Goal: Transaction & Acquisition: Purchase product/service

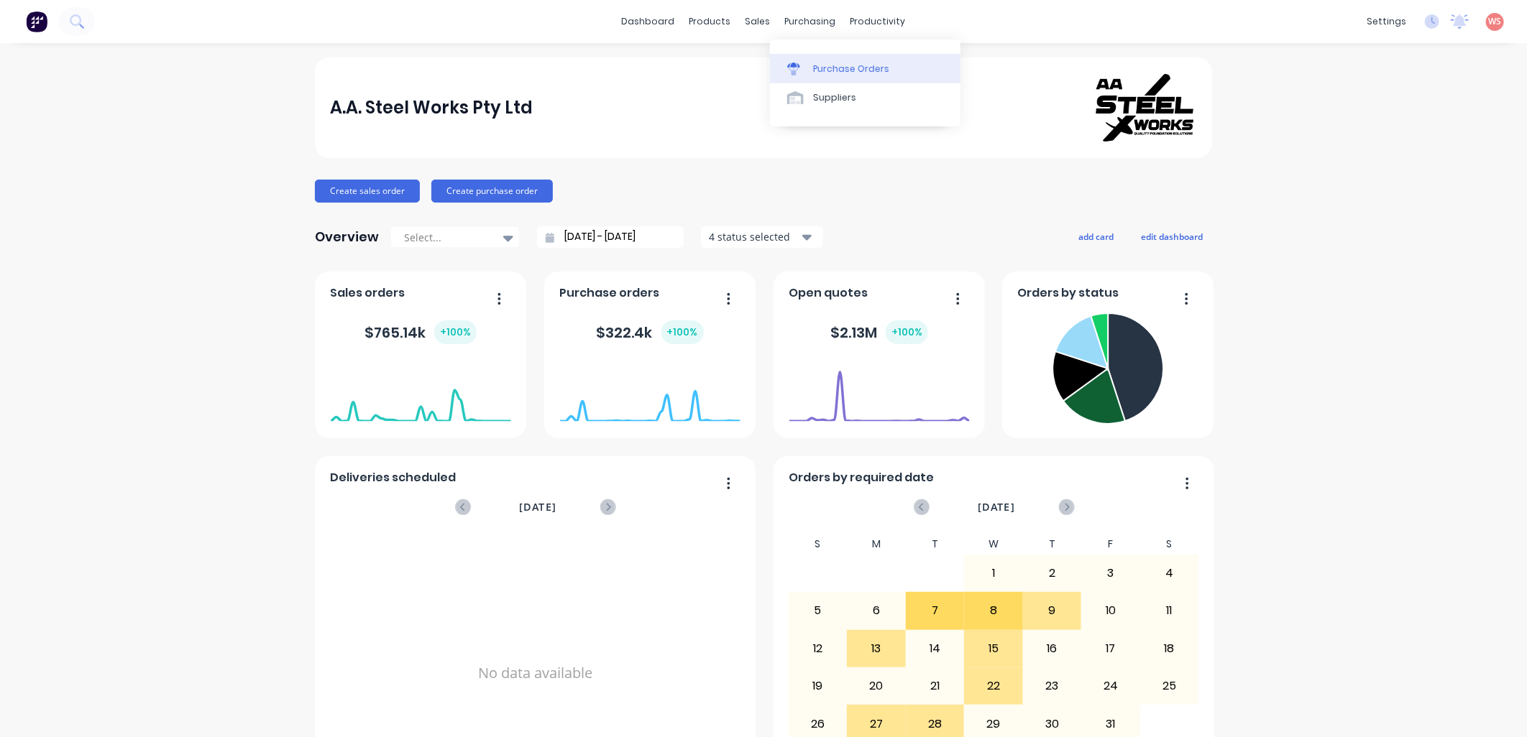
click at [827, 70] on div "Purchase Orders" at bounding box center [851, 69] width 76 height 13
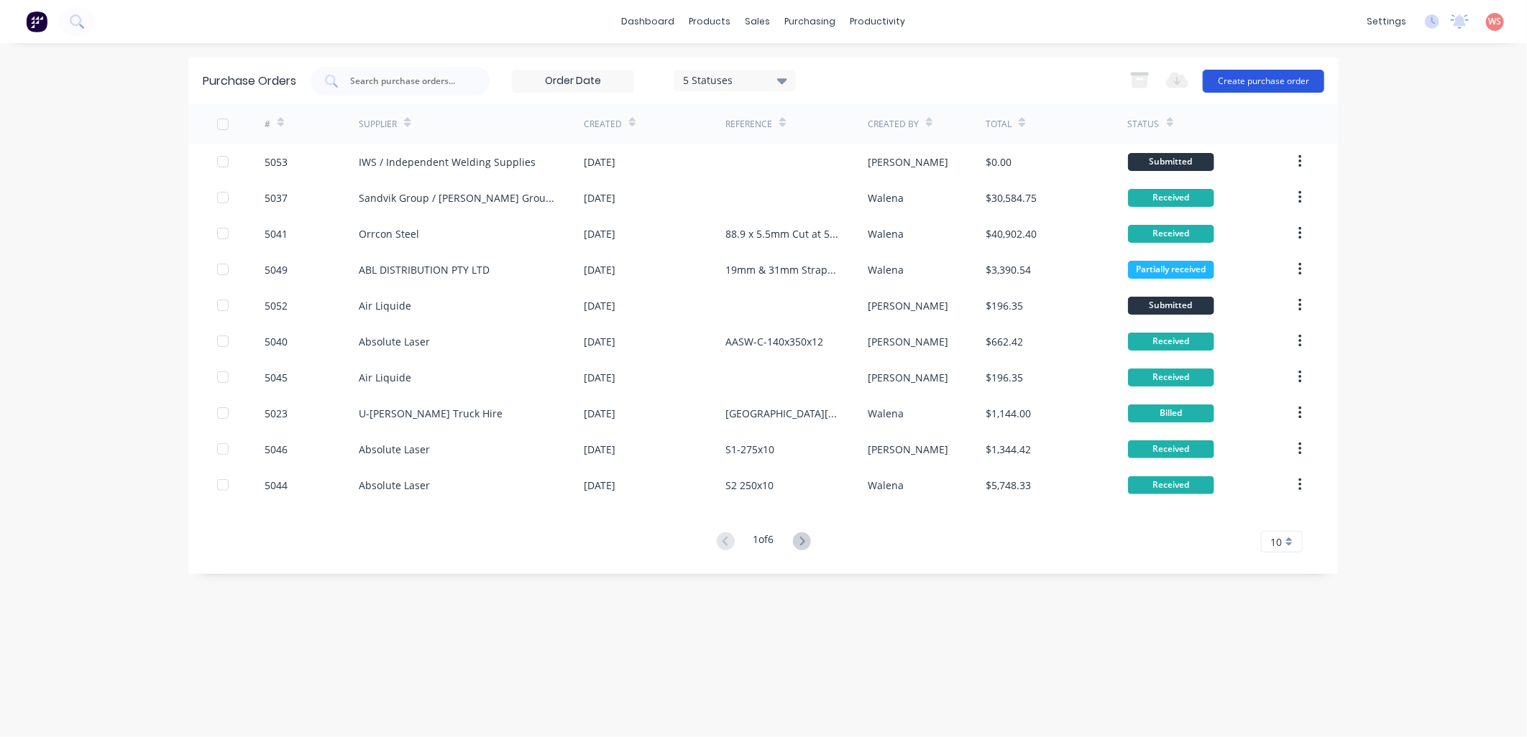
click at [1240, 81] on button "Create purchase order" at bounding box center [1262, 81] width 121 height 23
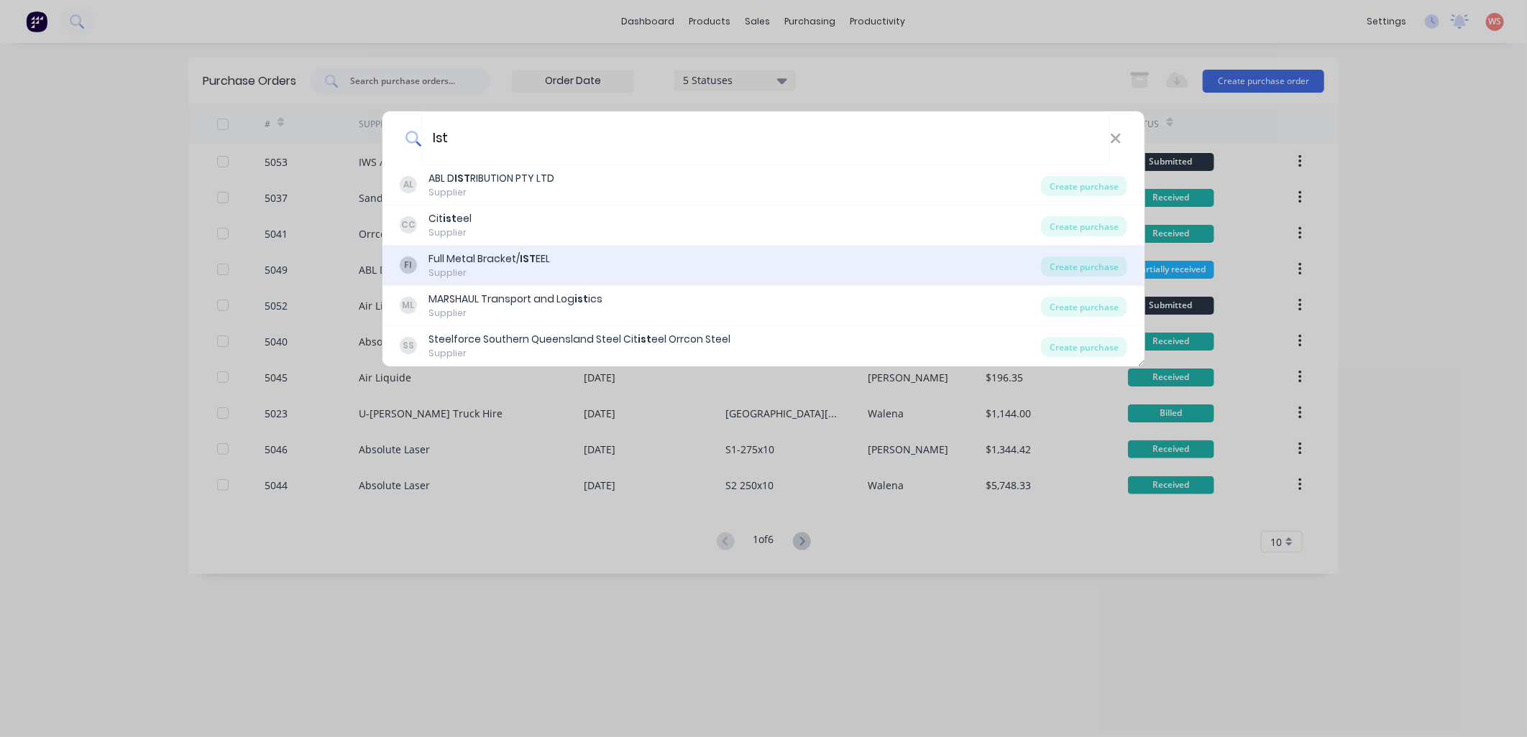
type input "Ist"
click at [569, 257] on div "FI Full Metal Bracket/ IST EEL Supplier" at bounding box center [720, 266] width 641 height 28
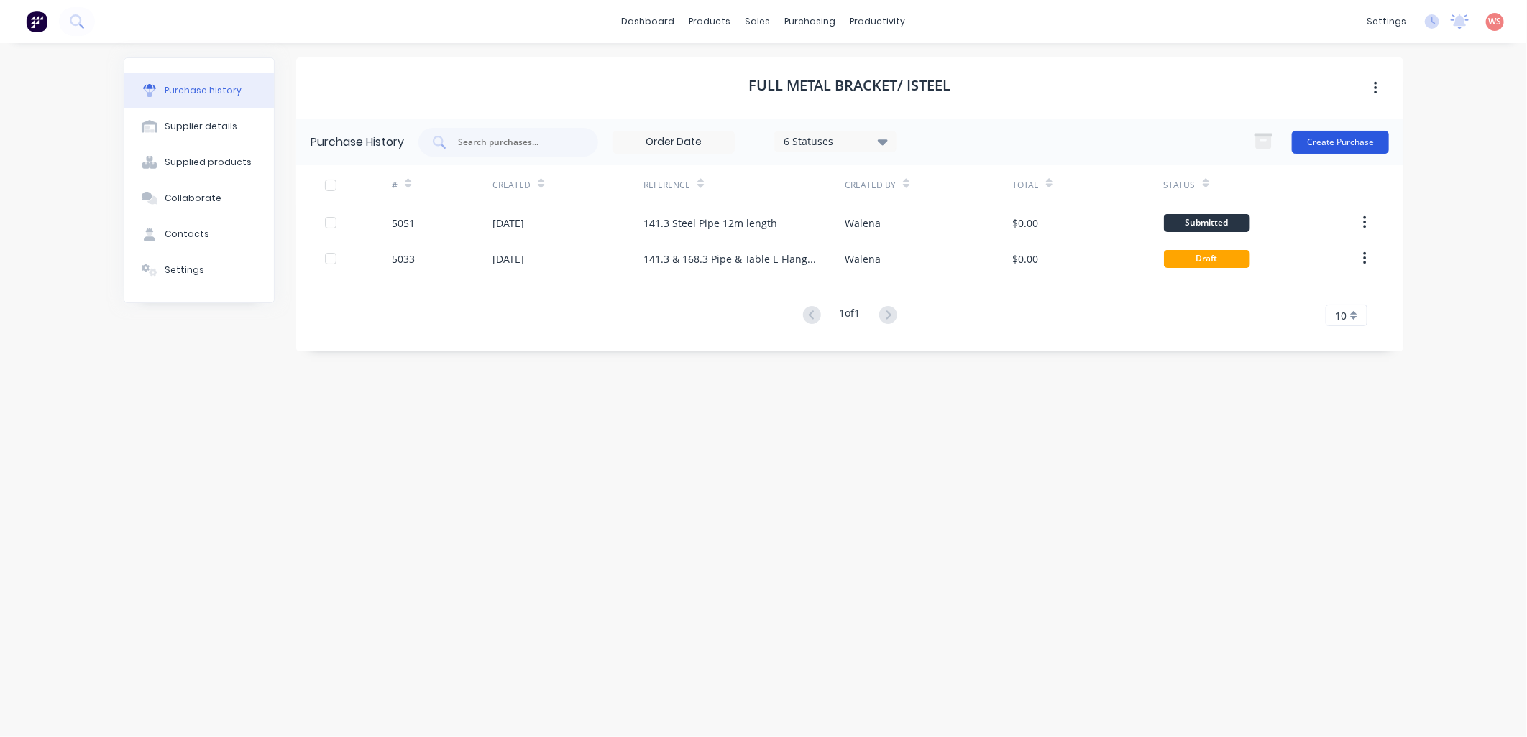
click at [1327, 142] on button "Create Purchase" at bounding box center [1340, 142] width 97 height 23
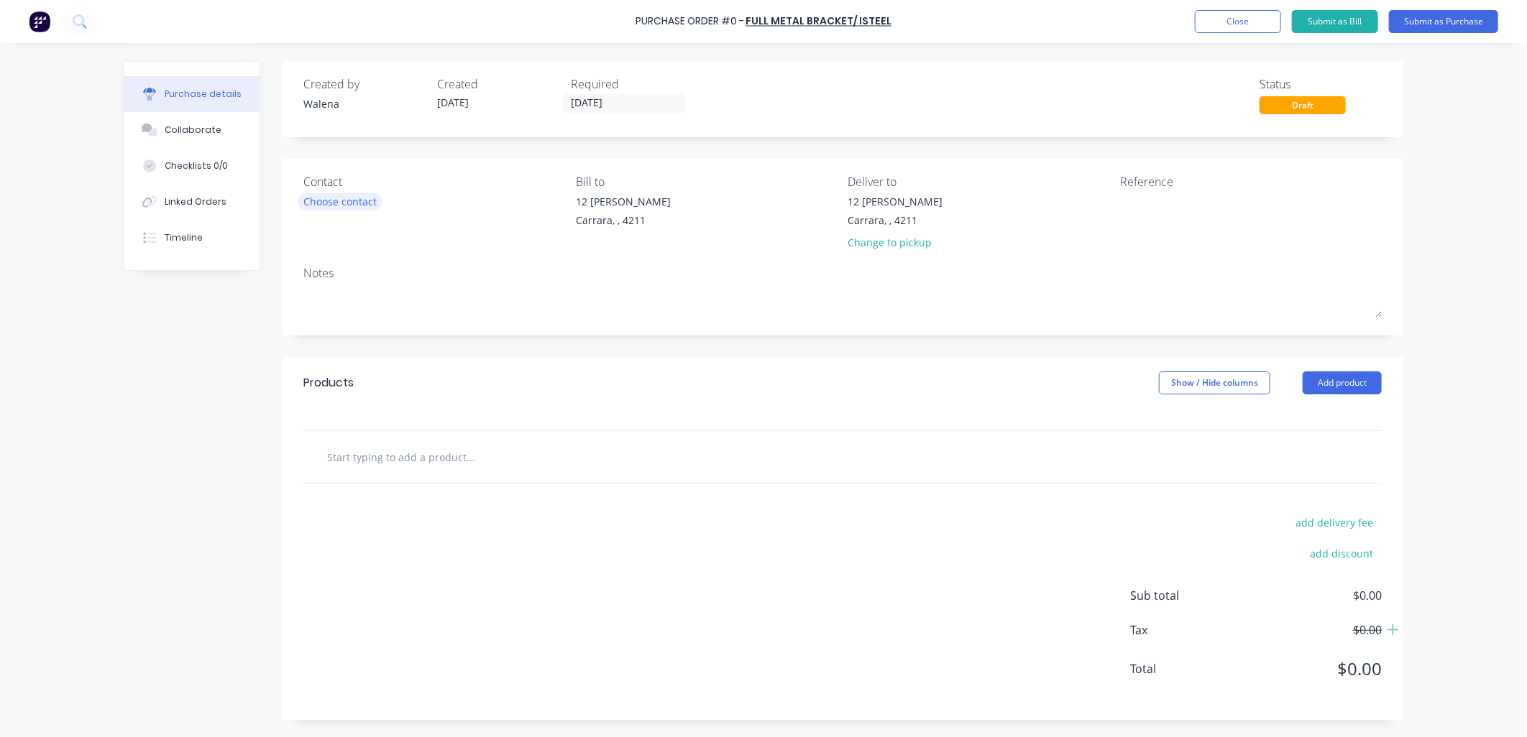
click at [368, 201] on div "Choose contact" at bounding box center [339, 201] width 73 height 15
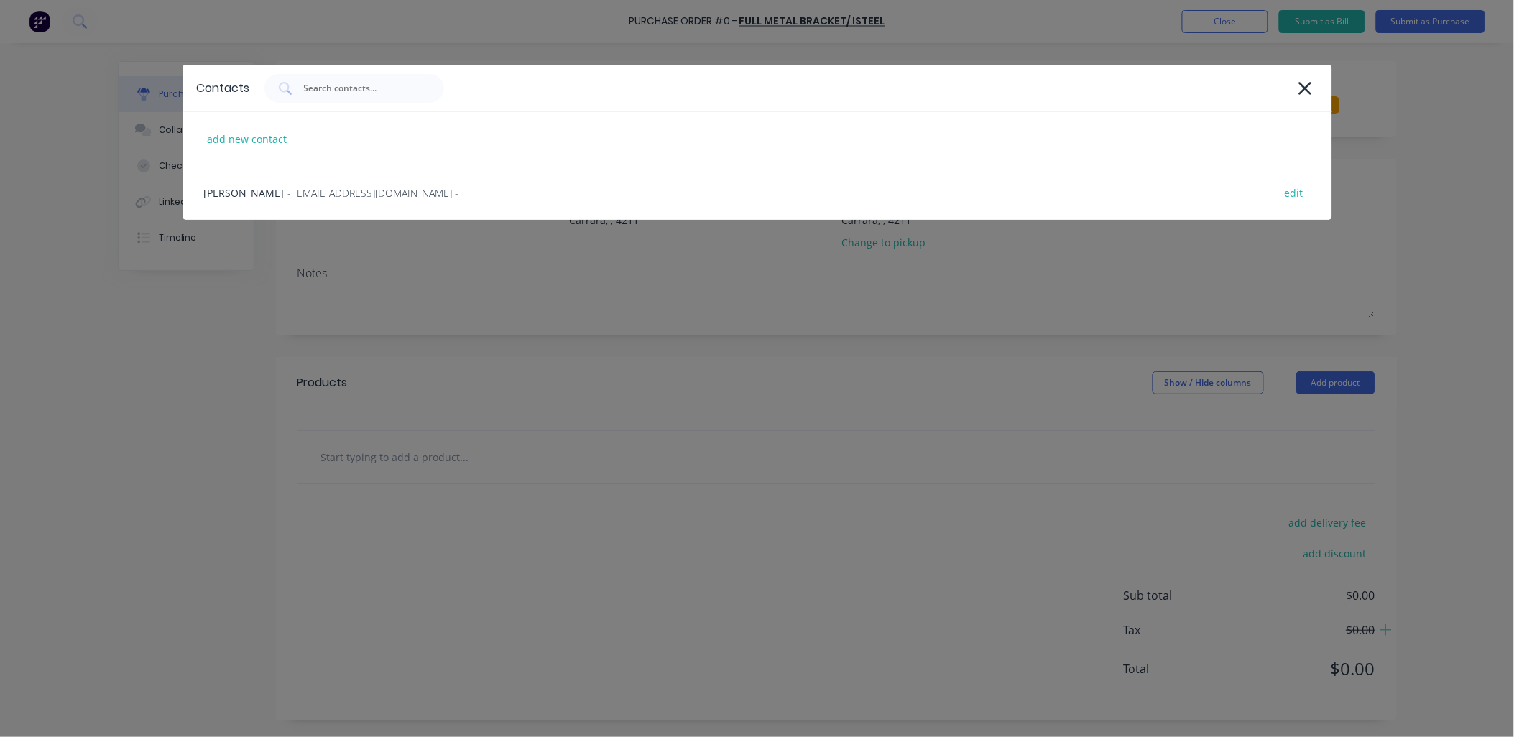
click at [368, 201] on div "[PERSON_NAME] - [EMAIL_ADDRESS][DOMAIN_NAME] - edit" at bounding box center [758, 193] width 1150 height 54
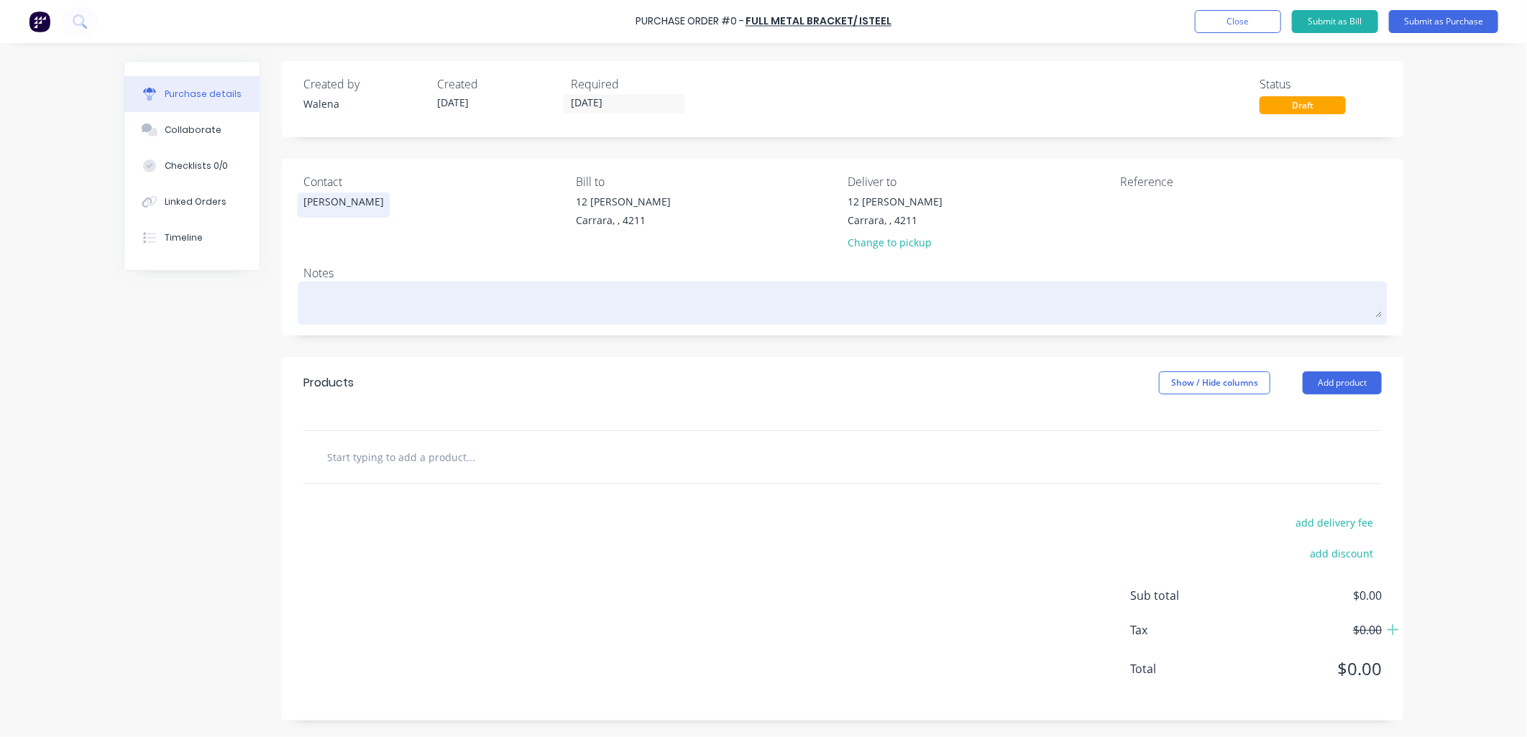
click at [317, 299] on textarea at bounding box center [842, 301] width 1078 height 32
type textarea "x"
type textarea "8"
type textarea "x"
type textarea "88"
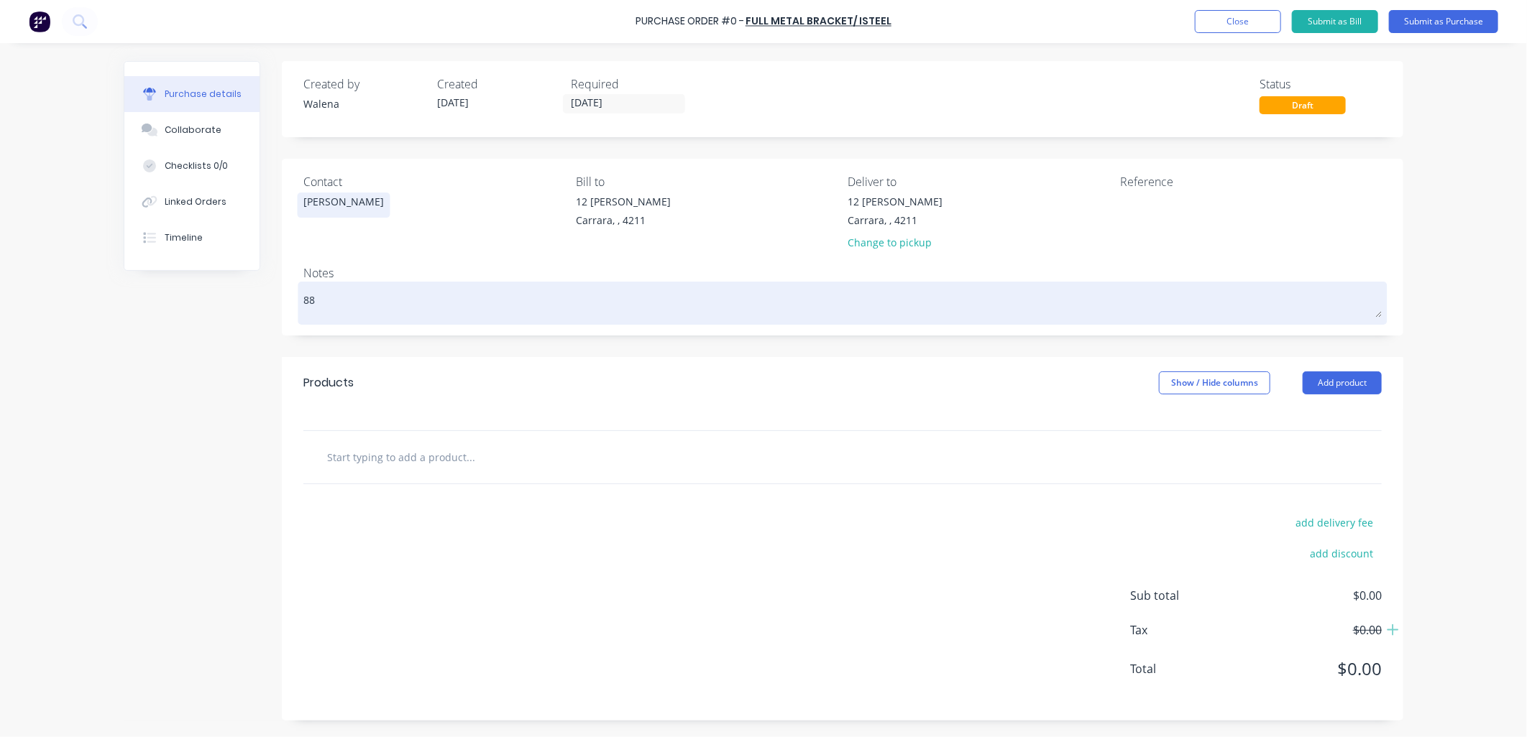
type textarea "x"
type textarea "88."
type textarea "x"
type textarea "88.9"
type textarea "x"
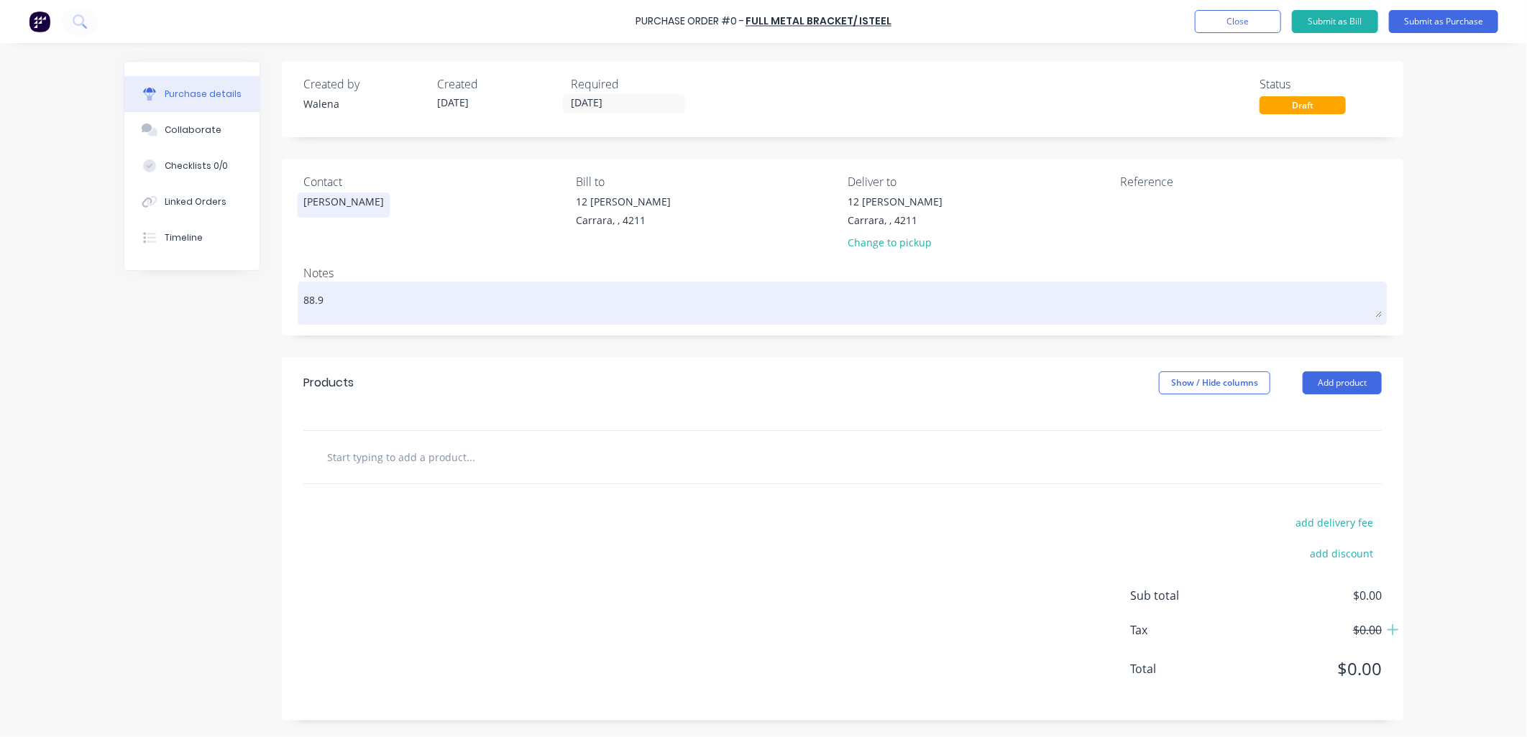
type textarea "88.9"
type textarea "x"
type textarea "88.9 x"
type textarea "x"
type textarea "88.9 x"
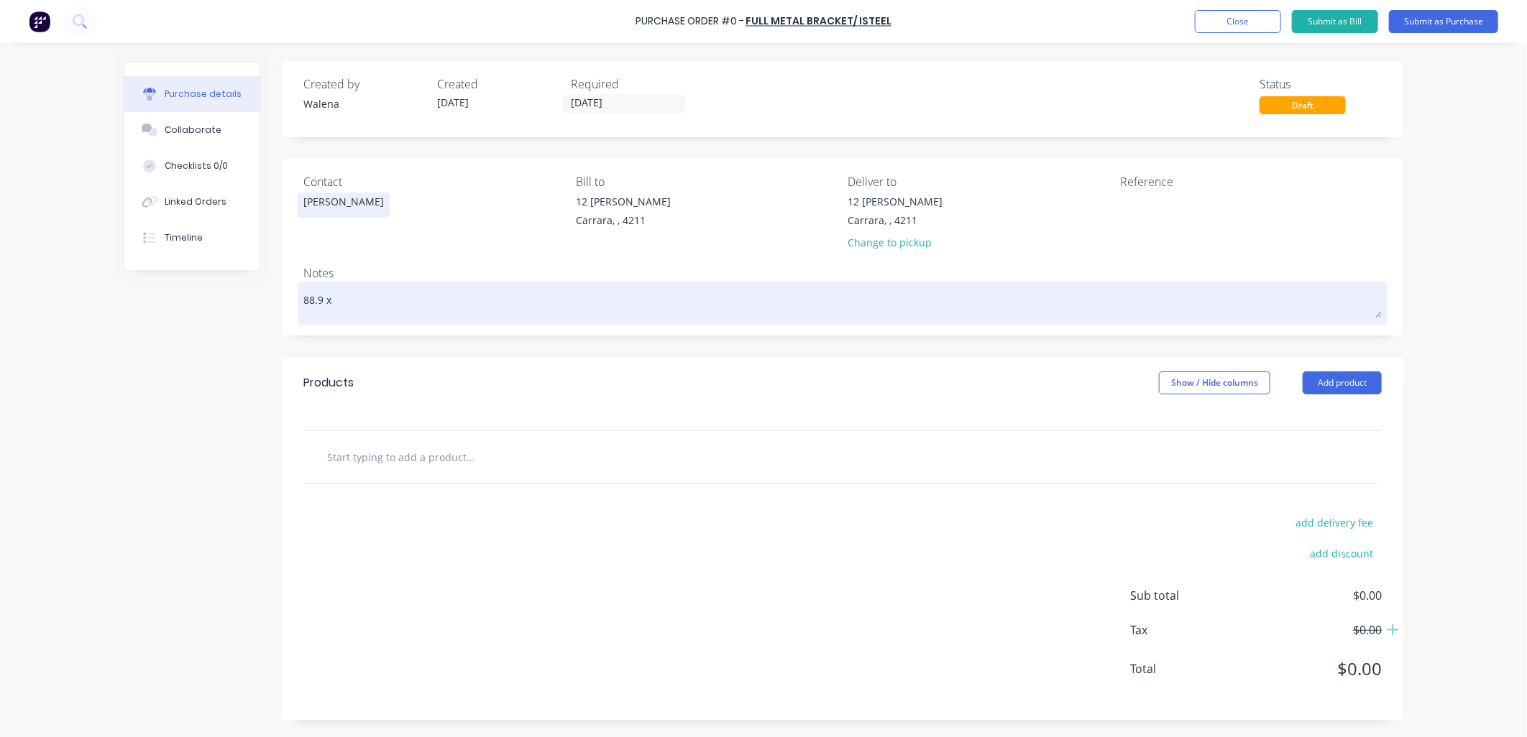
type textarea "x"
type textarea "88.9 x 5"
type textarea "x"
type textarea "88.9 x 5."
type textarea "x"
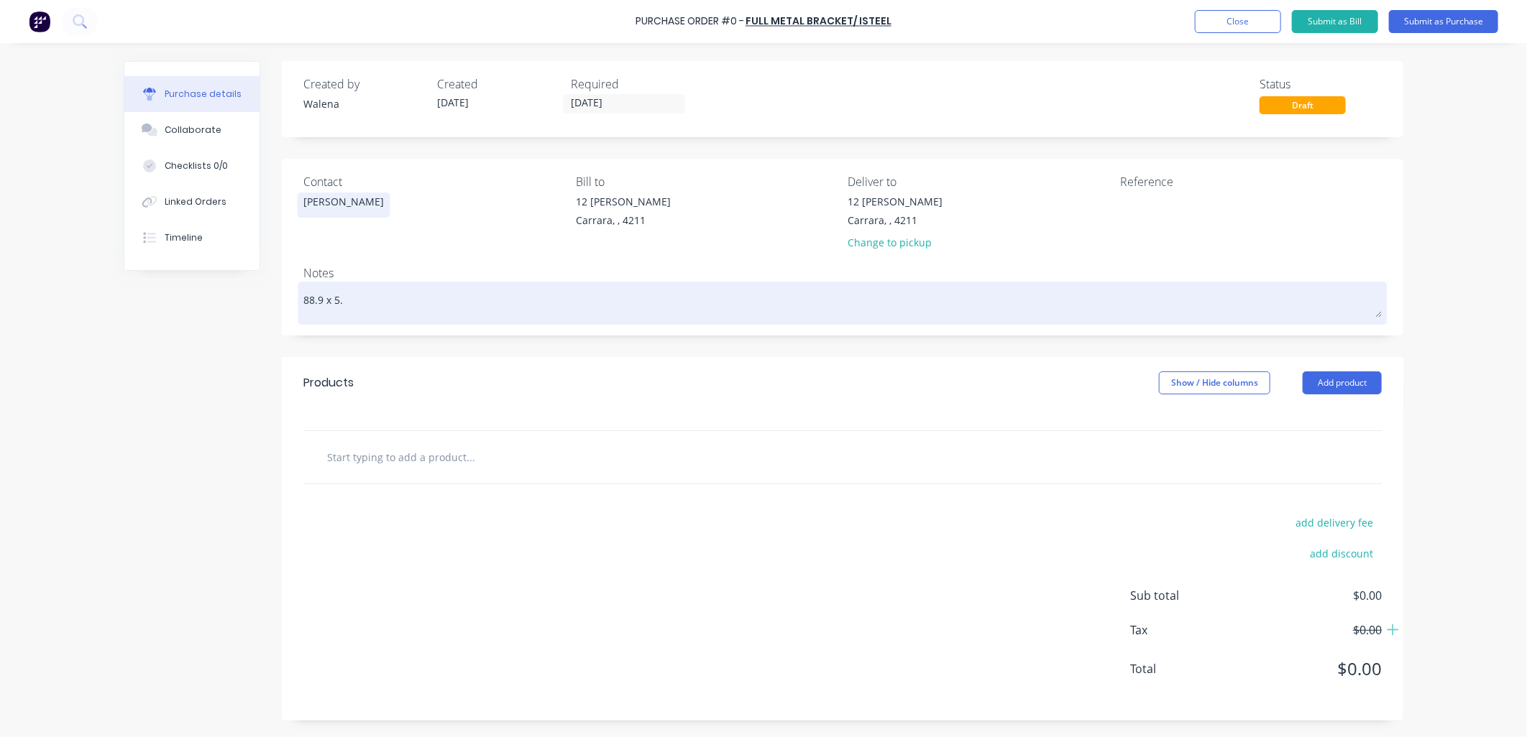
type textarea "88.9 x 5.5"
type textarea "x"
type textarea "88.9 x 5.5m"
type textarea "x"
type textarea "88.9 x 5.5mm"
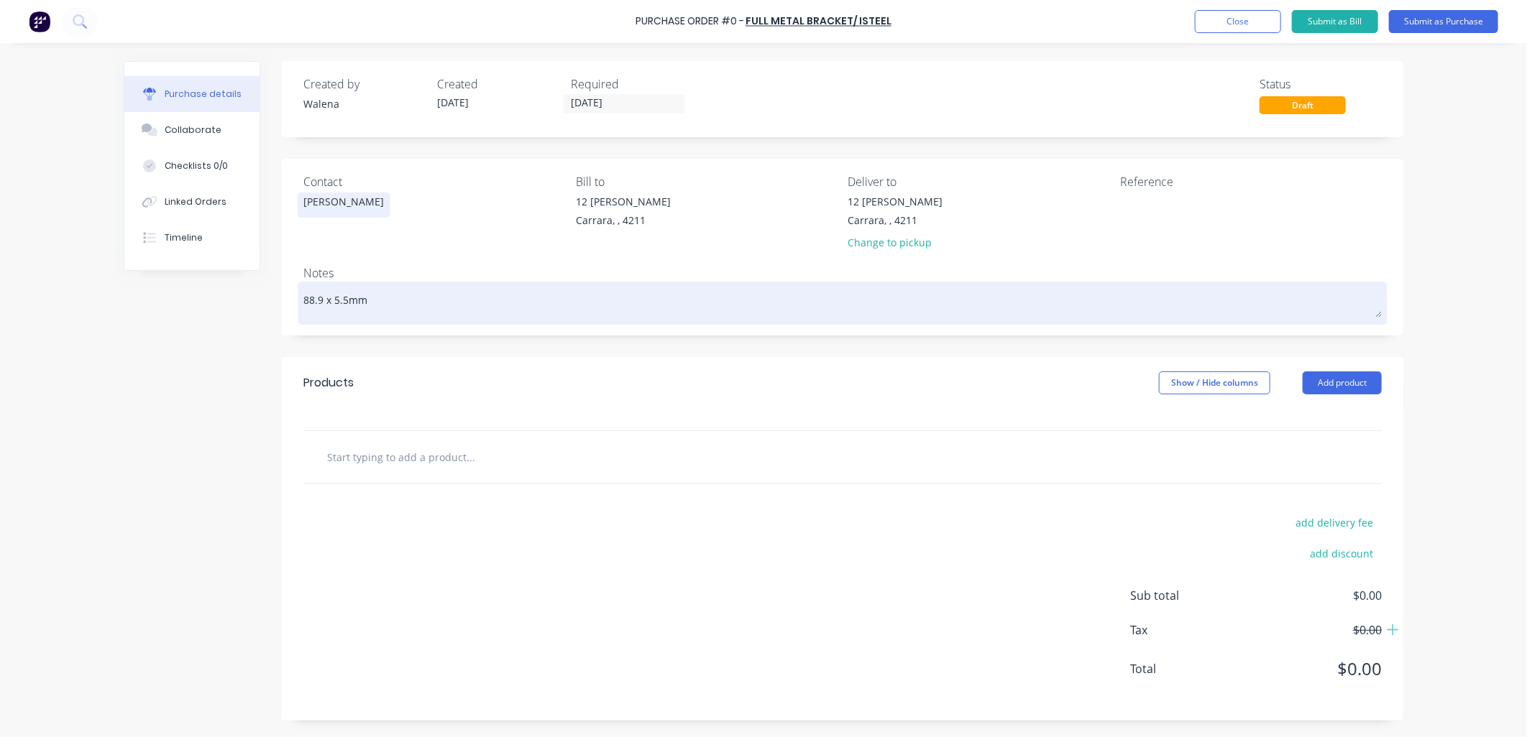
type textarea "x"
type textarea "88.9 x 5.5mm"
type textarea "x"
type textarea "88.9 x 5.5mm P"
type textarea "x"
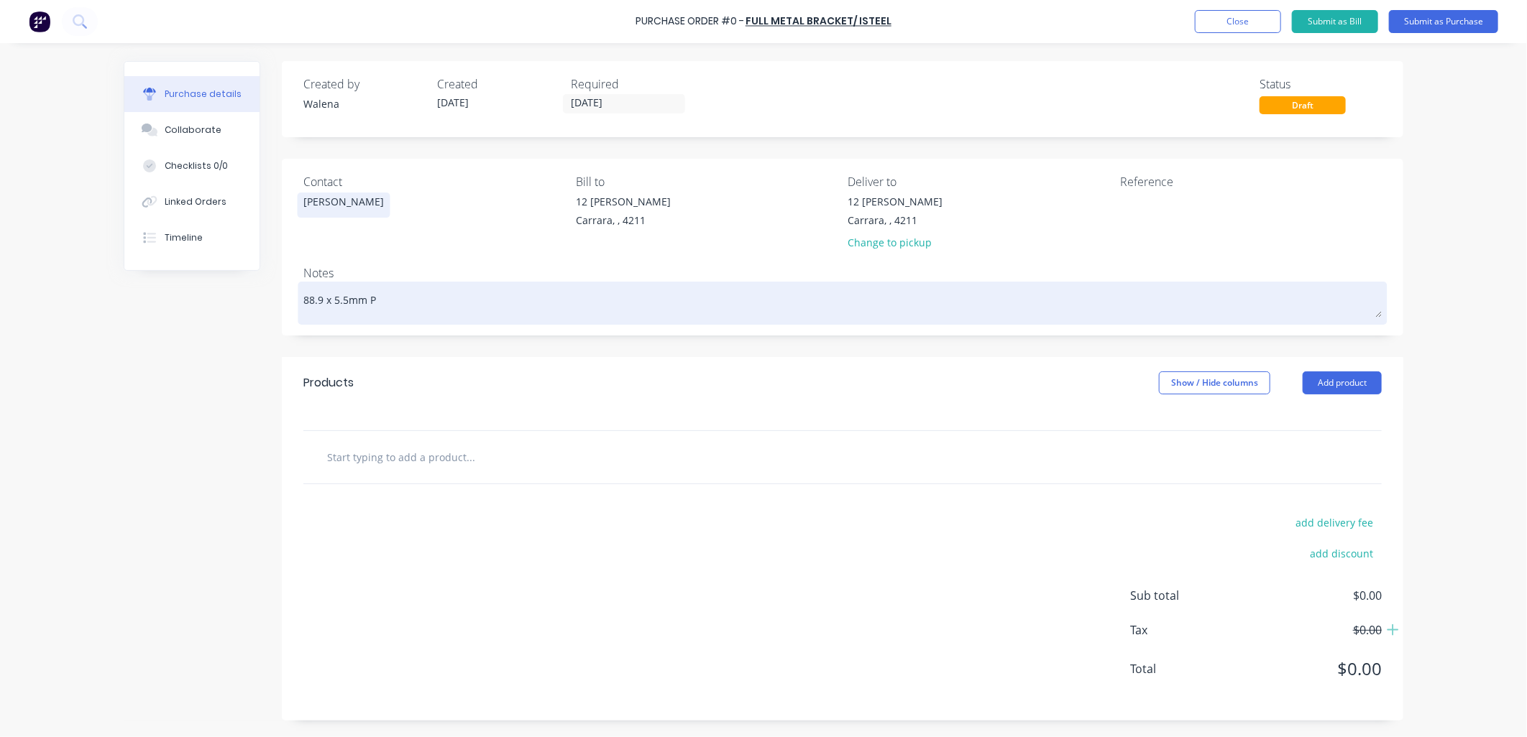
type textarea "88.9 x 5.5mm Pr"
type textarea "x"
type textarea "88.9 x 5.5mm Pro"
type textarea "x"
type textarea "88.9 x 5.5mm Proc"
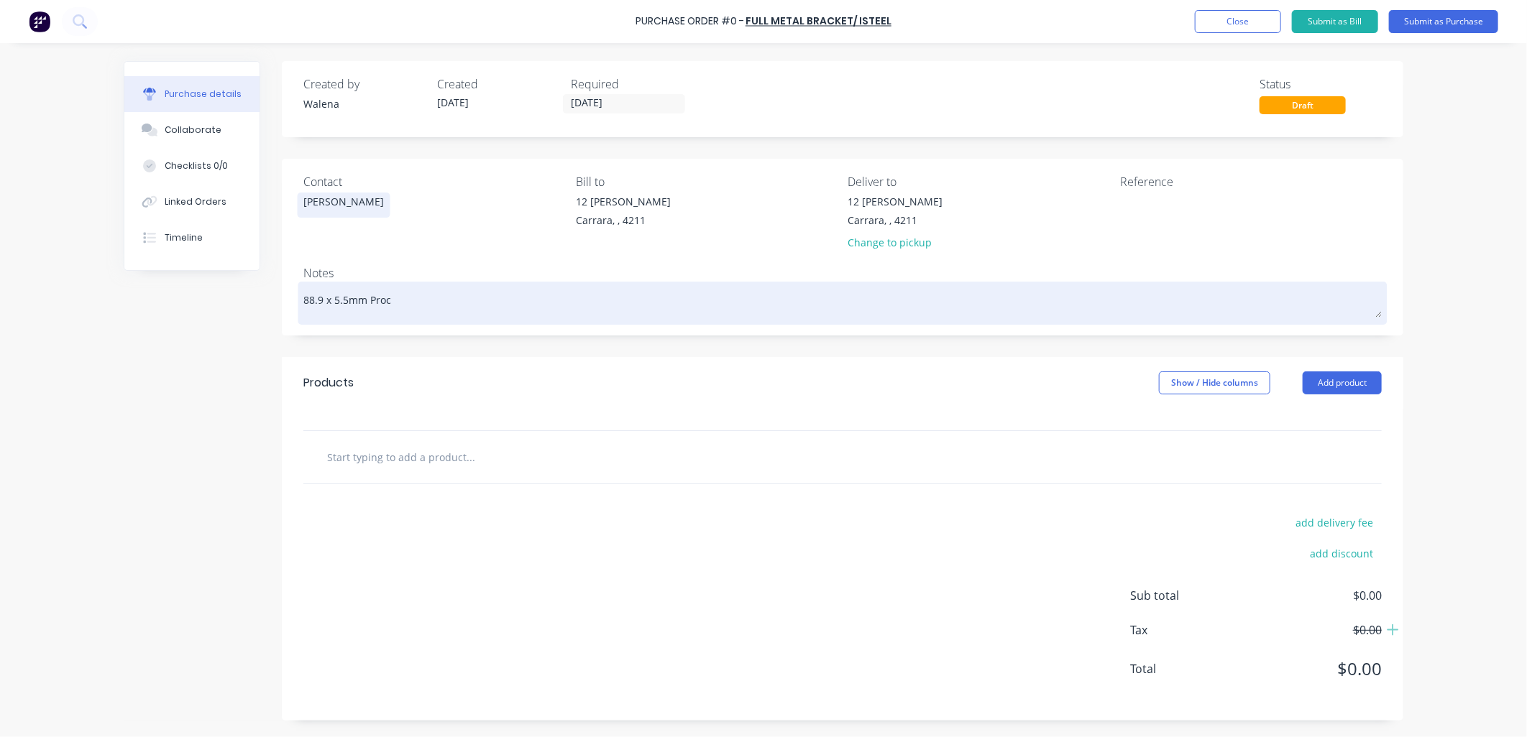
type textarea "x"
type textarea "88.9 x 5.5mm Proce"
type textarea "x"
type textarea "88.9 x 5.5mm Proces"
type textarea "x"
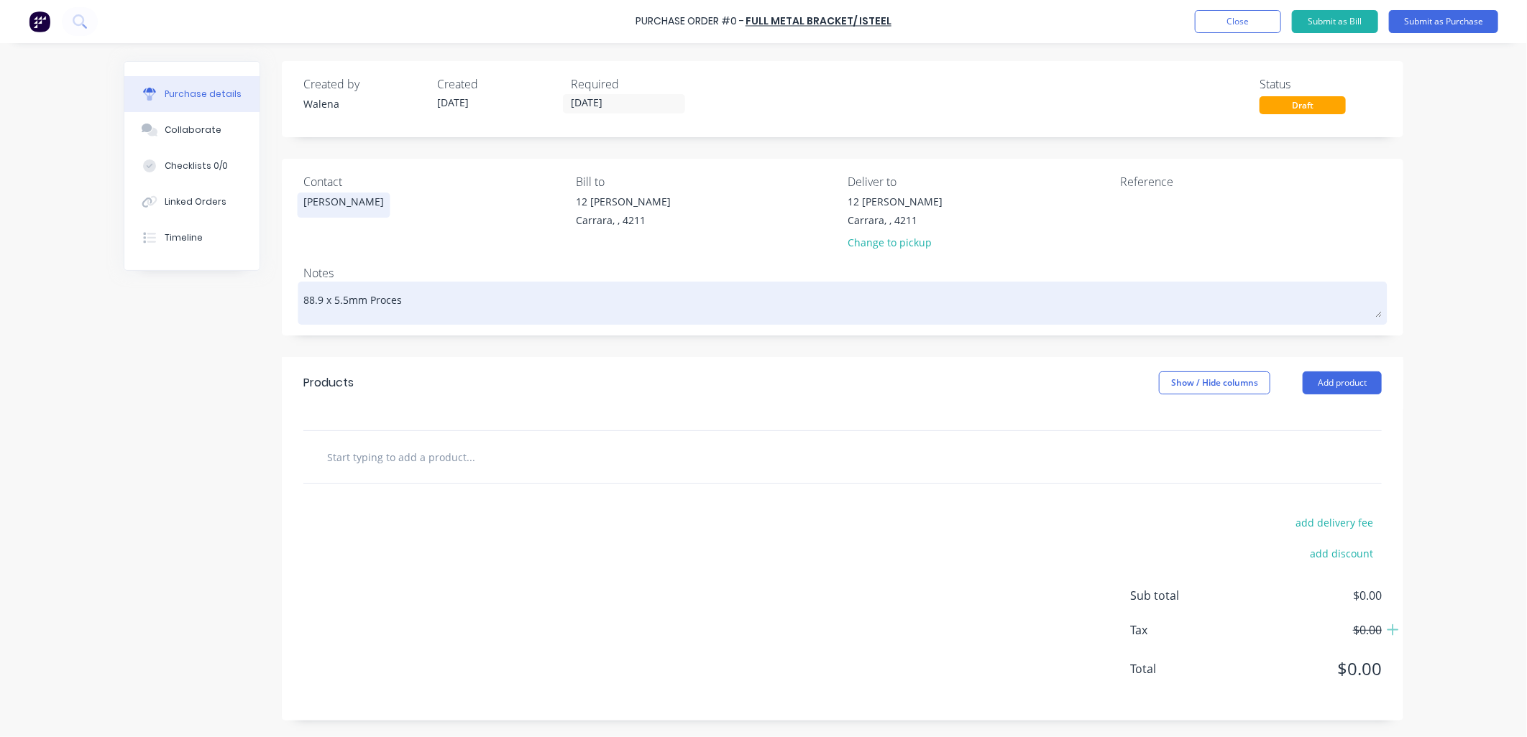
type textarea "88.9 x 5.5mm Process"
type textarea "x"
type textarea "88.9 x 5.5mm Processe"
type textarea "x"
type textarea "88.9 x 5.5mm Processed"
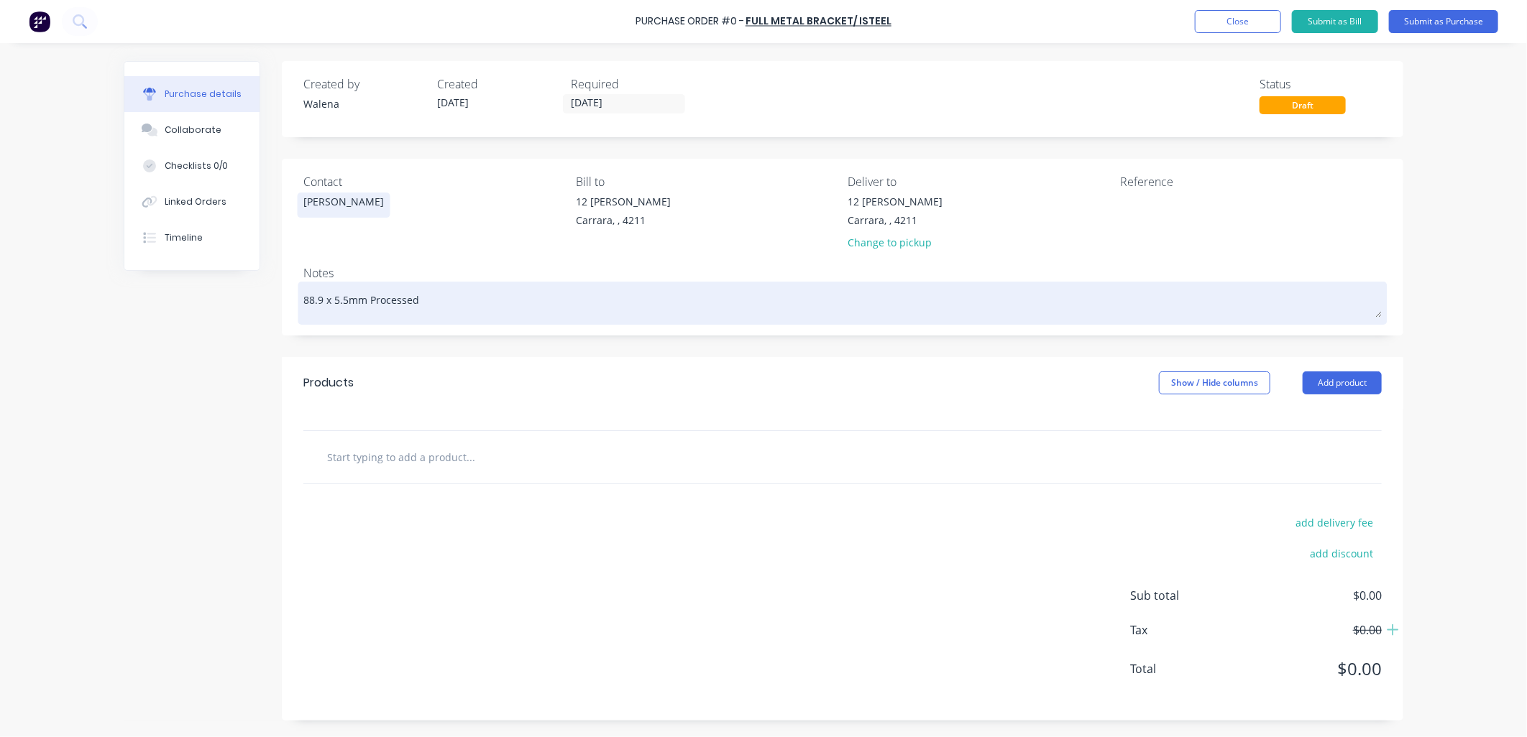
type textarea "x"
type textarea "88.9 x 5.5mm Processed"
type textarea "x"
type textarea "88.9 x 5.5mm Processed S"
type textarea "x"
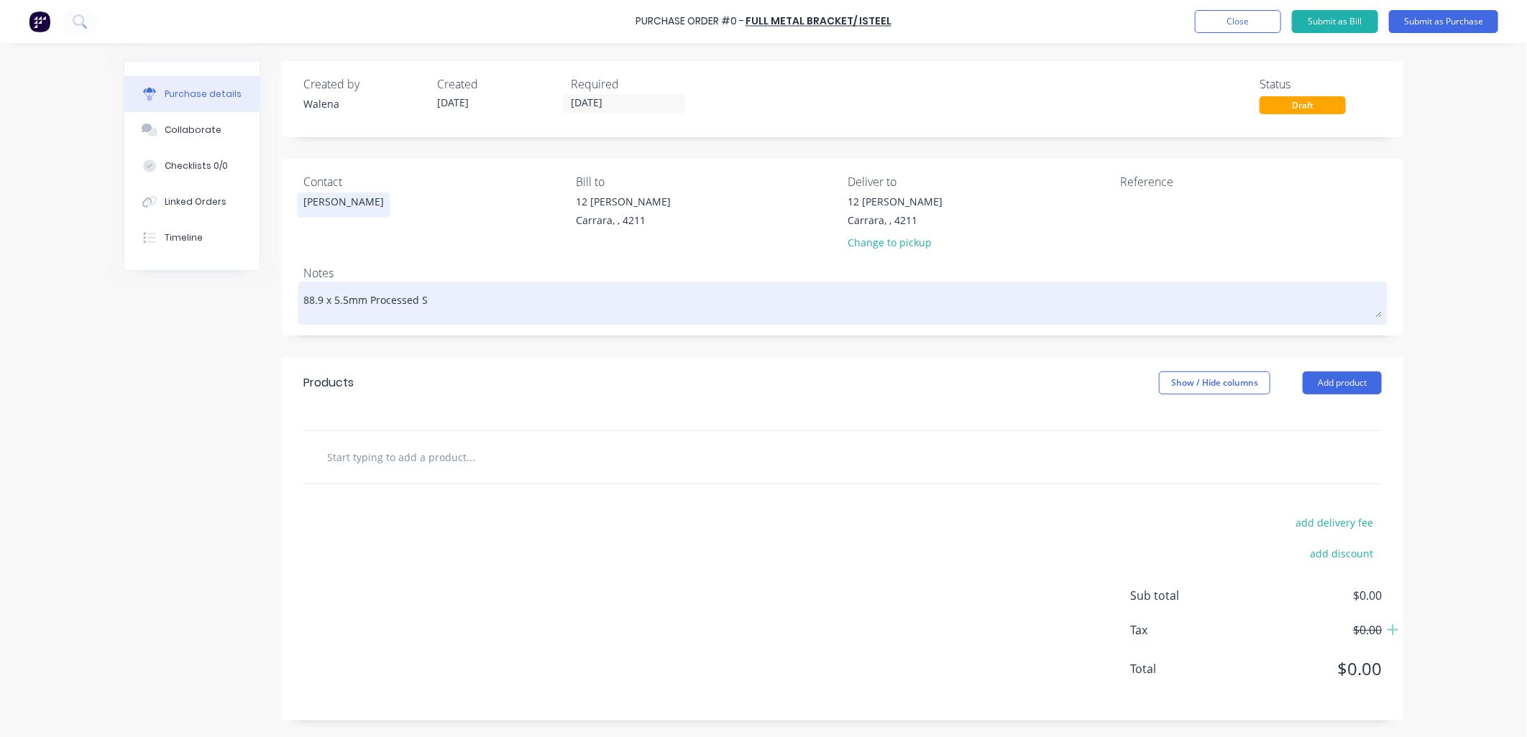
type textarea "88.9 x 5.5mm Processed St"
type textarea "x"
type textarea "88.9 x 5.5mm Processed Sta"
type textarea "x"
type textarea "88.9 x 5.5mm Processed Star"
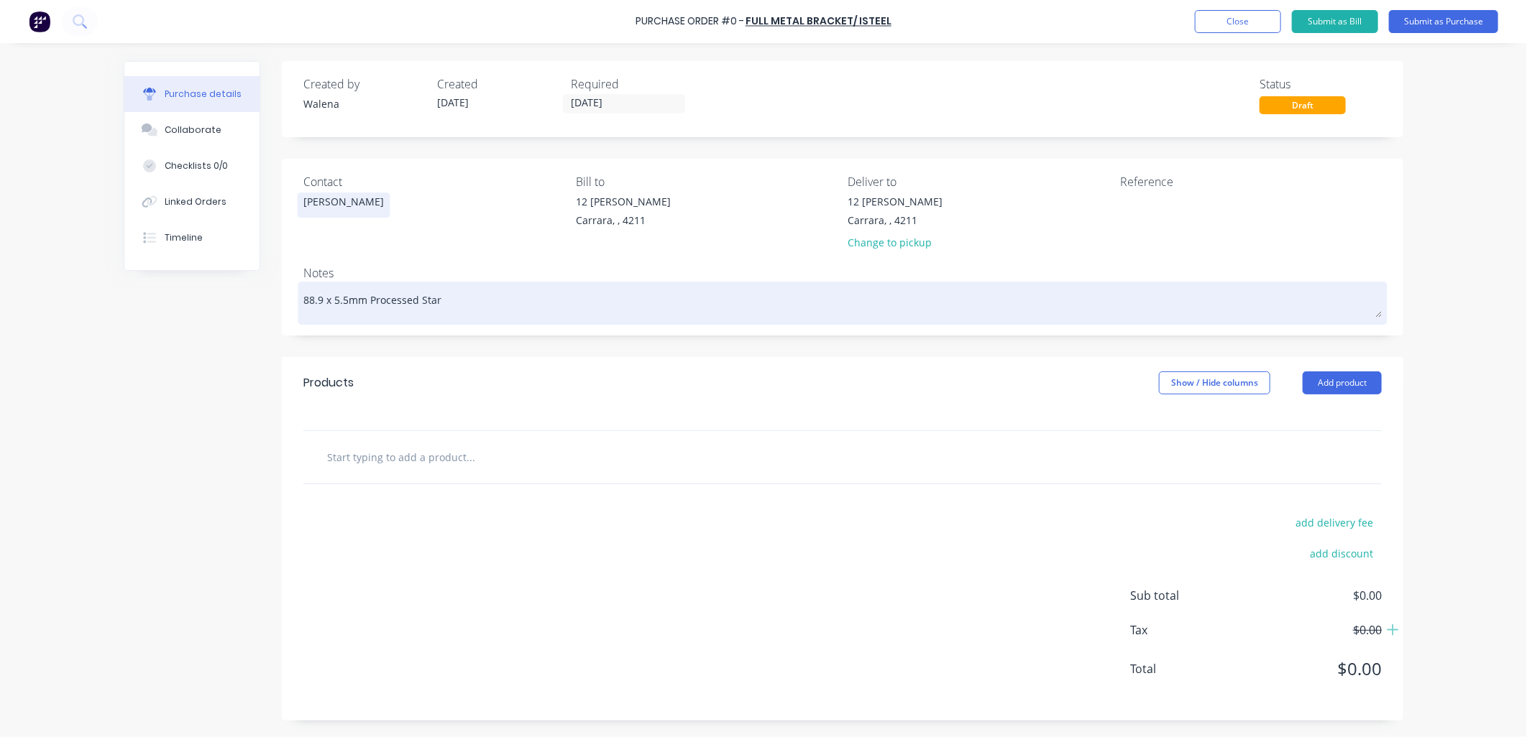
type textarea "x"
type textarea "88.9 x 5.5mm Processed Start"
type textarea "x"
type textarea "88.9 x 5.5mm Processed Starte"
type textarea "x"
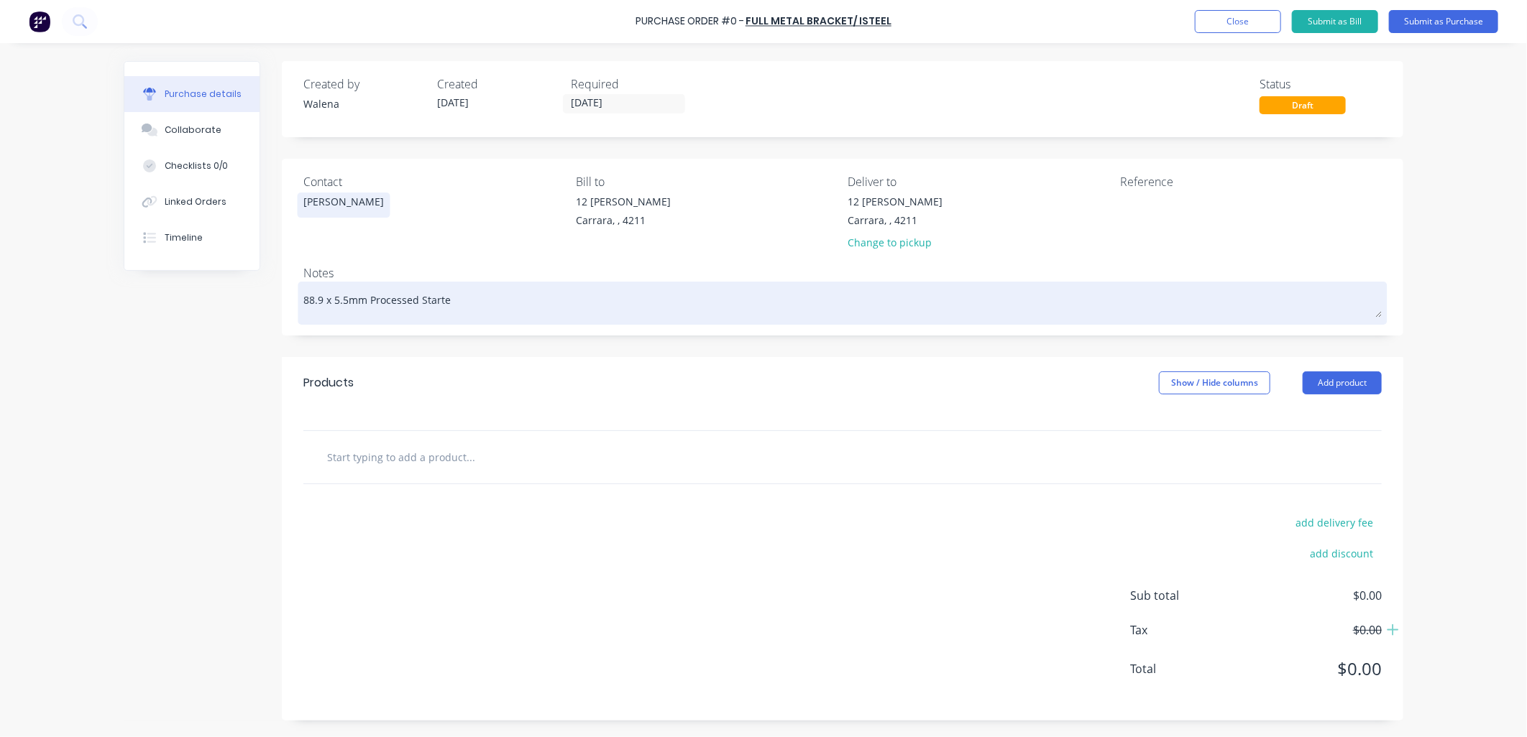
type textarea "88.9 x 5.5mm Processed Starter"
type textarea "x"
type textarea "88.9 x 5.5mm Processed Starter"
type textarea "x"
type textarea "88.9 x 5.5mm Processed Starter P"
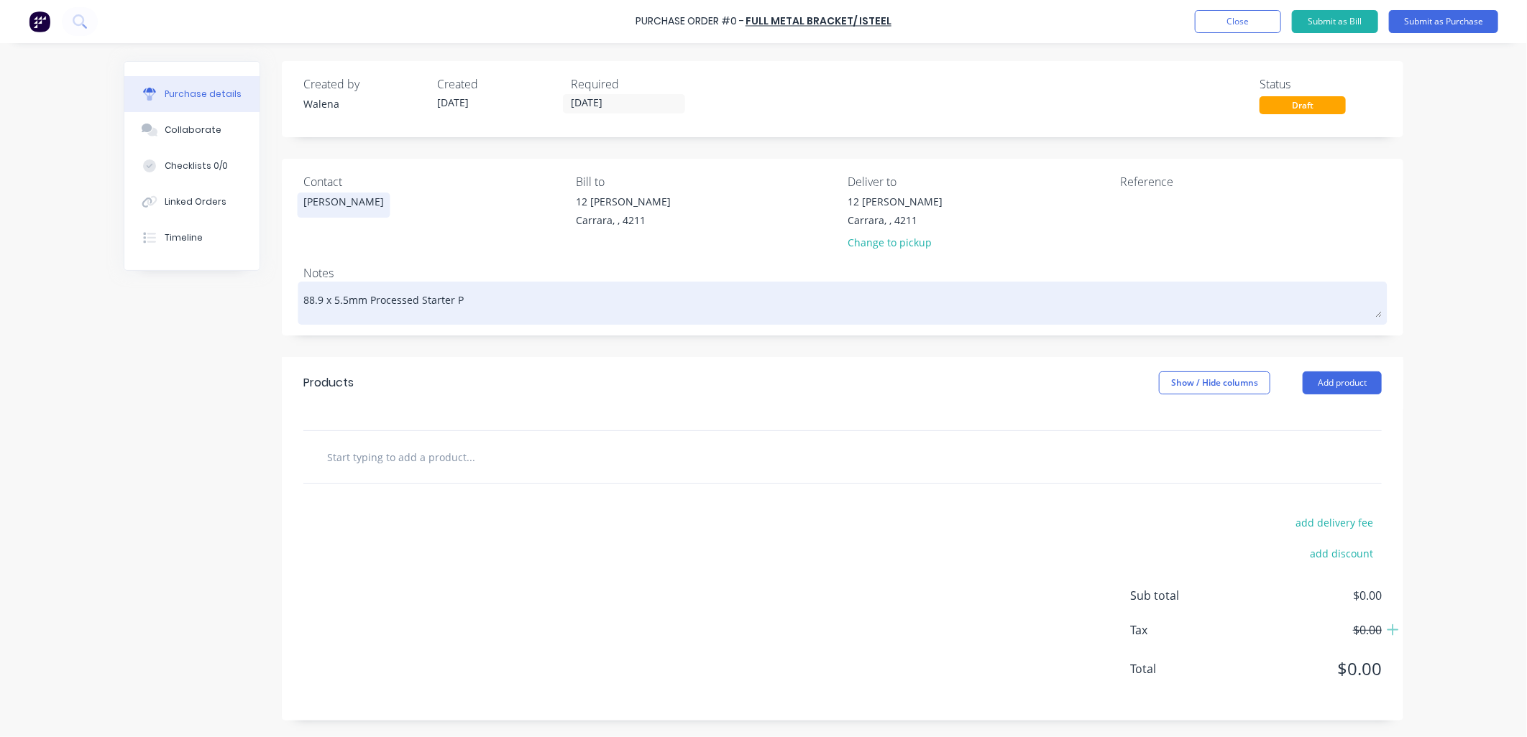
type textarea "x"
type textarea "88.9 x 5.5mm Processed Starter Pi"
type textarea "x"
type textarea "88.9 x 5.5mm Processed Starter Pil"
type textarea "x"
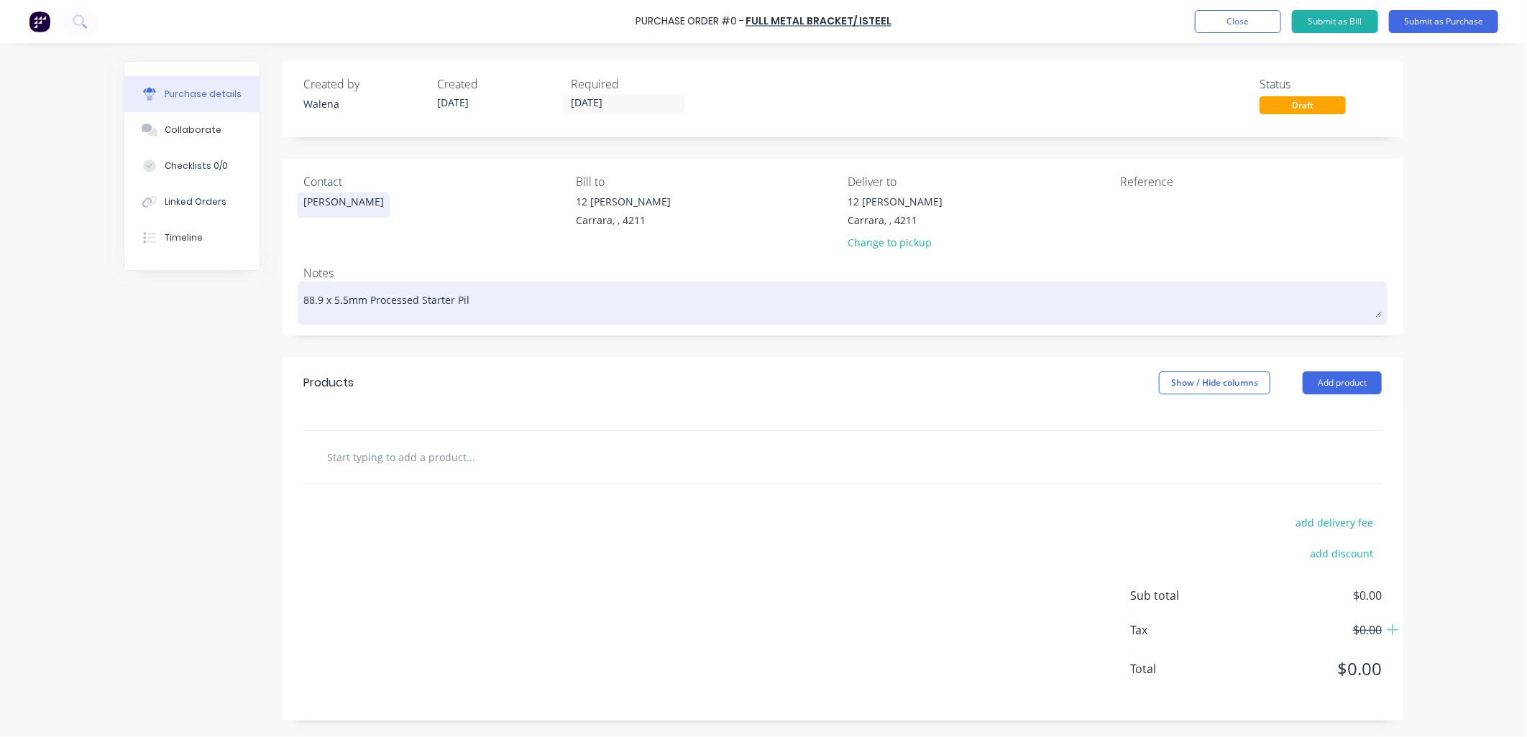
type textarea "88.9 x 5.5mm Processed Starter Pile"
type textarea "x"
type textarea "88.9 x 5.5mm Processed Starter Piles"
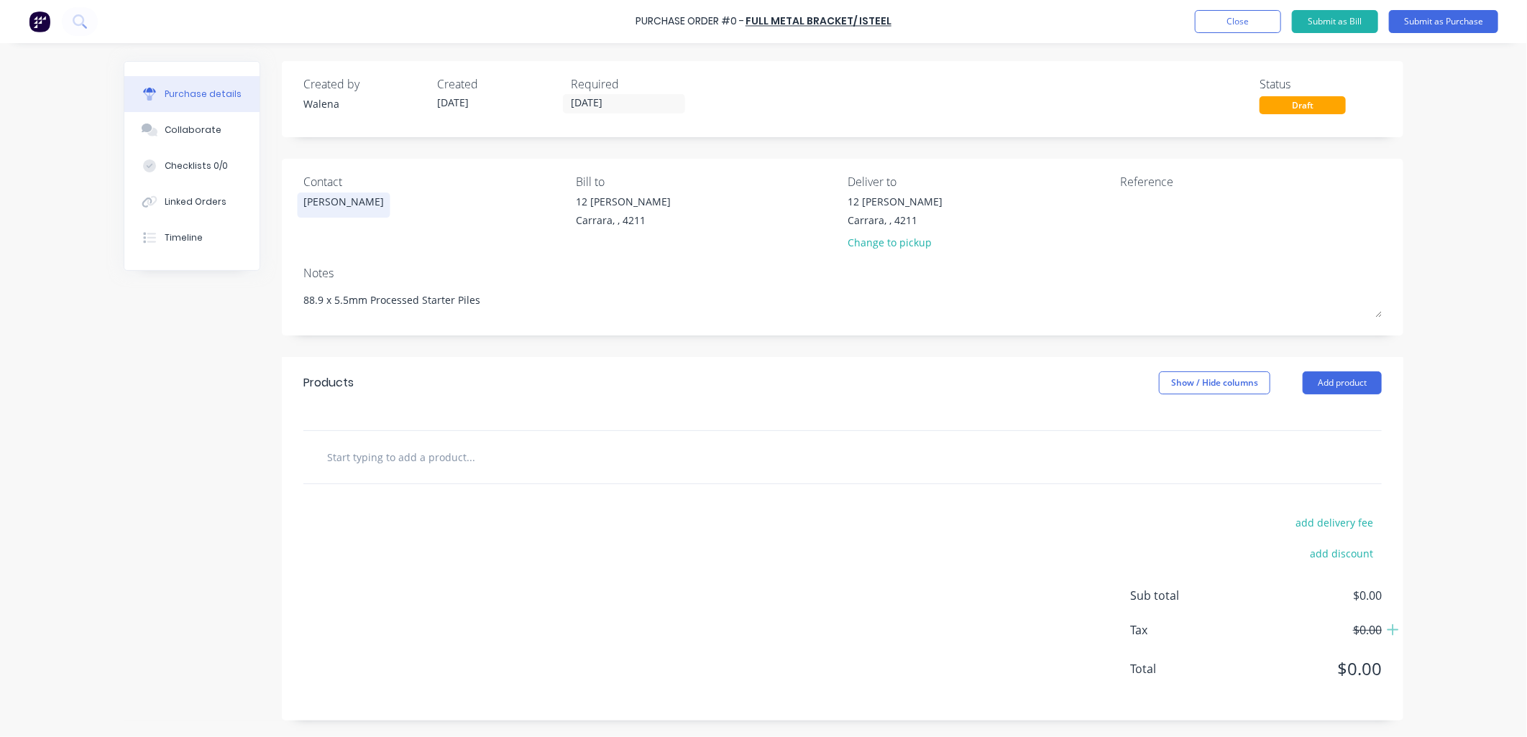
drag, startPoint x: 500, startPoint y: 295, endPoint x: 303, endPoint y: 305, distance: 196.5
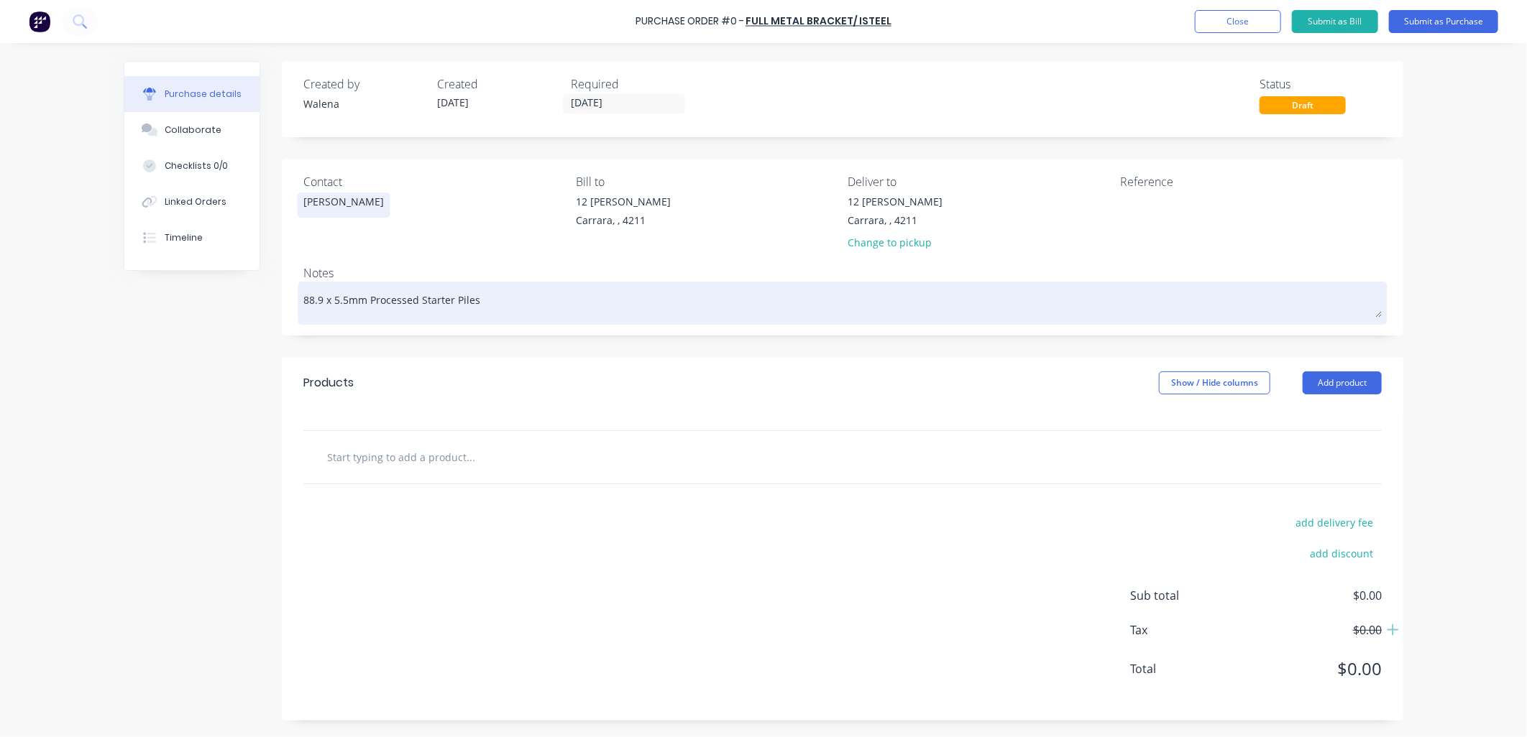
click at [231, 300] on div "Created by [PERSON_NAME] Created [DATE] Required [DATE] Status Draft Contact [P…" at bounding box center [763, 391] width 1279 height 660
type textarea "x"
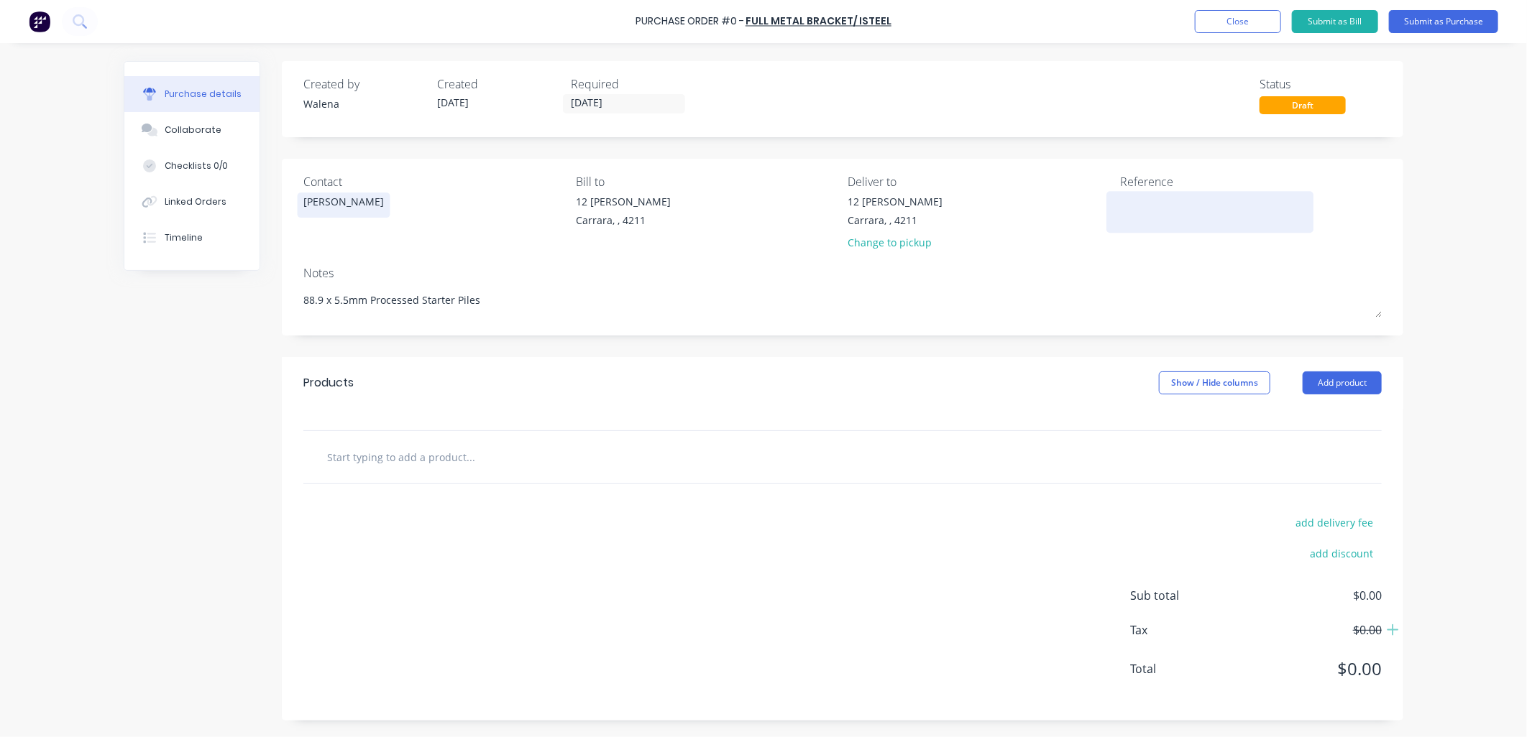
type textarea "88.9 x 5.5mm Processed Starter Piles"
type textarea "x"
type textarea "88.9 x 5.5mm Processed Starter Piles"
click at [1148, 208] on textarea at bounding box center [1210, 210] width 180 height 32
type textarea "x"
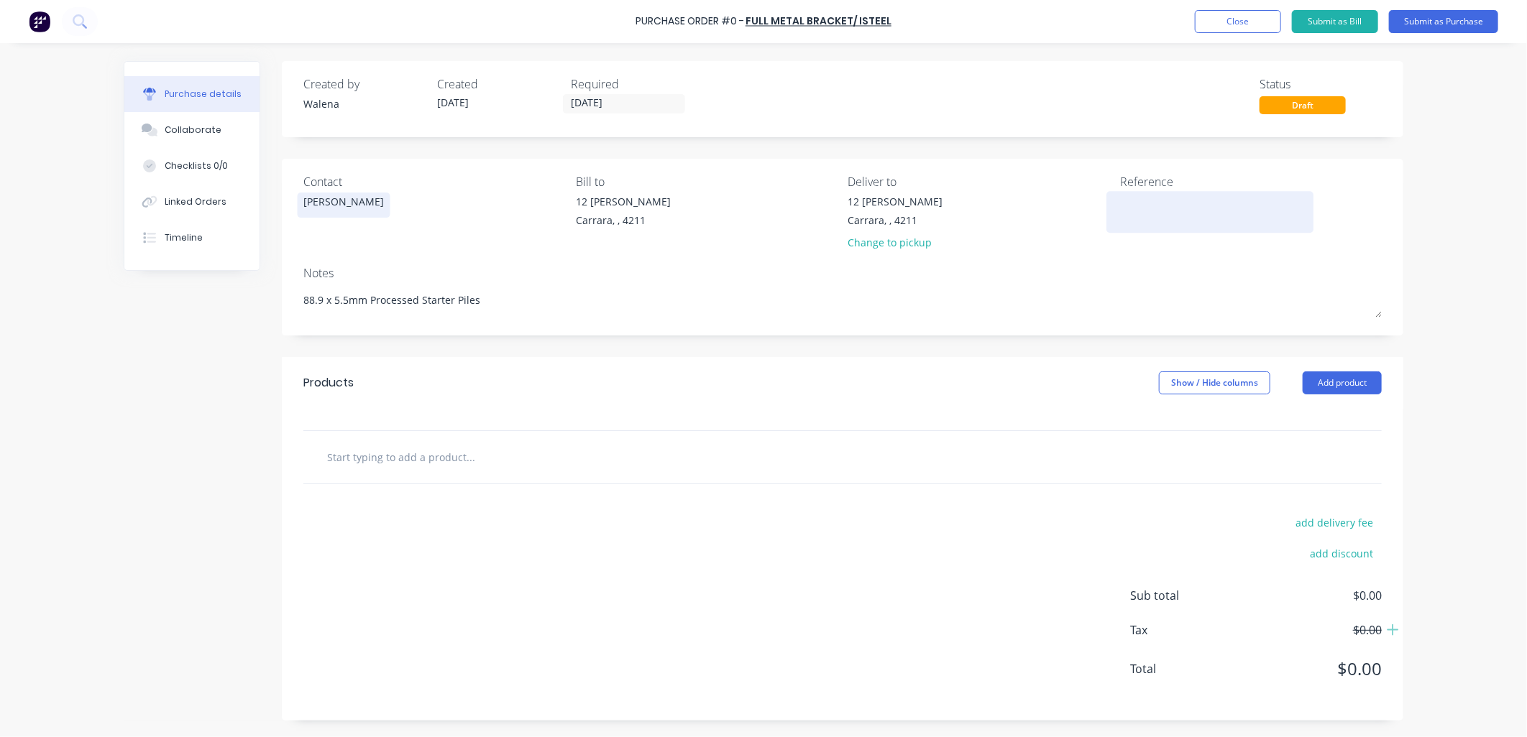
paste textarea "88.9 x 5.5mm Processed Starter Piles"
type textarea "88.9 x 5.5mm Processed Starter Piles"
type textarea "x"
type textarea "88.9 x 5.5mm Processed Starter Piles"
click at [410, 454] on input "text" at bounding box center [470, 457] width 288 height 29
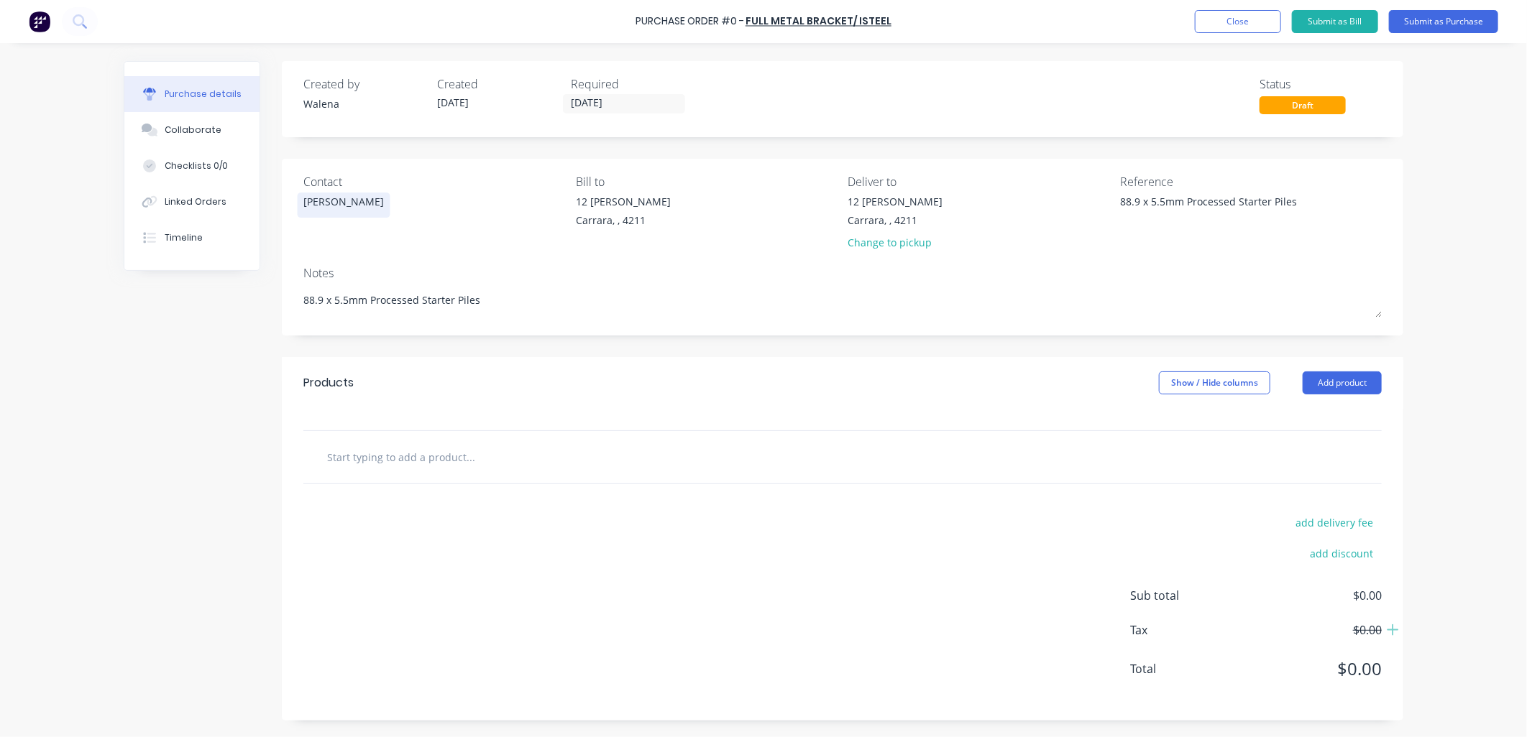
type textarea "x"
type input "s"
type textarea "x"
type input "st"
type textarea "x"
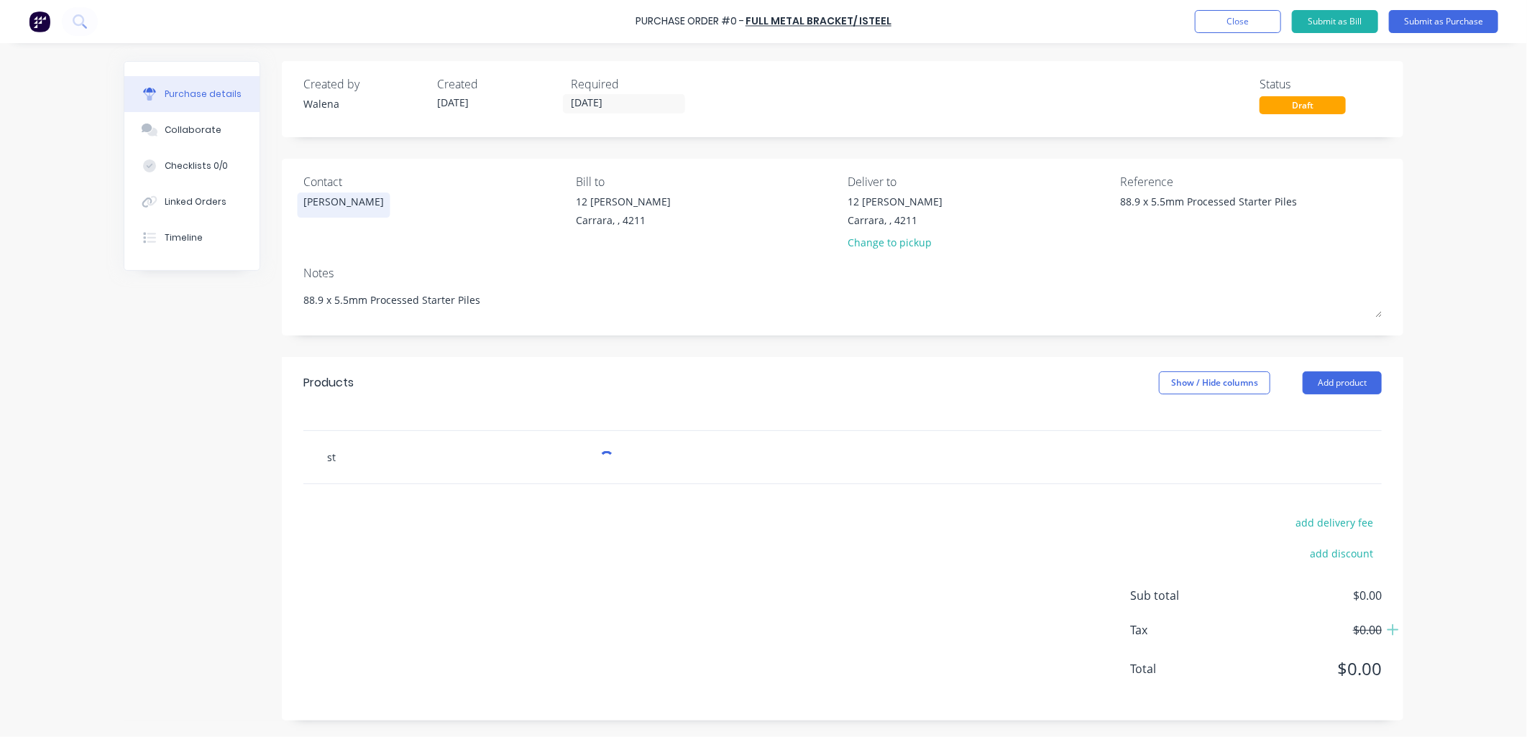
type input "sta"
type textarea "x"
type input "star"
type textarea "x"
type input "starte"
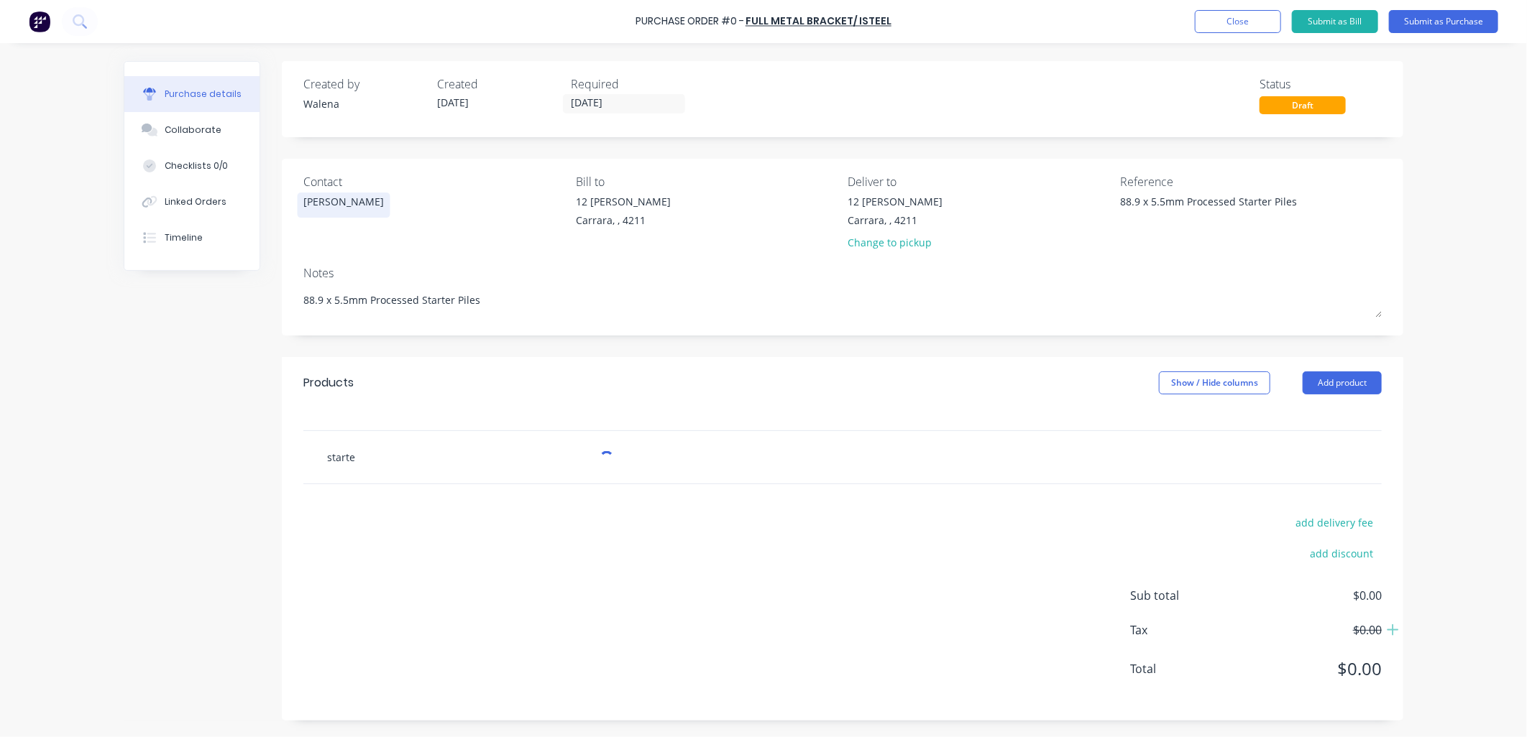
type textarea "x"
type input "starter"
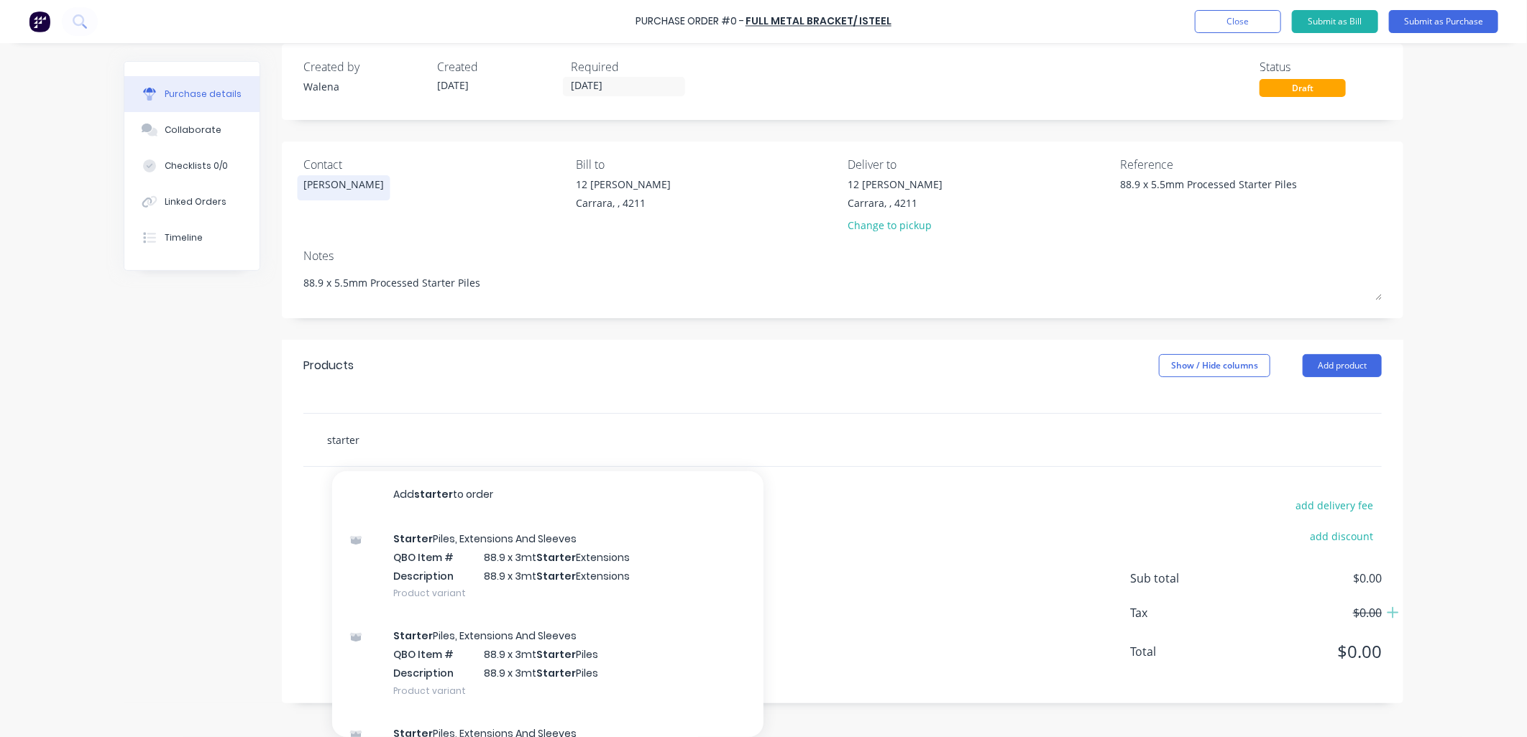
drag, startPoint x: 377, startPoint y: 443, endPoint x: 211, endPoint y: 446, distance: 166.1
click at [211, 446] on div "Created by [PERSON_NAME] Created [DATE] Required [DATE] Status Draft Contact [P…" at bounding box center [763, 374] width 1279 height 660
type textarea "x"
type input "8"
type textarea "x"
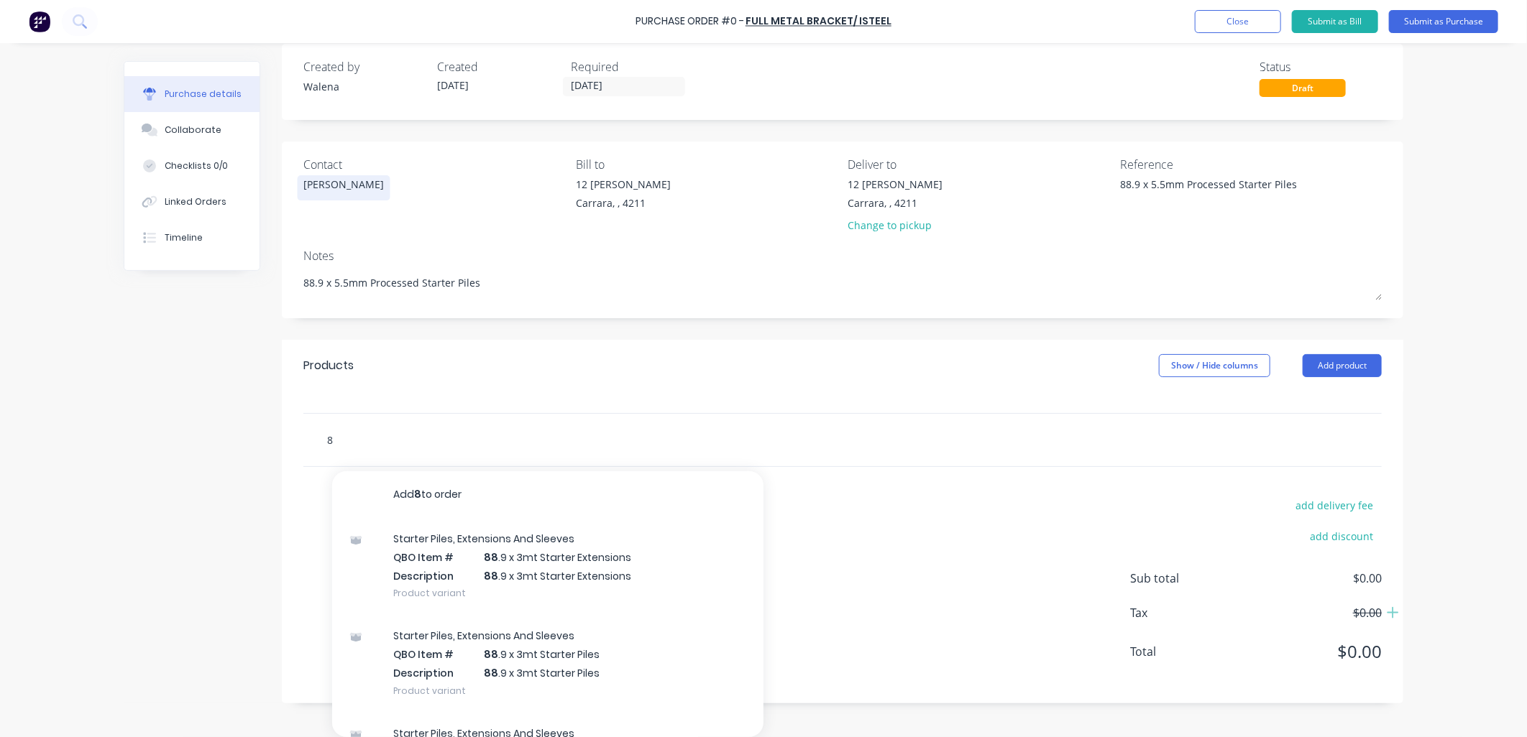
type input "88"
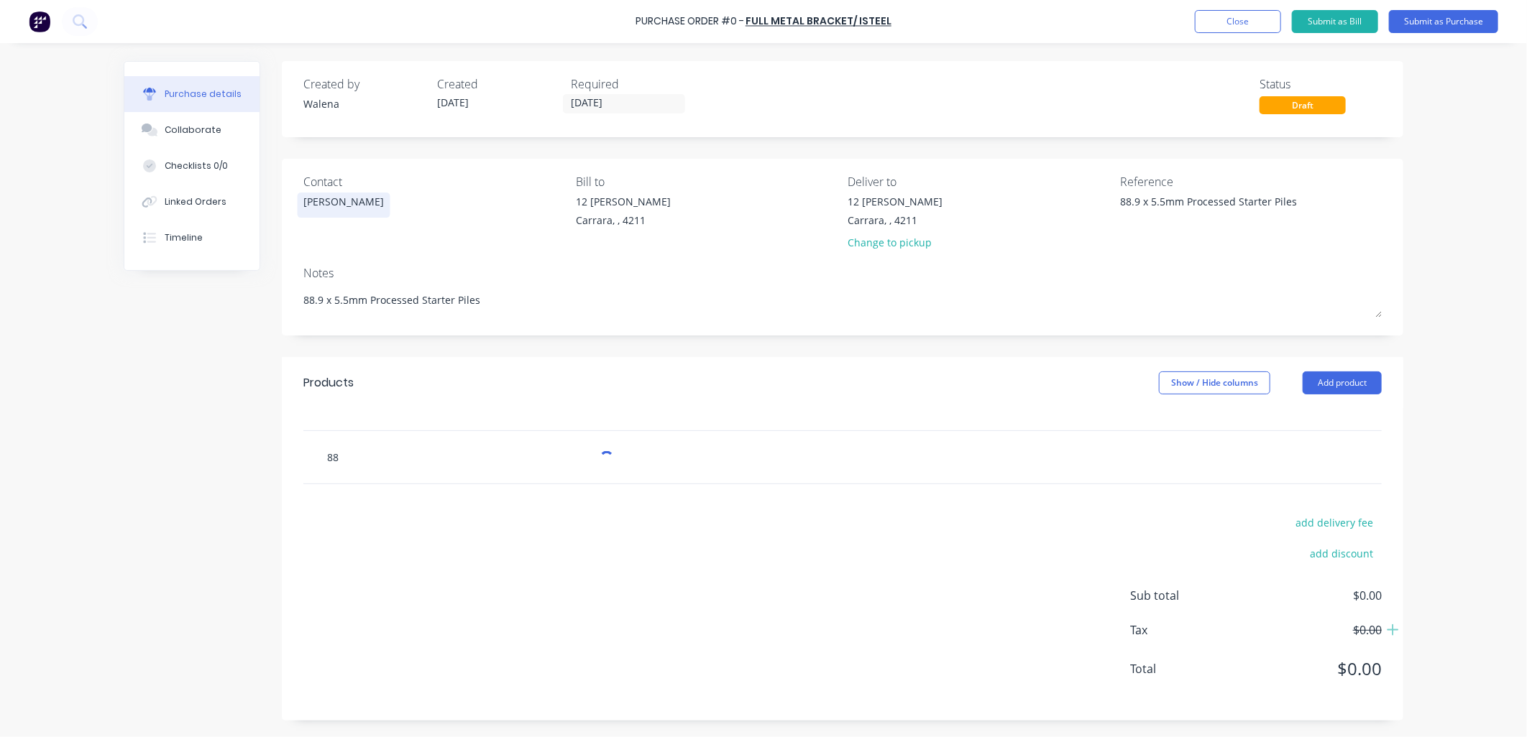
type textarea "x"
type input "88."
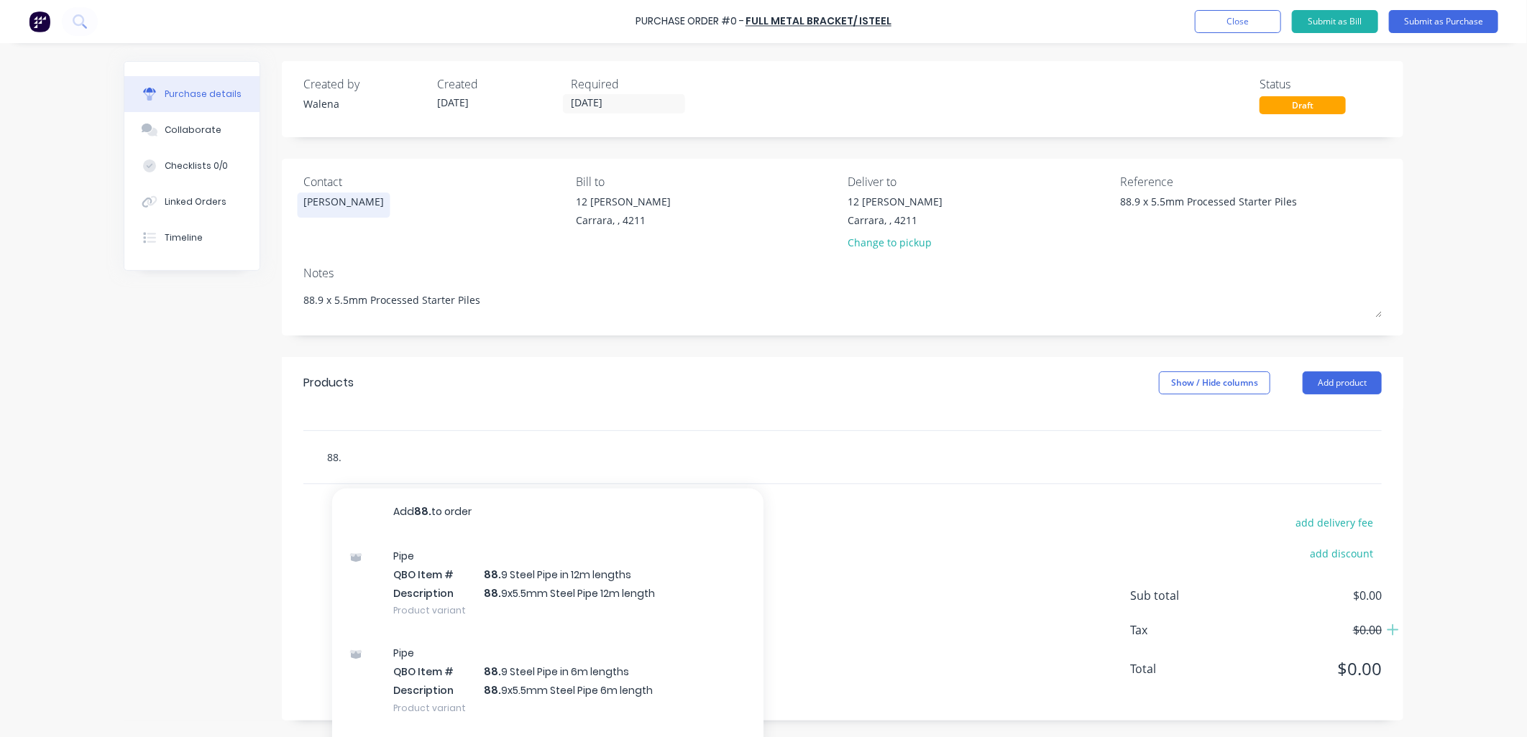
type textarea "x"
type input "88.9"
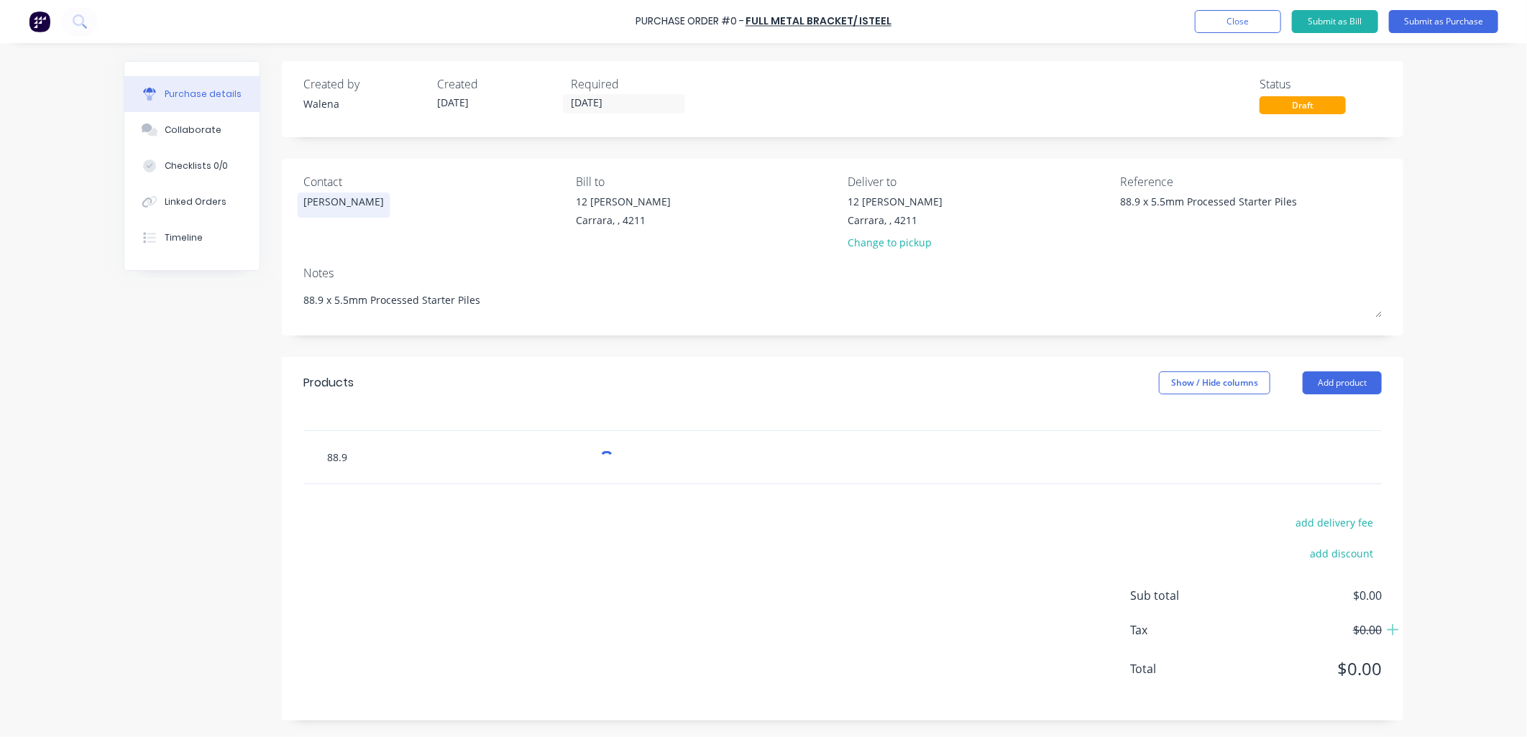
type textarea "x"
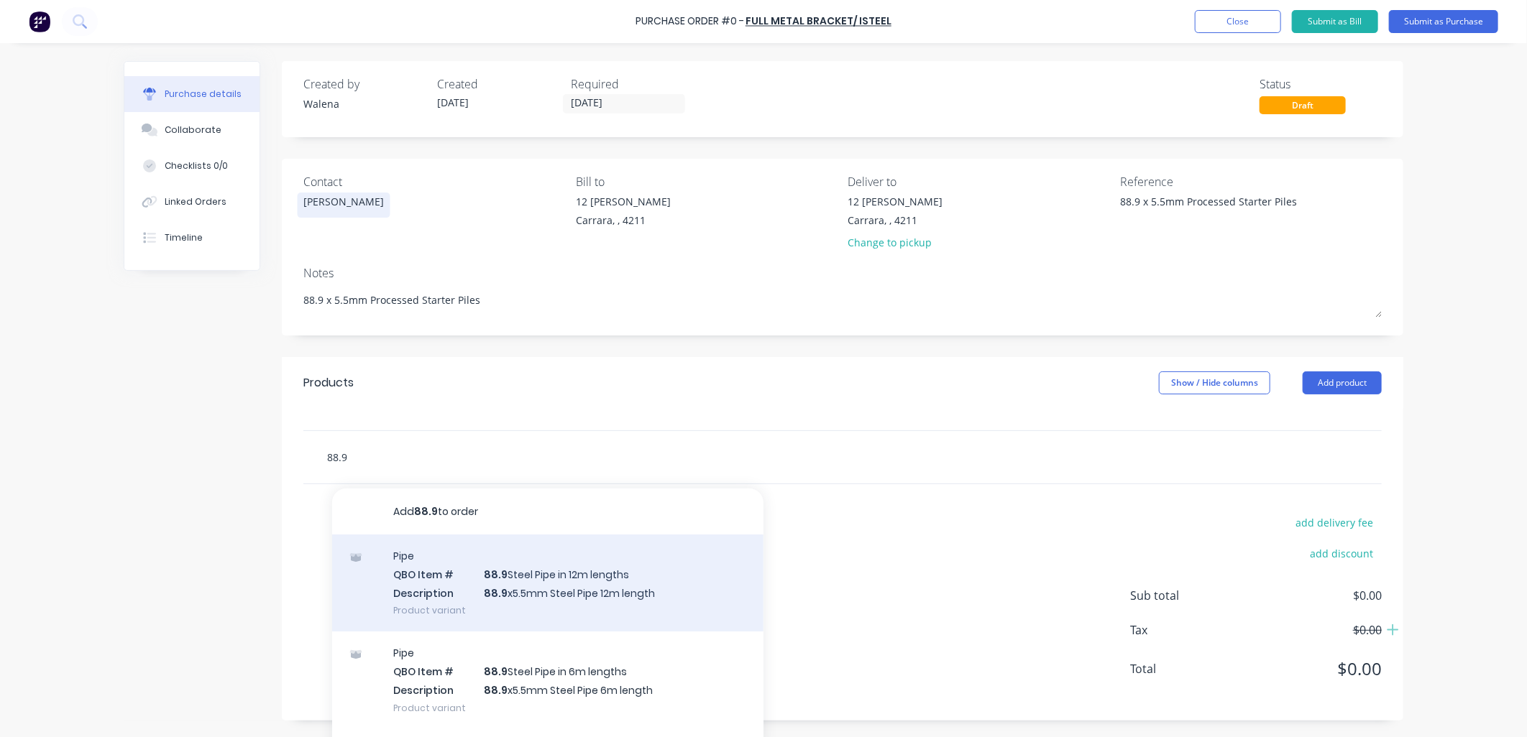
type input "88.9"
click at [530, 564] on div "Pipe QBO Item # 88.9 Steel Pipe in 12m lengths Description 88.9 x5.5mm Steel Pi…" at bounding box center [547, 583] width 431 height 97
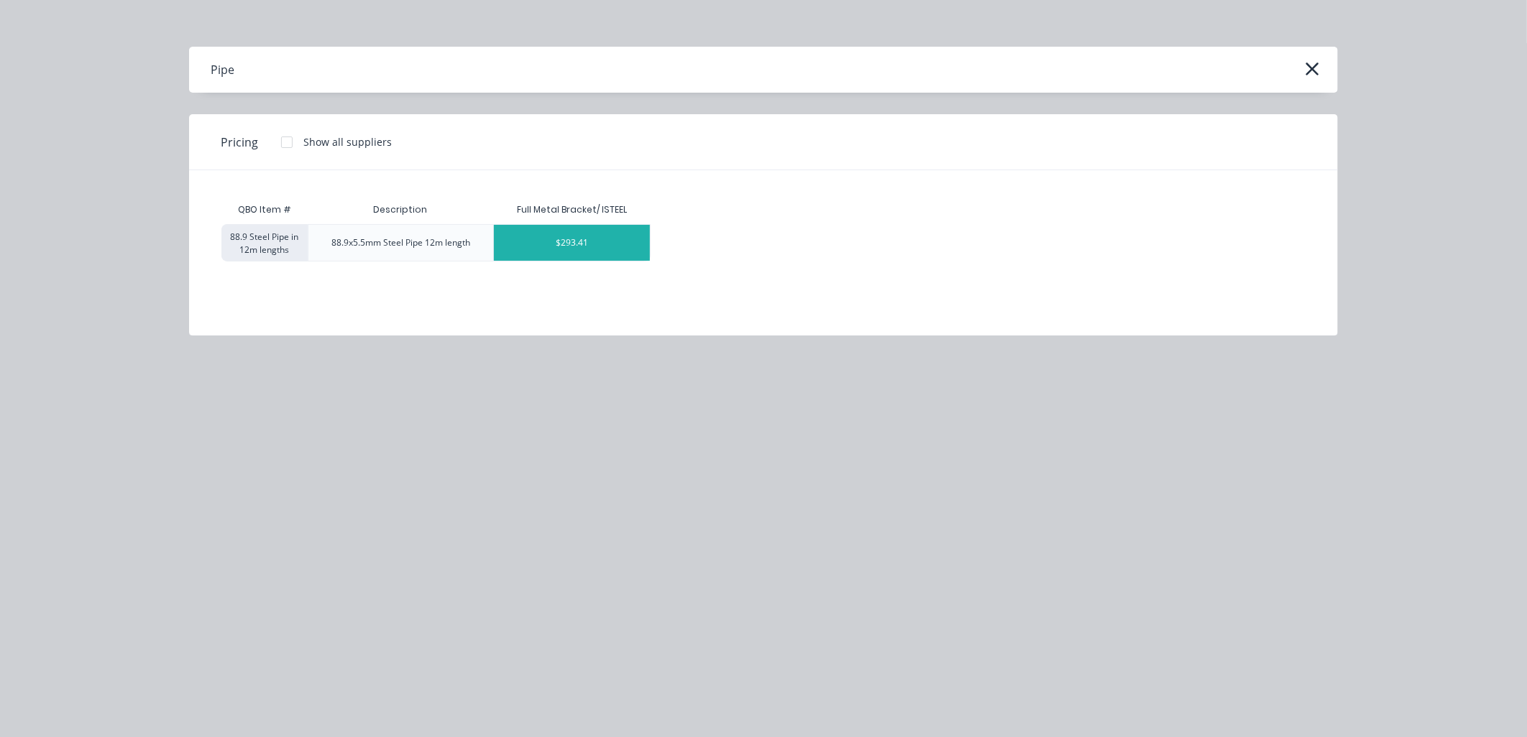
click at [530, 239] on div "$293.41" at bounding box center [572, 243] width 156 height 36
type textarea "x"
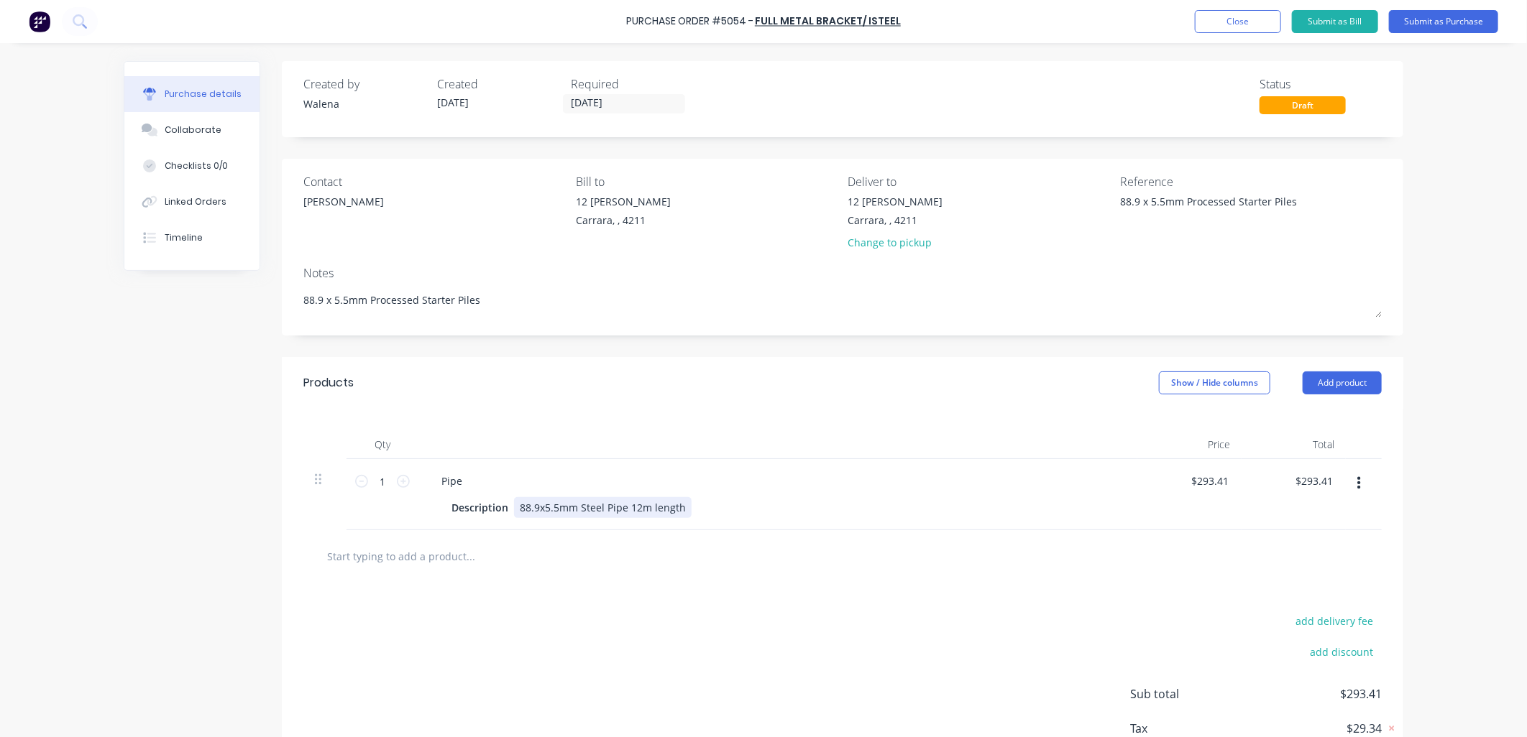
type textarea "x"
click at [674, 507] on div "88.9x5.5mm Steel Pipe 12m length" at bounding box center [603, 507] width 178 height 21
type textarea "x"
type input "293.41"
click at [1215, 484] on input "293.41" at bounding box center [1209, 481] width 45 height 21
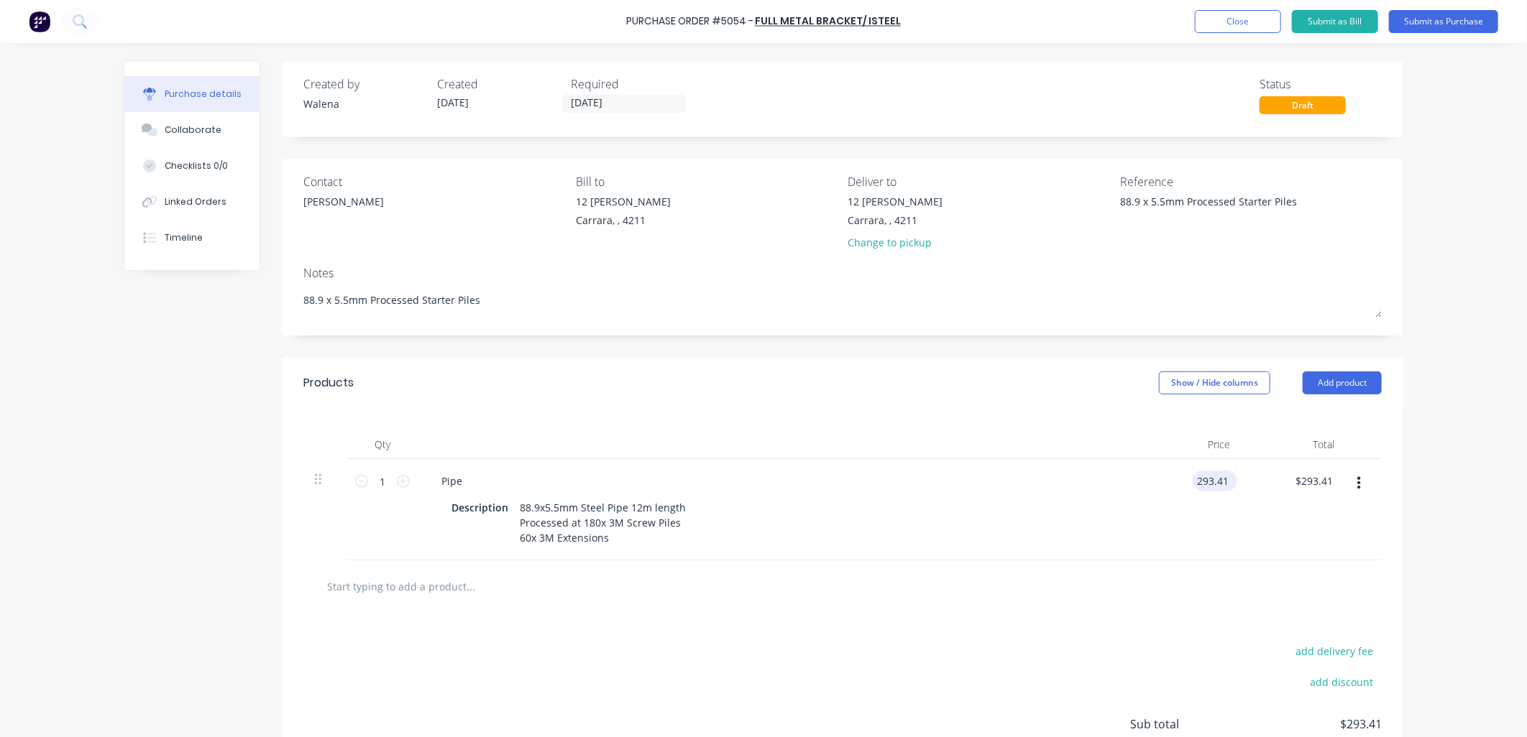
type textarea "x"
drag, startPoint x: 1223, startPoint y: 487, endPoint x: 1170, endPoint y: 489, distance: 52.5
click at [1170, 489] on div "293.41 293.41" at bounding box center [1189, 509] width 104 height 101
type textarea "x"
type input "$293.41"
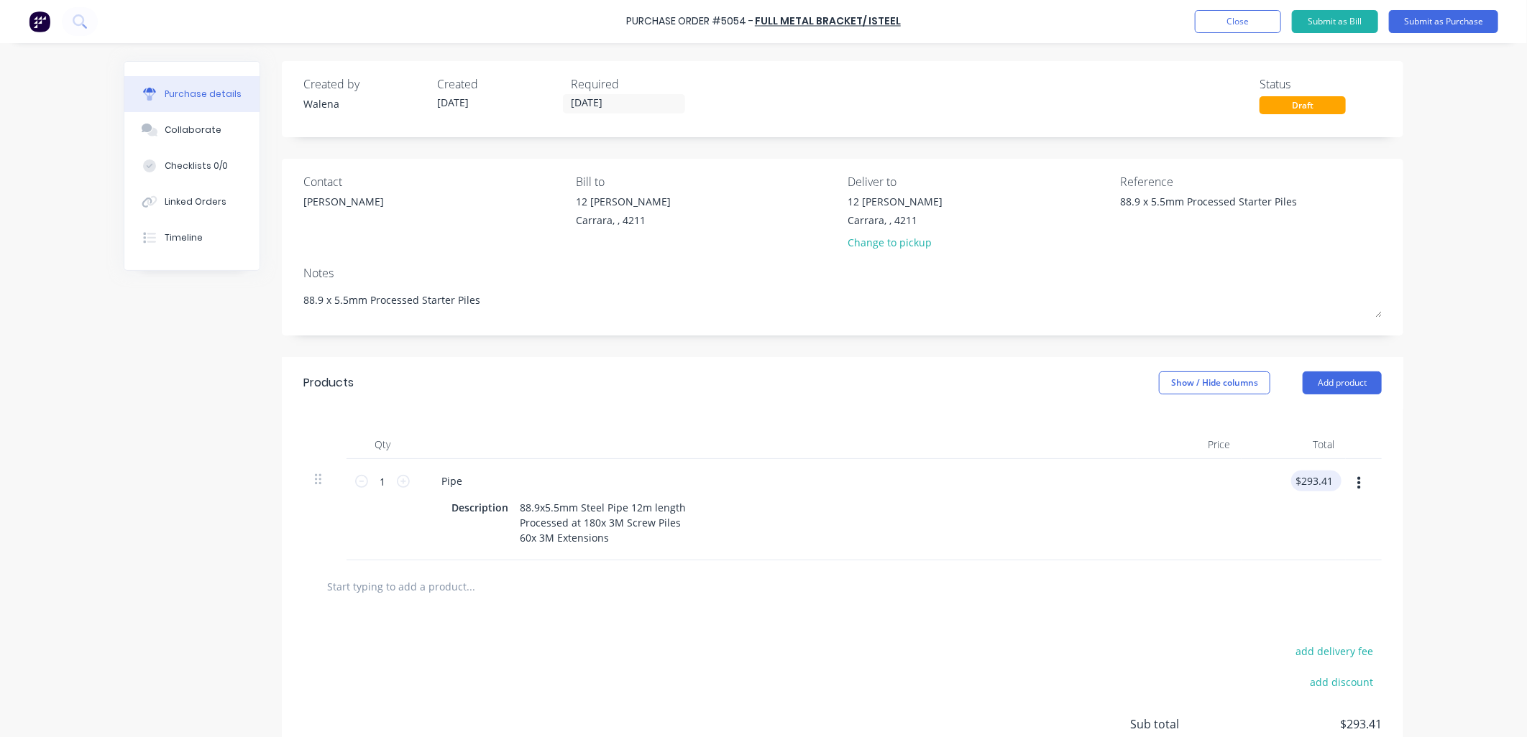
type input "293.41"
drag, startPoint x: 1325, startPoint y: 482, endPoint x: 1254, endPoint y: 497, distance: 72.9
click at [1256, 479] on div "293.41 293.41" at bounding box center [1293, 509] width 104 height 101
type textarea "x"
type input "$293.41"
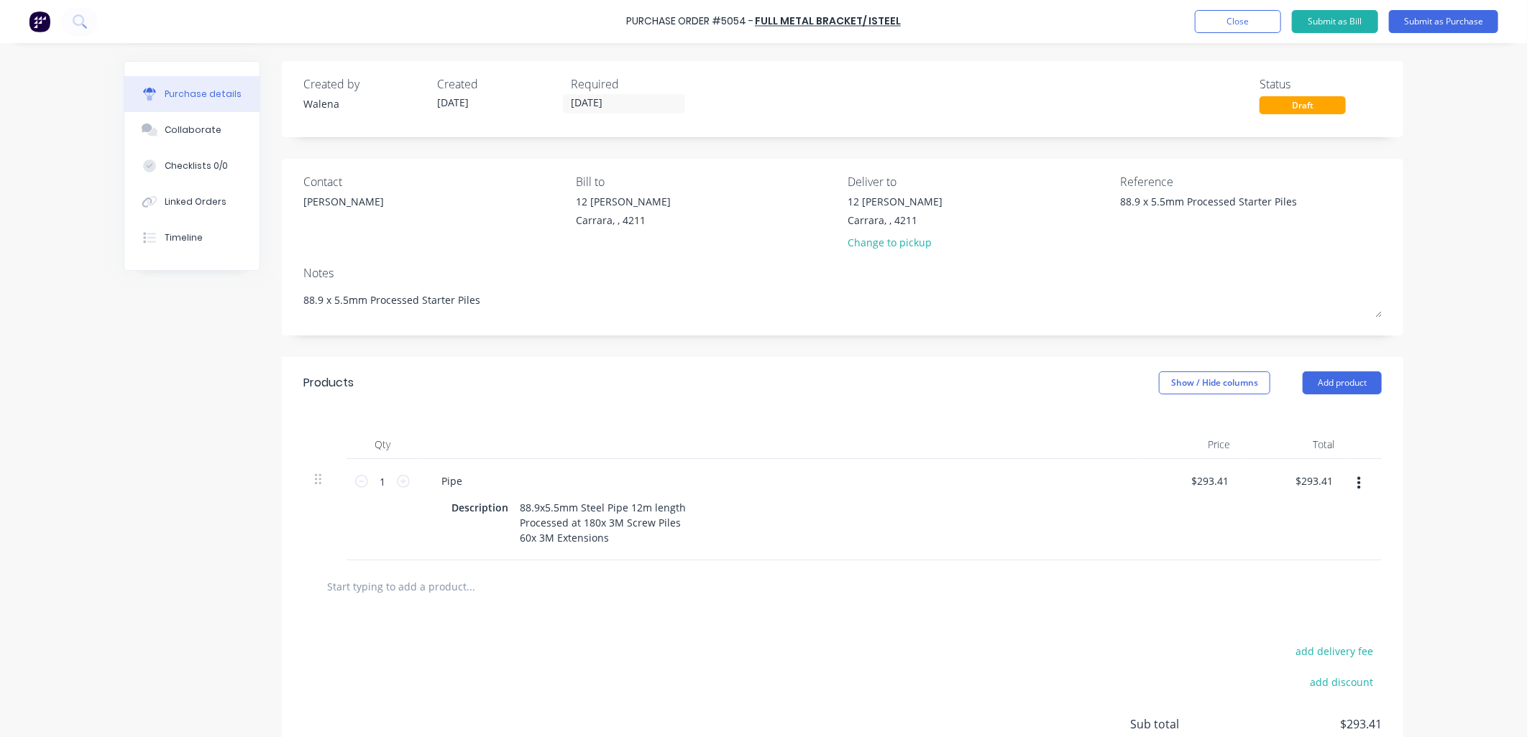
click at [1166, 504] on div "$293.41 $293.41" at bounding box center [1189, 509] width 104 height 101
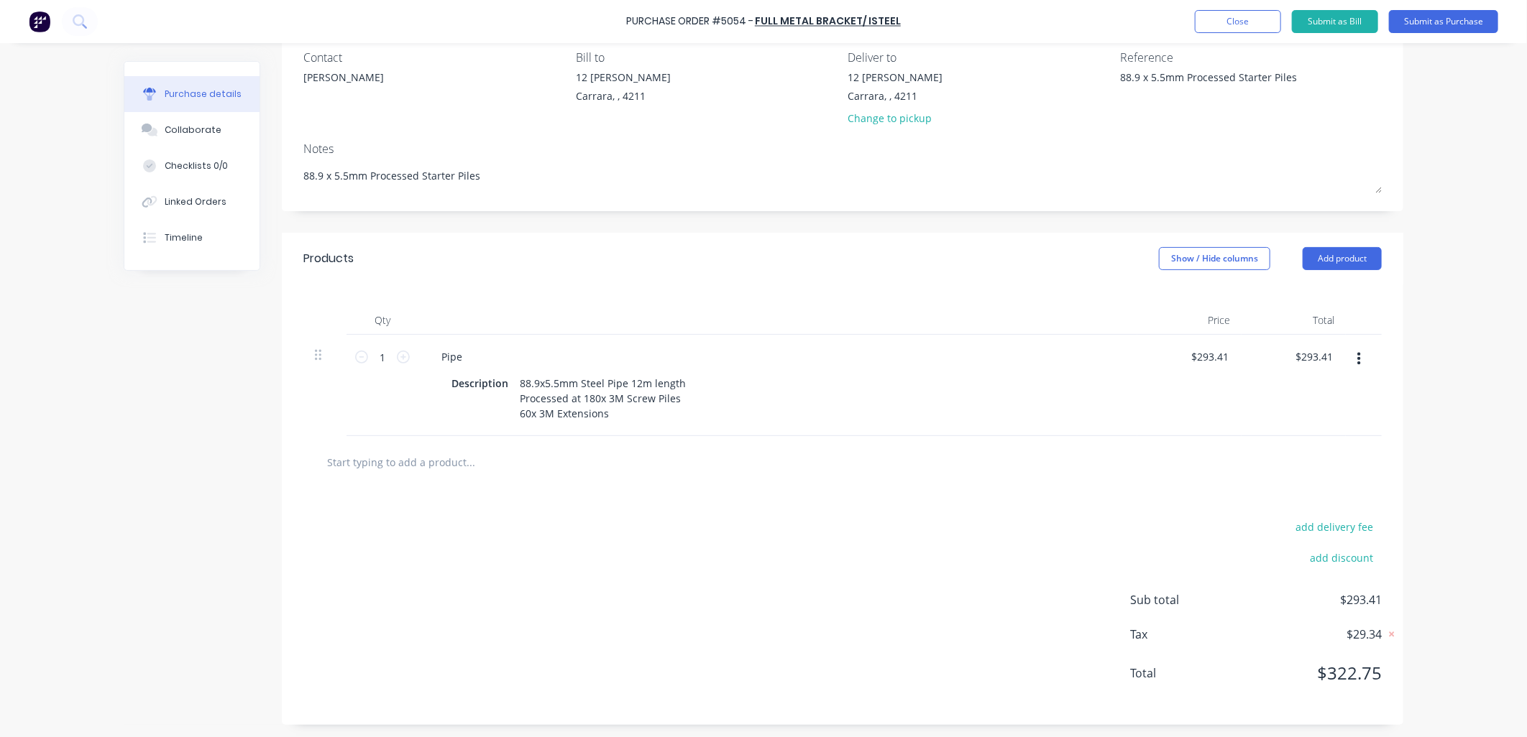
scroll to position [127, 0]
type textarea "x"
drag, startPoint x: 1191, startPoint y: 355, endPoint x: 1289, endPoint y: 344, distance: 99.1
click at [1289, 344] on div "1 1 Pipe Description 88.9x5.5mm Steel Pipe 12m length Processed at 180x 3M Scre…" at bounding box center [842, 383] width 1078 height 101
type input "0"
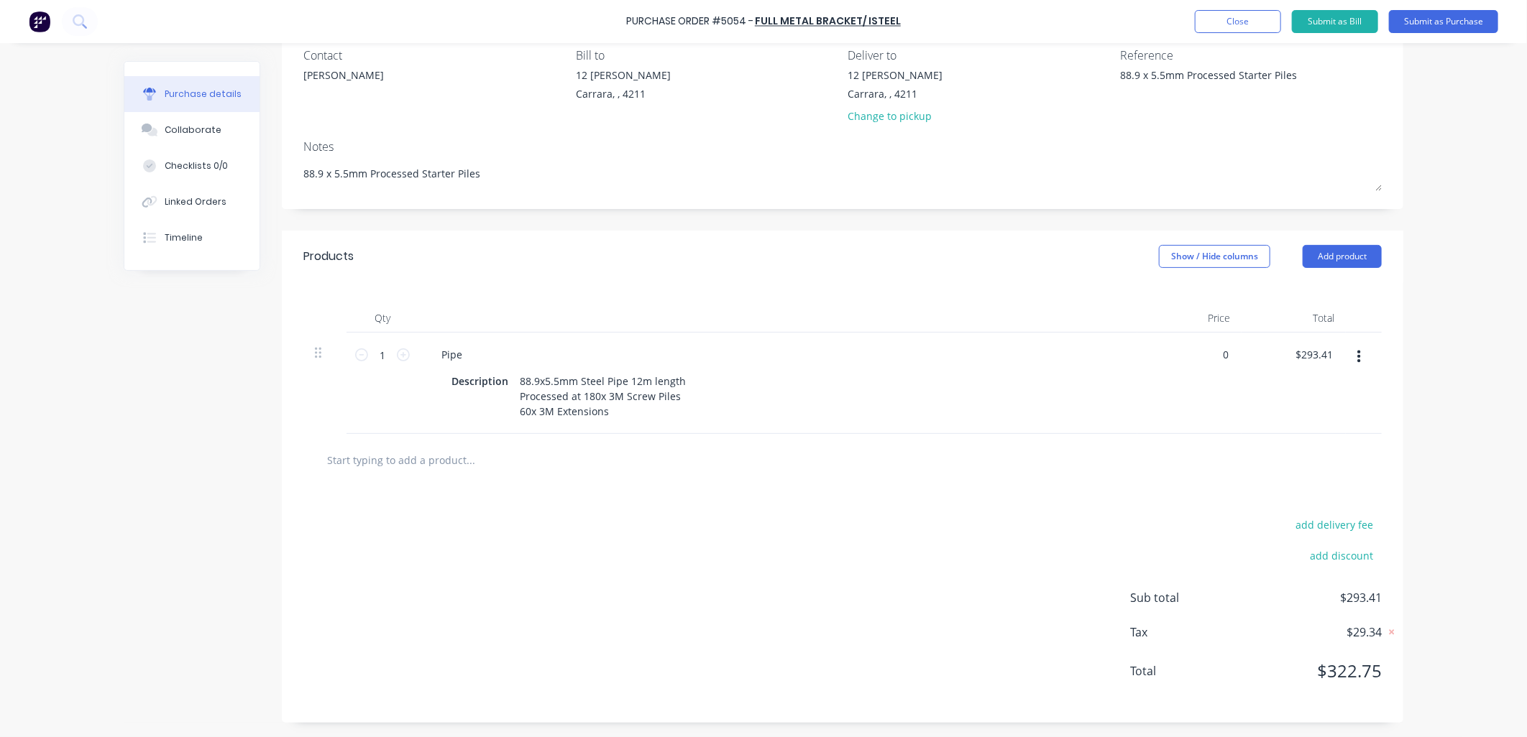
type textarea "x"
type input "$0.00"
click at [1226, 386] on div "$0.00 0" at bounding box center [1189, 383] width 104 height 101
click at [370, 456] on input "text" at bounding box center [470, 460] width 288 height 29
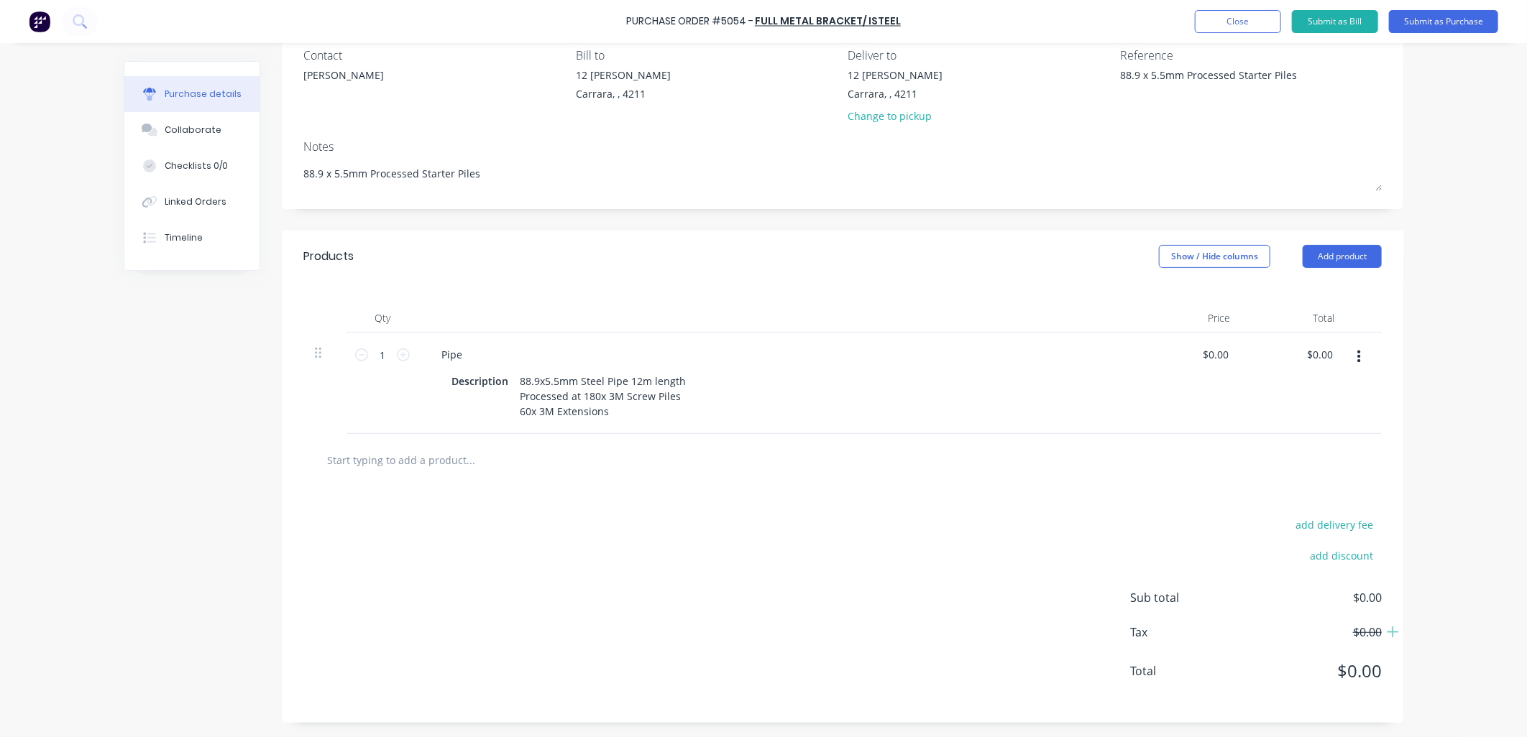
type textarea "x"
type input "l"
type textarea "x"
type input "lo"
type textarea "x"
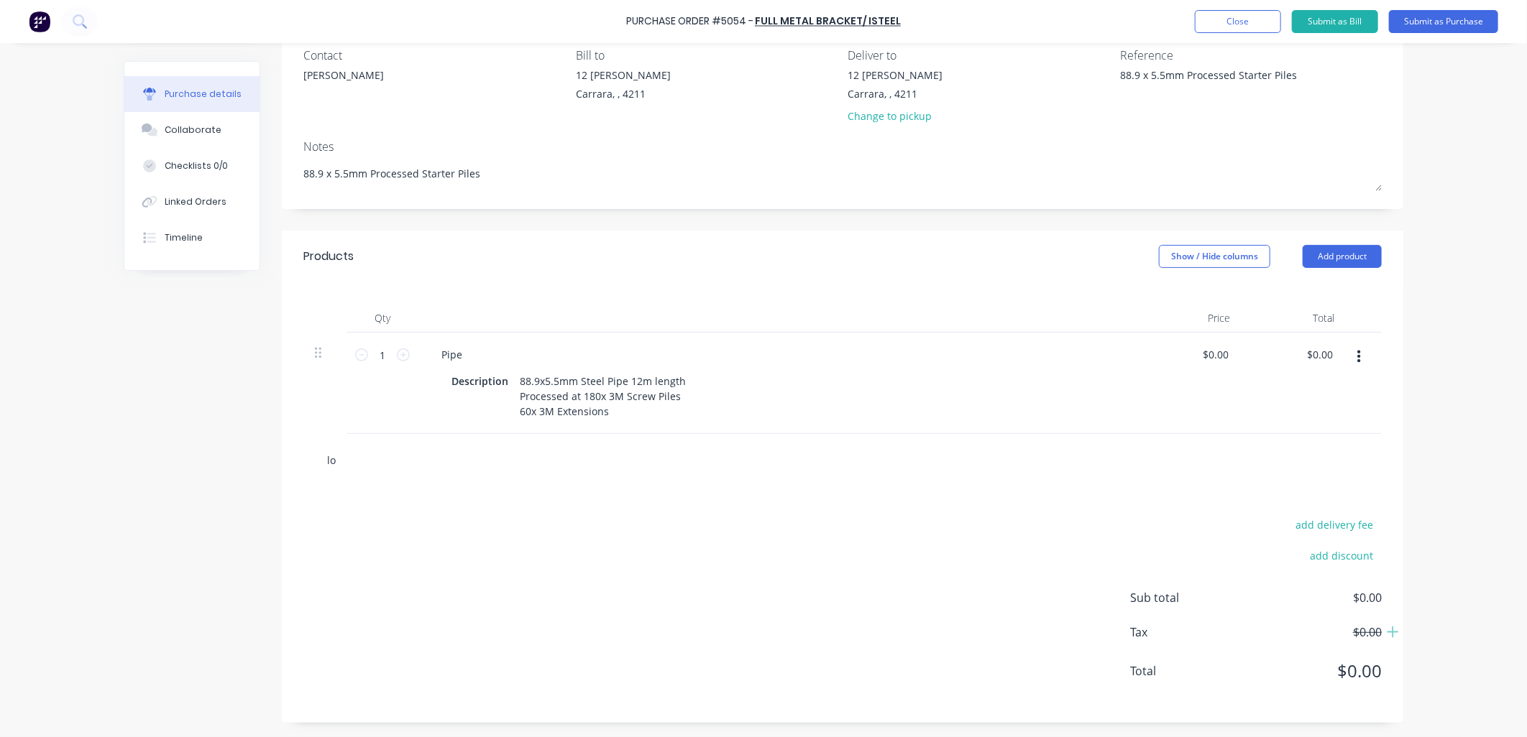
type input "log"
type textarea "x"
type input "logi"
type textarea "x"
type input "logis"
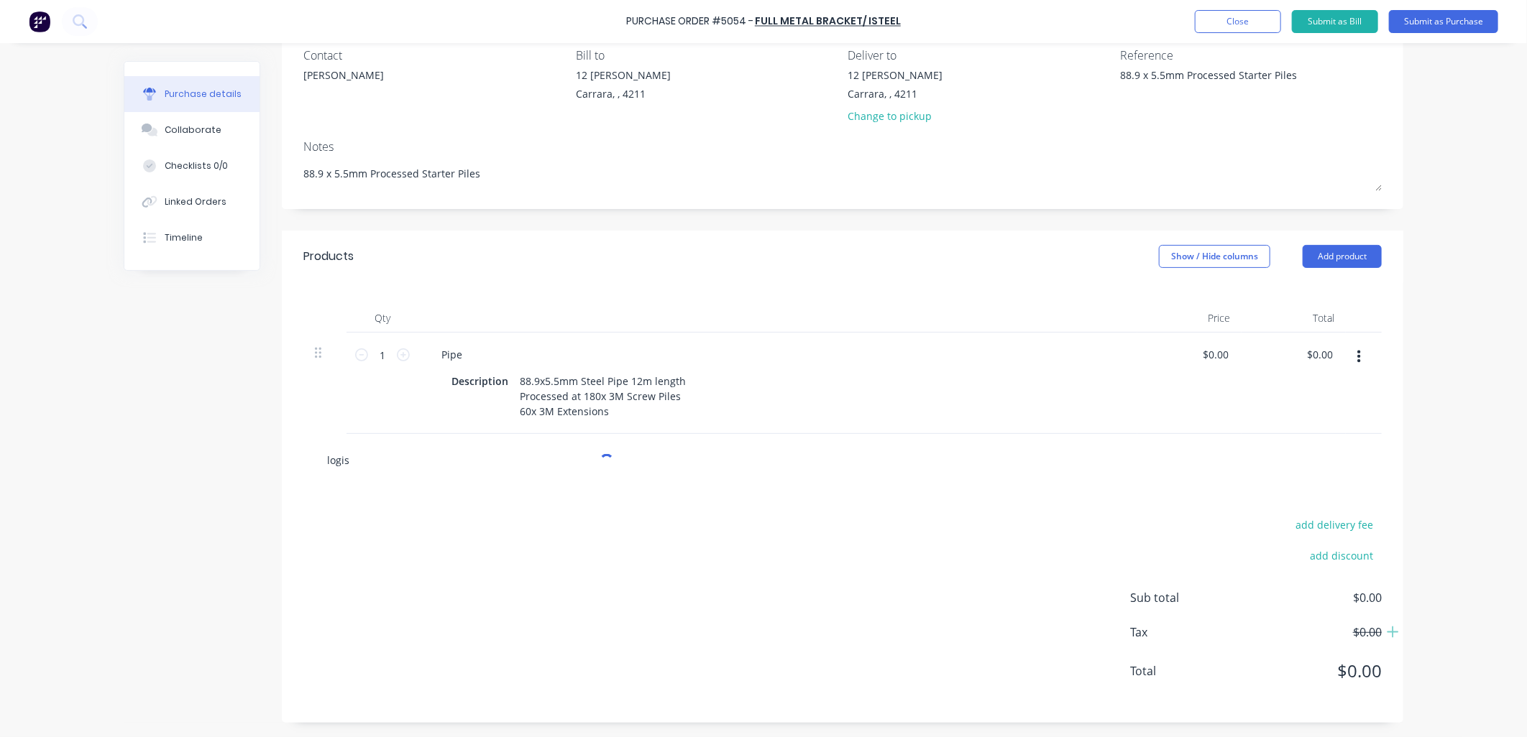
type textarea "x"
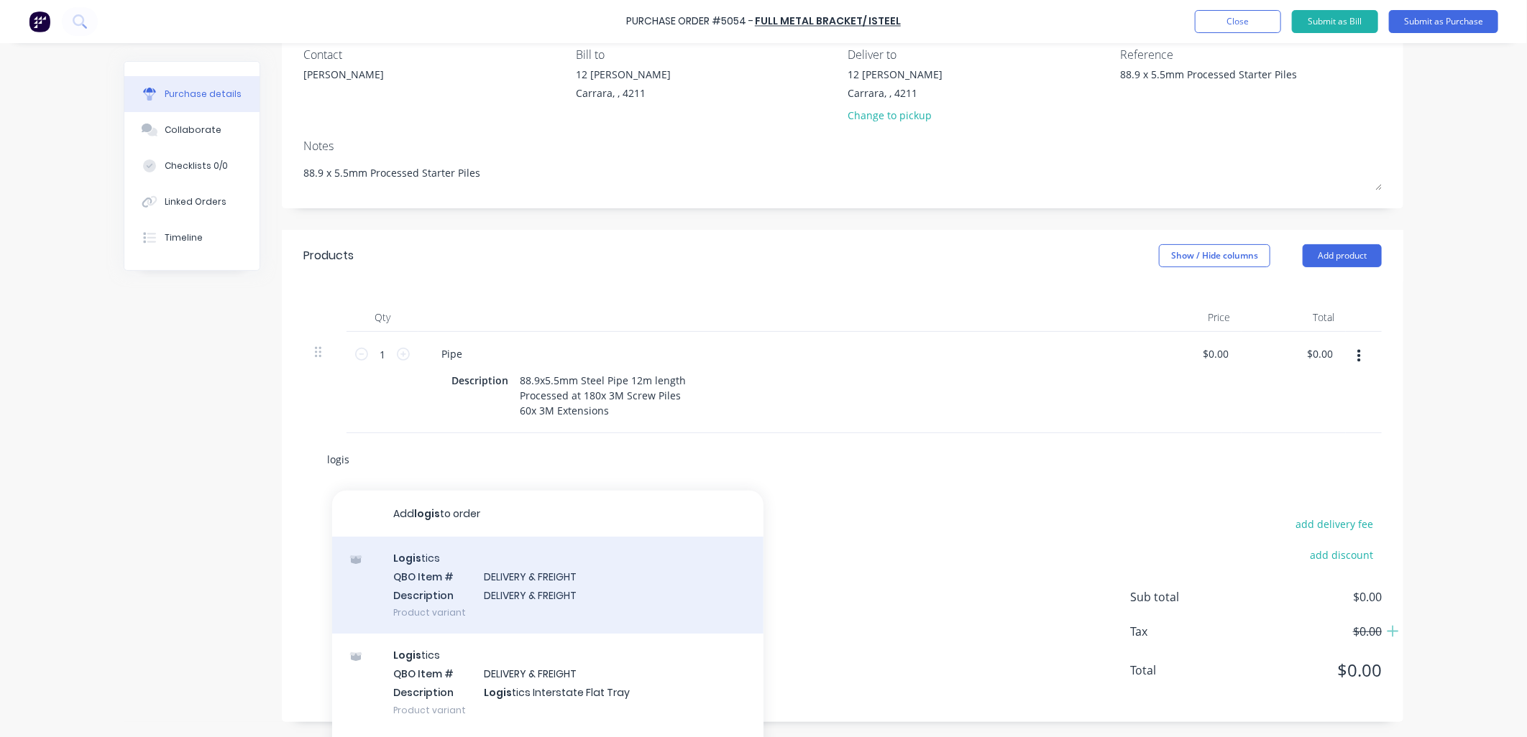
type input "logis"
click at [475, 599] on div "Logis tics QBO Item # DELIVERY & FREIGHT Description DELIVERY & FREIGHT Product…" at bounding box center [547, 585] width 431 height 97
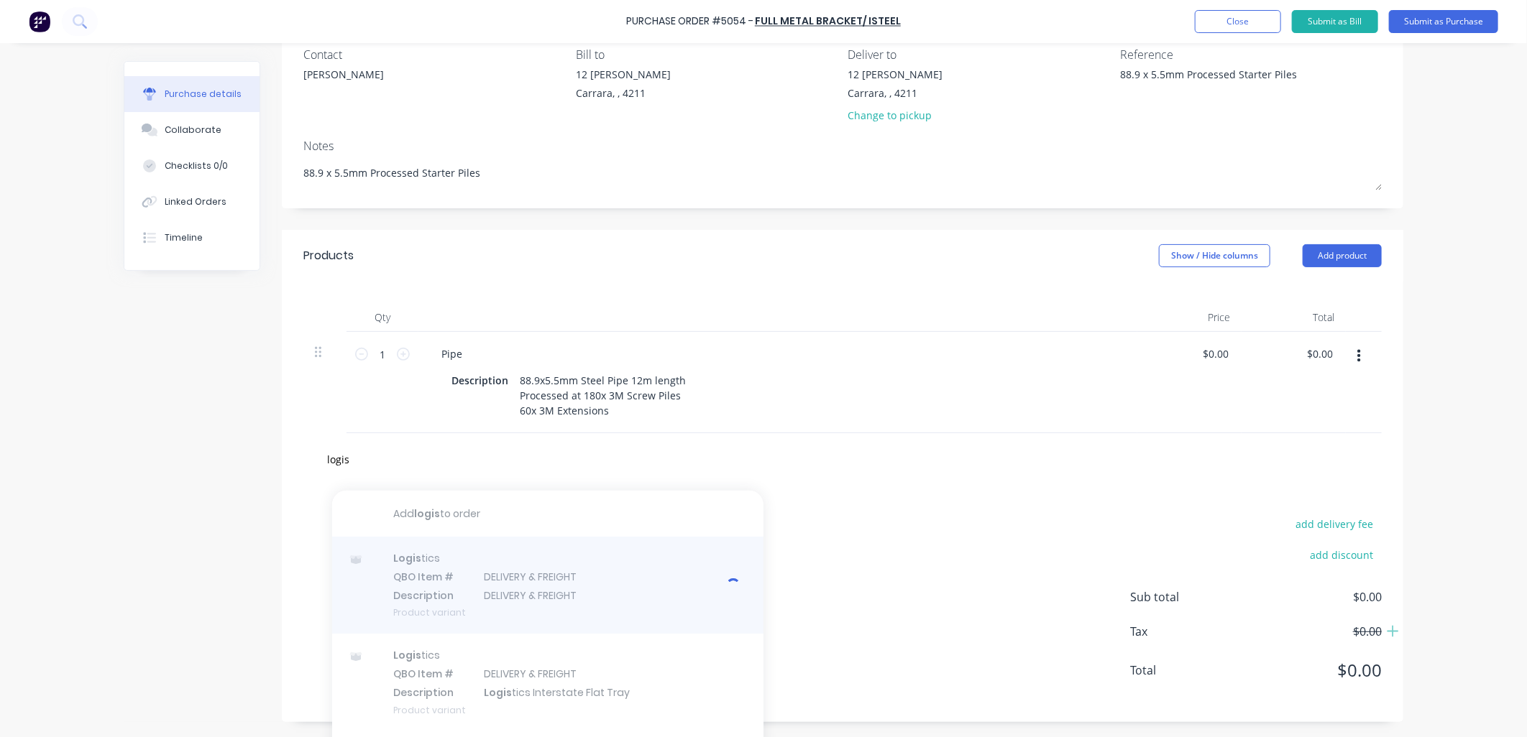
type textarea "x"
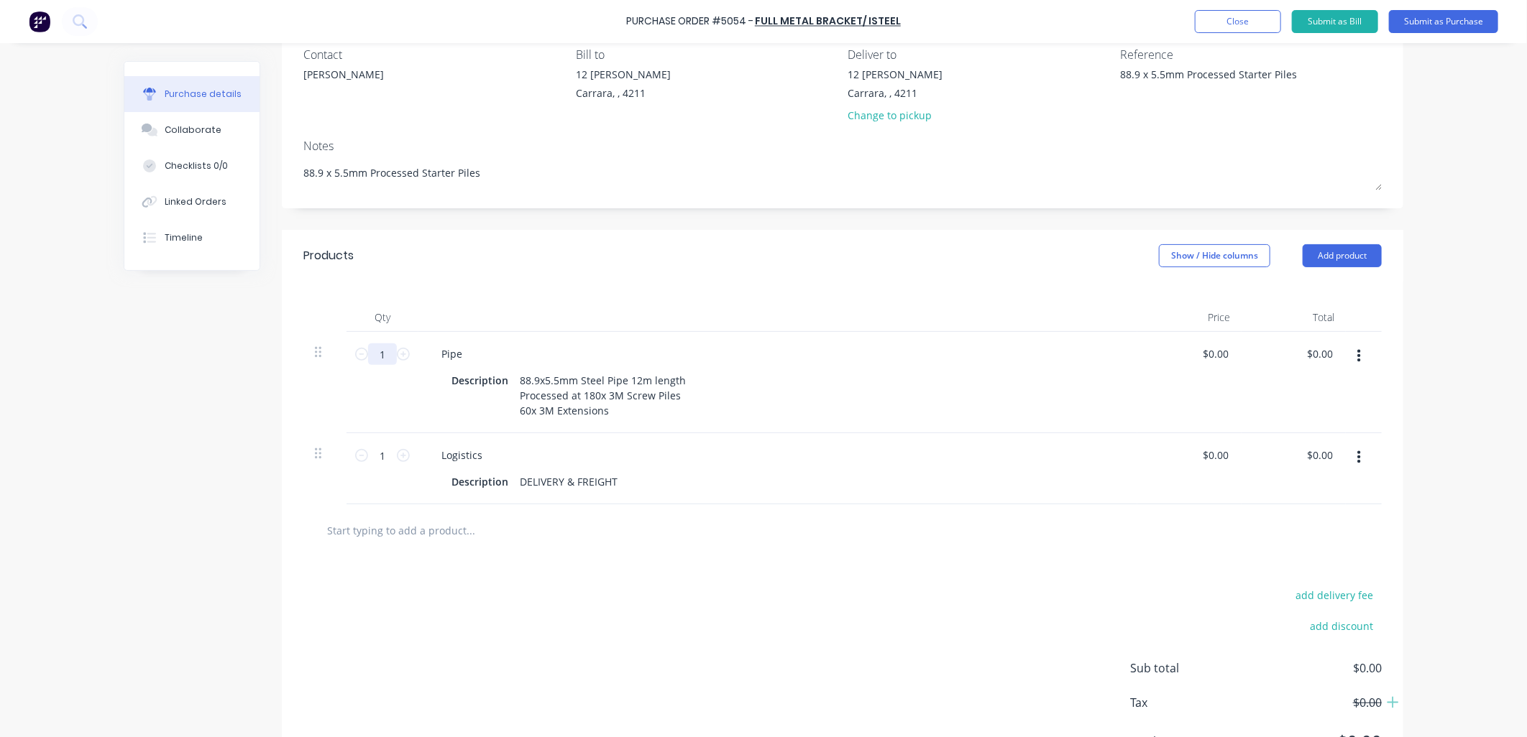
click at [382, 357] on input "1" at bounding box center [382, 355] width 29 height 22
type textarea "x"
type input "6"
type textarea "x"
type input "60"
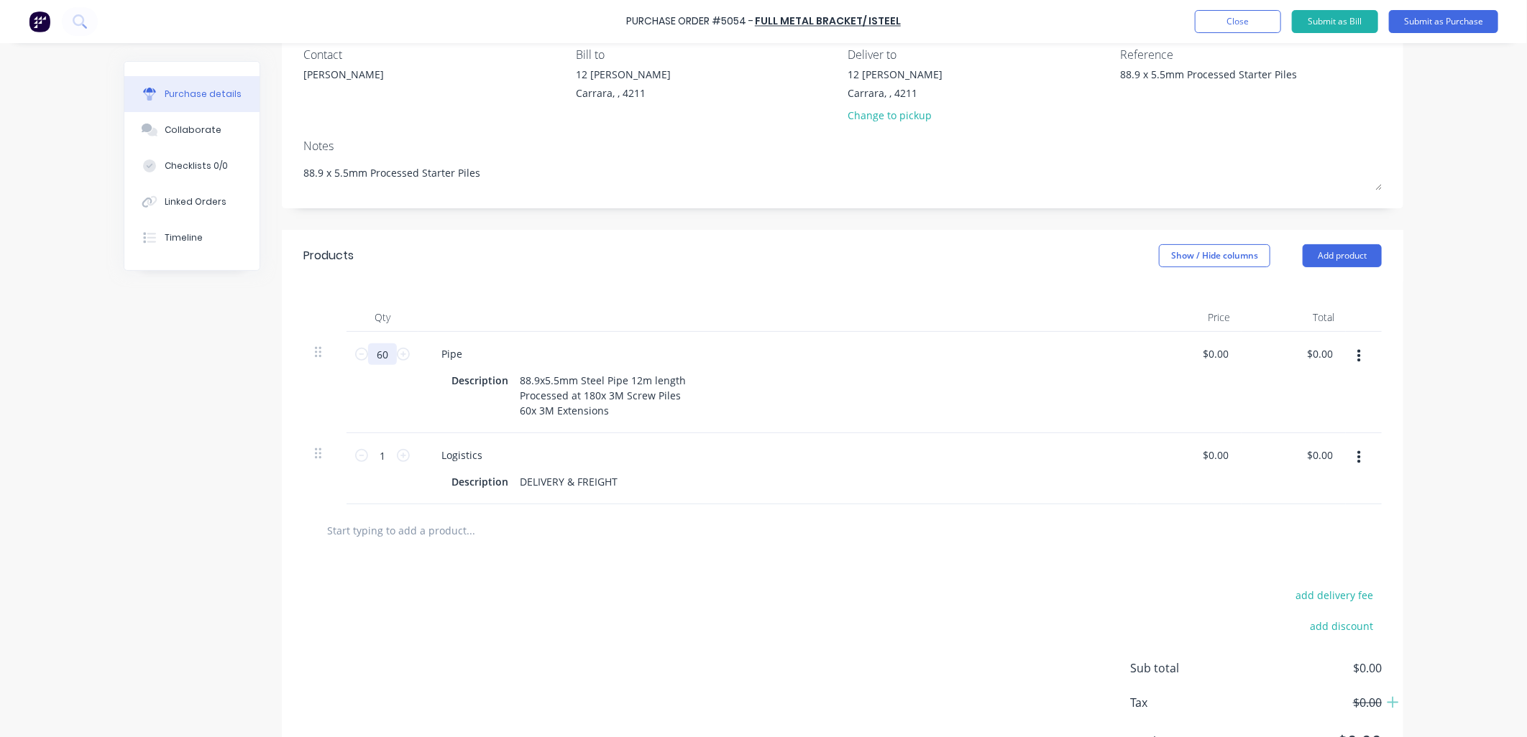
type textarea "x"
type input "60"
click at [562, 669] on div "add delivery fee add discount Sub total $0.00 Tax $0.00 Total $0.00" at bounding box center [842, 675] width 1121 height 236
drag, startPoint x: 561, startPoint y: 392, endPoint x: 510, endPoint y: 400, distance: 51.0
click at [514, 400] on div "88.9x5.5mm Steel Pipe 12m length Processed at 180x 3M Screw Piles 60x 3M Extens…" at bounding box center [603, 395] width 178 height 51
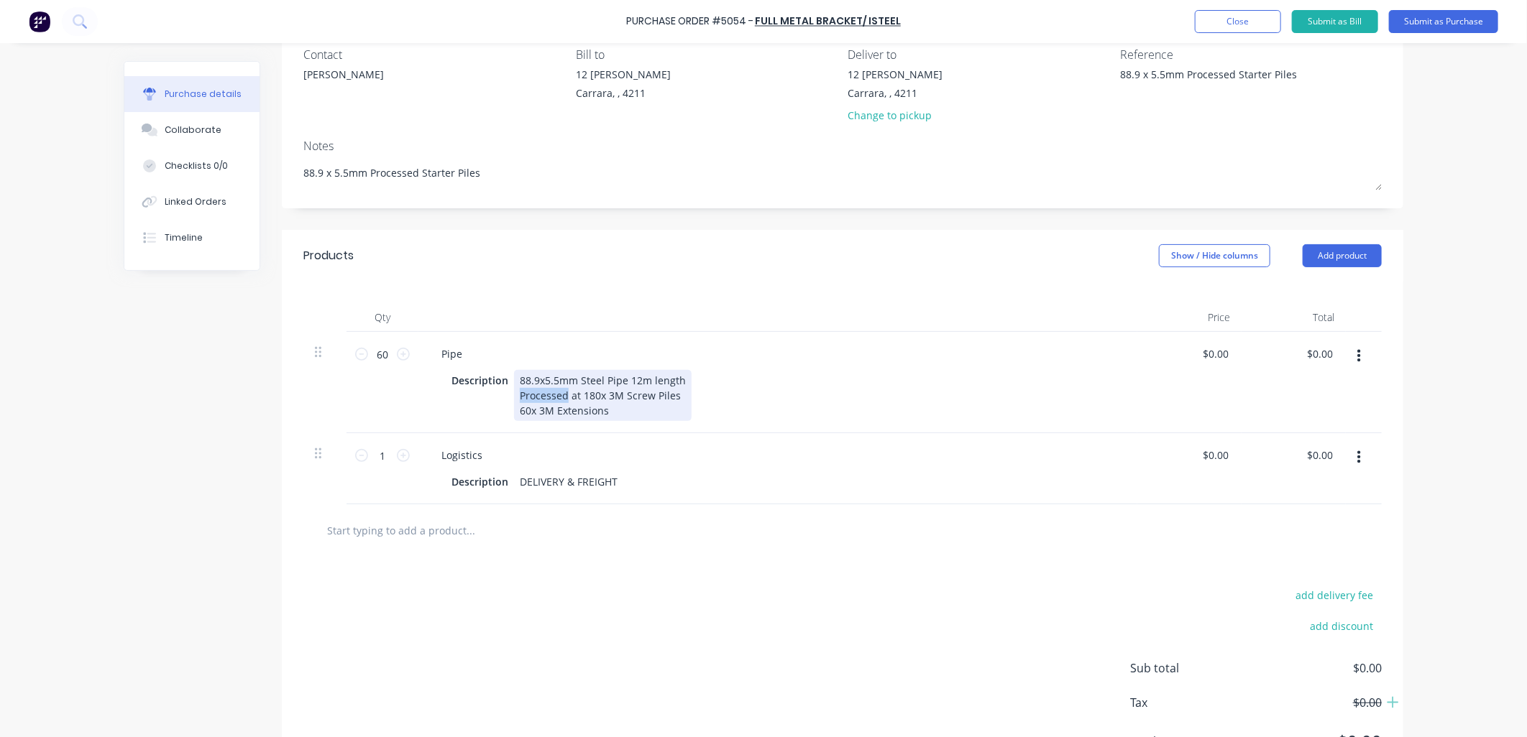
copy div "Processed"
click at [794, 369] on div "Pipe Description 88.9x5.5mm Steel Pipe 12m length Processed at 180x 3M Screw Pi…" at bounding box center [777, 382] width 719 height 101
click at [571, 395] on div "88.9x5.5mm Steel Pipe 12m length Processed at 180x 3M Screw Piles 60x 3M Extens…" at bounding box center [603, 395] width 178 height 51
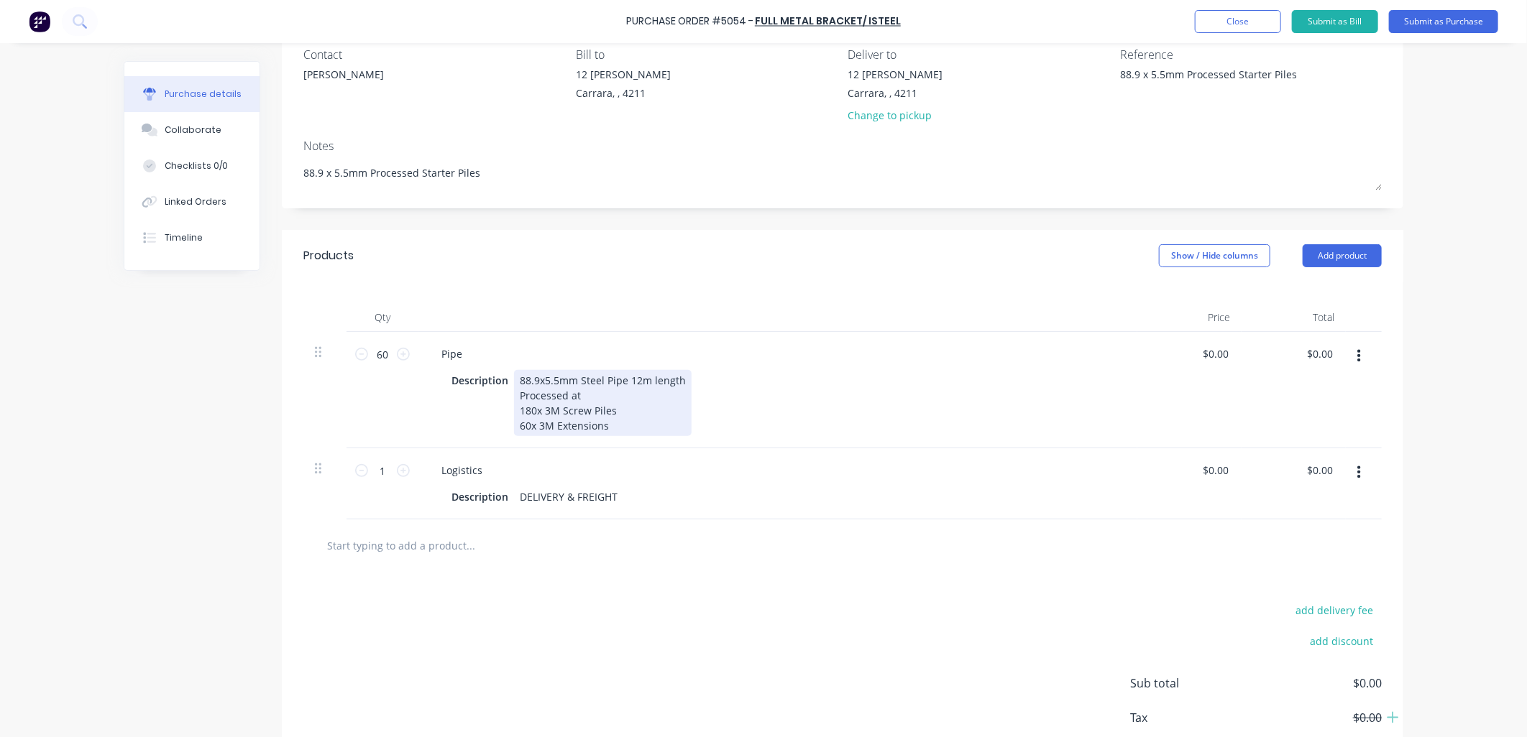
click at [571, 395] on div "88.9x5.5mm Steel Pipe 12m length Processed at 180x 3M Screw Piles 60x 3M Extens…" at bounding box center [603, 403] width 178 height 66
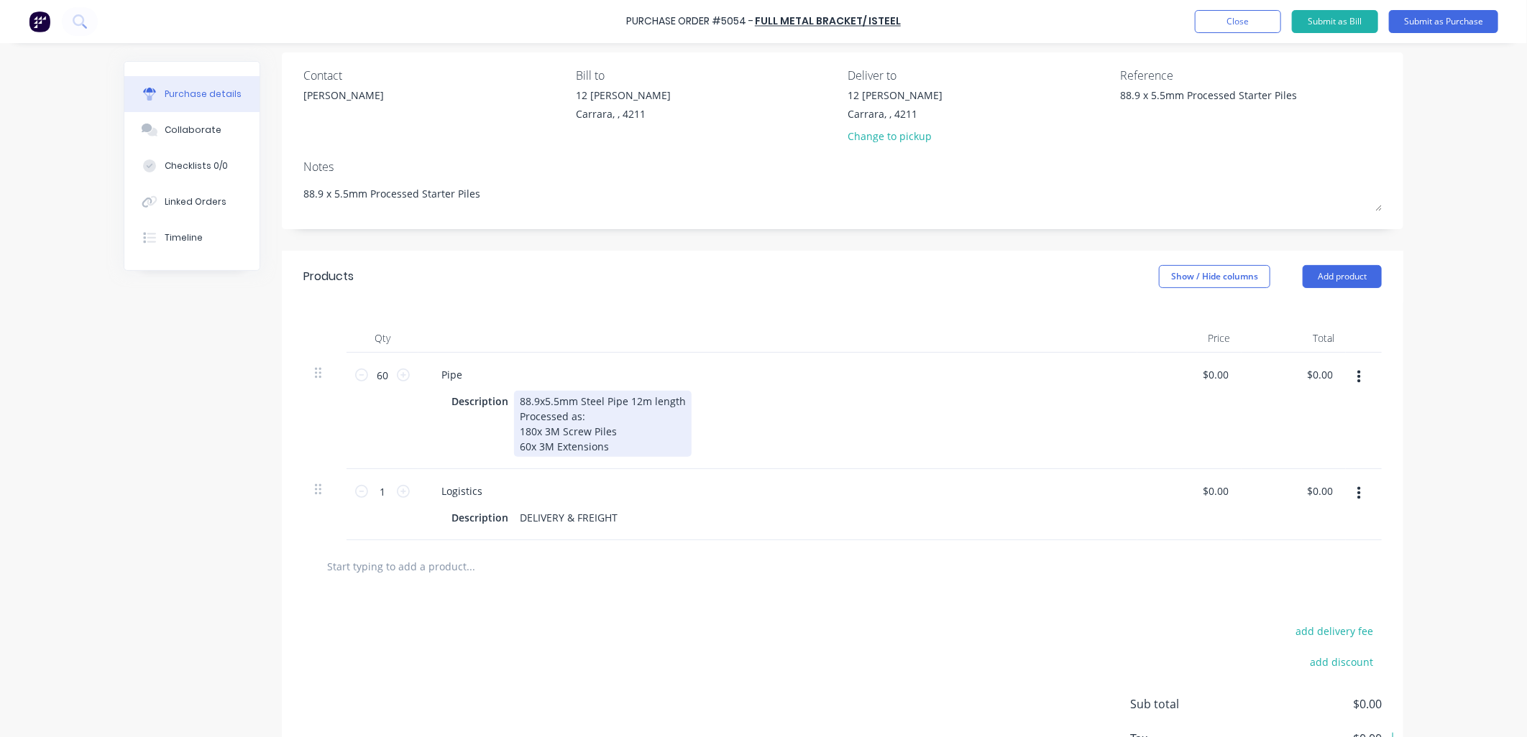
scroll to position [0, 0]
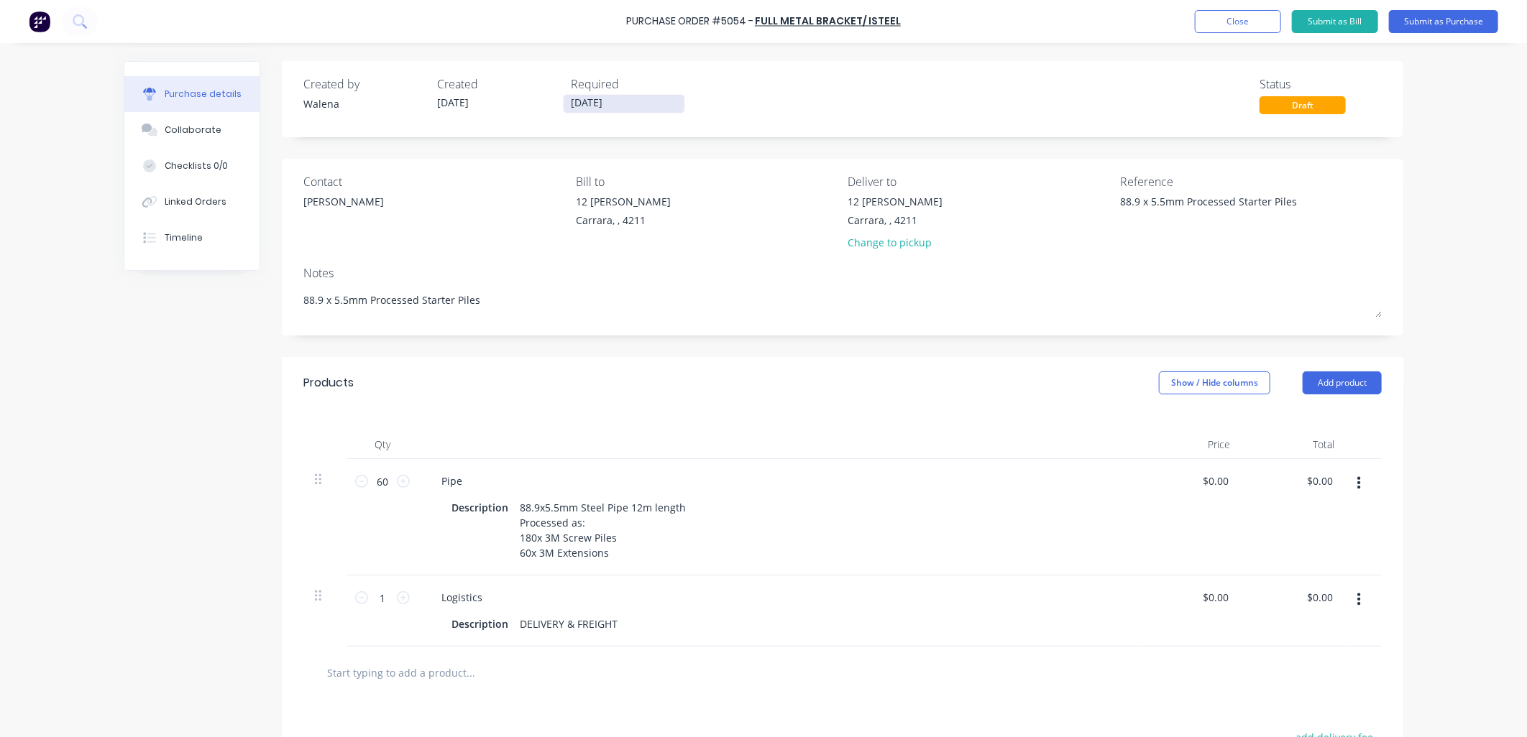
click at [636, 101] on input "[DATE]" at bounding box center [624, 104] width 121 height 18
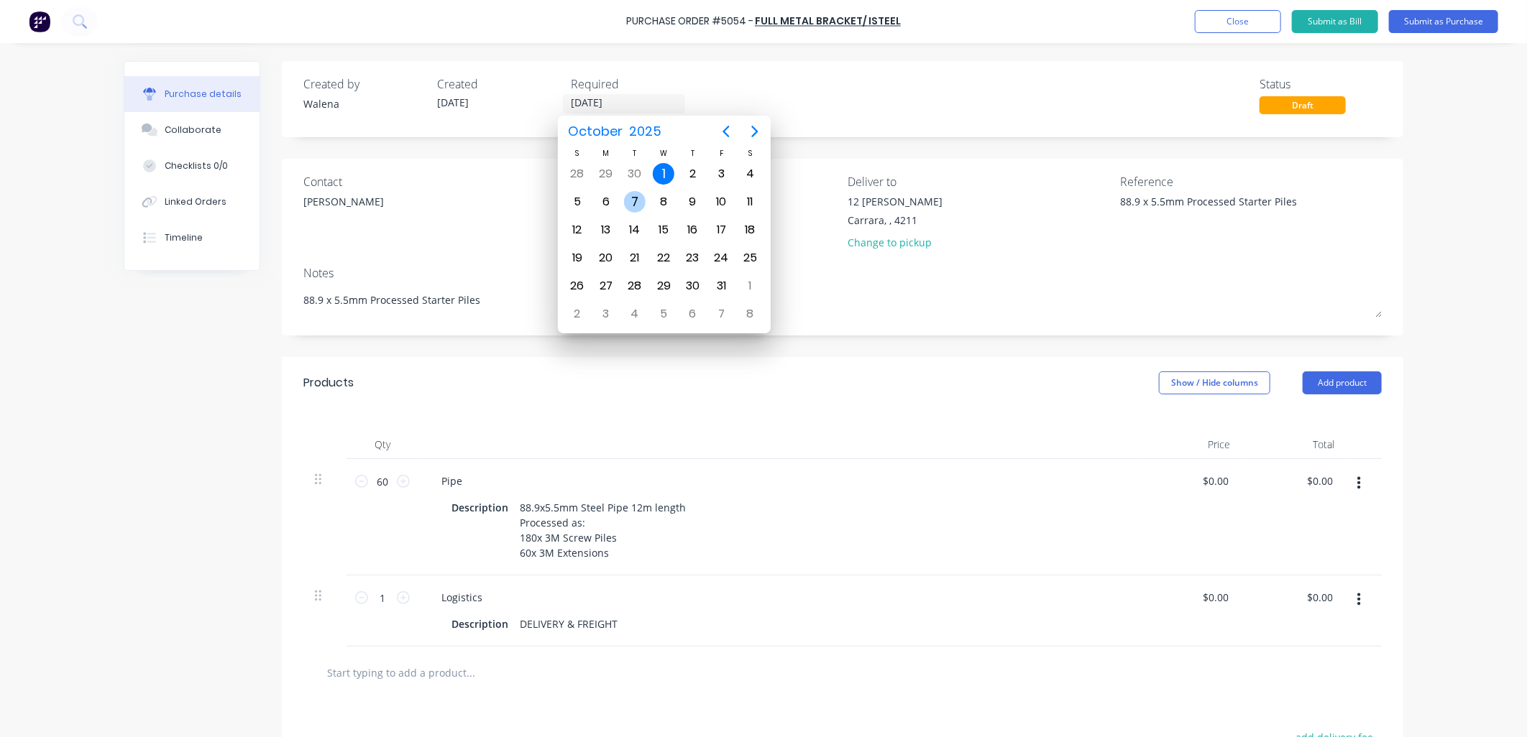
click at [630, 193] on div "7" at bounding box center [635, 202] width 22 height 22
type textarea "x"
type input "[DATE]"
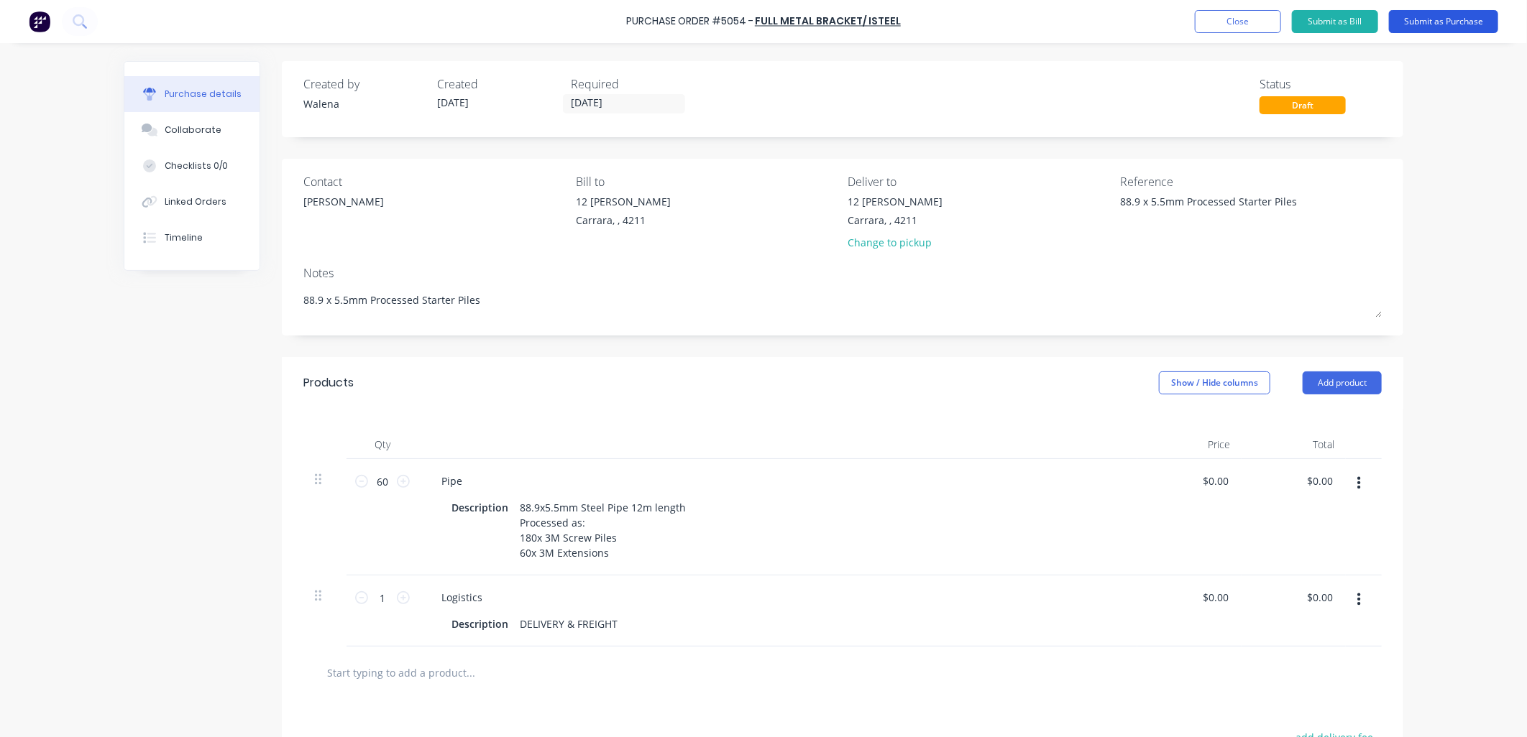
click at [1455, 23] on button "Submit as Purchase" at bounding box center [1443, 21] width 109 height 23
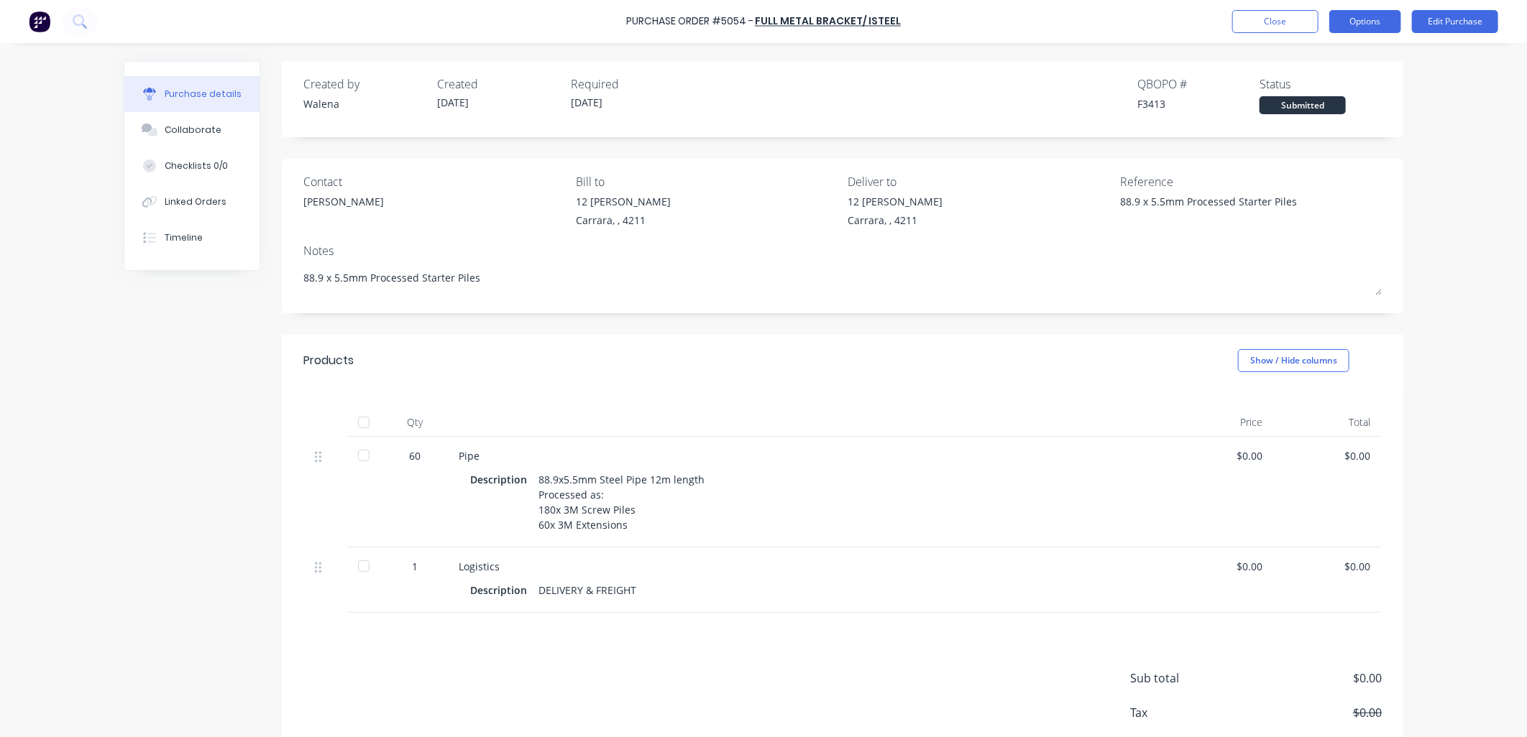
click at [1353, 22] on button "Options" at bounding box center [1365, 21] width 72 height 23
click at [1314, 58] on div "Print / Email" at bounding box center [1332, 58] width 111 height 21
click at [1317, 91] on div "With pricing" at bounding box center [1332, 87] width 111 height 21
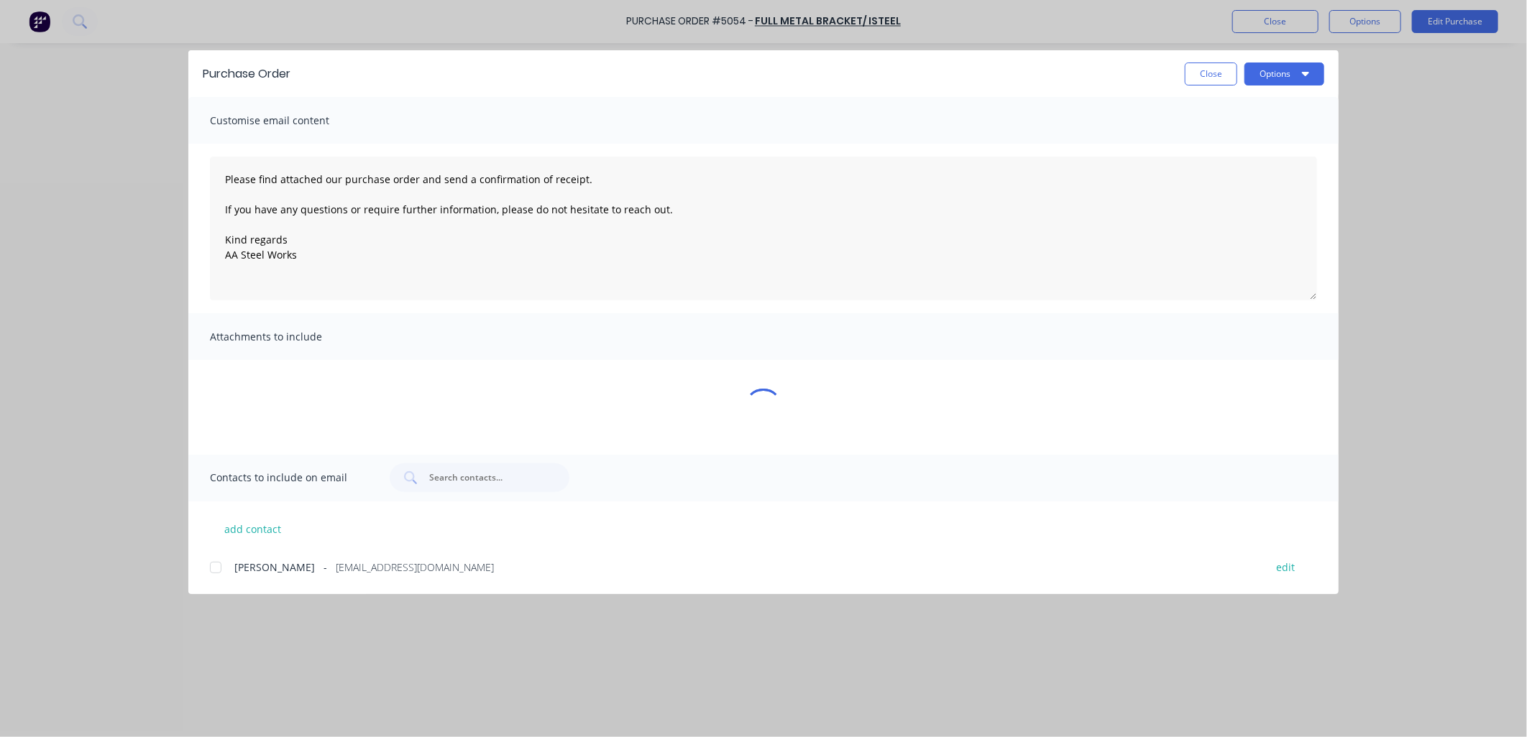
type textarea "x"
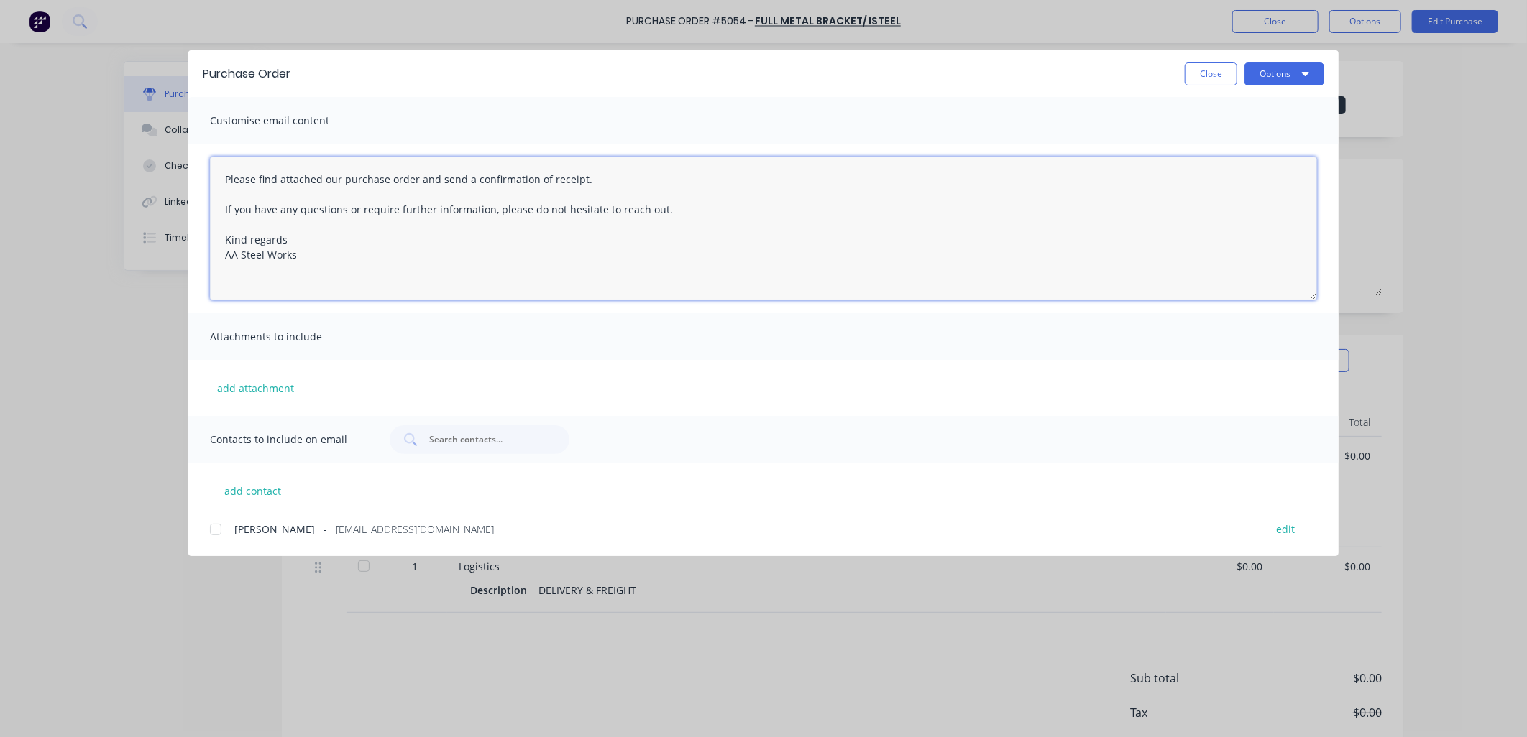
click at [225, 175] on textarea "Please find attached our purchase order and send a confirmation of receipt. If …" at bounding box center [763, 229] width 1107 height 144
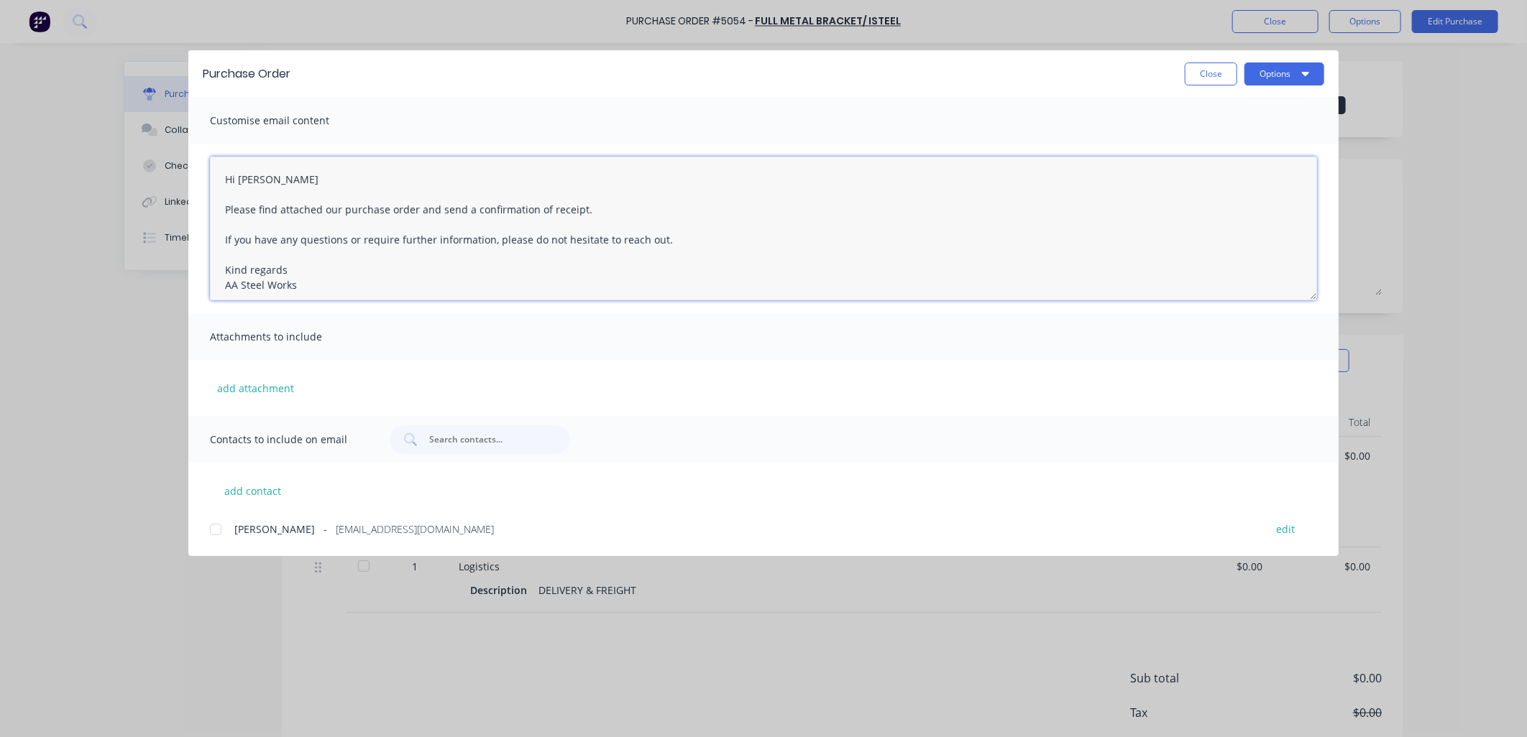
click at [216, 533] on div at bounding box center [215, 529] width 29 height 29
type textarea "Hi [PERSON_NAME] Please find attached our purchase order and send a confirmatio…"
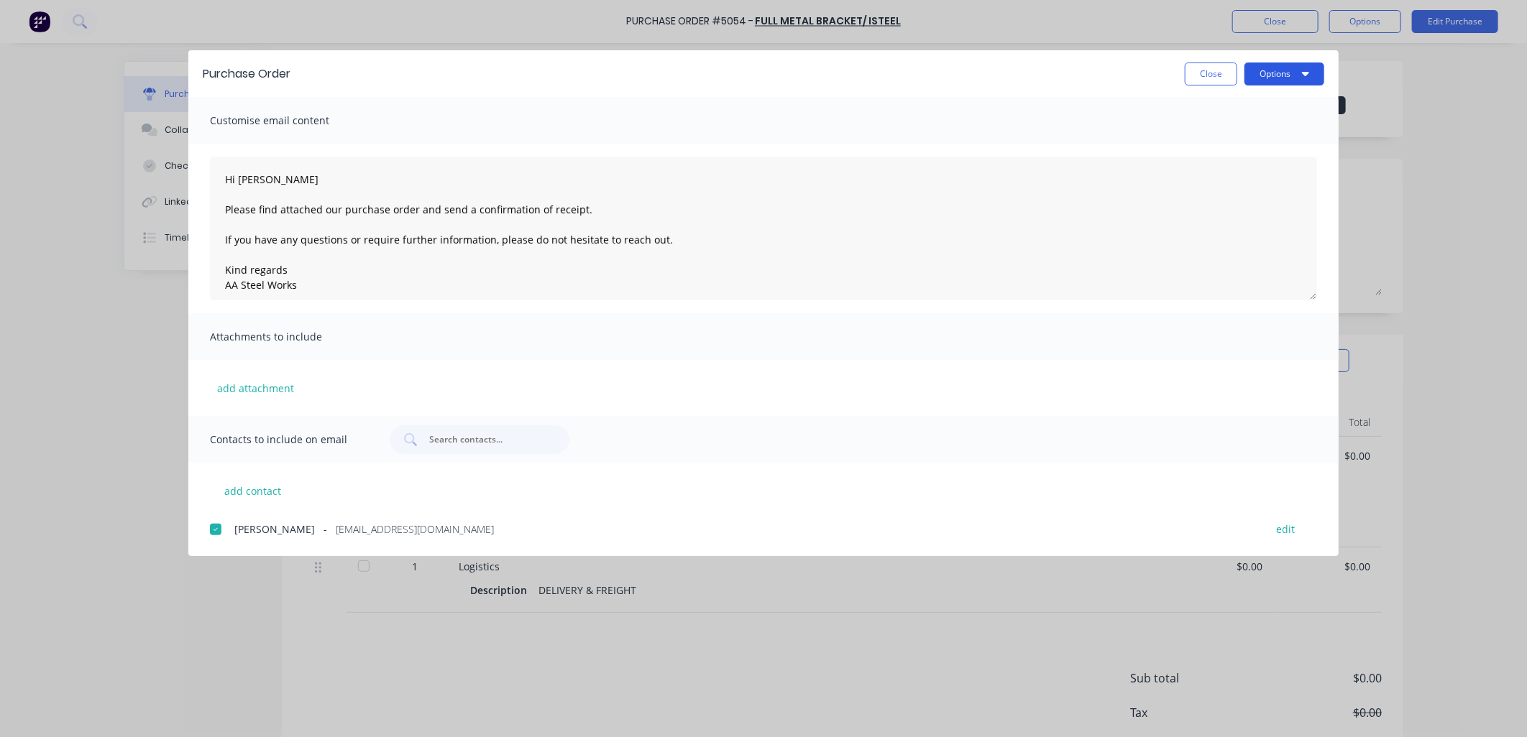
click at [1301, 75] on button "Options" at bounding box center [1284, 74] width 80 height 23
click at [1233, 166] on div "Email" at bounding box center [1255, 167] width 111 height 21
click at [878, 649] on div "Purchase Order Close Options Customise email content Hi [PERSON_NAME] Please fi…" at bounding box center [763, 368] width 1527 height 737
click at [1215, 73] on button "Close" at bounding box center [1211, 74] width 52 height 23
type textarea "x"
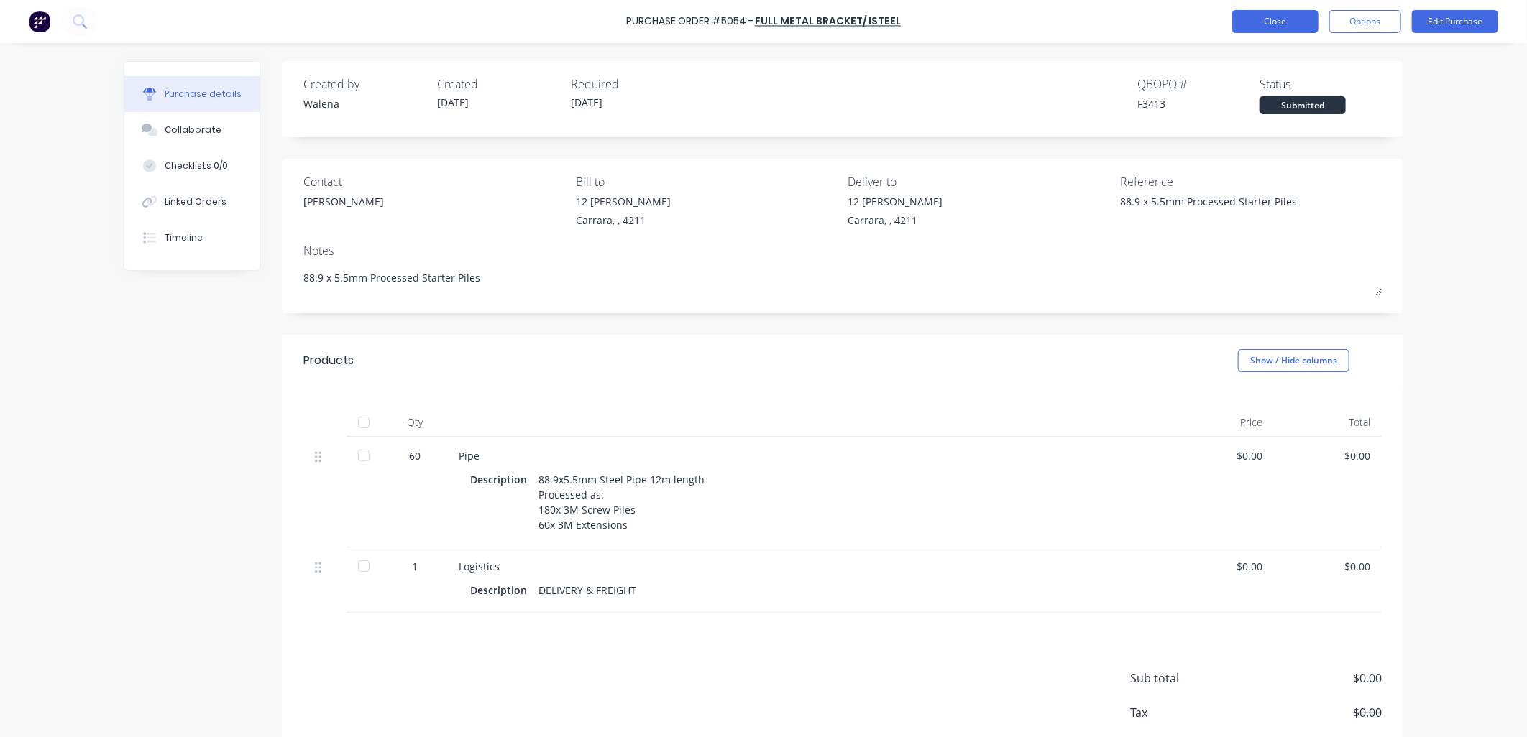
click at [1271, 18] on button "Close" at bounding box center [1275, 21] width 86 height 23
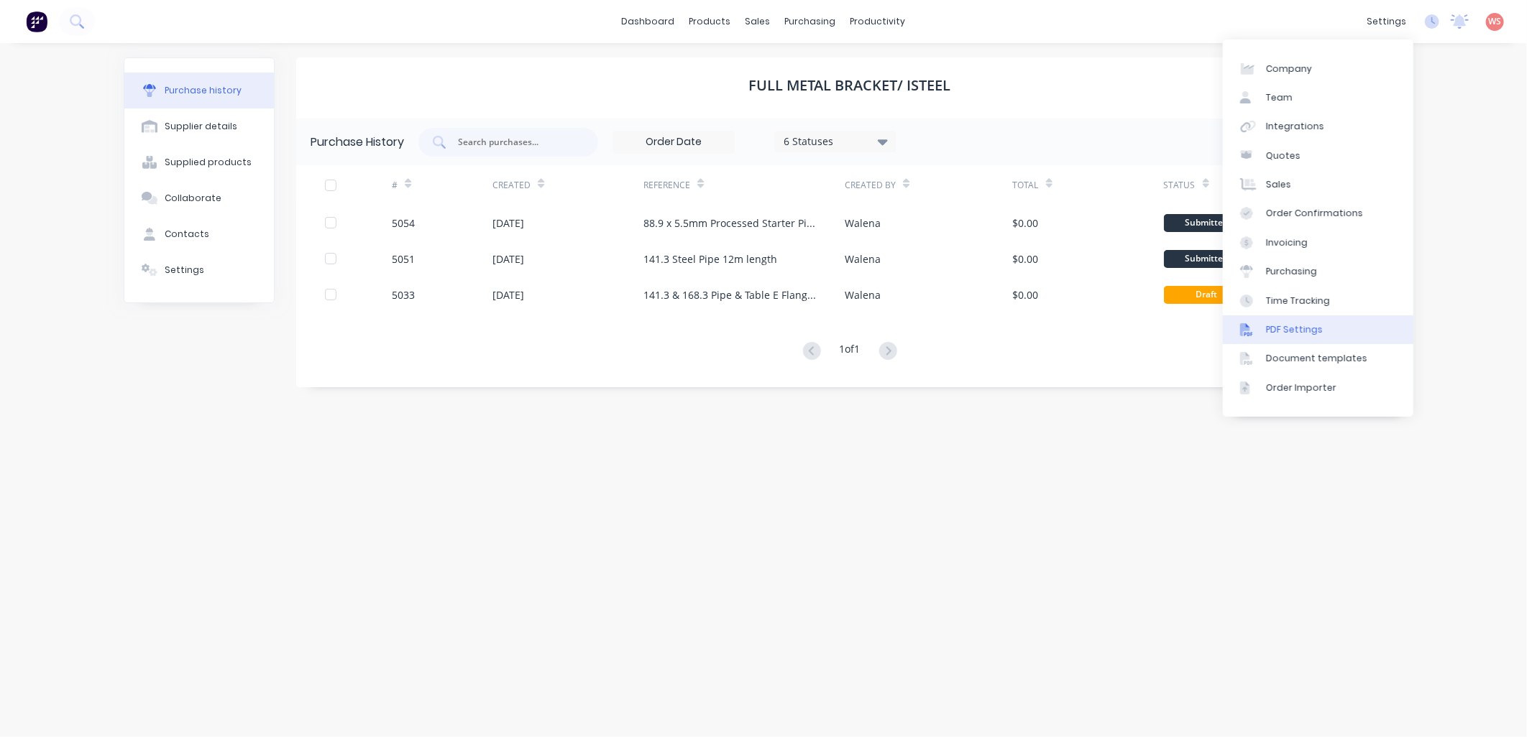
click at [1288, 333] on div "PDF Settings" at bounding box center [1294, 329] width 57 height 13
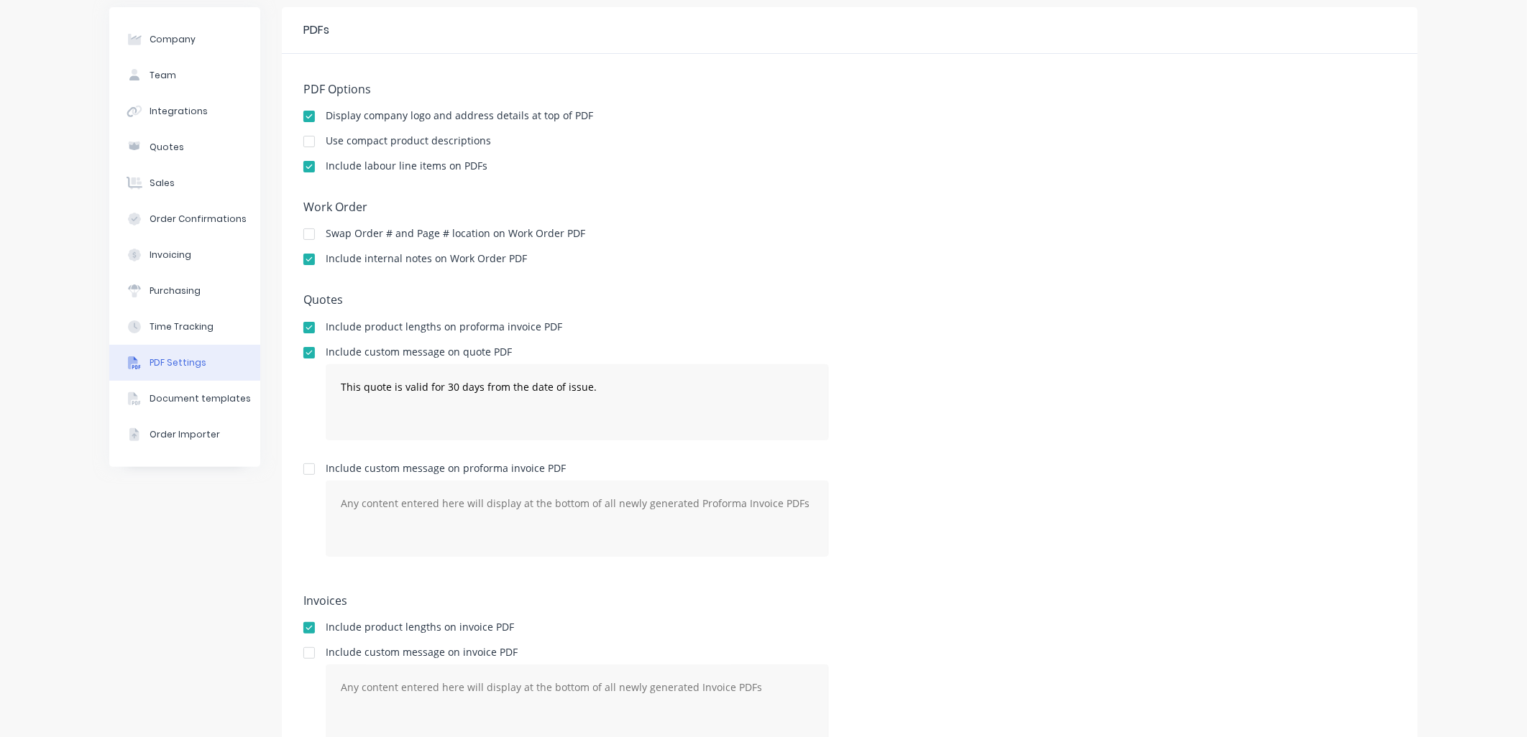
scroll to position [5, 0]
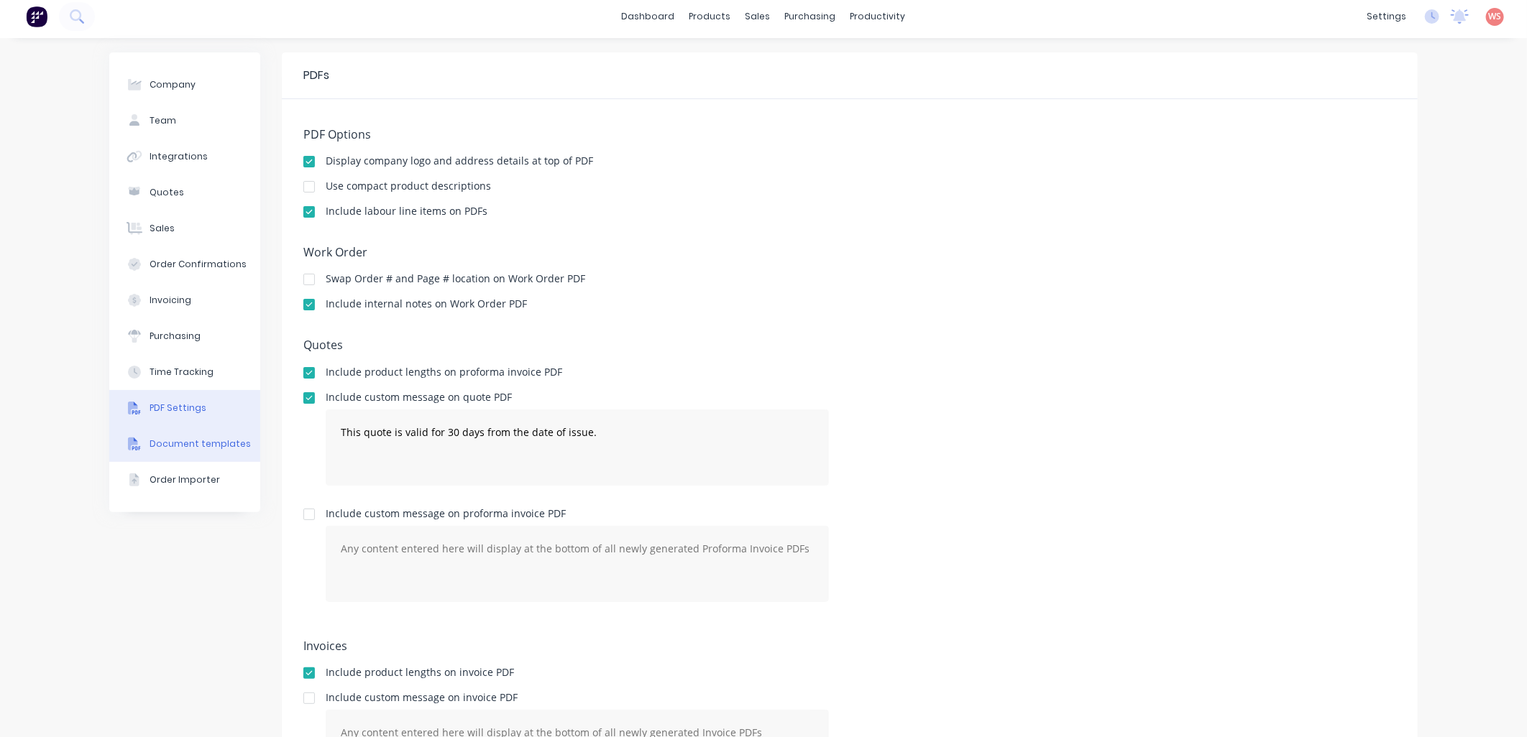
click at [177, 449] on div "Document templates" at bounding box center [200, 444] width 101 height 13
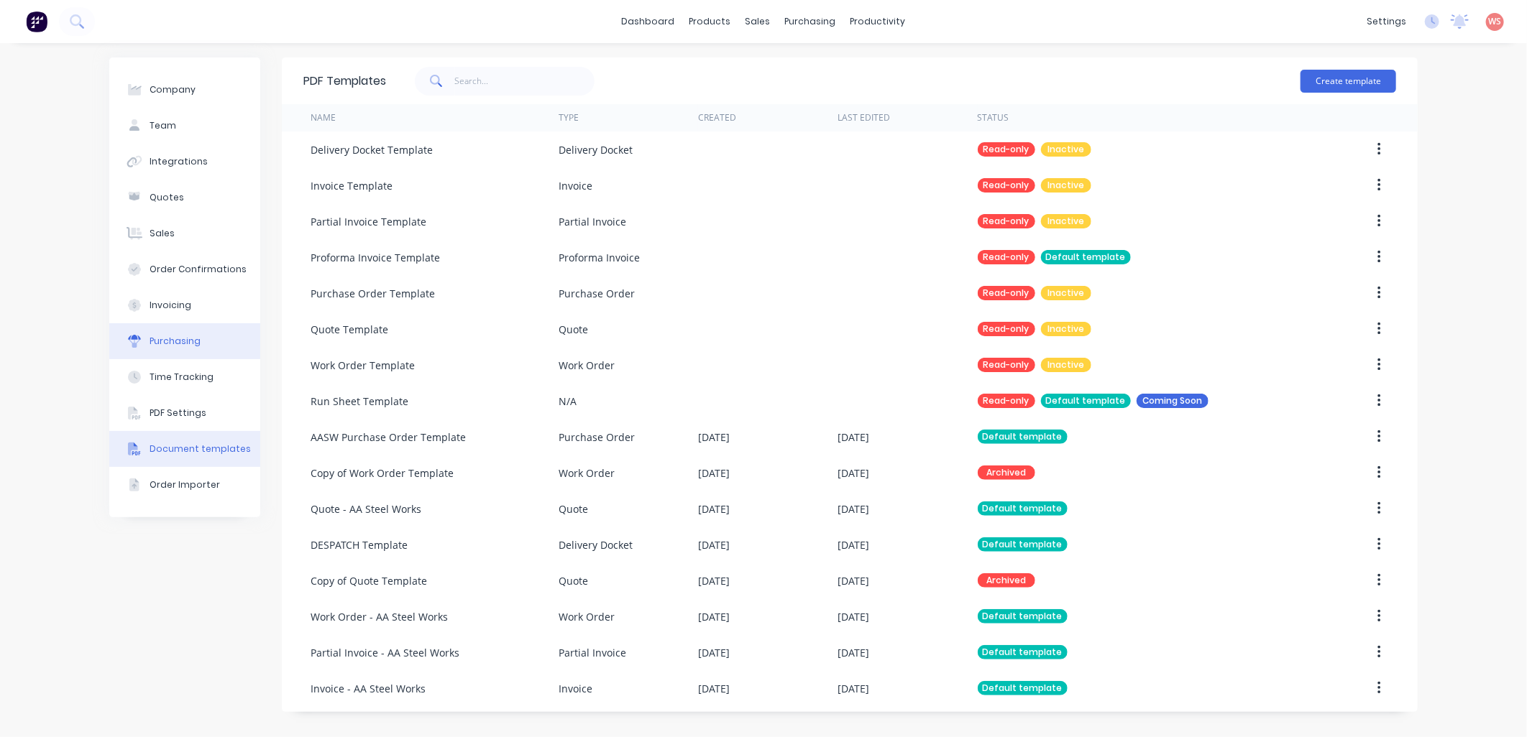
click at [177, 344] on div "Purchasing" at bounding box center [175, 341] width 51 height 13
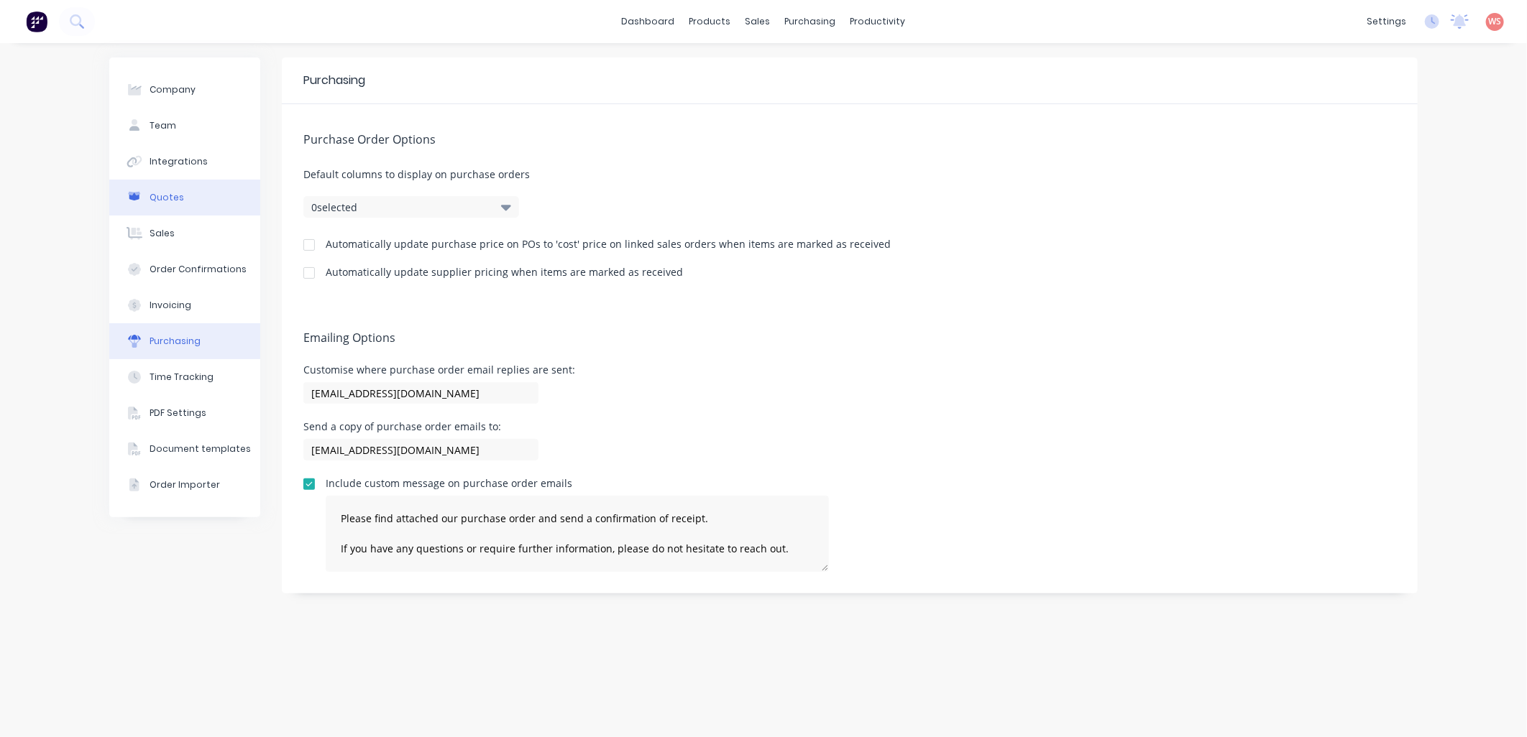
click at [158, 198] on div "Quotes" at bounding box center [167, 197] width 35 height 13
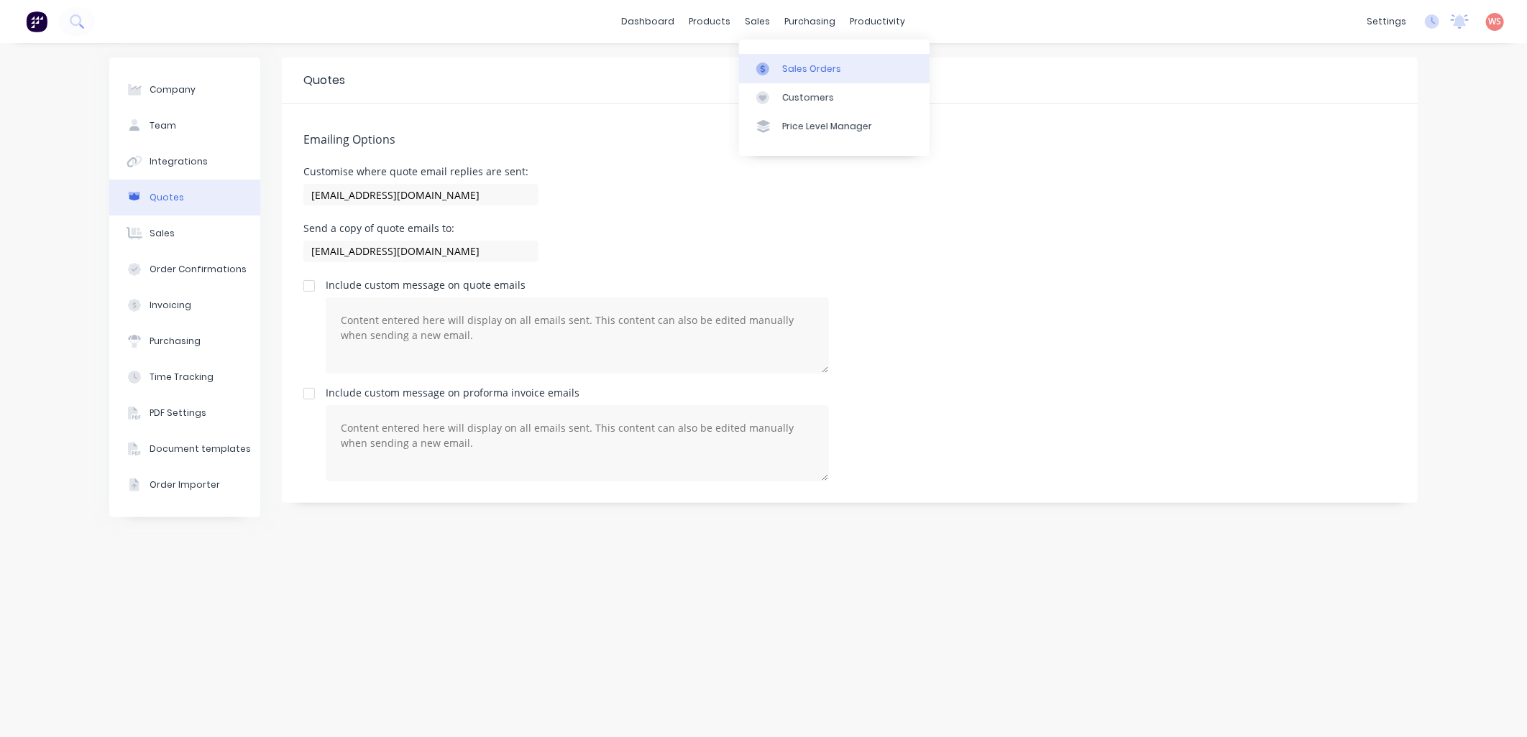
click at [824, 74] on div "Sales Orders" at bounding box center [811, 69] width 59 height 13
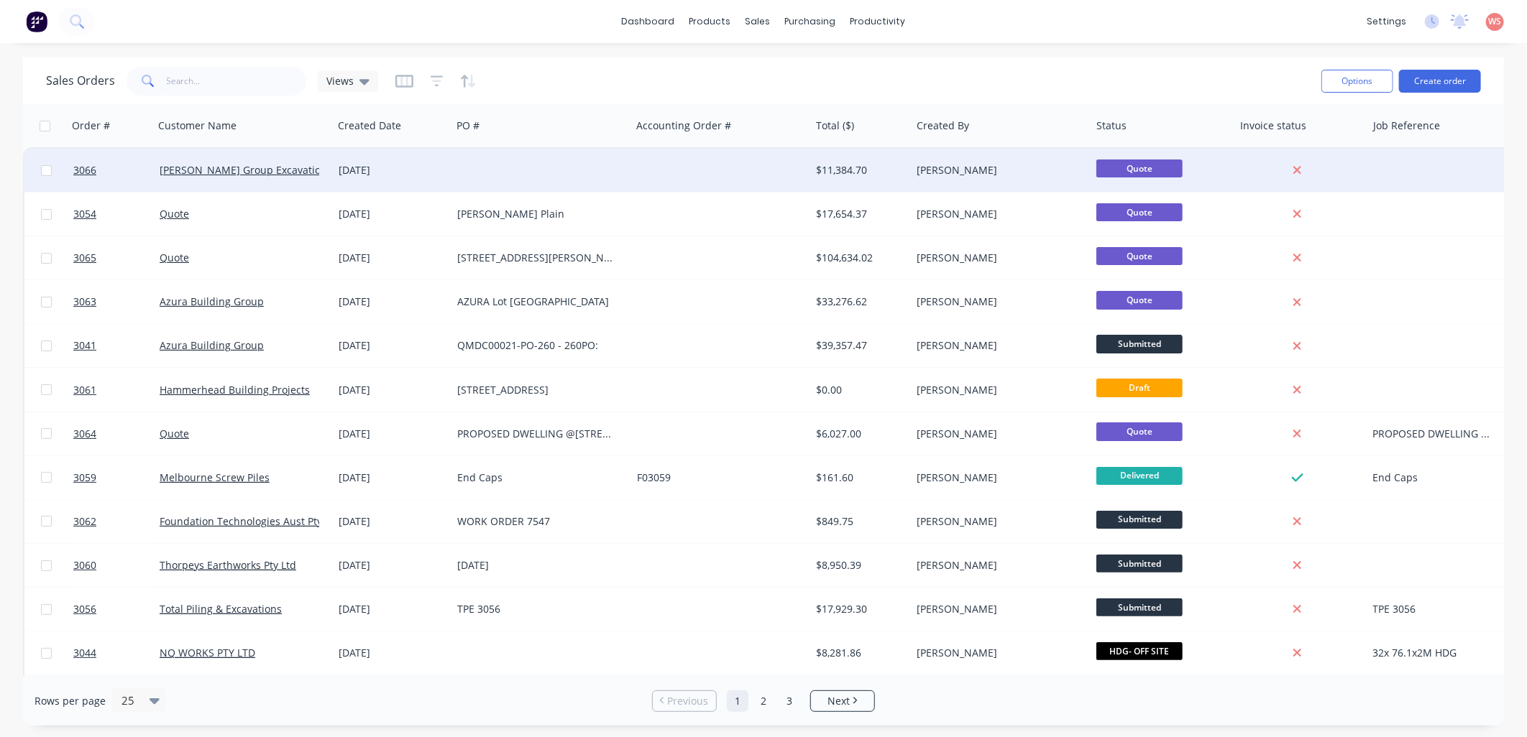
click at [261, 160] on div "[PERSON_NAME] Group Excavations" at bounding box center [244, 170] width 180 height 43
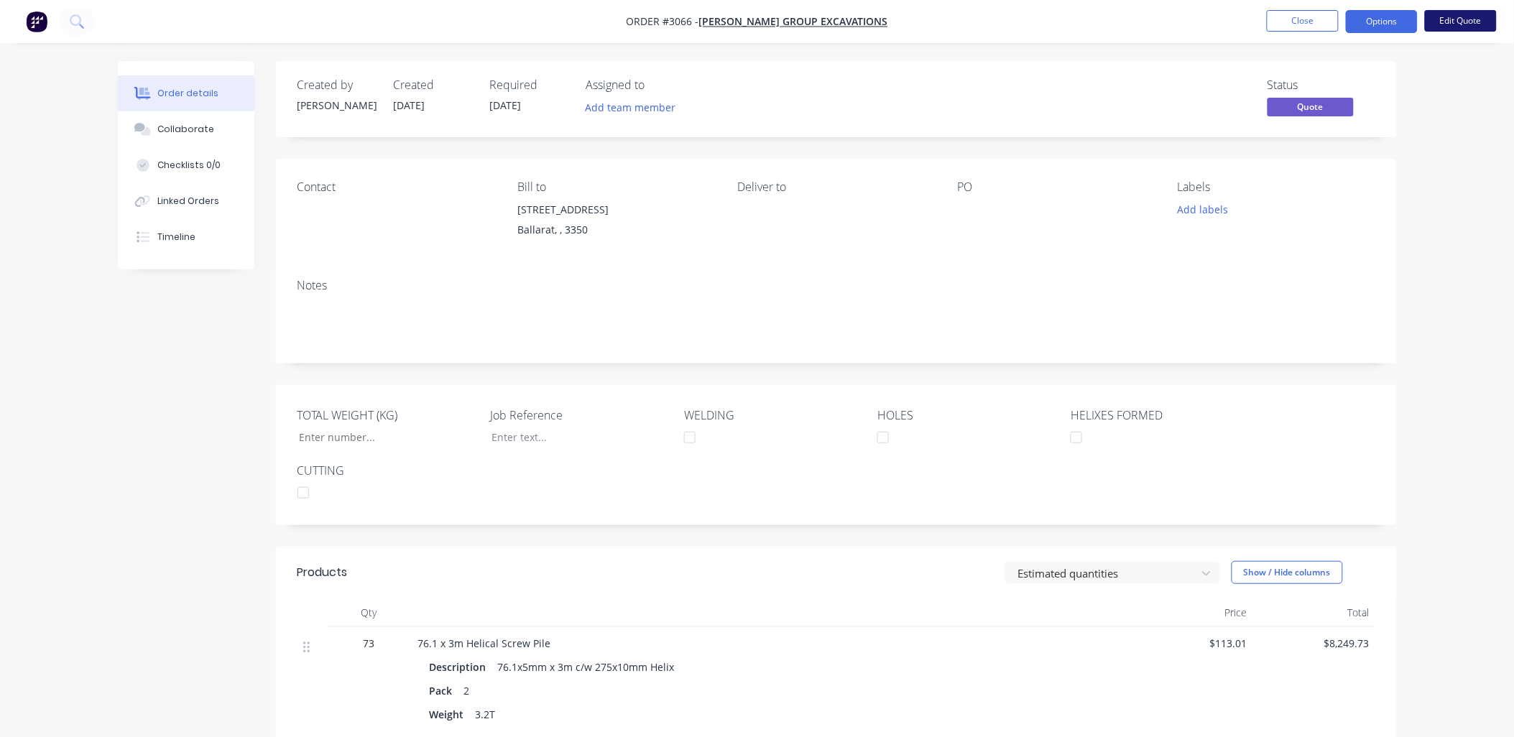
click at [1463, 24] on button "Edit Quote" at bounding box center [1461, 21] width 72 height 22
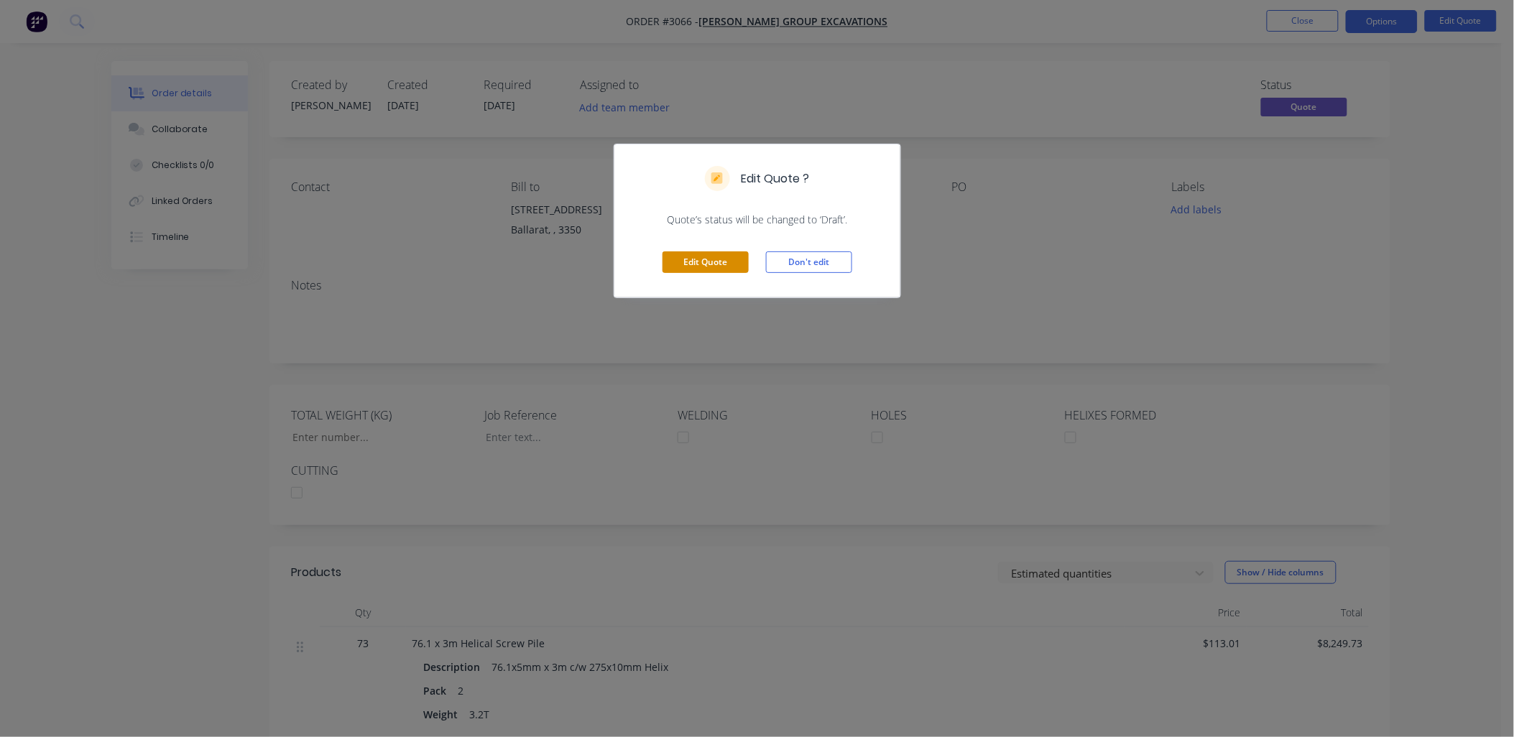
click at [702, 255] on button "Edit Quote" at bounding box center [706, 263] width 86 height 22
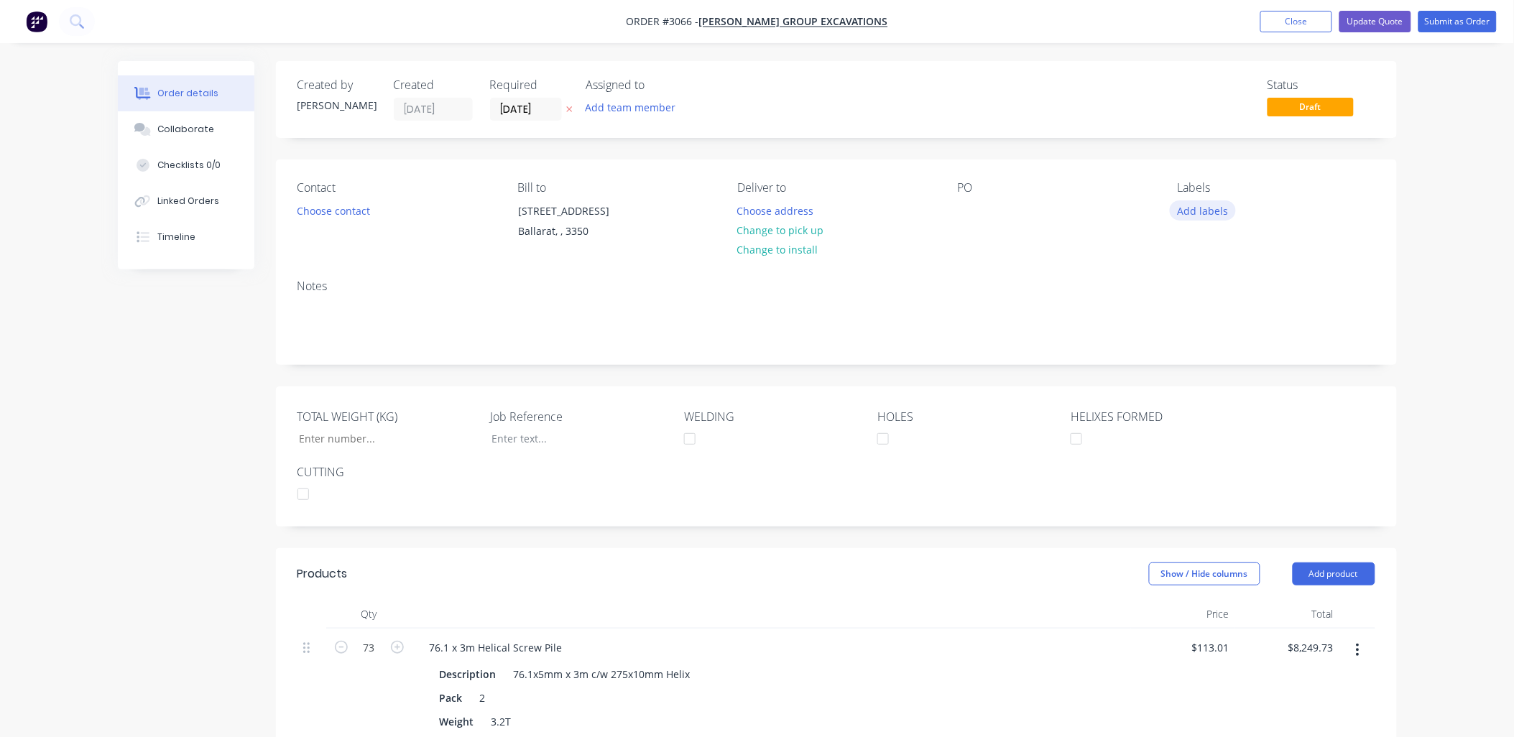
click at [1205, 211] on button "Add labels" at bounding box center [1203, 210] width 66 height 19
click at [1054, 234] on div "PO" at bounding box center [1056, 213] width 197 height 65
click at [973, 208] on div at bounding box center [969, 211] width 23 height 21
click at [327, 219] on button "Choose contact" at bounding box center [333, 210] width 88 height 19
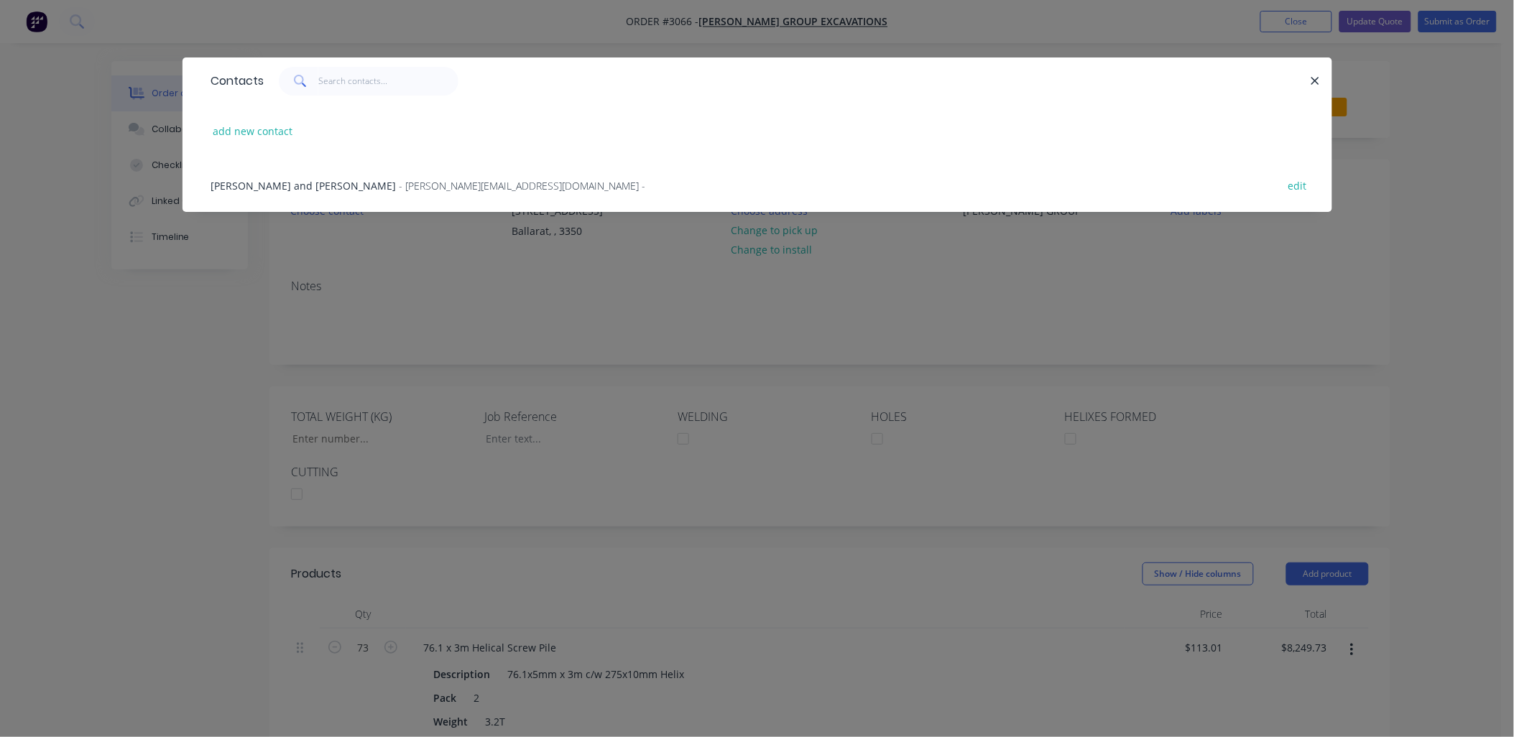
click at [400, 188] on span "- [PERSON_NAME][EMAIL_ADDRESS][DOMAIN_NAME] -" at bounding box center [523, 186] width 247 height 14
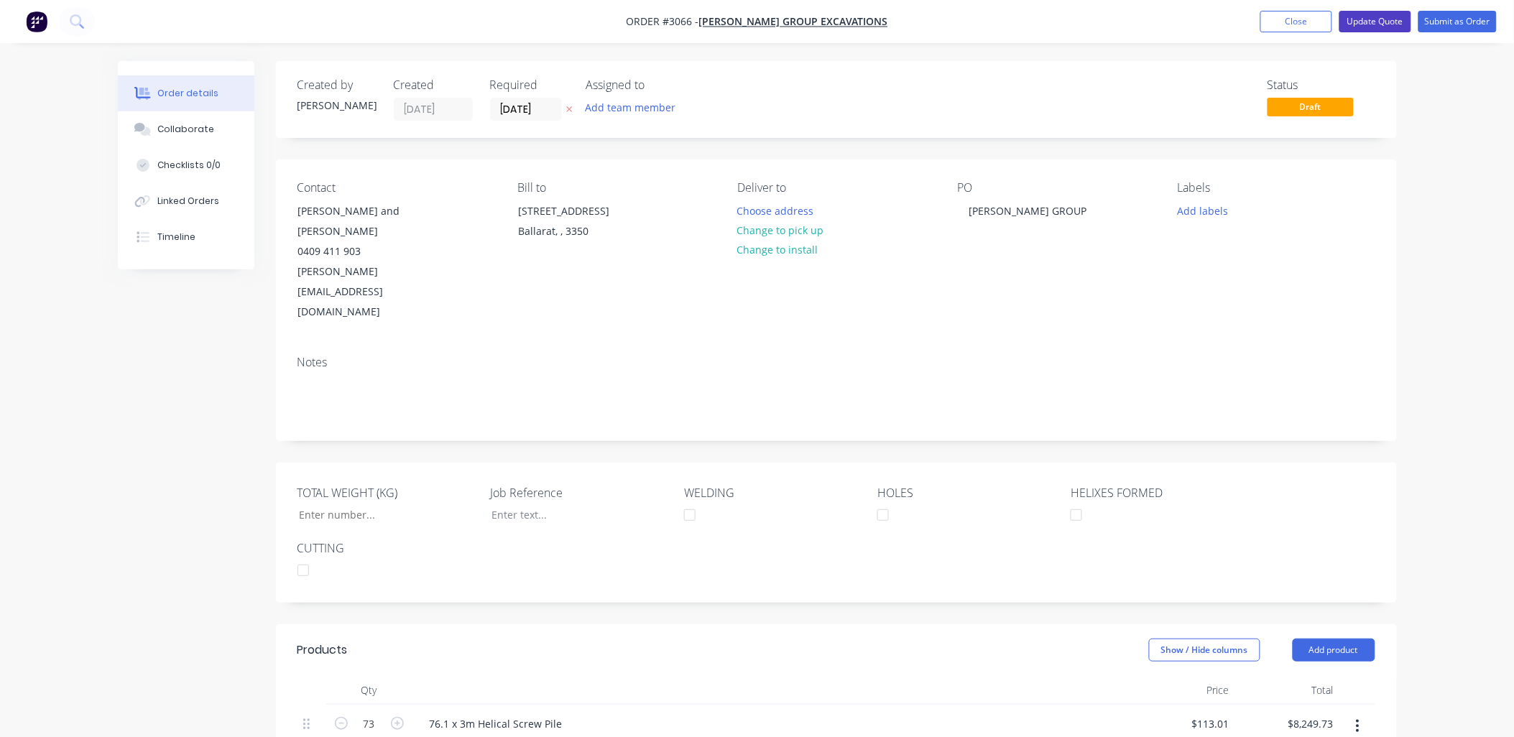
click at [1377, 17] on button "Update Quote" at bounding box center [1376, 22] width 72 height 22
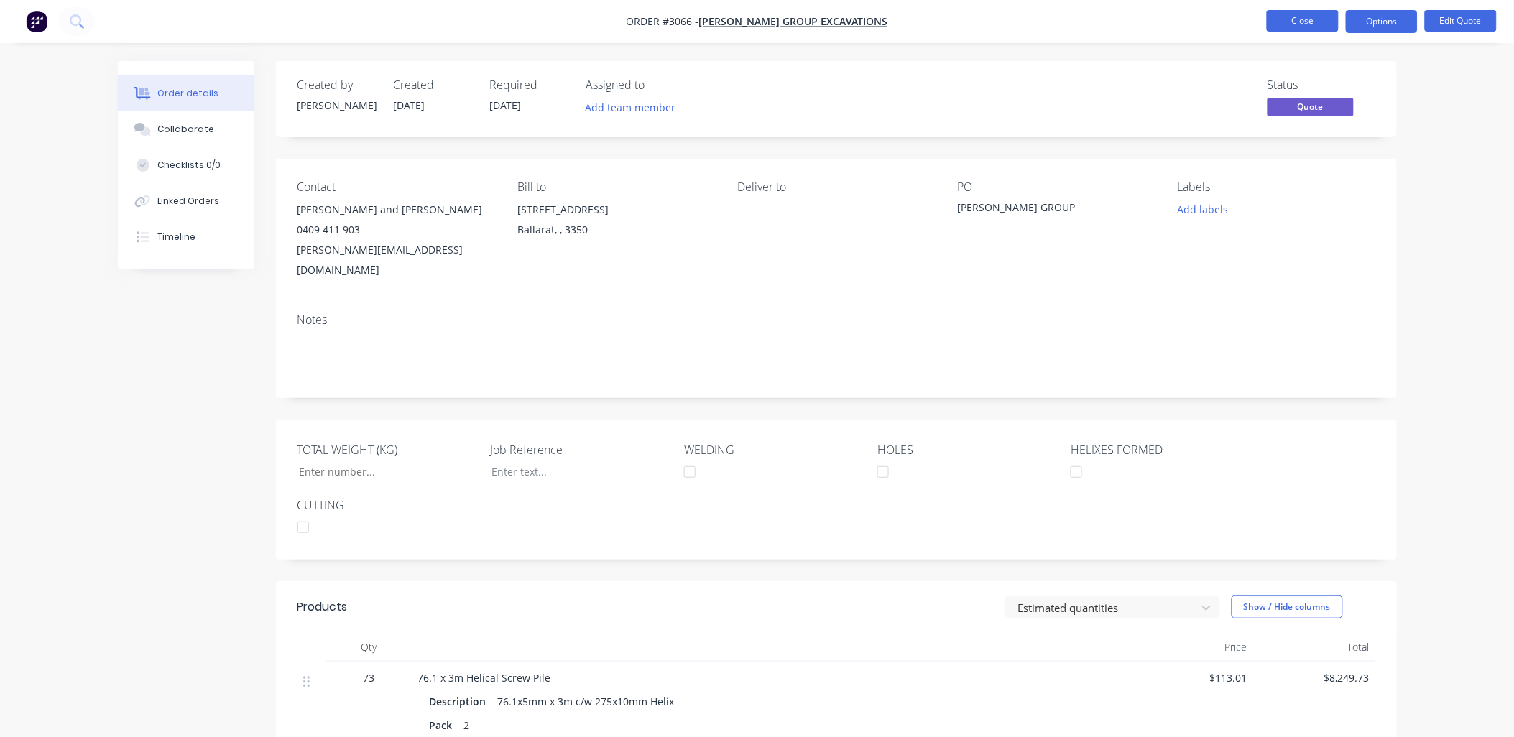
click at [1284, 22] on button "Close" at bounding box center [1303, 21] width 72 height 22
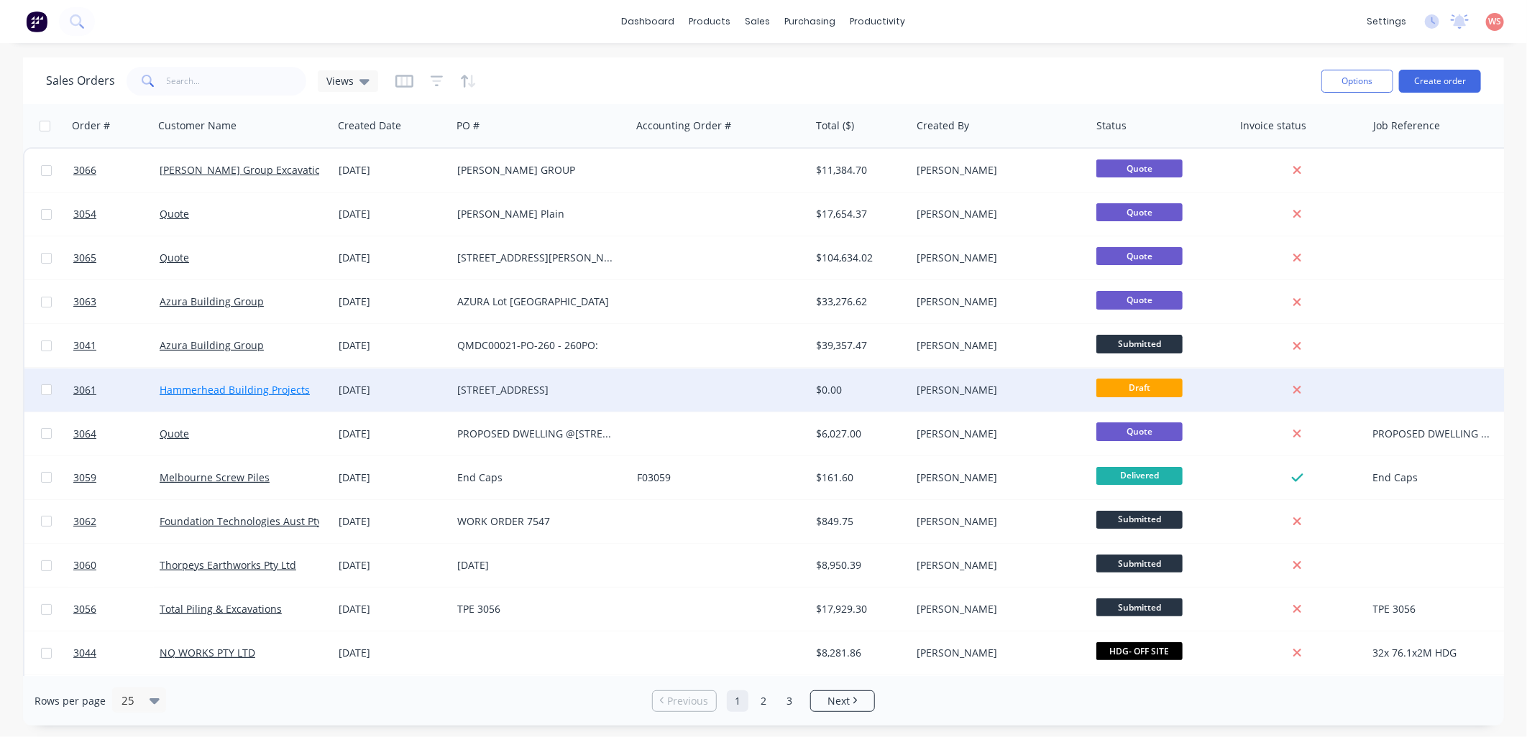
click at [272, 391] on link "Hammerhead Building Projects" at bounding box center [235, 390] width 150 height 14
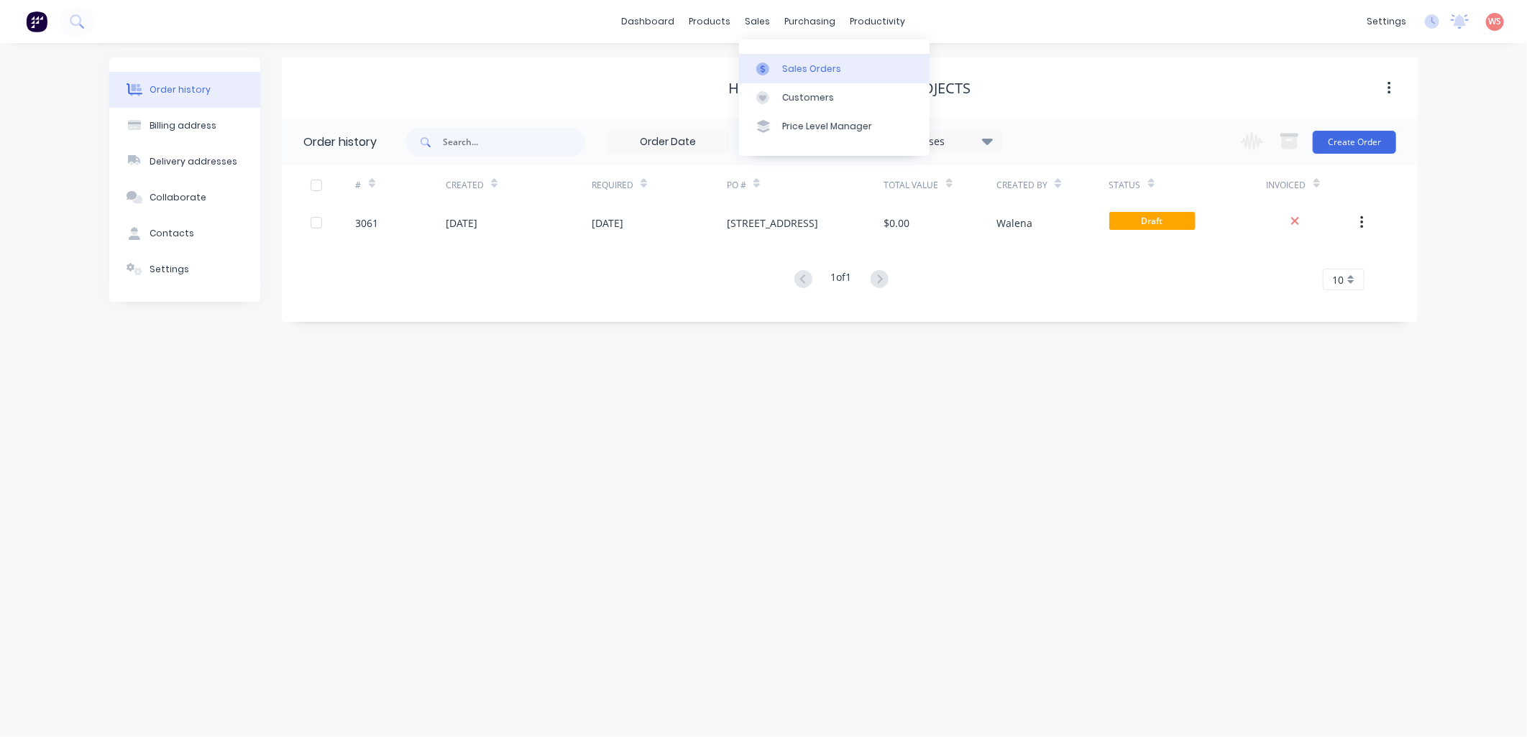
click at [783, 70] on div "Sales Orders" at bounding box center [811, 69] width 59 height 13
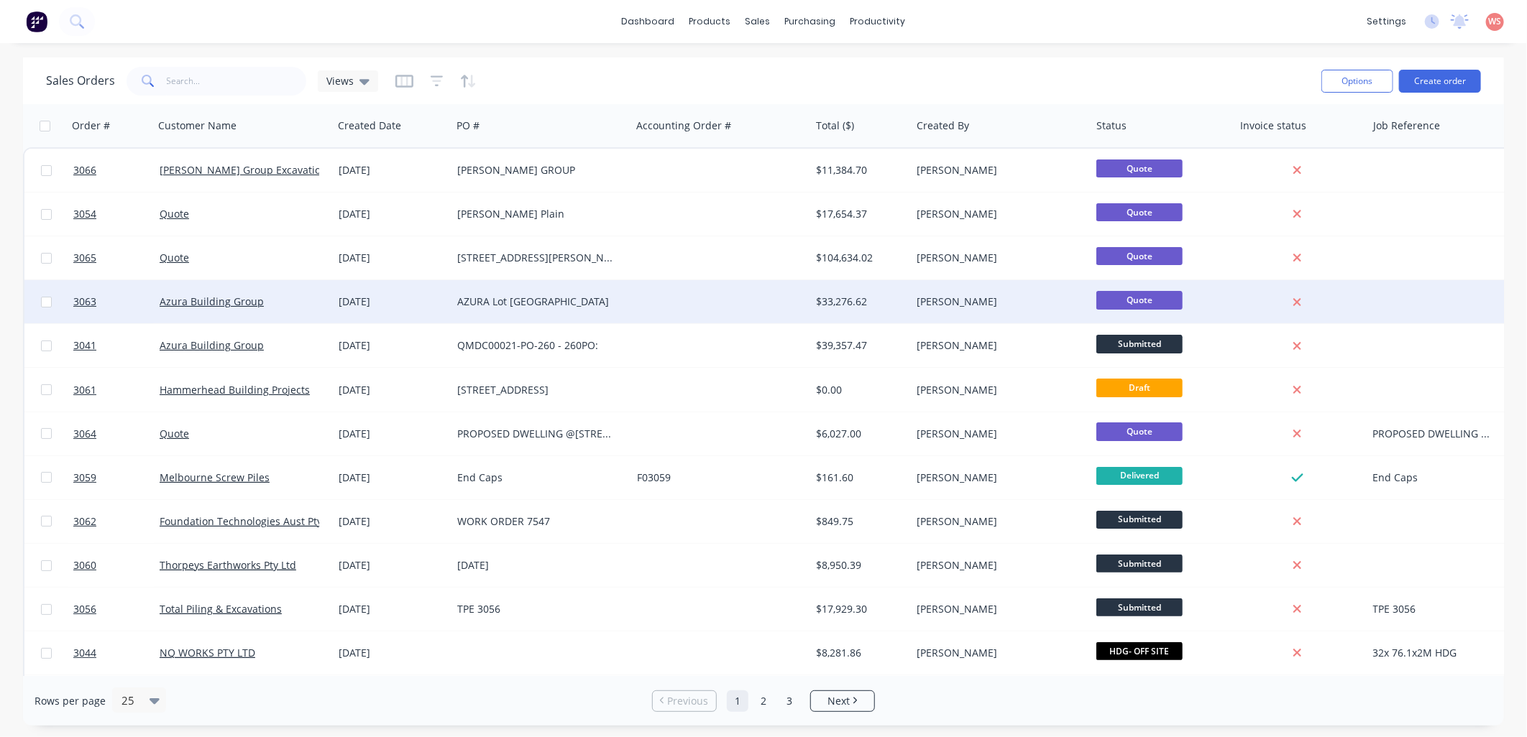
click at [559, 305] on div "AZURA Lot [GEOGRAPHIC_DATA]" at bounding box center [537, 302] width 160 height 14
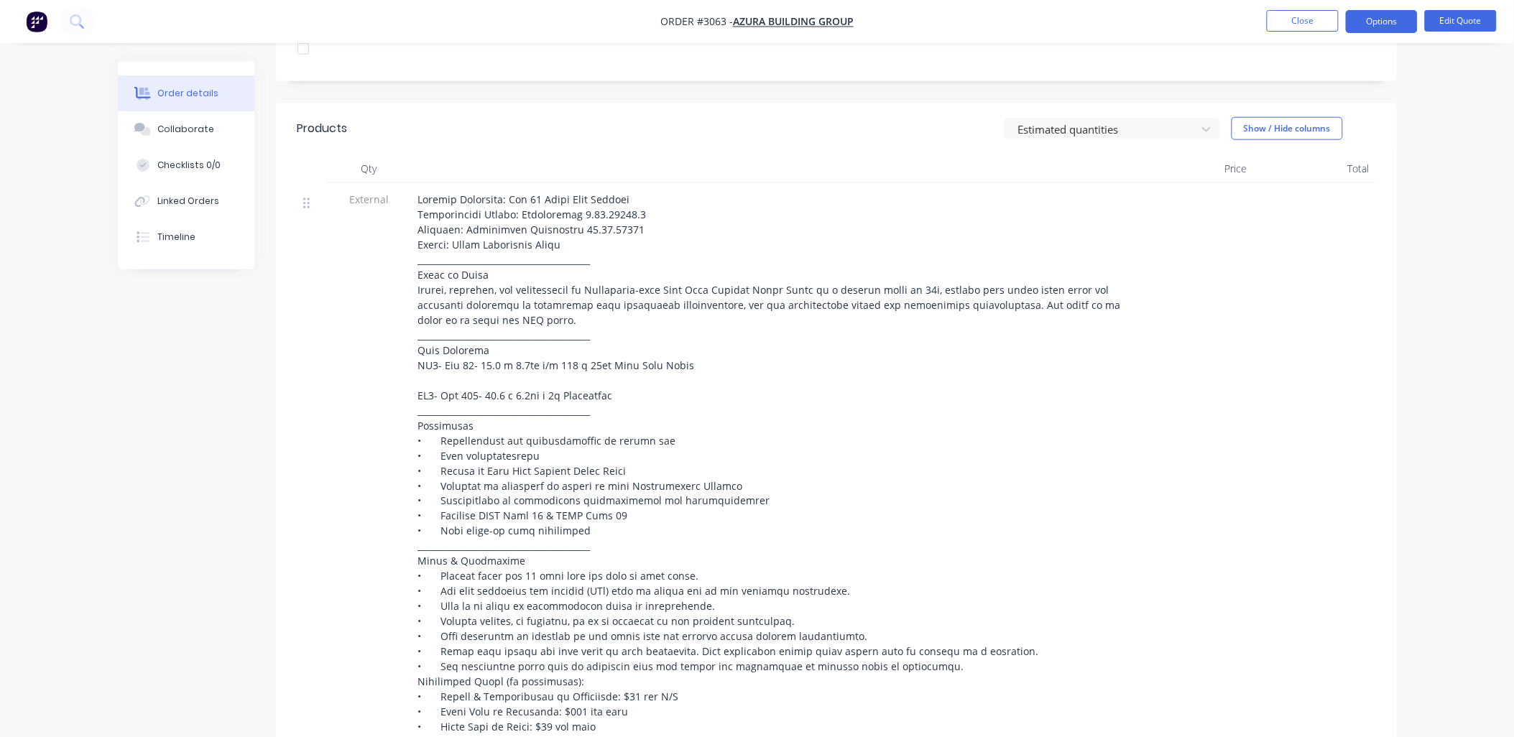
scroll to position [638, 0]
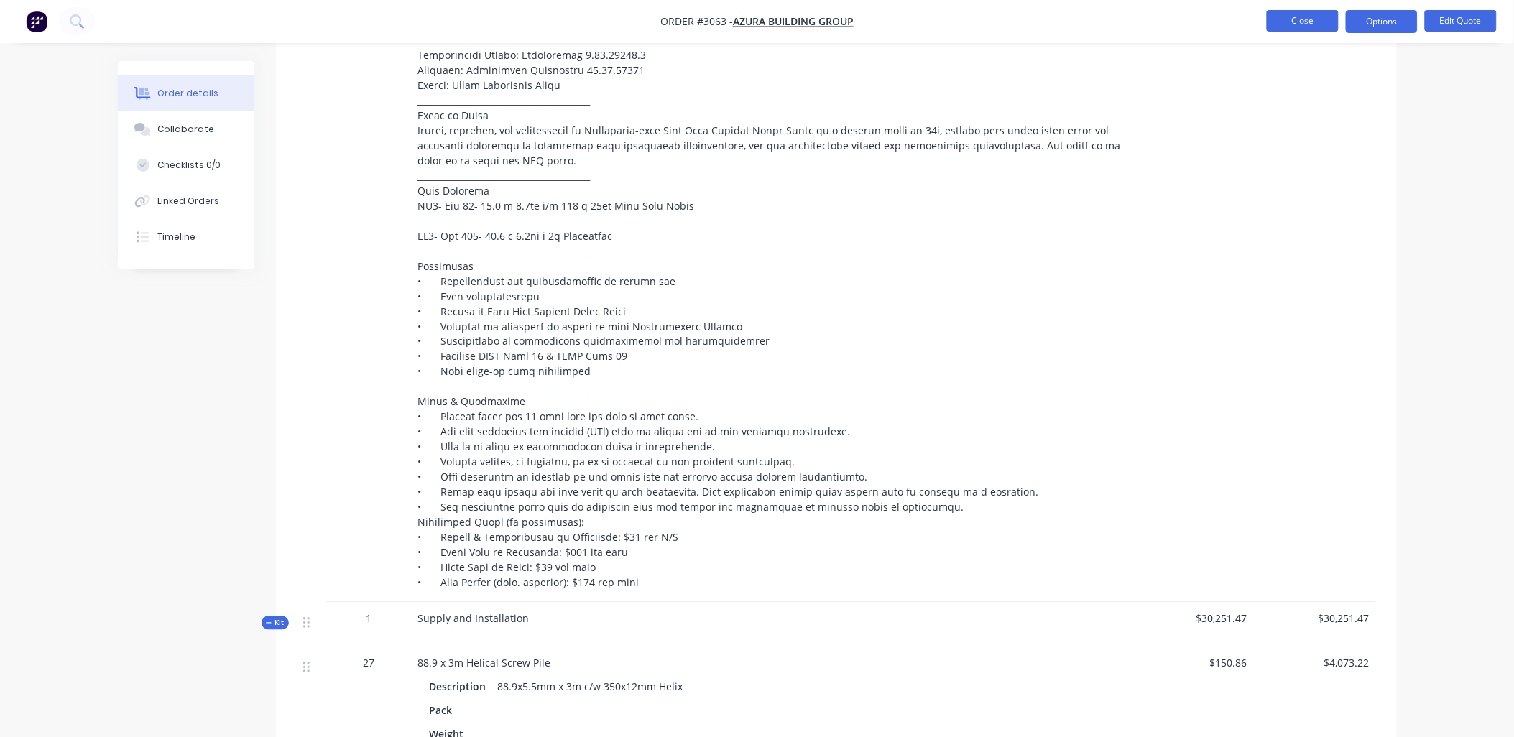
click at [1316, 18] on button "Close" at bounding box center [1303, 21] width 72 height 22
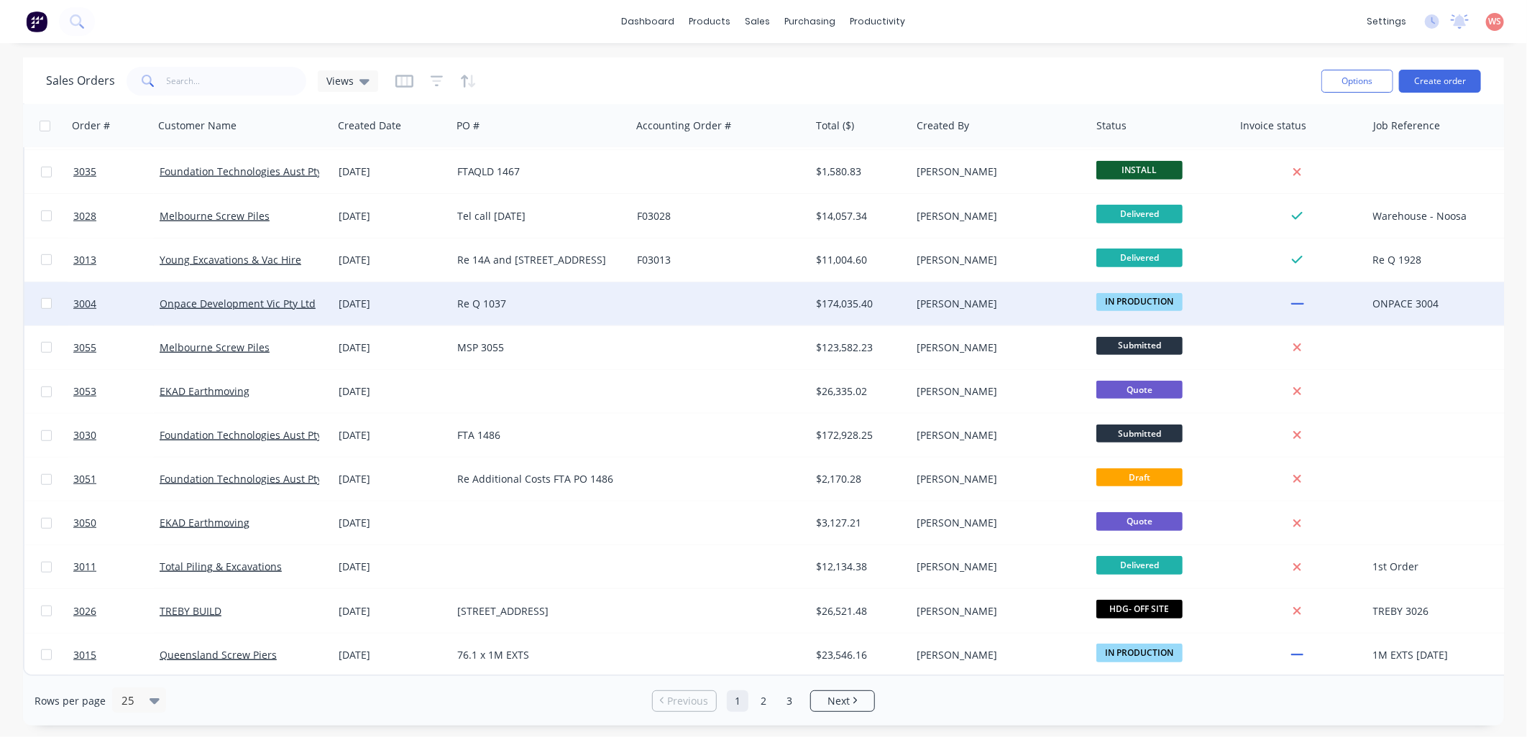
scroll to position [576, 0]
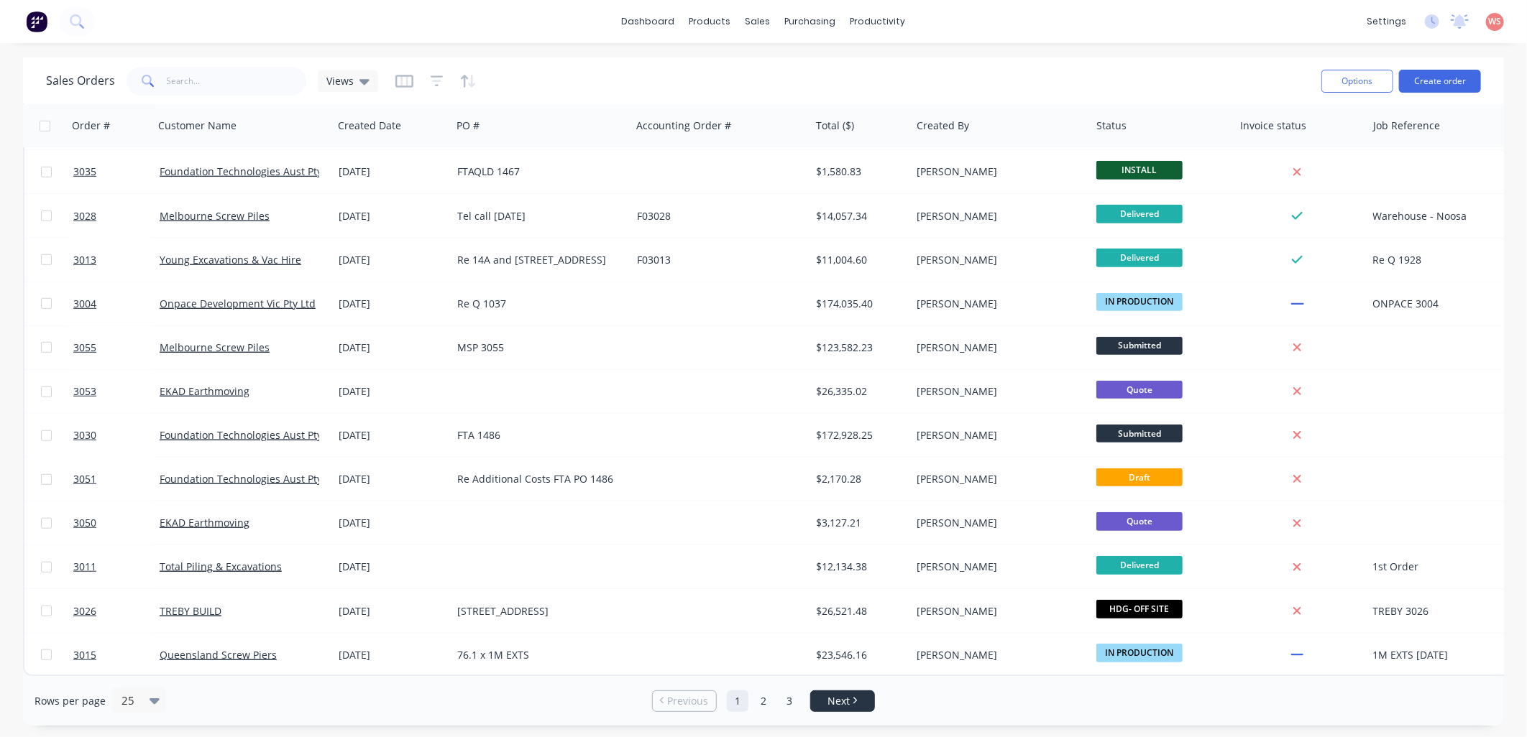
click at [851, 701] on link "Next" at bounding box center [842, 701] width 63 height 14
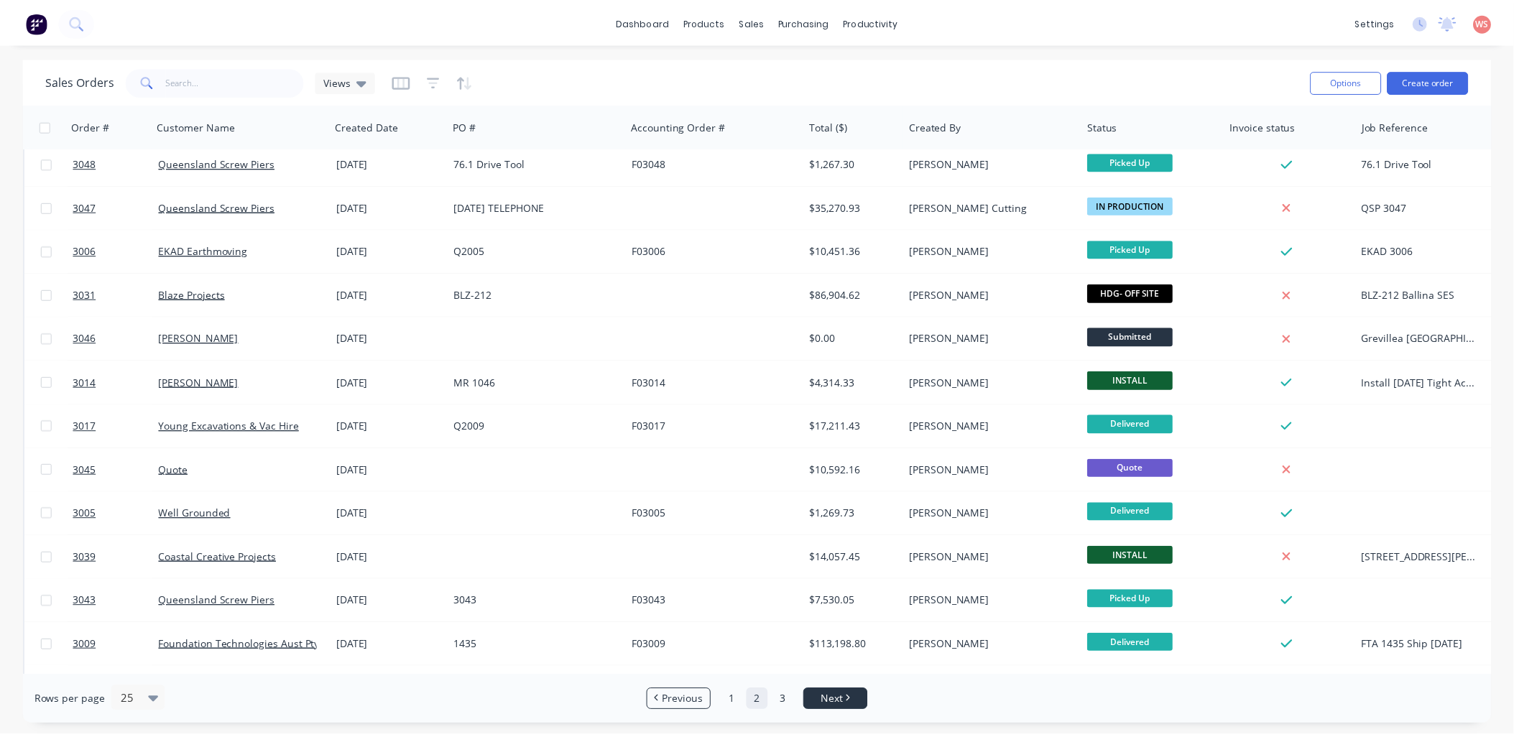
scroll to position [0, 0]
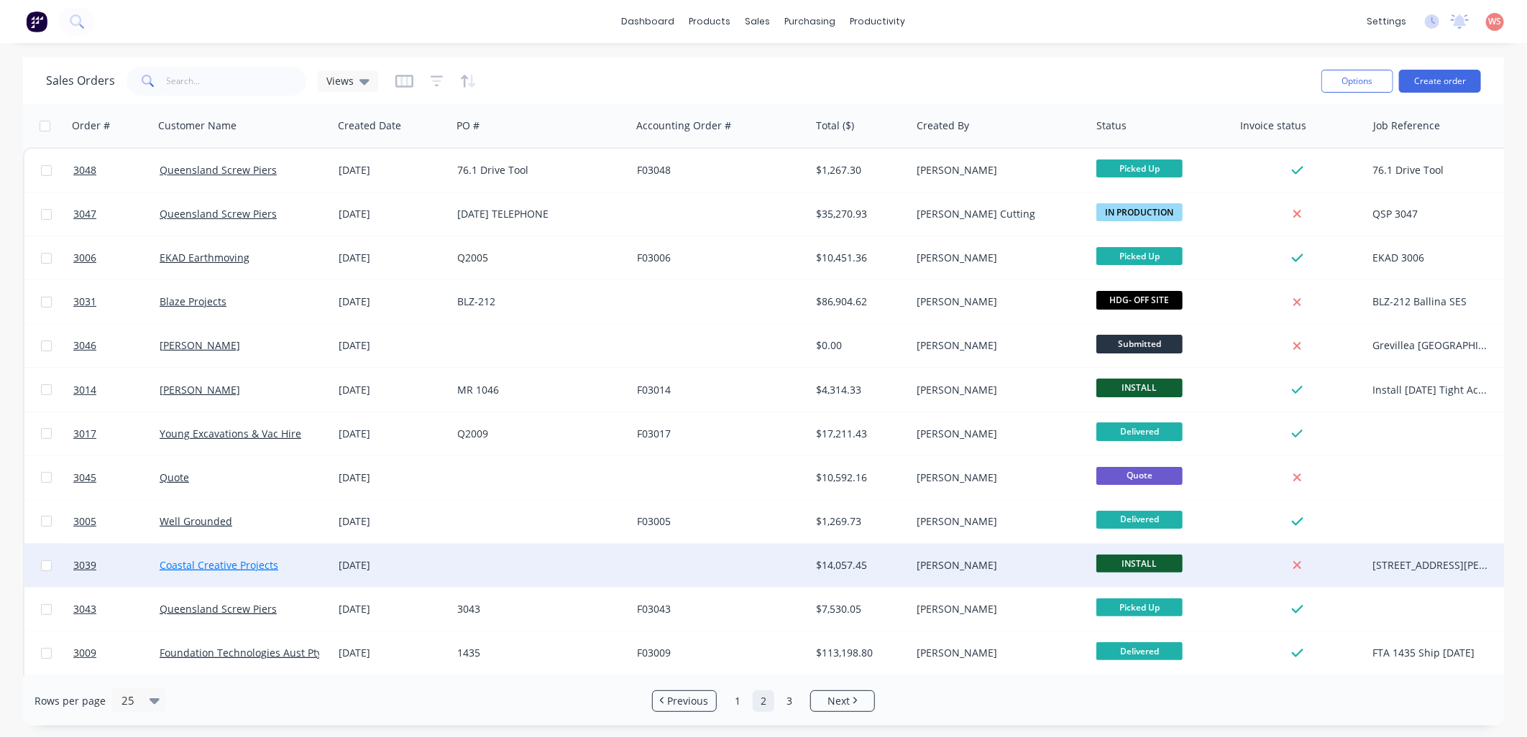
click at [263, 566] on link "Coastal Creative Projects" at bounding box center [219, 565] width 119 height 14
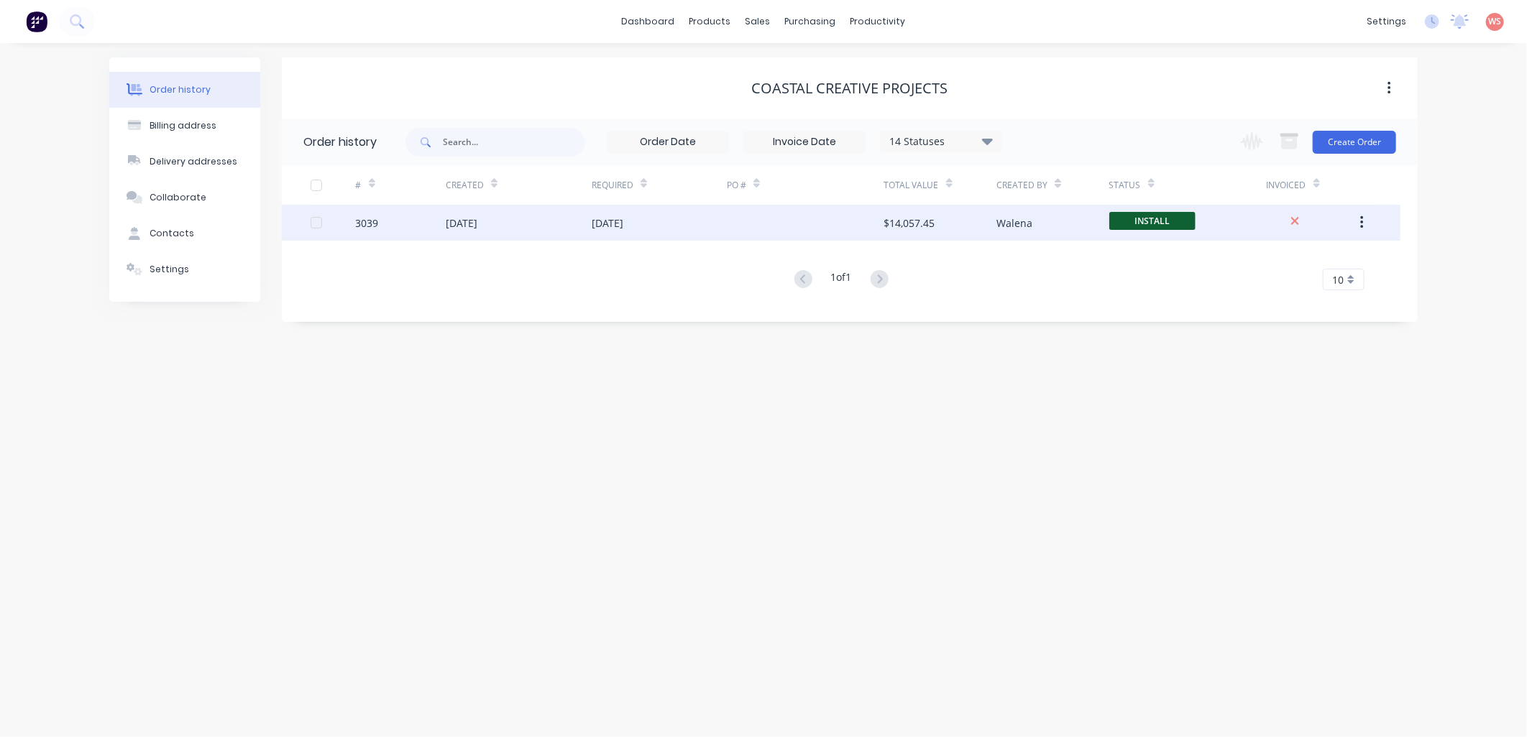
click at [619, 233] on div "[DATE]" at bounding box center [659, 223] width 135 height 36
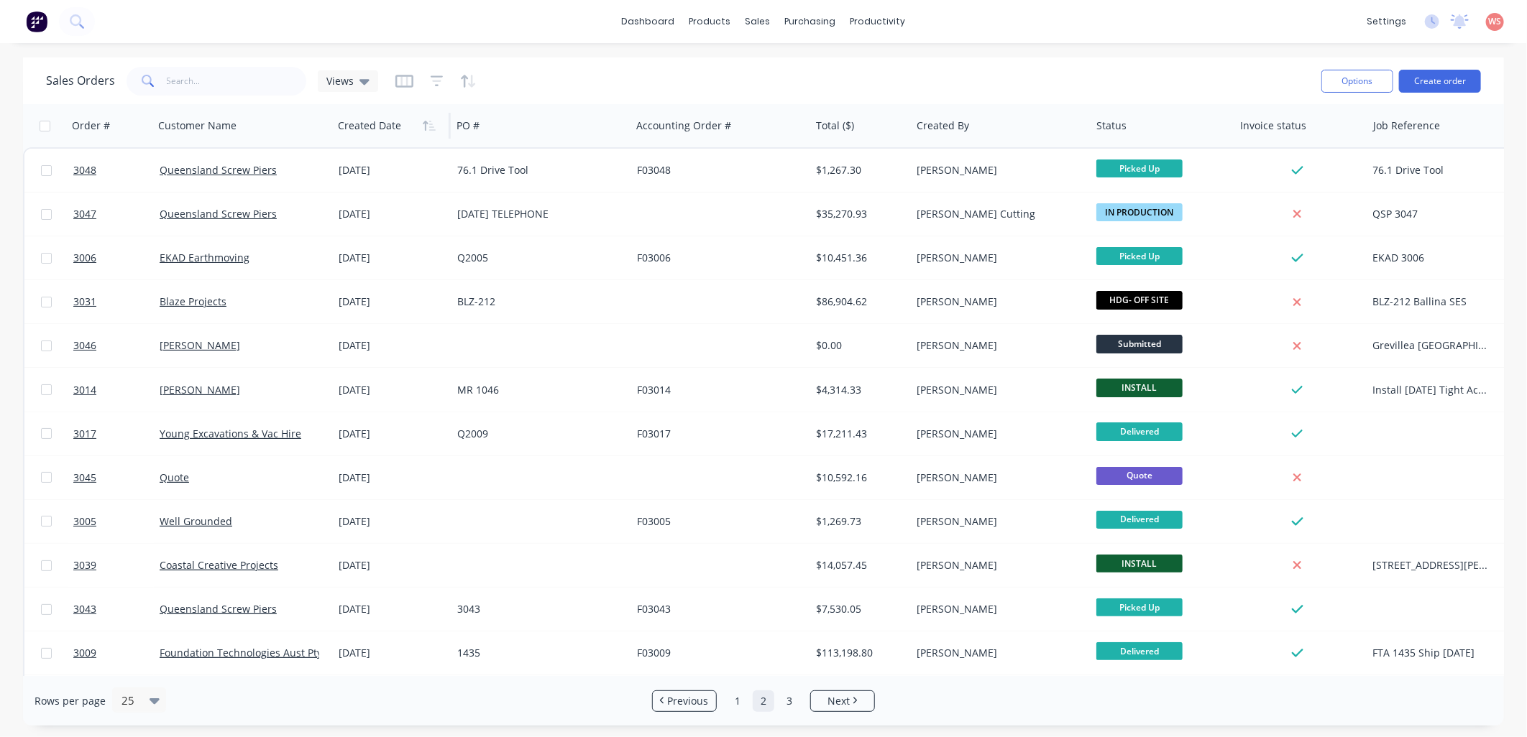
click at [363, 129] on div at bounding box center [389, 125] width 102 height 29
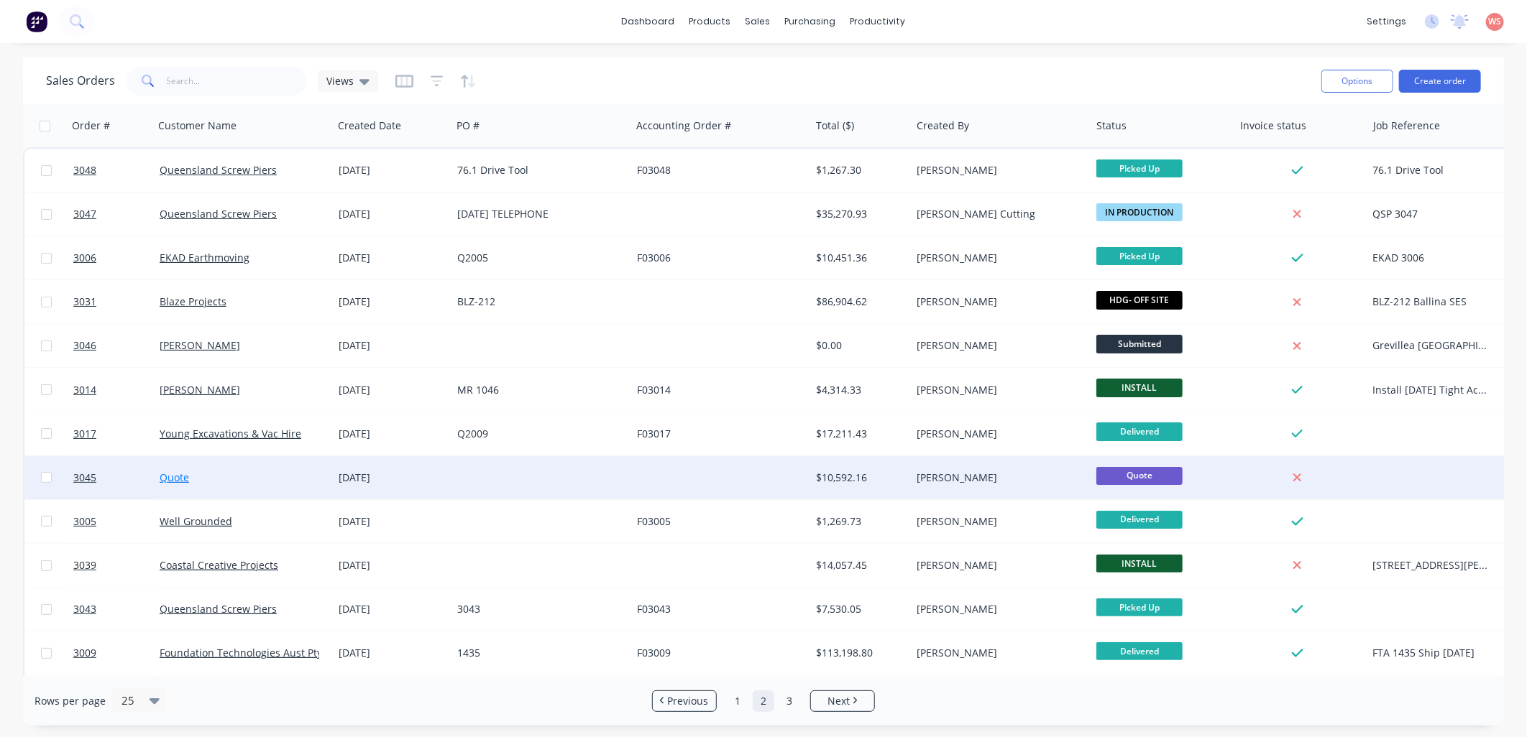
click at [175, 475] on link "Quote" at bounding box center [174, 478] width 29 height 14
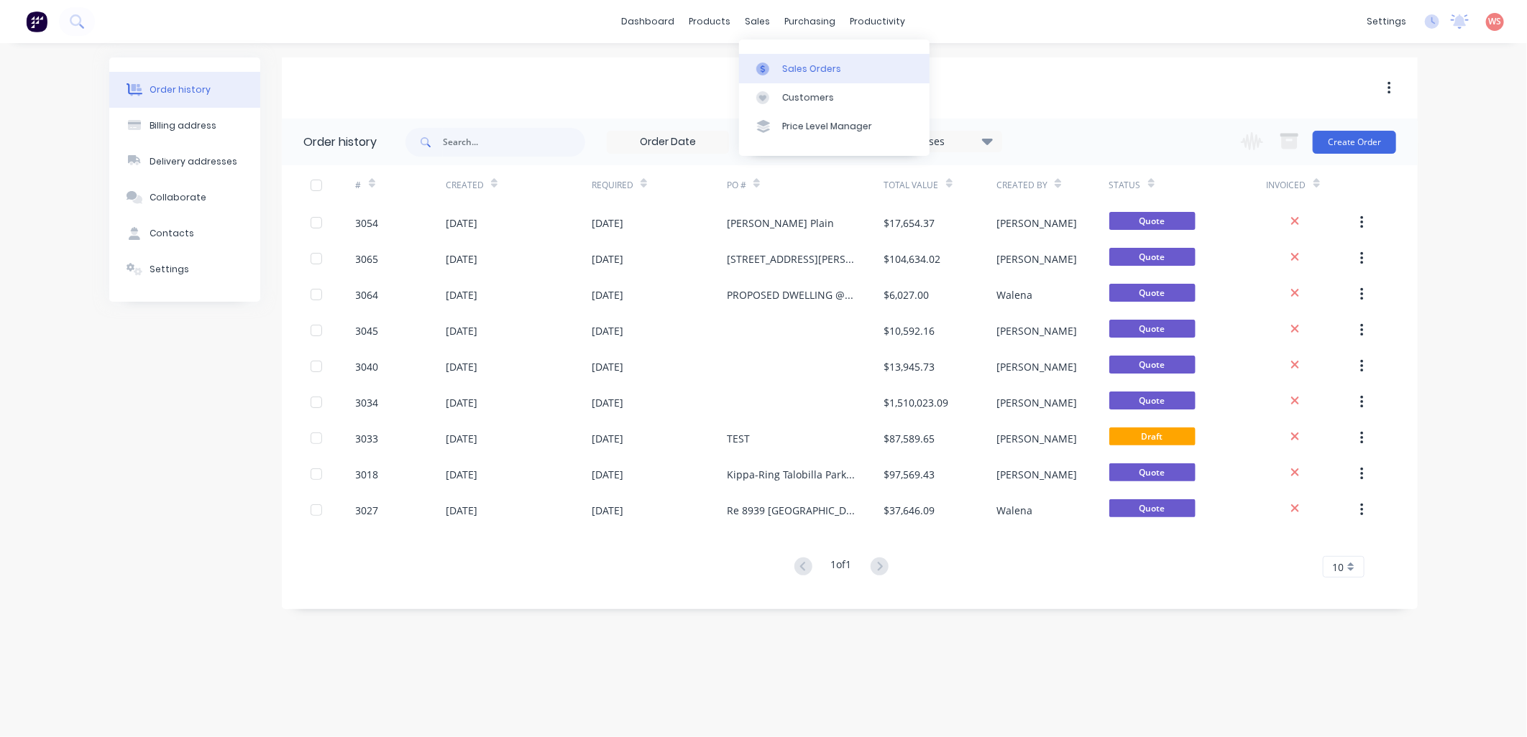
click at [787, 74] on div "Sales Orders" at bounding box center [811, 69] width 59 height 13
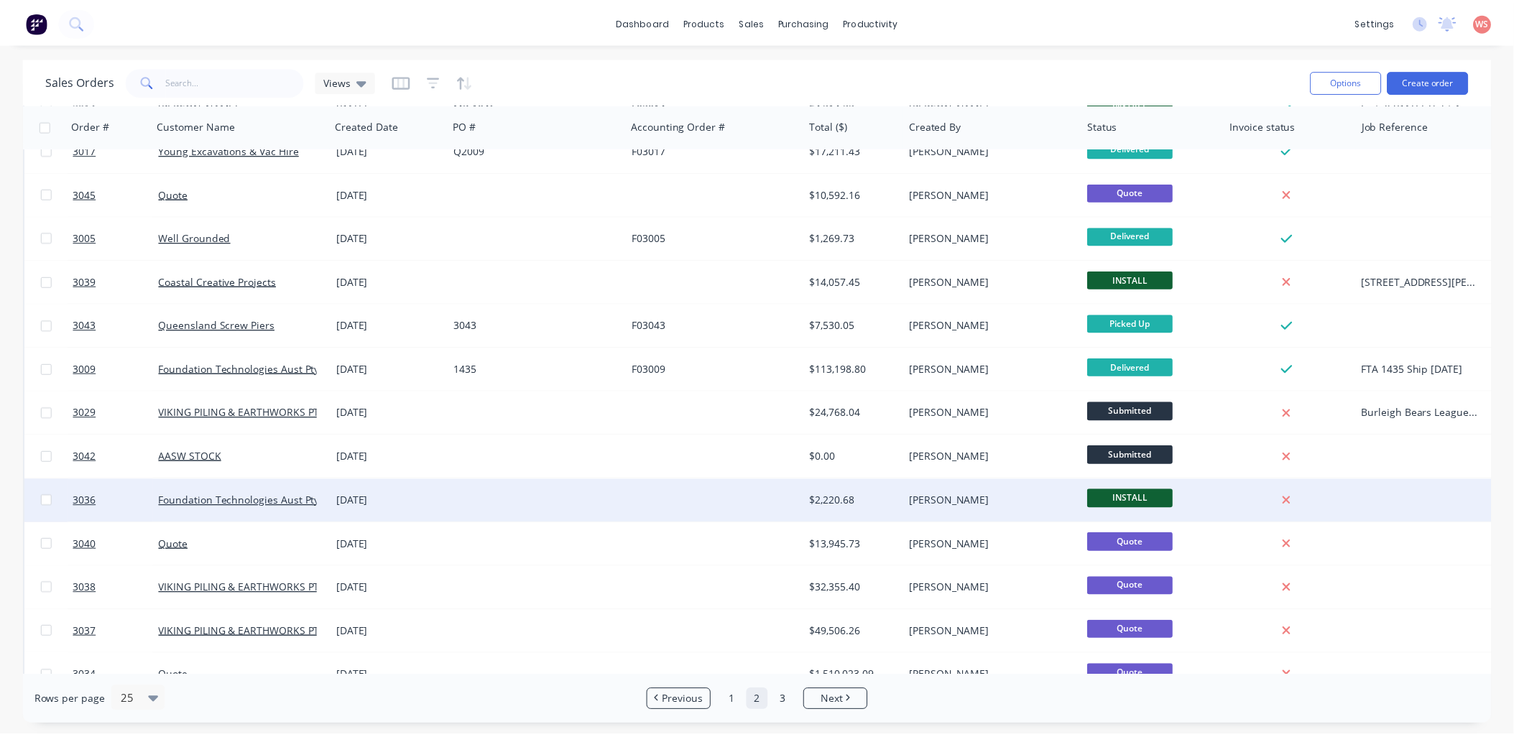
scroll to position [319, 0]
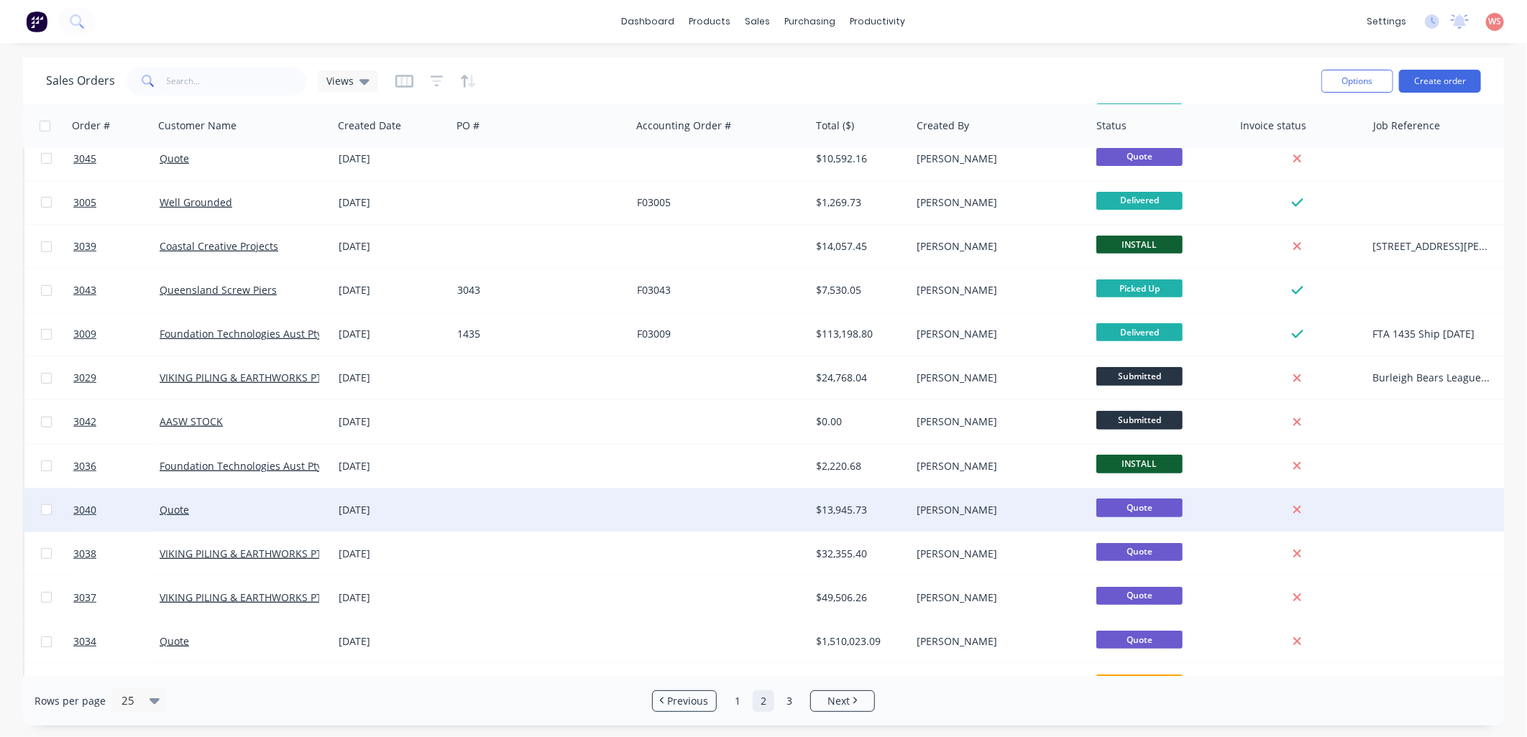
click at [374, 506] on div "[DATE]" at bounding box center [392, 510] width 107 height 14
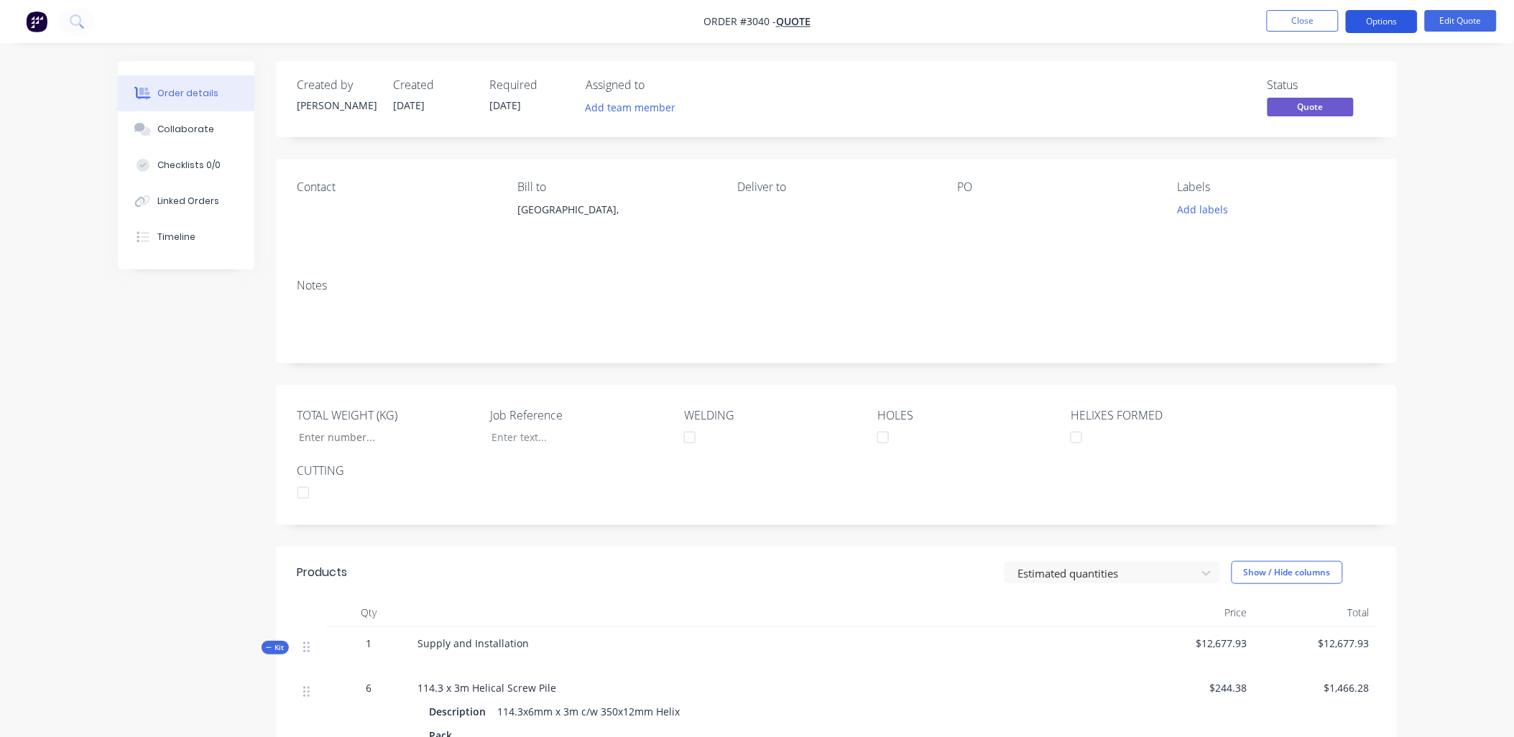
click at [1376, 17] on button "Options" at bounding box center [1382, 21] width 72 height 23
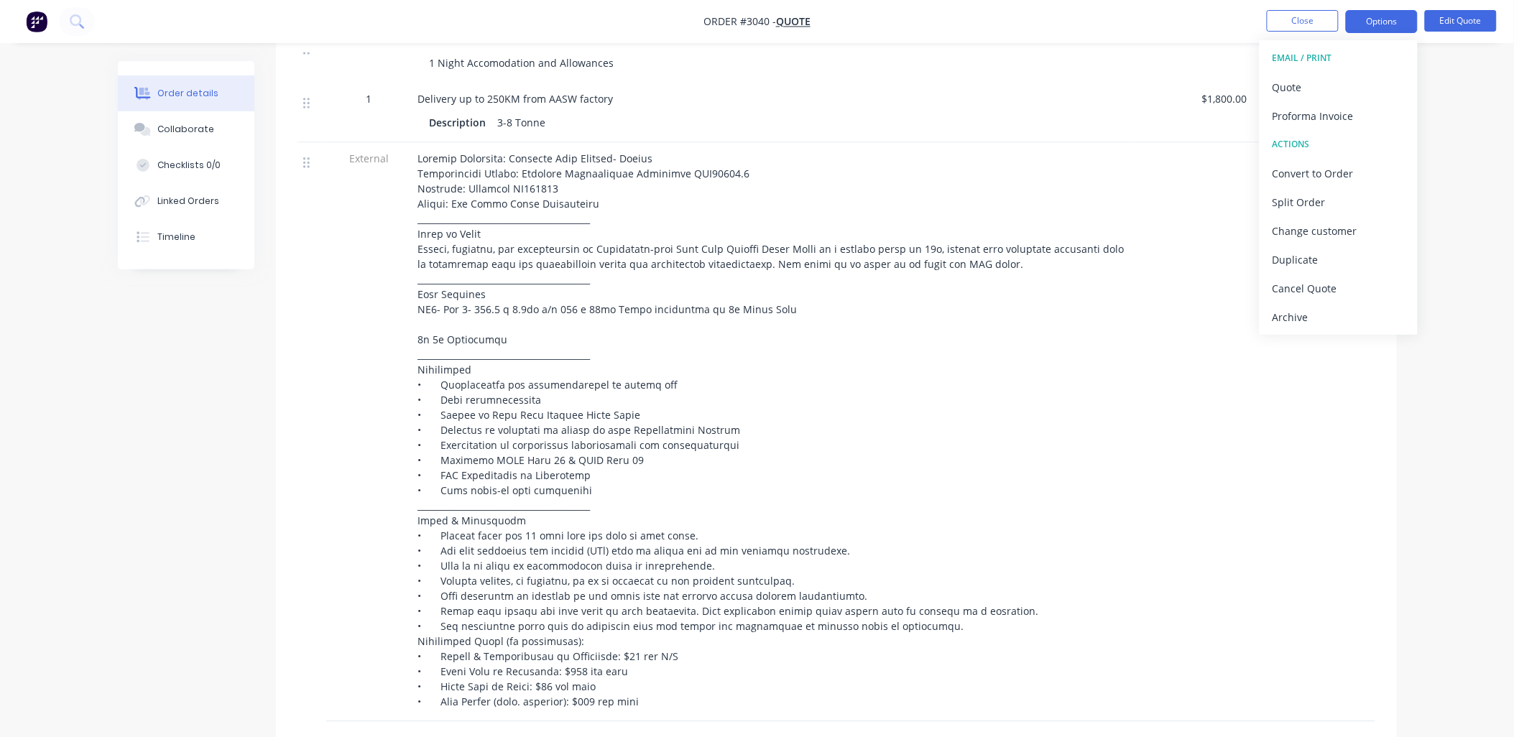
scroll to position [958, 0]
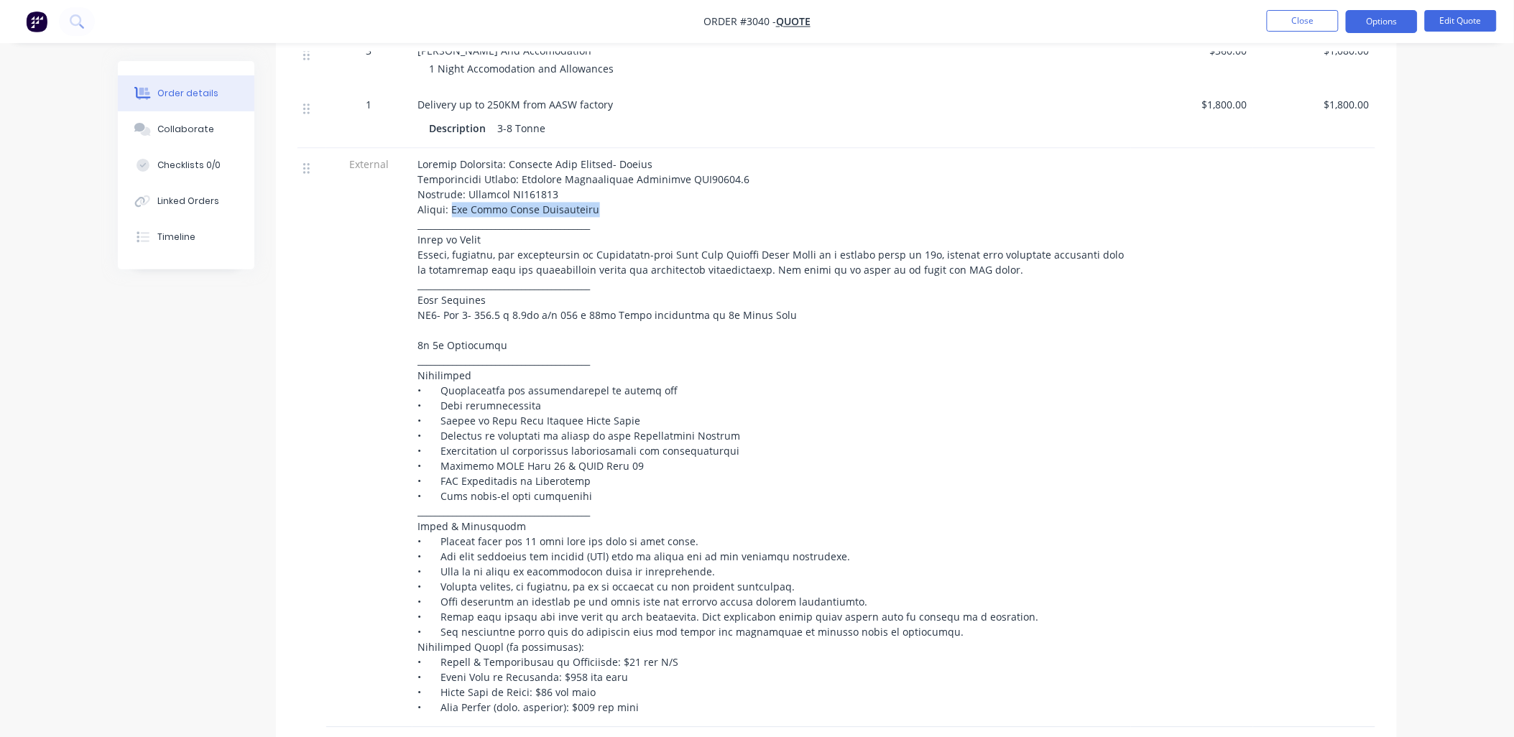
drag, startPoint x: 599, startPoint y: 209, endPoint x: 451, endPoint y: 218, distance: 149.0
click at [451, 218] on div at bounding box center [771, 436] width 707 height 558
drag, startPoint x: 451, startPoint y: 218, endPoint x: 464, endPoint y: 211, distance: 15.4
copy span "Mid North Coast Contractors"
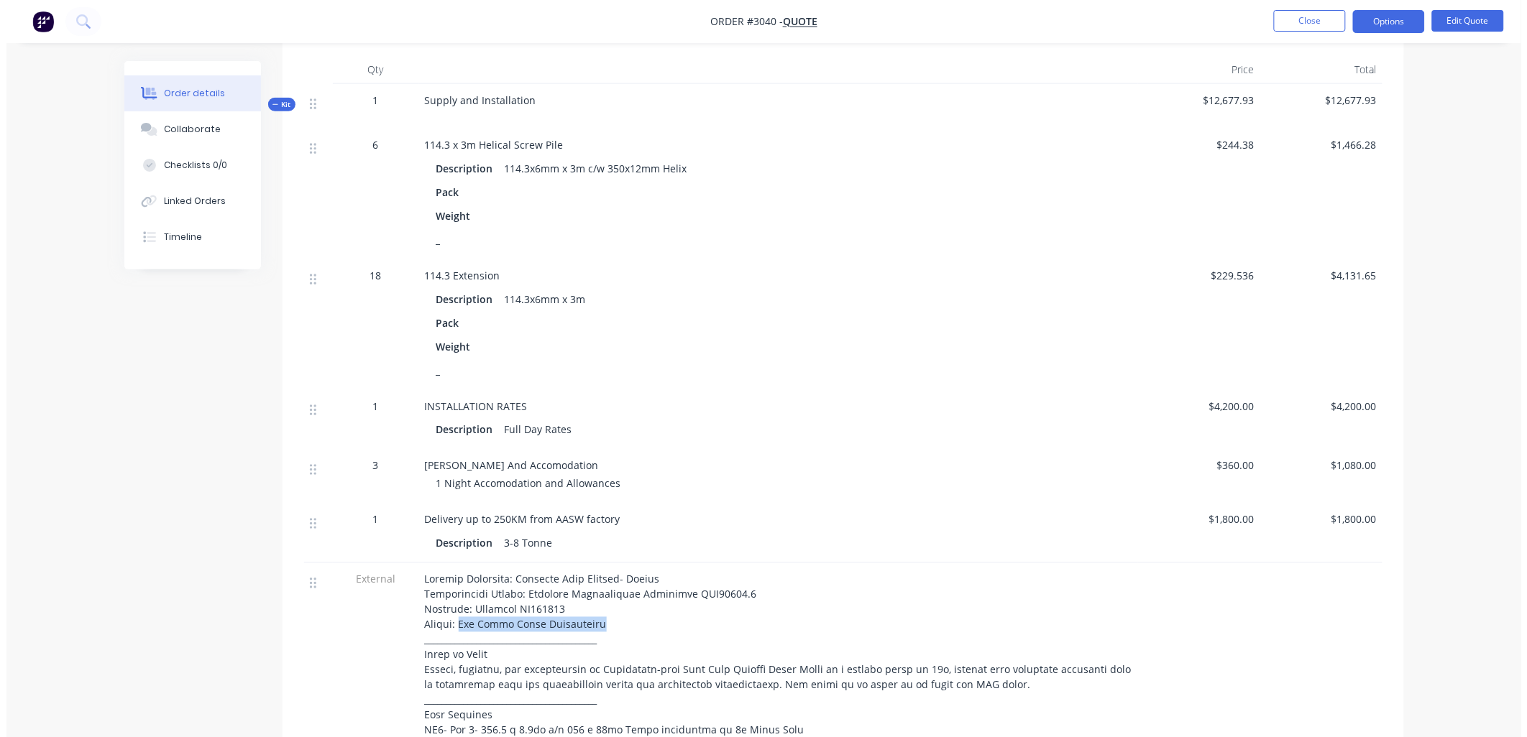
scroll to position [0, 0]
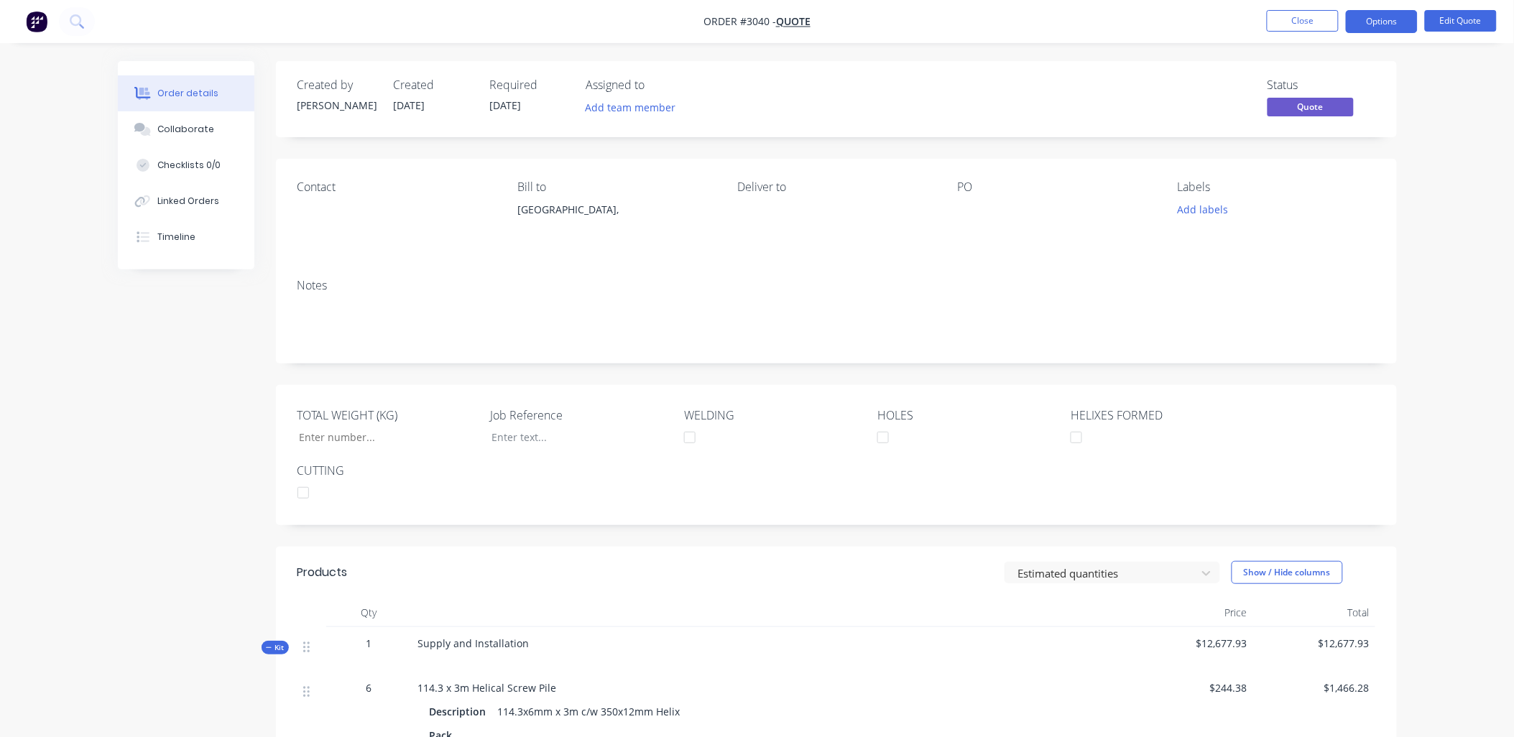
click at [950, 201] on div "Contact Bill to [GEOGRAPHIC_DATA], Deliver to PO Labels Add labels" at bounding box center [836, 213] width 1121 height 109
click at [1448, 24] on button "Edit Quote" at bounding box center [1461, 21] width 72 height 22
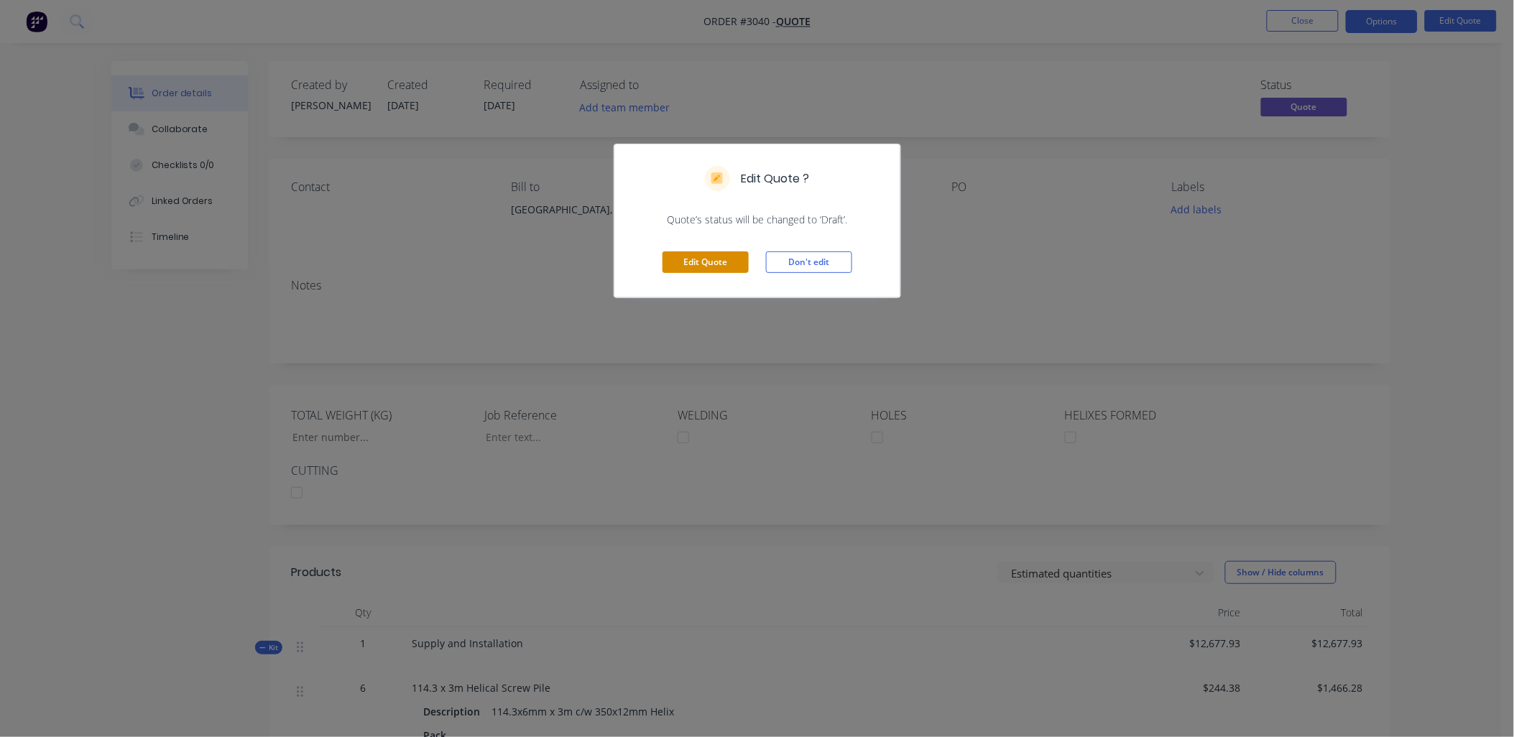
click at [686, 263] on button "Edit Quote" at bounding box center [706, 263] width 86 height 22
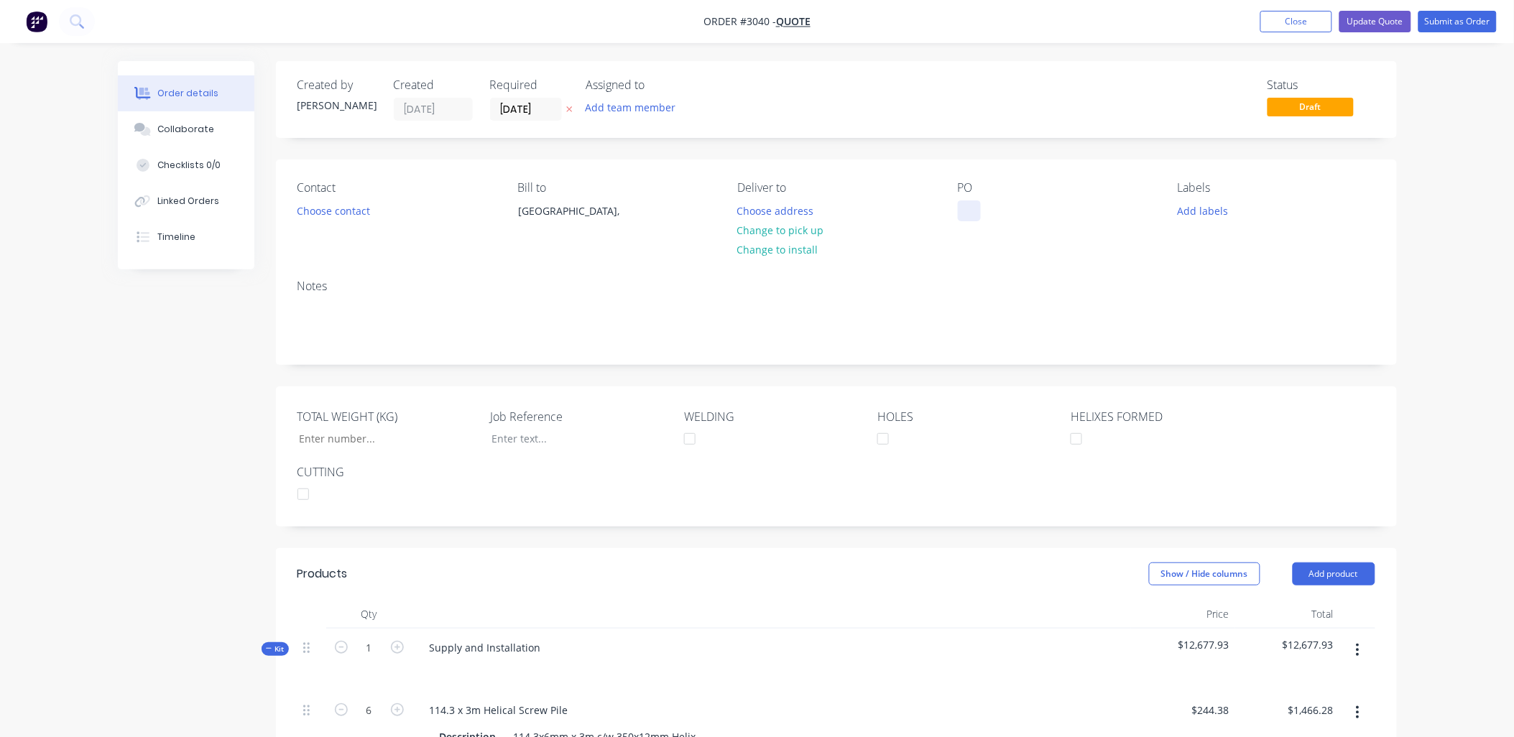
click at [972, 203] on div at bounding box center [969, 211] width 23 height 21
paste div
click at [1375, 22] on button "Update Quote" at bounding box center [1376, 22] width 72 height 22
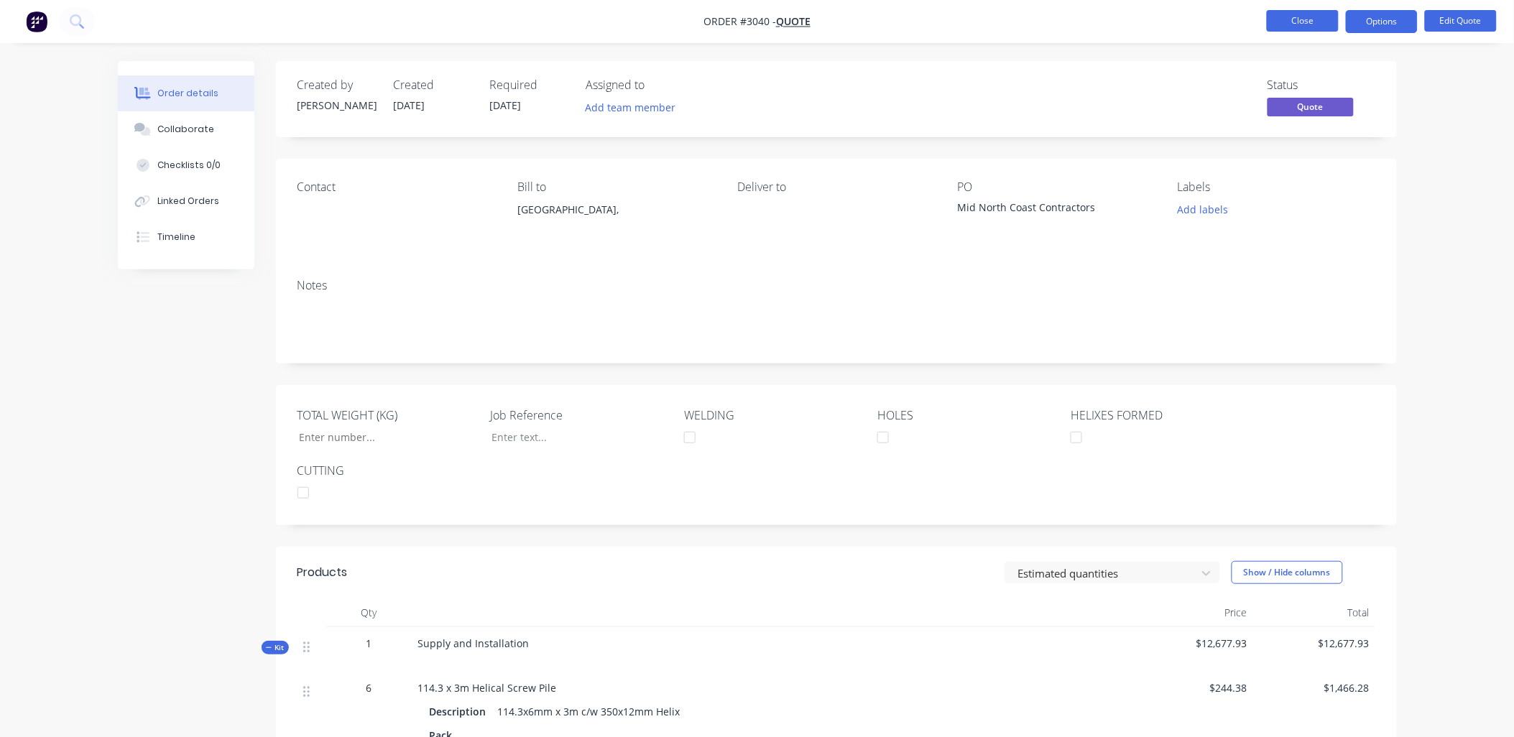
click at [1296, 22] on button "Close" at bounding box center [1303, 21] width 72 height 22
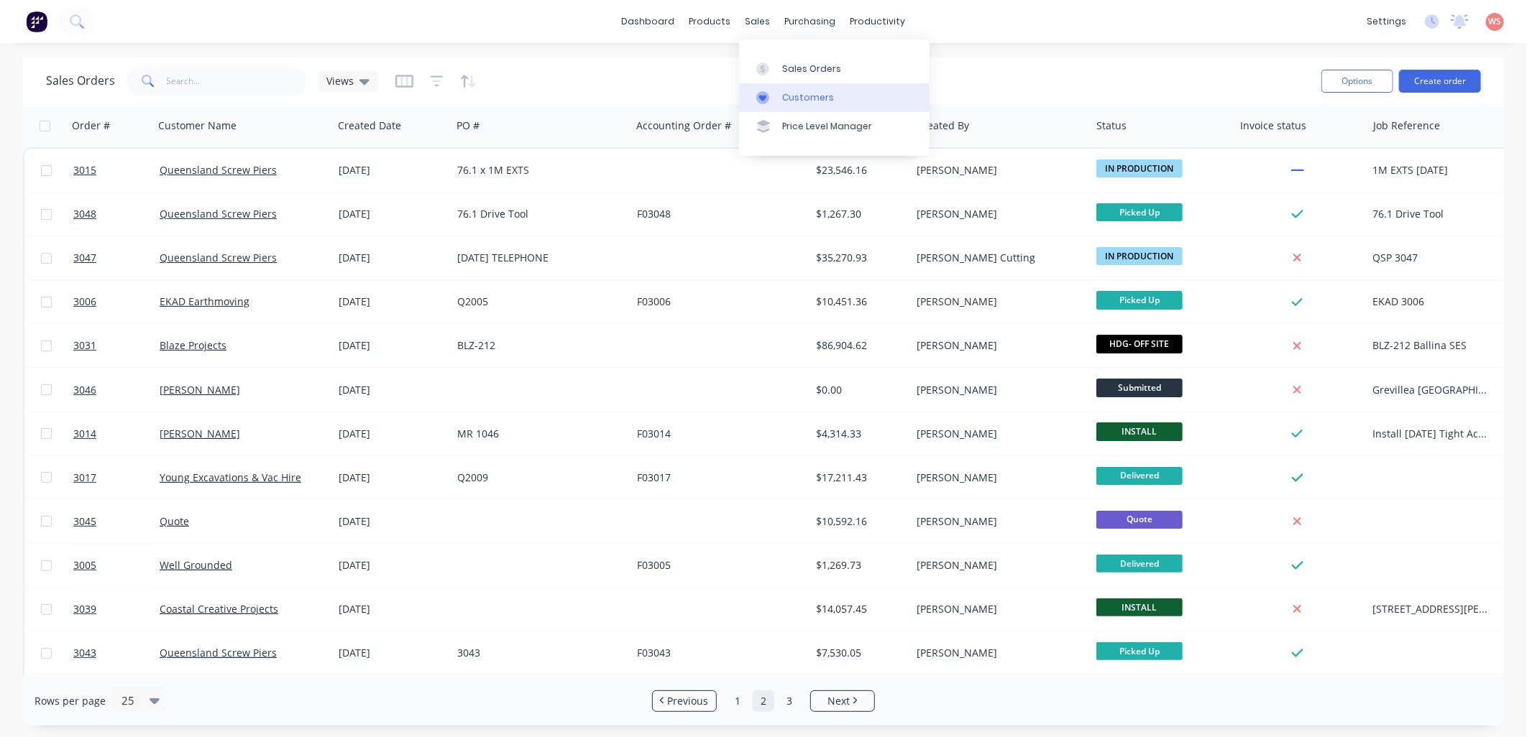
click at [820, 95] on div "Customers" at bounding box center [808, 97] width 52 height 13
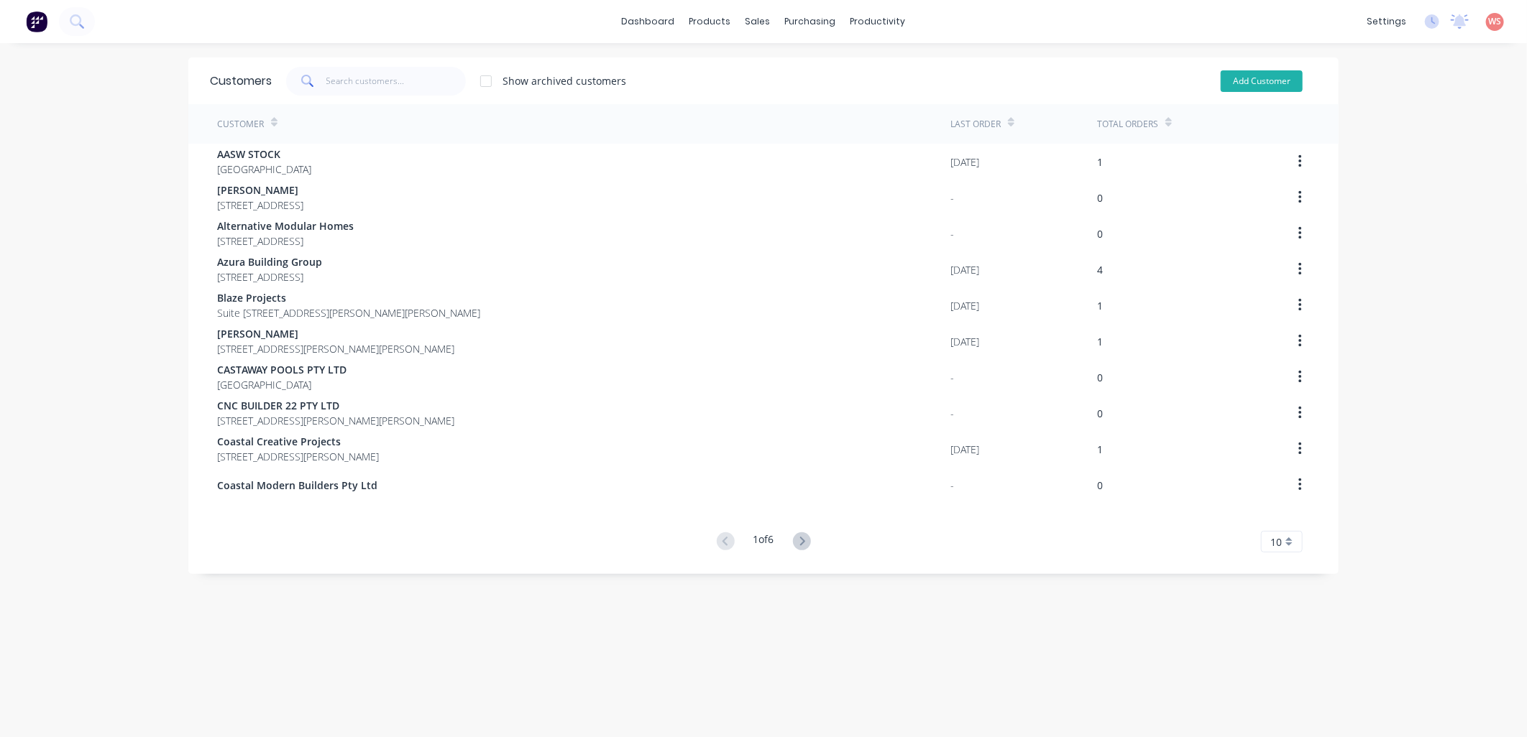
click at [1271, 87] on button "Add Customer" at bounding box center [1261, 81] width 82 height 22
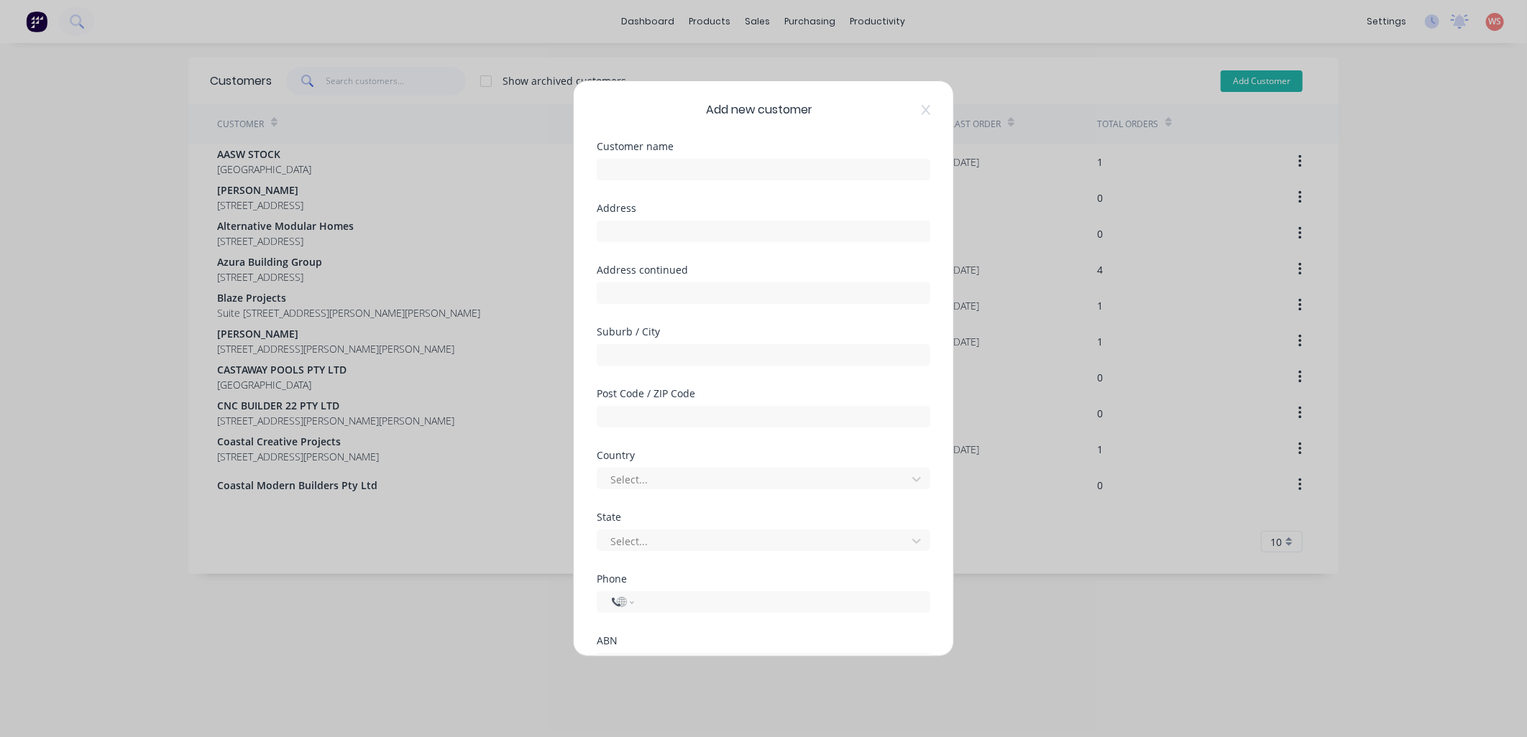
select select "AU"
click at [749, 162] on input "text" at bounding box center [764, 170] width 334 height 22
paste input "Mid North Coast Contractors"
type input "Mid North Coast Contractors"
click at [738, 231] on input "text" at bounding box center [764, 232] width 334 height 22
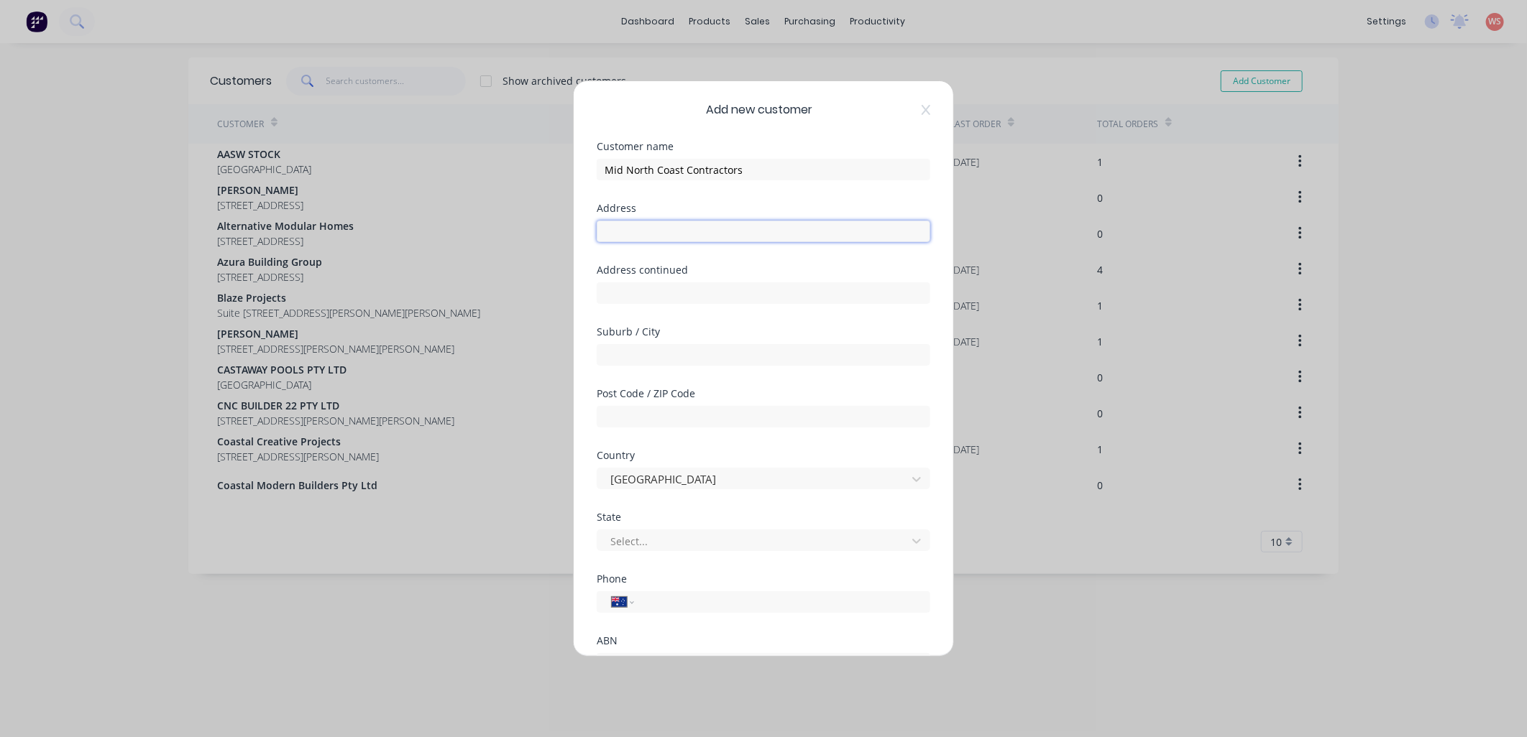
paste input "[STREET_ADDRESS][PERSON_NAME]"
drag, startPoint x: 851, startPoint y: 235, endPoint x: 728, endPoint y: 235, distance: 122.9
click at [728, 234] on input "[STREET_ADDRESS][PERSON_NAME]" at bounding box center [764, 232] width 334 height 22
type input "[STREET_ADDRESS][PERSON_NAME],"
click at [673, 350] on input "text" at bounding box center [764, 355] width 334 height 22
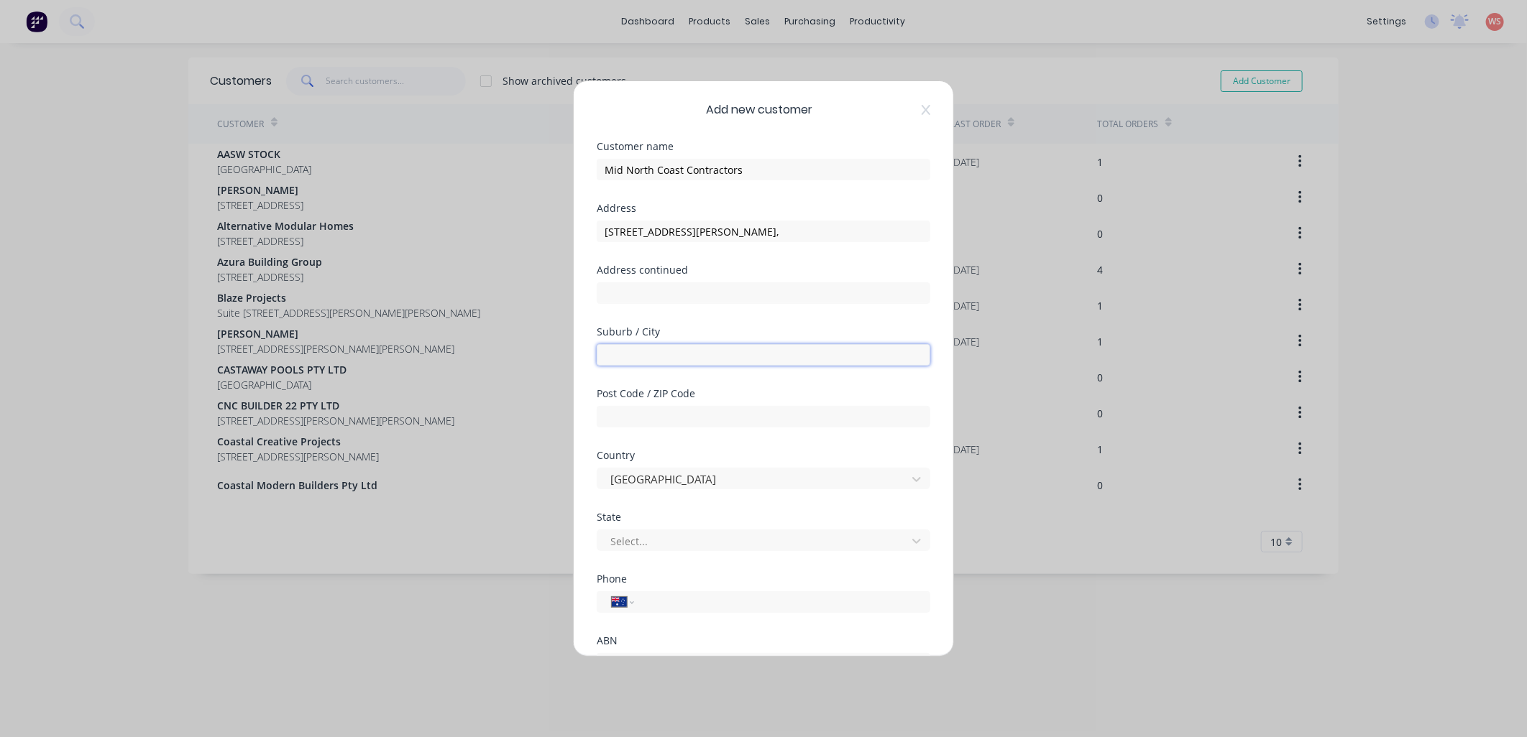
paste input "[GEOGRAPHIC_DATA] 2450"
drag, startPoint x: 737, startPoint y: 354, endPoint x: 672, endPoint y: 359, distance: 65.6
click at [672, 359] on input "[GEOGRAPHIC_DATA] 2450" at bounding box center [764, 355] width 334 height 22
type input "[GEOGRAPHIC_DATA]"
click at [671, 419] on input "text" at bounding box center [764, 417] width 334 height 22
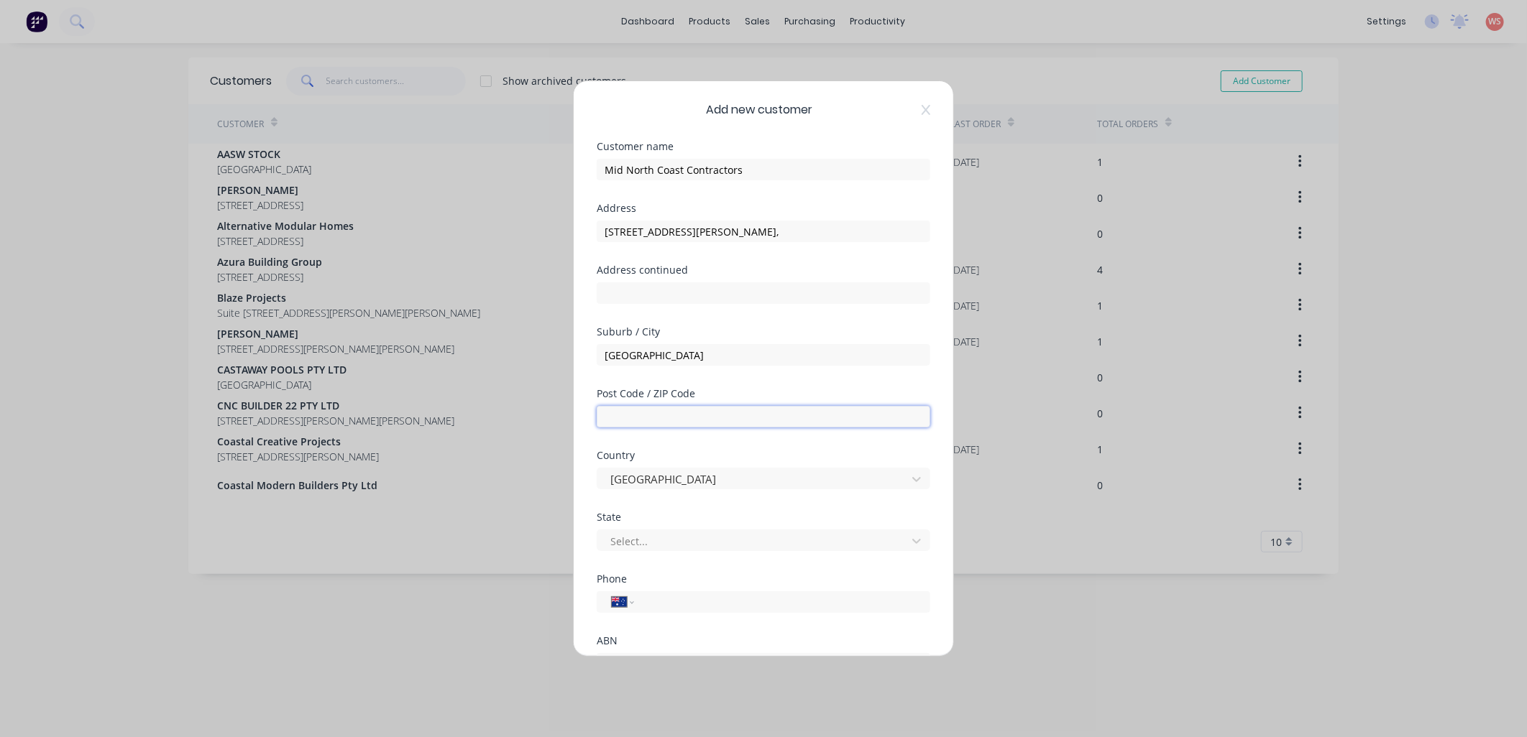
paste input "NSW 2450"
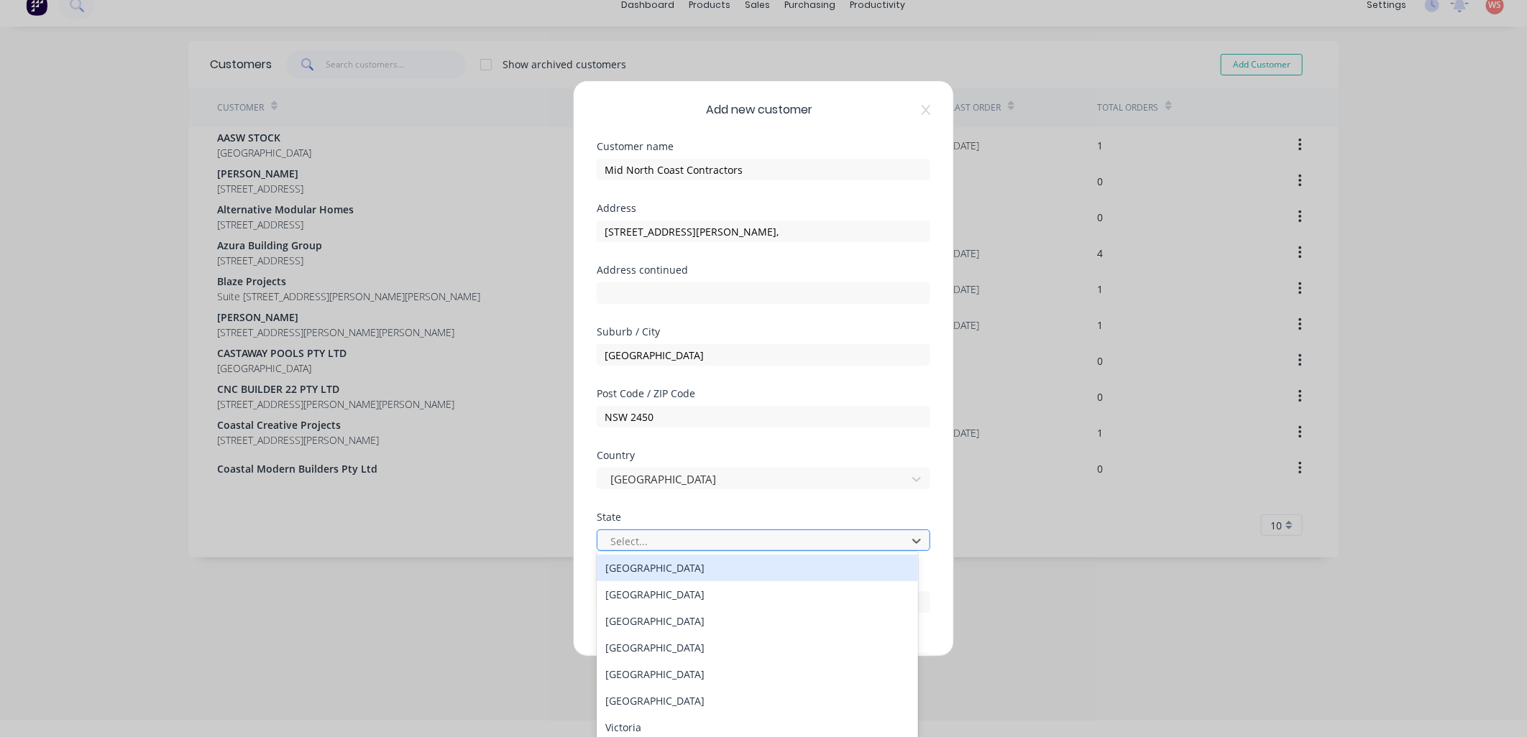
click at [690, 546] on div at bounding box center [754, 542] width 290 height 18
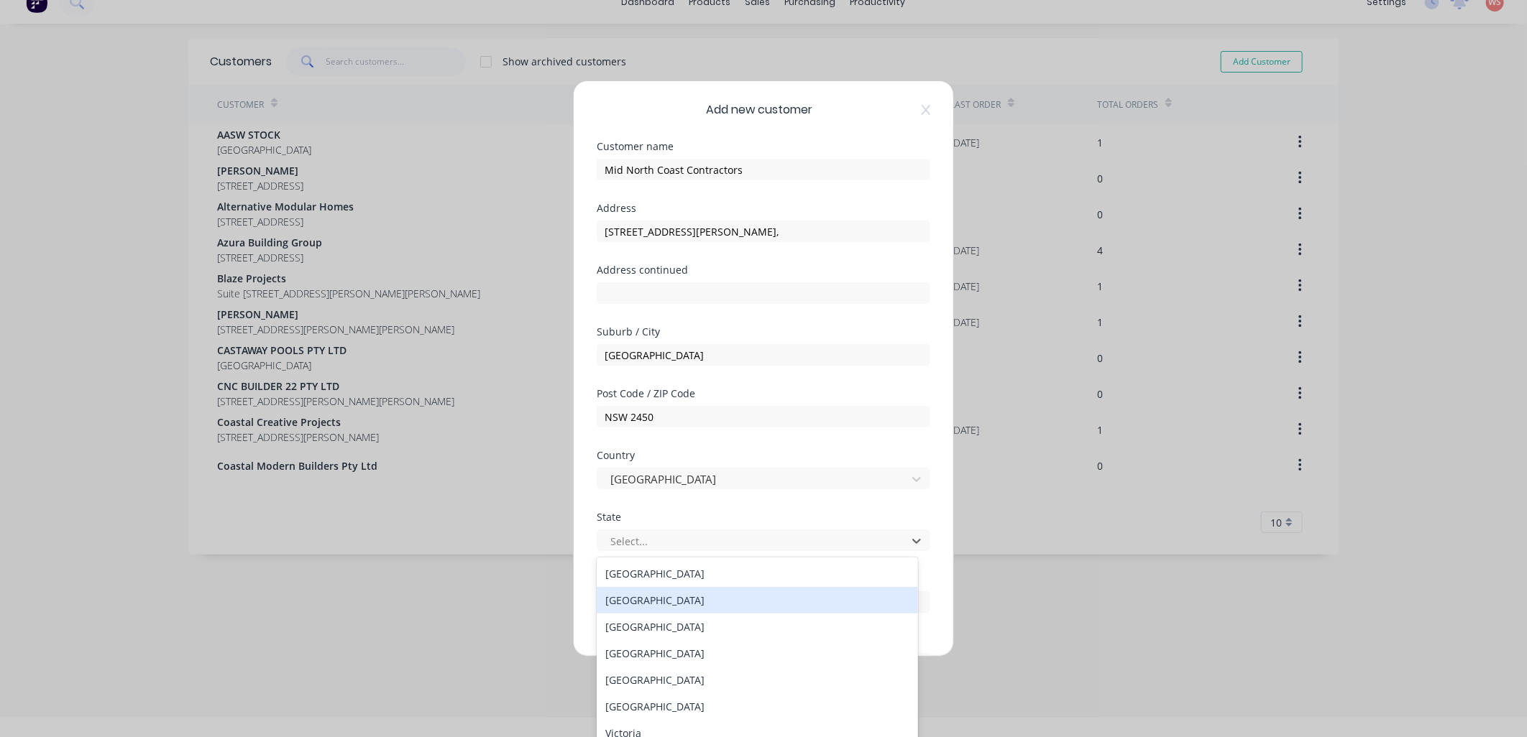
click at [686, 597] on div "[GEOGRAPHIC_DATA]" at bounding box center [757, 600] width 321 height 27
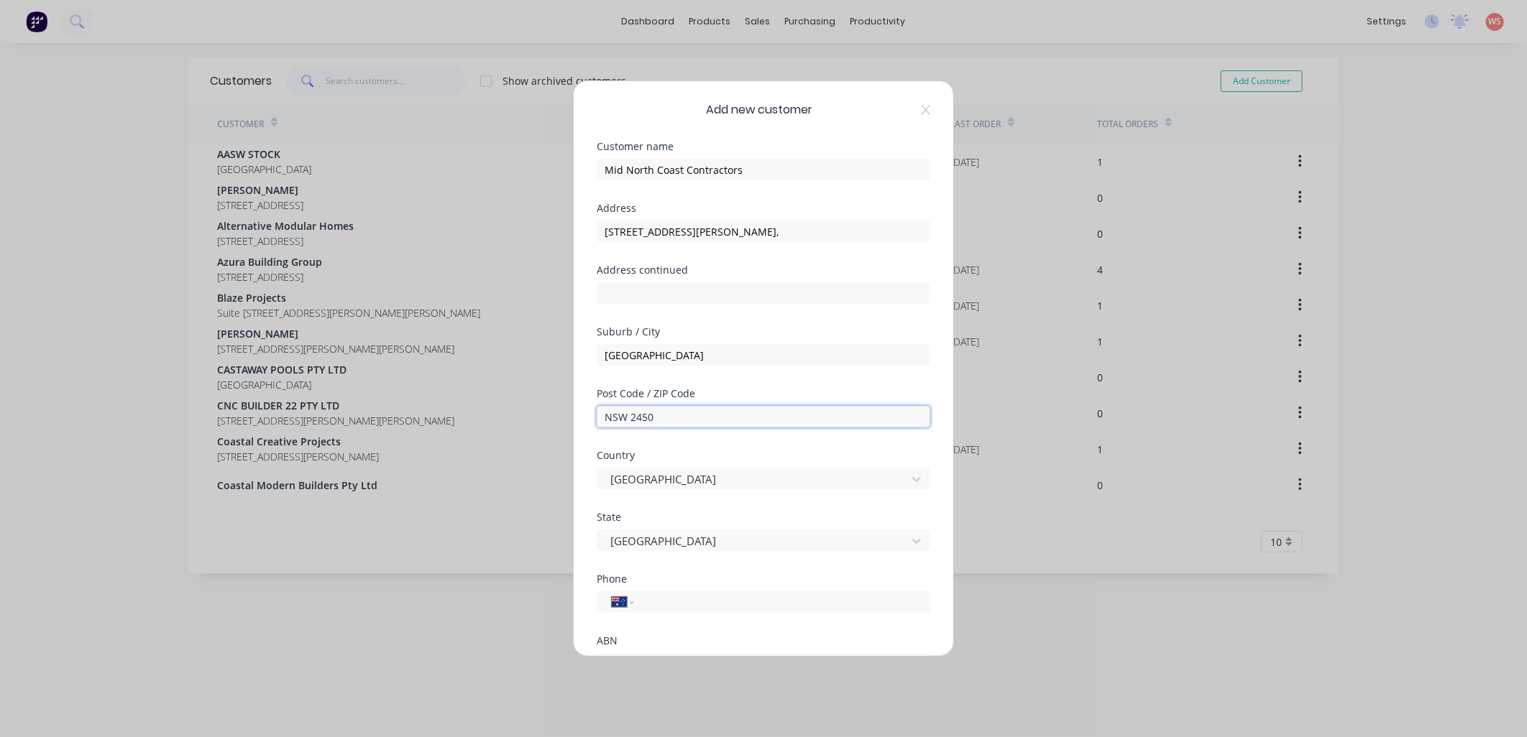
drag, startPoint x: 628, startPoint y: 415, endPoint x: 569, endPoint y: 374, distance: 72.8
click at [569, 387] on div "Add new customer Customer name Mid North Coast Contractors Address [STREET_ADDR…" at bounding box center [763, 368] width 1527 height 737
type input "2450"
click at [733, 605] on input "tel" at bounding box center [779, 602] width 271 height 17
click at [707, 602] on input "tel" at bounding box center [779, 602] width 271 height 17
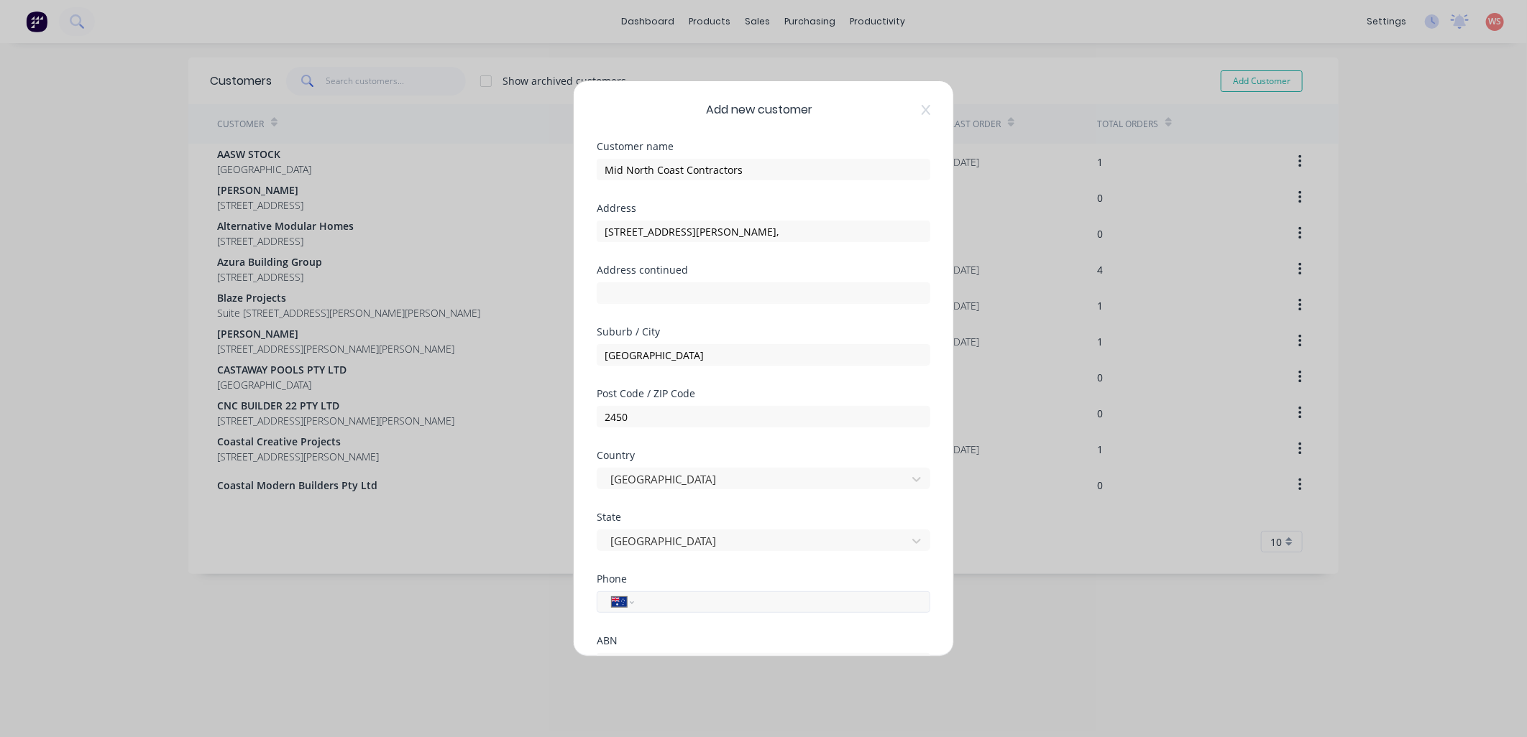
paste input "61 414 277 749"
drag, startPoint x: 660, startPoint y: 601, endPoint x: 601, endPoint y: 592, distance: 59.6
click at [607, 592] on div "International [GEOGRAPHIC_DATA] [GEOGRAPHIC_DATA] [GEOGRAPHIC_DATA] [GEOGRAPHIC…" at bounding box center [764, 603] width 334 height 22
type input "0414 277 749"
click at [479, 666] on div "Add new customer Customer name Mid North Coast Contractors Address Unit 1, [GEO…" at bounding box center [763, 368] width 1527 height 737
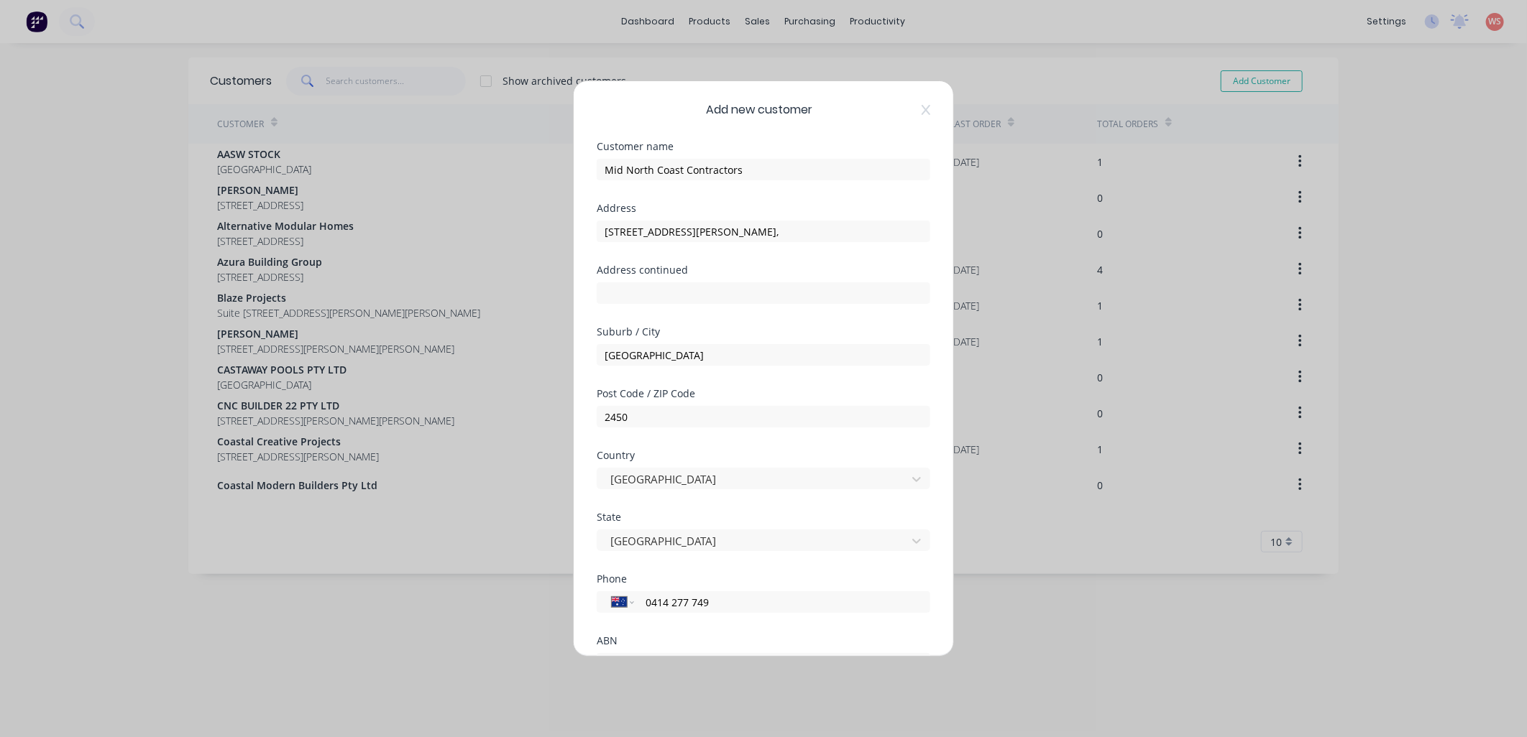
scroll to position [126, 0]
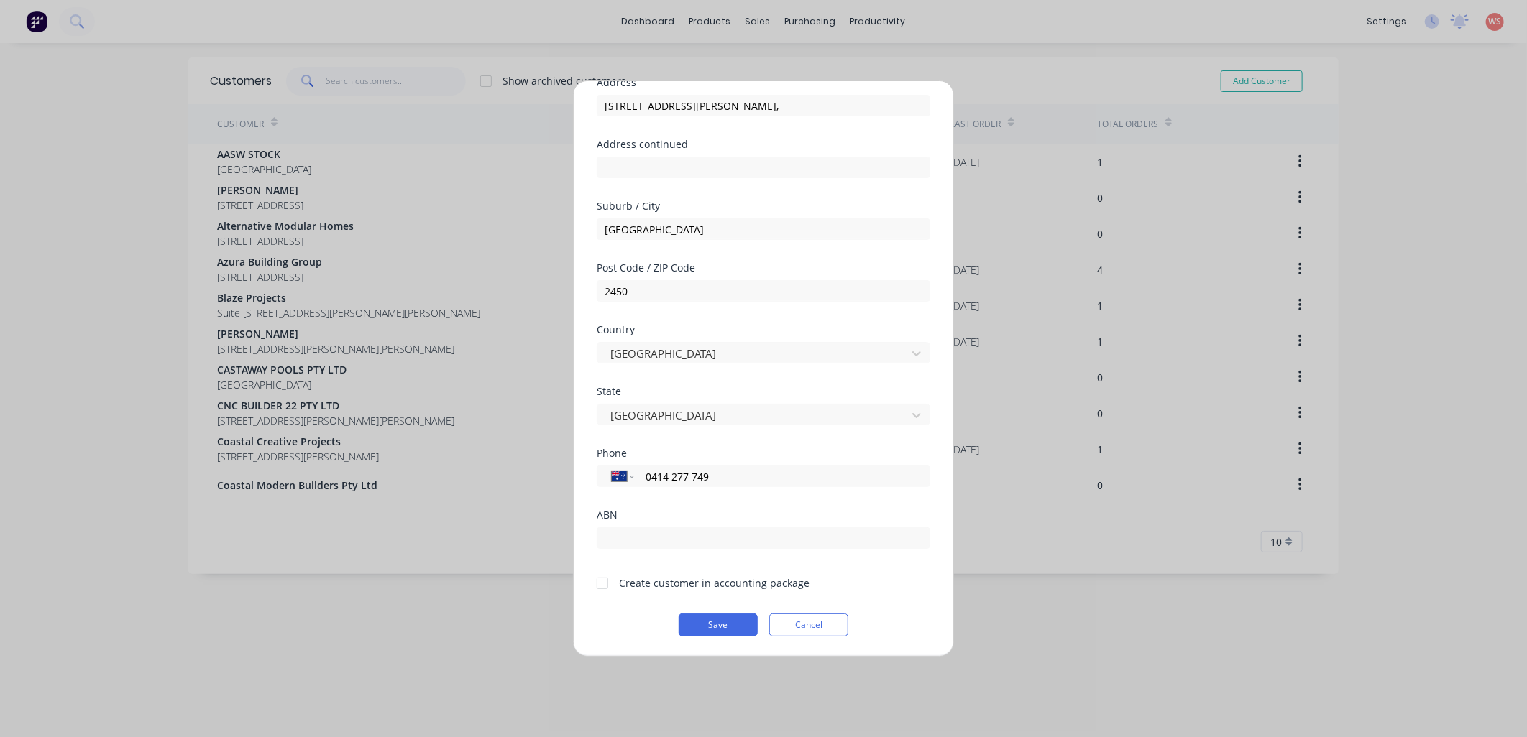
click at [602, 587] on div at bounding box center [602, 583] width 29 height 29
click at [634, 539] on input "text" at bounding box center [764, 539] width 334 height 22
paste input "12 158 993 143"
type input "12 158 993 143"
click at [732, 622] on button "Save" at bounding box center [718, 625] width 79 height 23
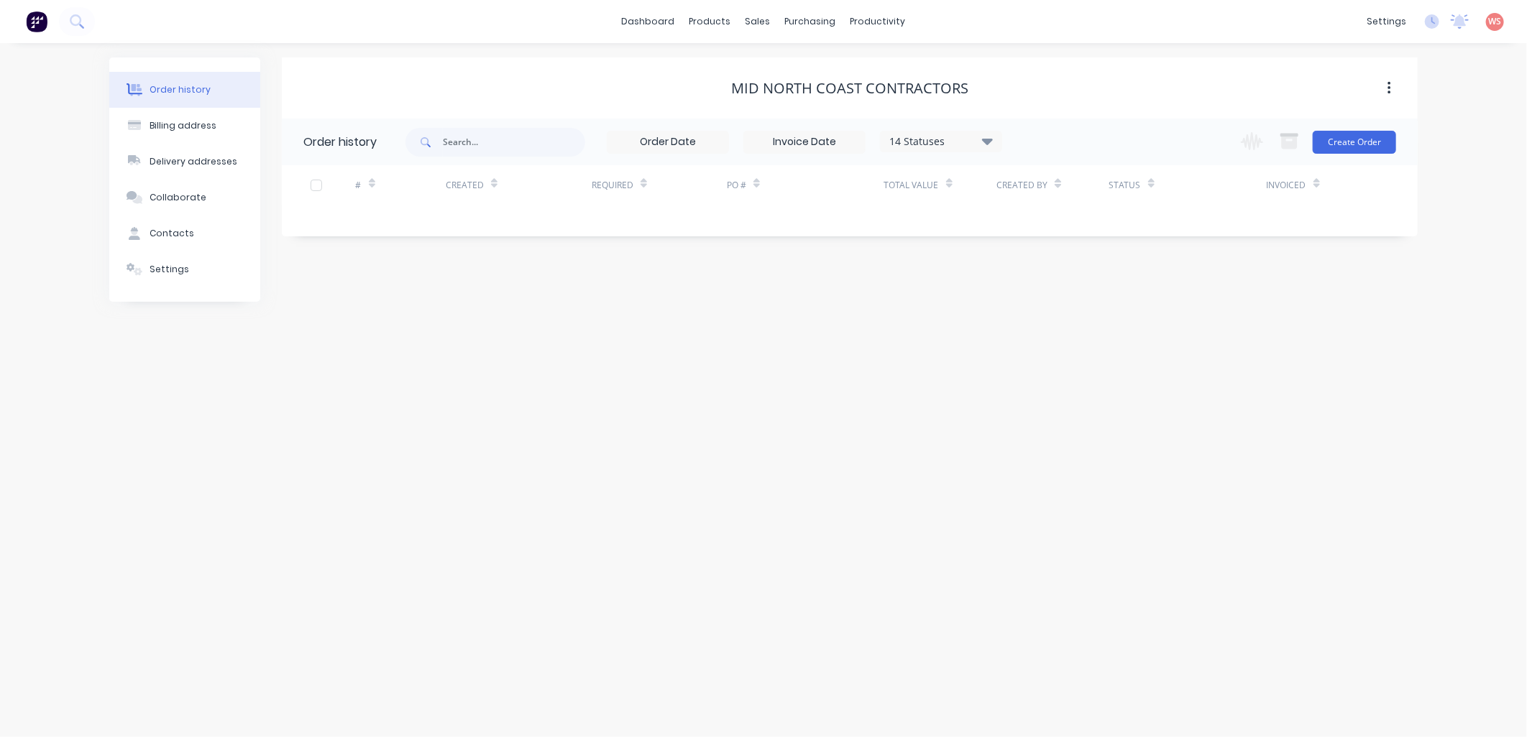
click at [903, 405] on div "Order history Billing address Delivery addresses Collaborate Contacts Settings …" at bounding box center [763, 390] width 1527 height 694
click at [779, 63] on link "Sales Orders" at bounding box center [834, 68] width 190 height 29
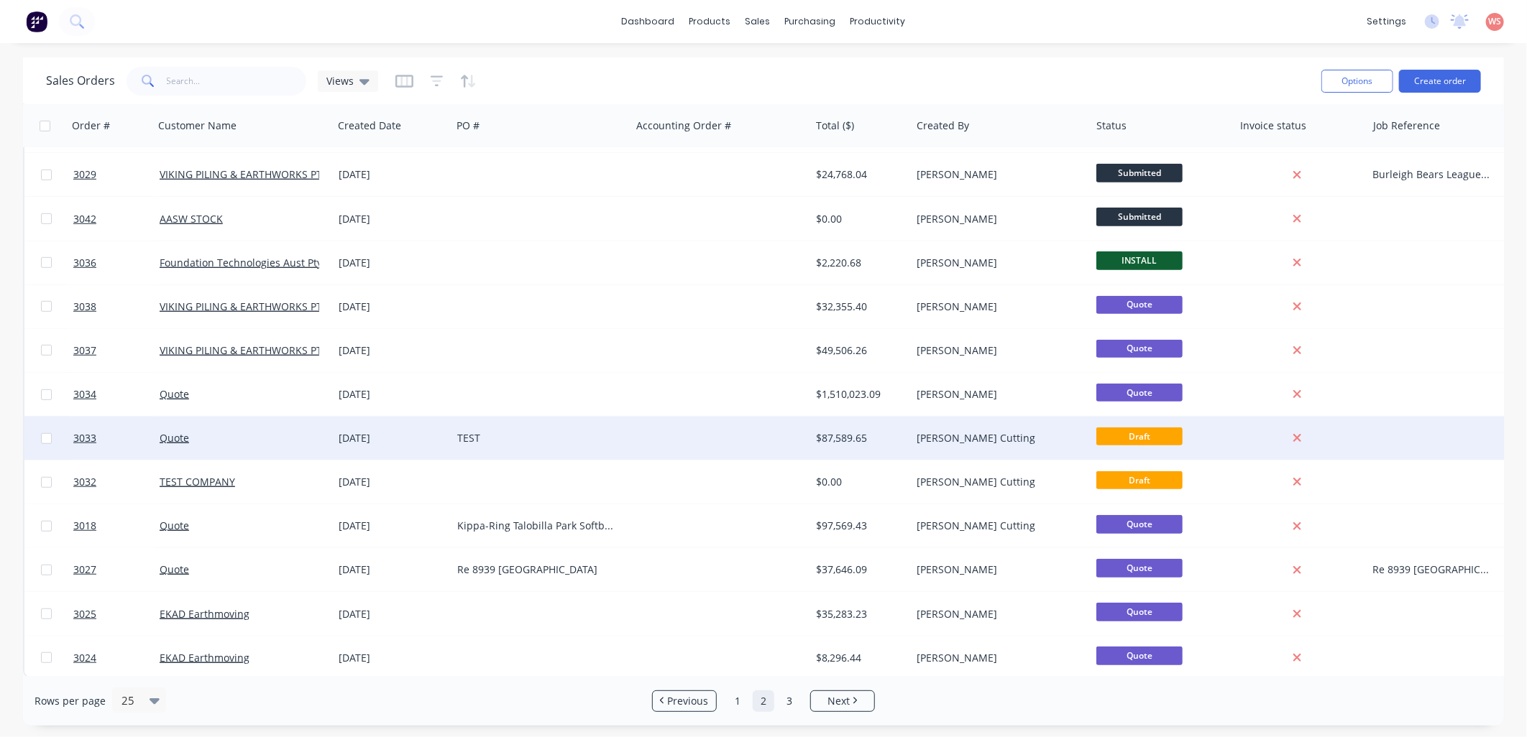
scroll to position [576, 0]
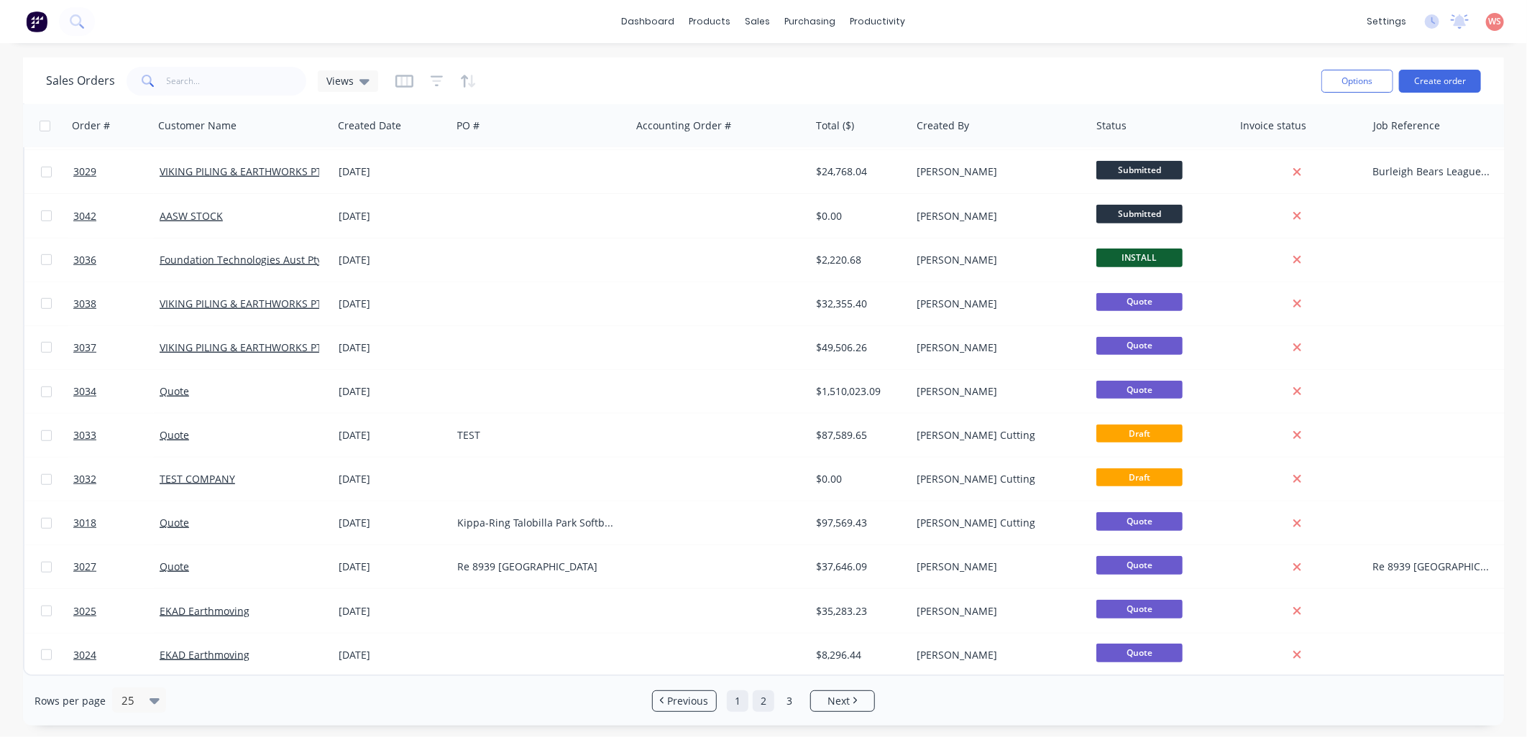
click at [734, 699] on link "1" at bounding box center [738, 702] width 22 height 22
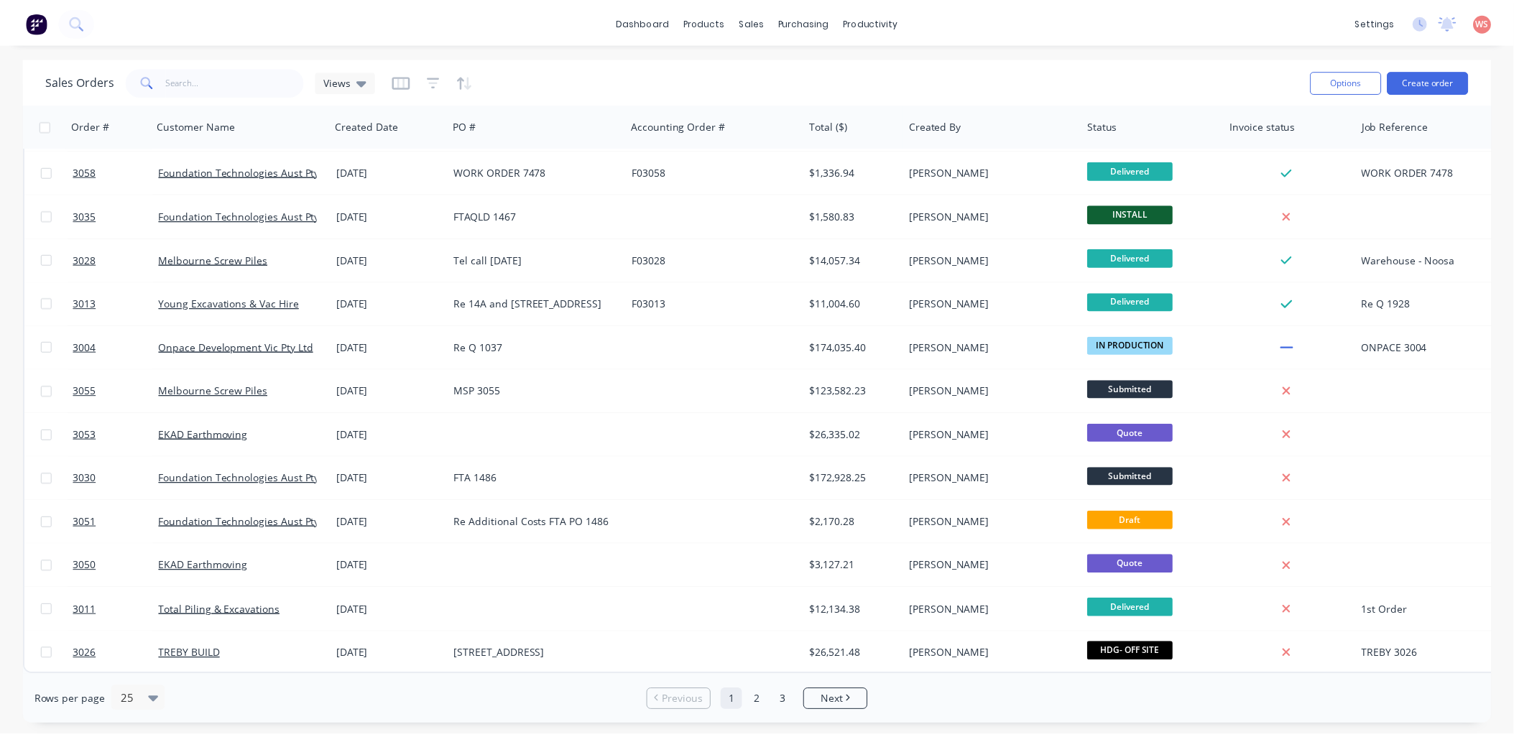
scroll to position [0, 0]
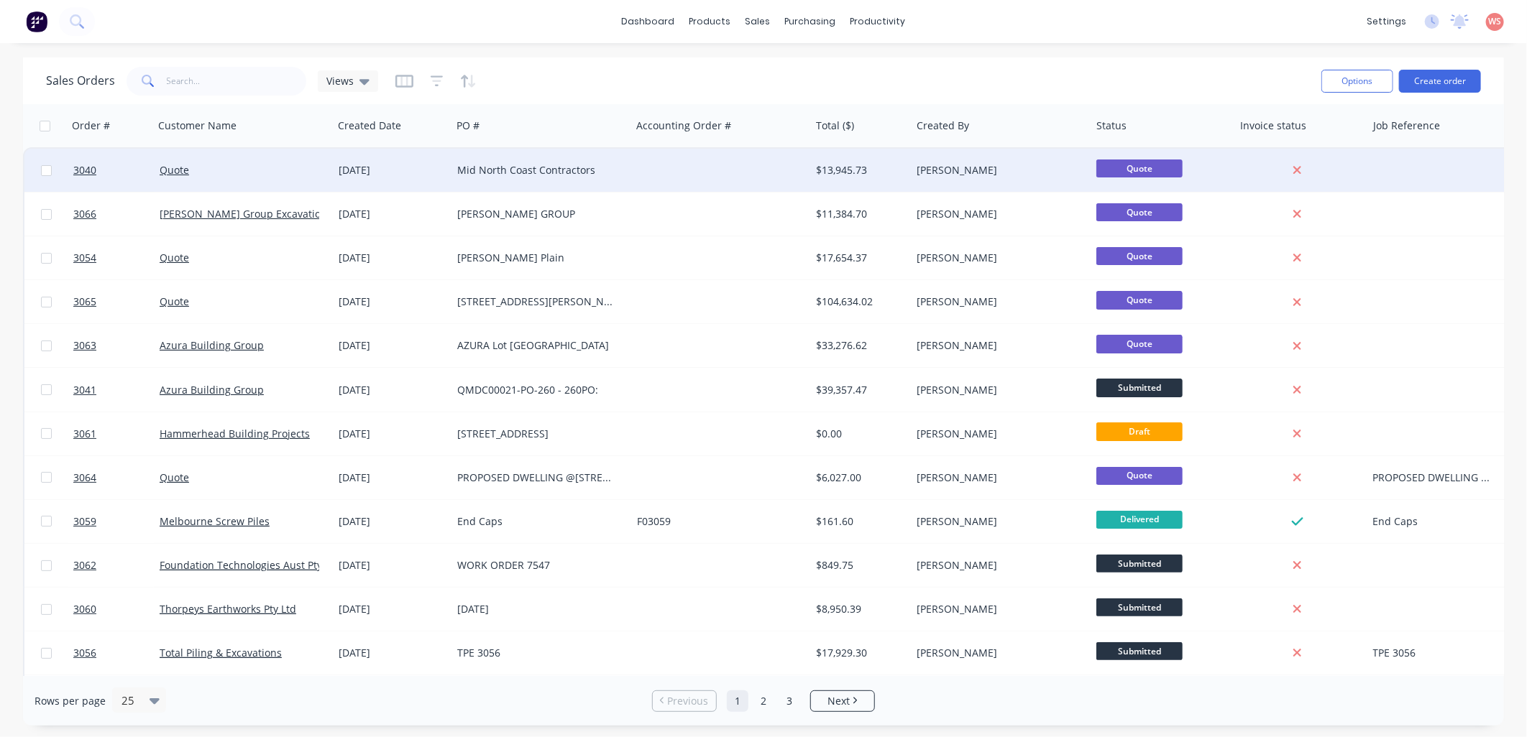
click at [516, 170] on div "Mid North Coast Contractors" at bounding box center [537, 170] width 160 height 14
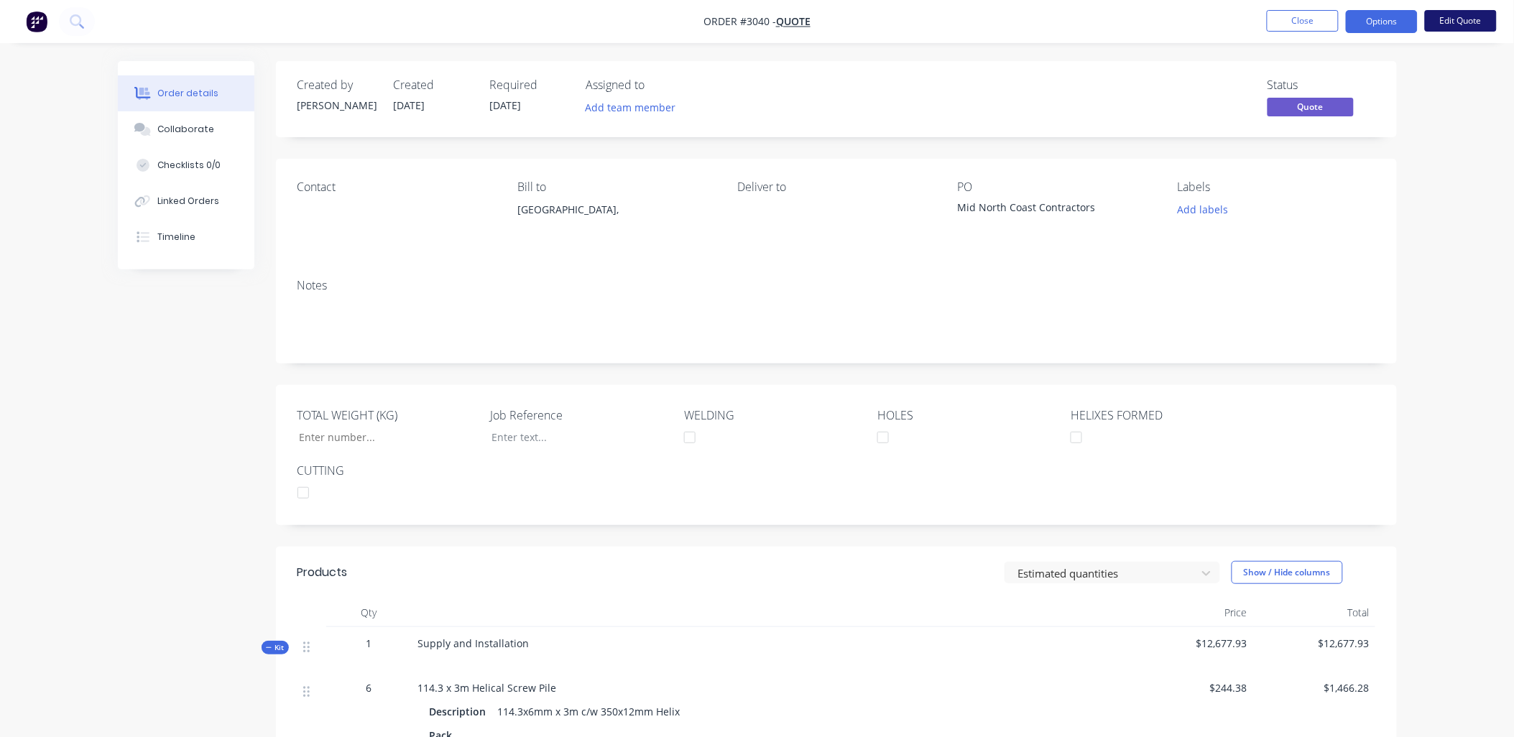
click at [1468, 19] on button "Edit Quote" at bounding box center [1461, 21] width 72 height 22
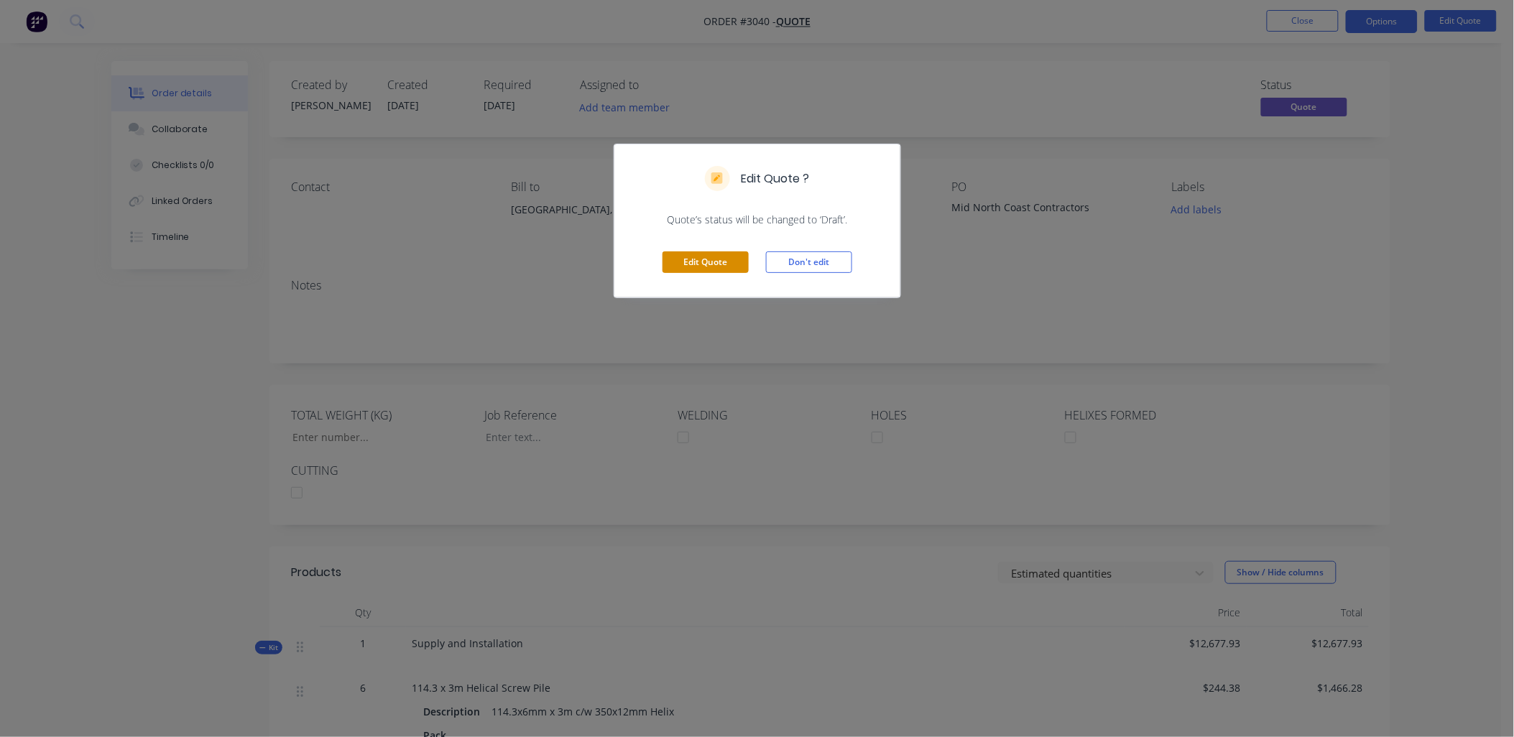
click at [719, 261] on button "Edit Quote" at bounding box center [706, 263] width 86 height 22
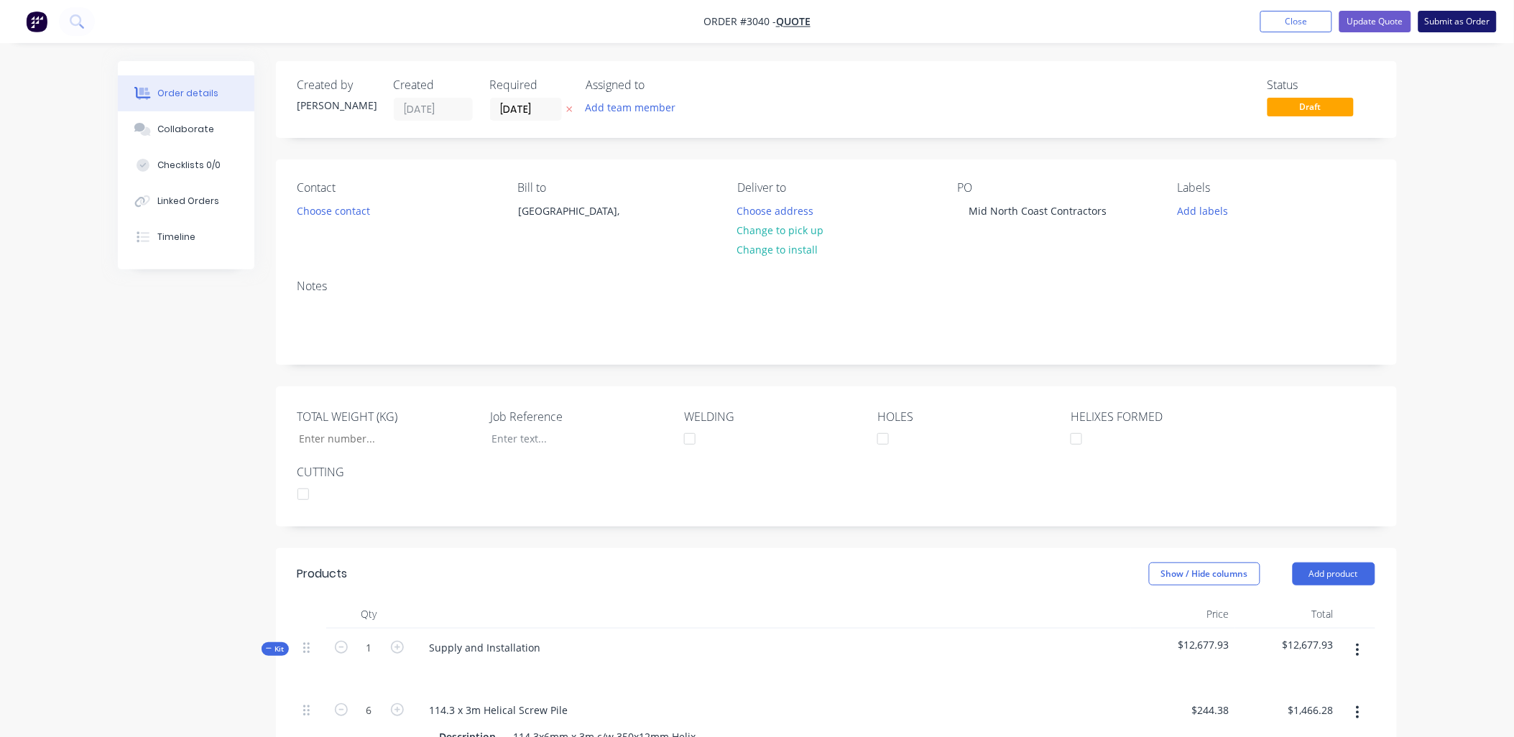
click at [1461, 13] on button "Submit as Order" at bounding box center [1458, 22] width 78 height 22
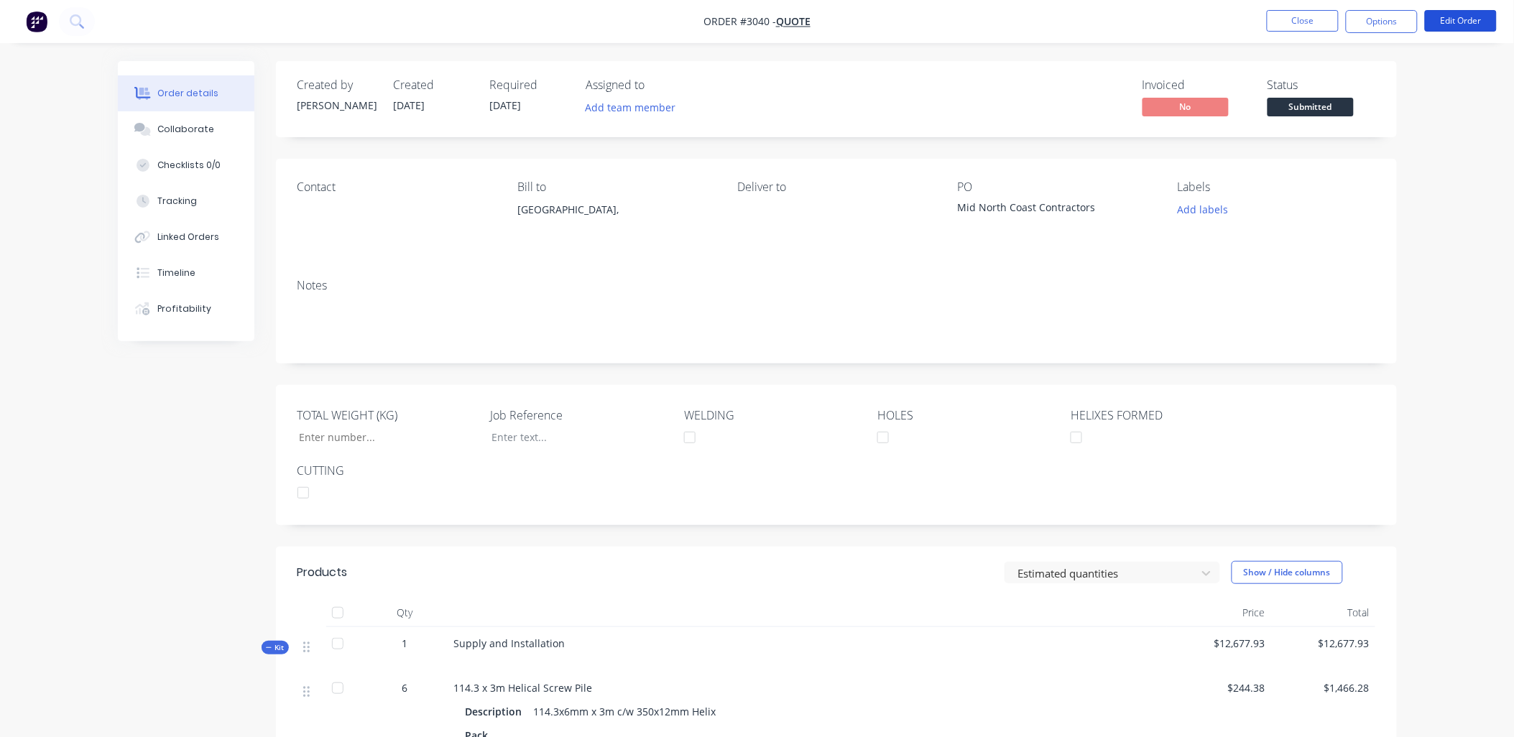
click at [1461, 13] on button "Edit Order" at bounding box center [1461, 21] width 72 height 22
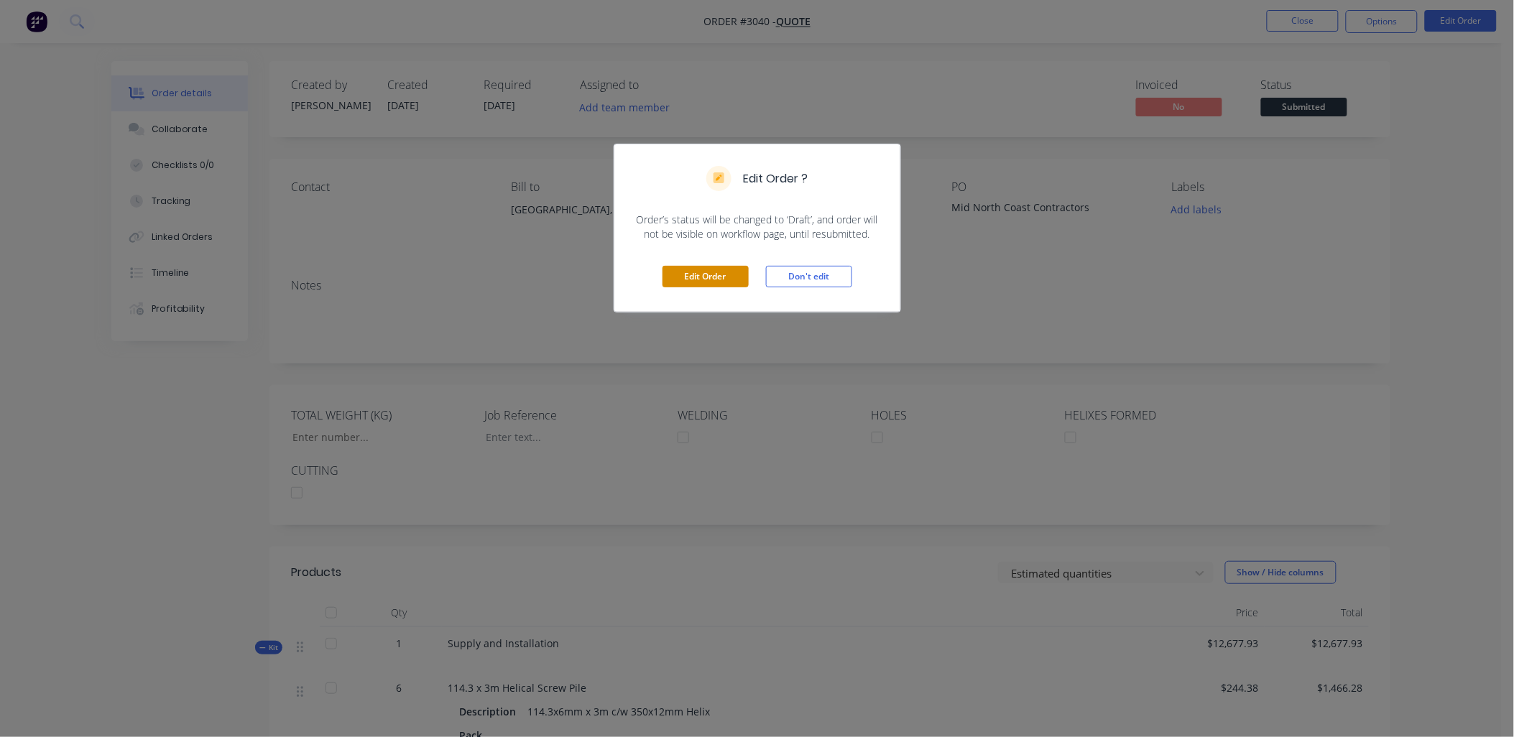
click at [666, 276] on button "Edit Order" at bounding box center [706, 277] width 86 height 22
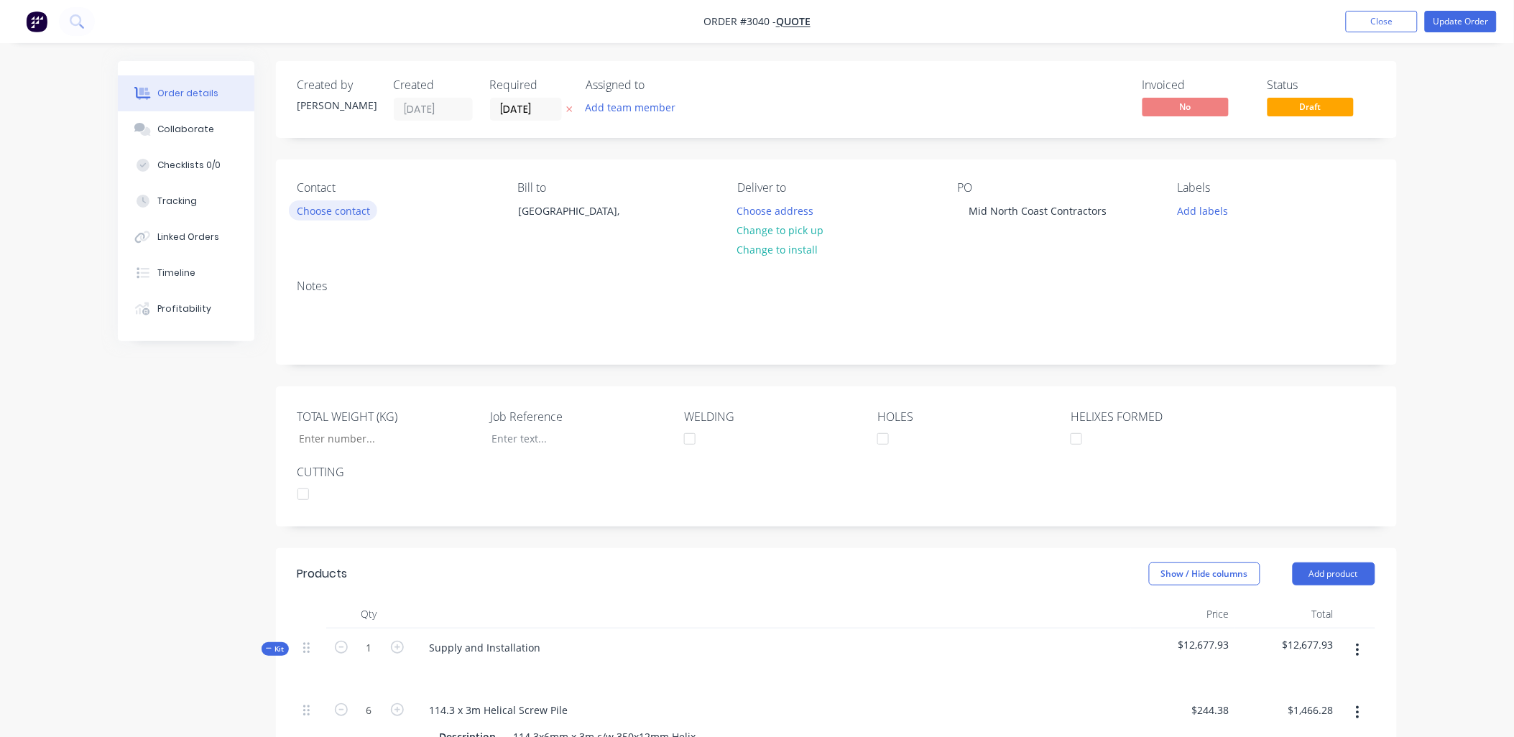
click at [339, 211] on button "Choose contact" at bounding box center [333, 210] width 88 height 19
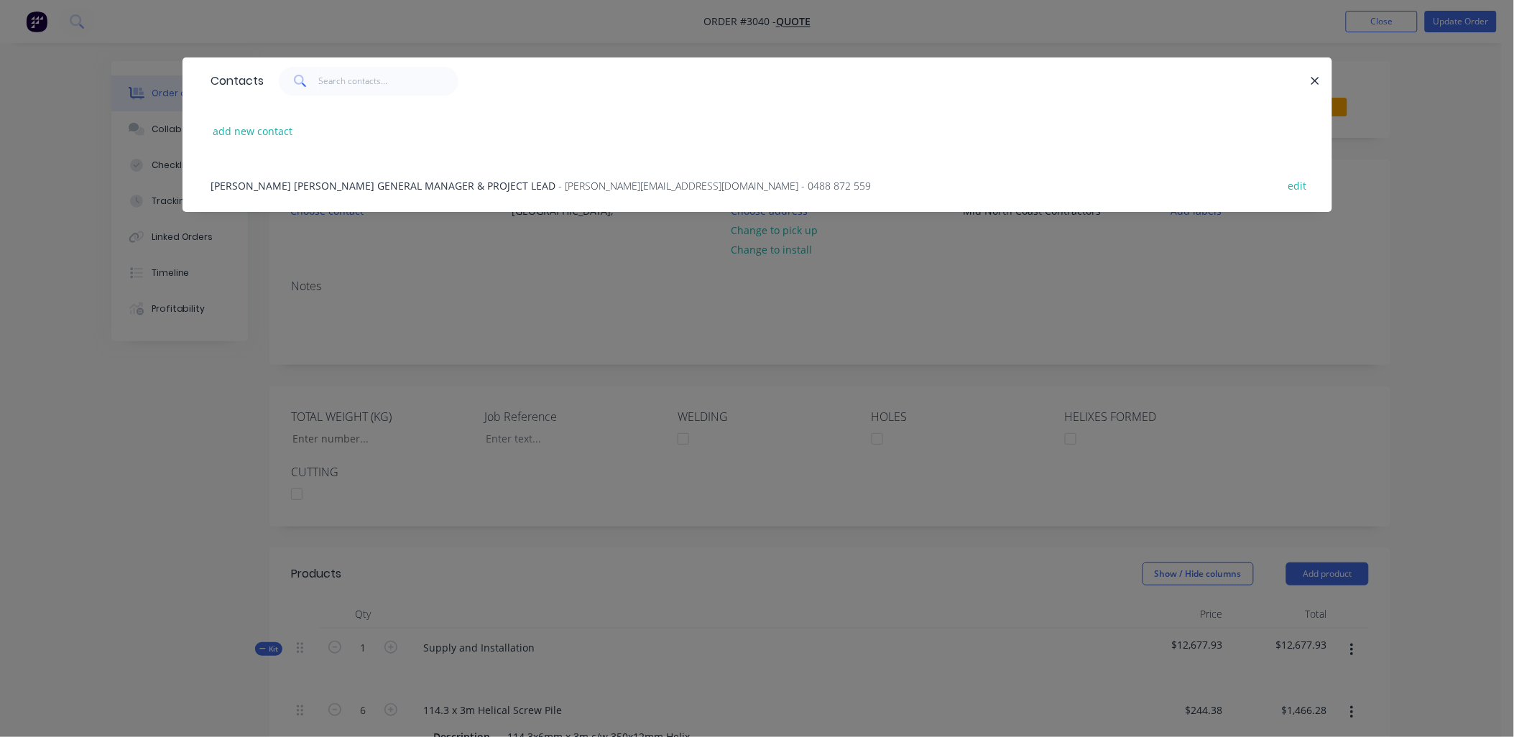
click at [153, 467] on div "Contacts add new contact [PERSON_NAME] [PERSON_NAME] GENERAL MANAGER & PROJECT …" at bounding box center [757, 368] width 1514 height 737
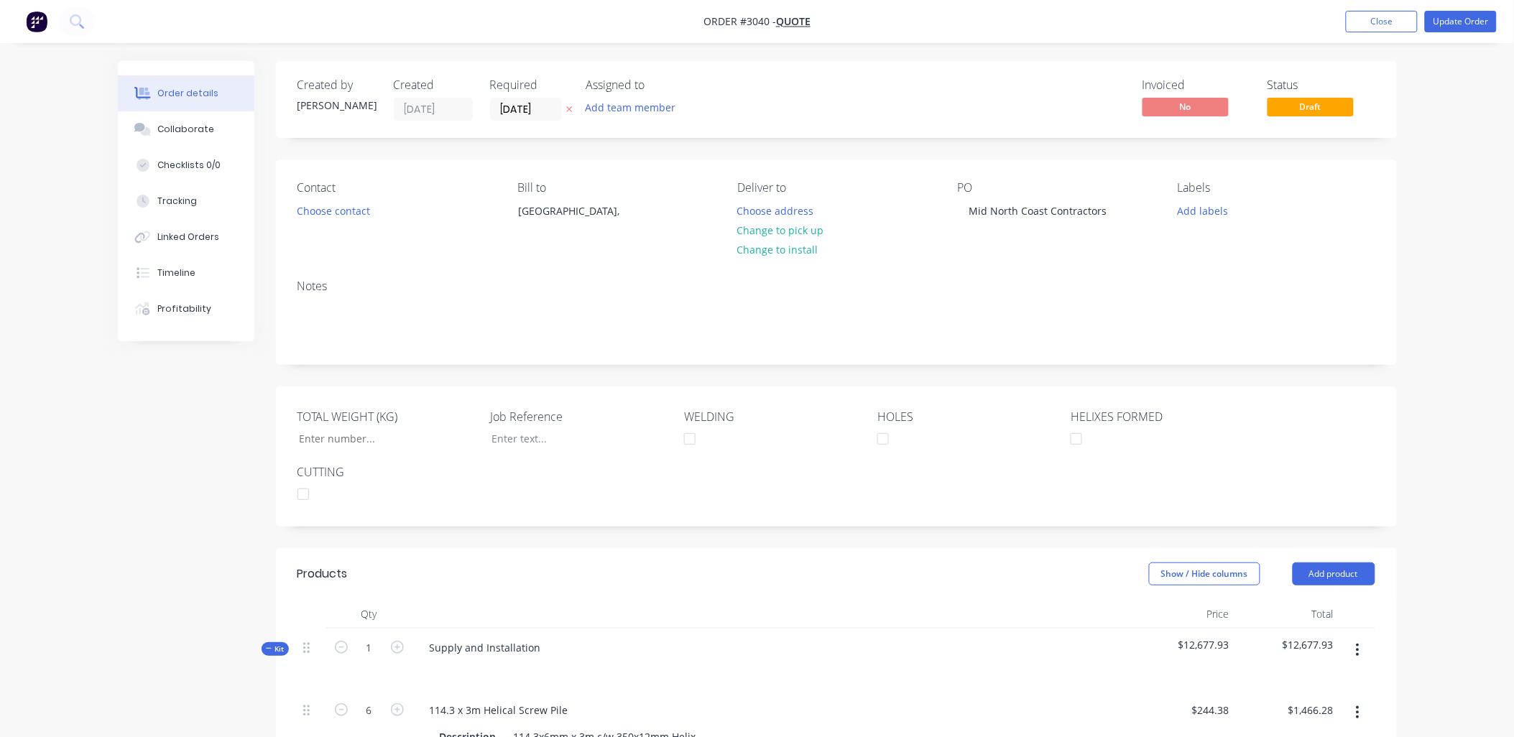
click at [190, 96] on div "Order details" at bounding box center [187, 93] width 61 height 13
click at [183, 128] on div "Collaborate" at bounding box center [185, 129] width 57 height 13
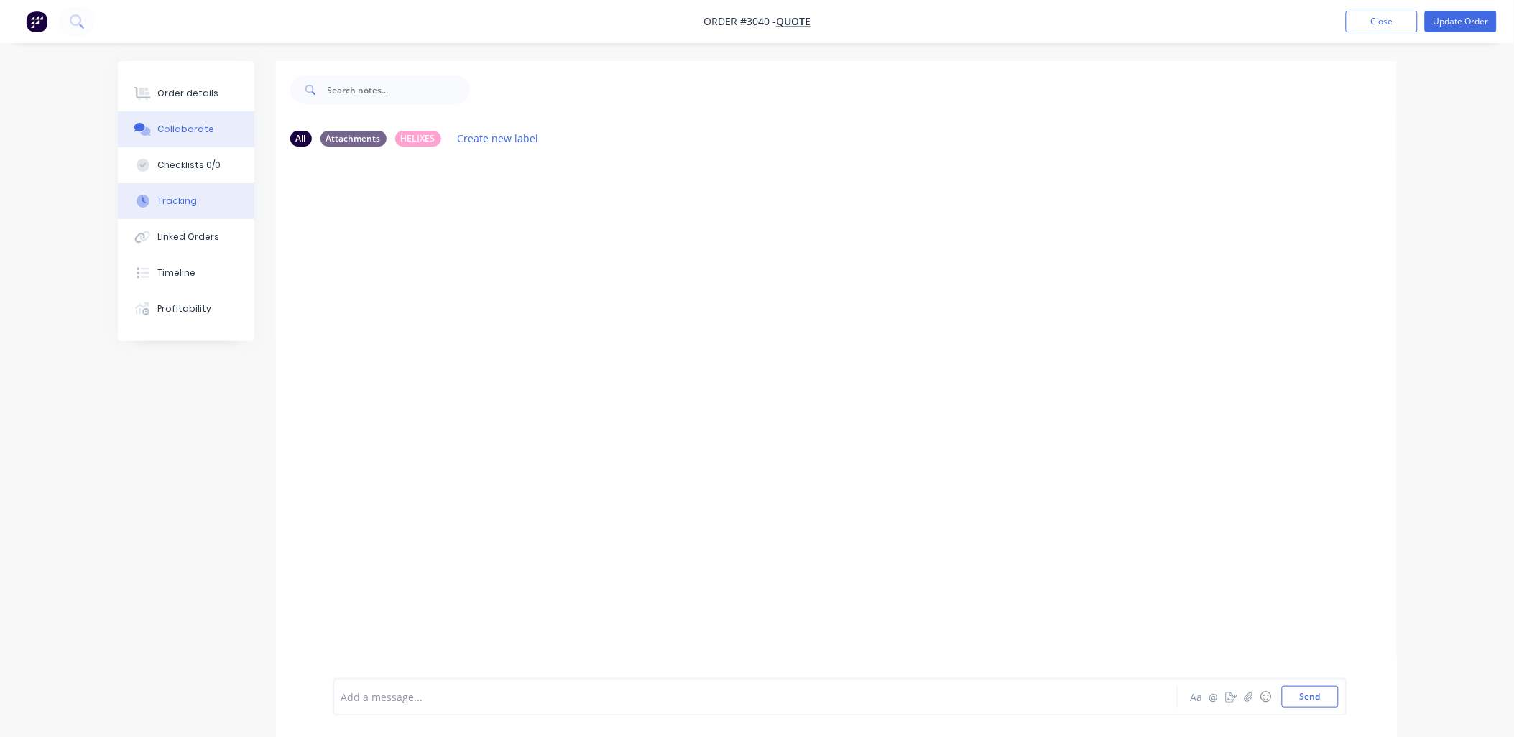
click at [173, 205] on div "Tracking" at bounding box center [177, 201] width 40 height 13
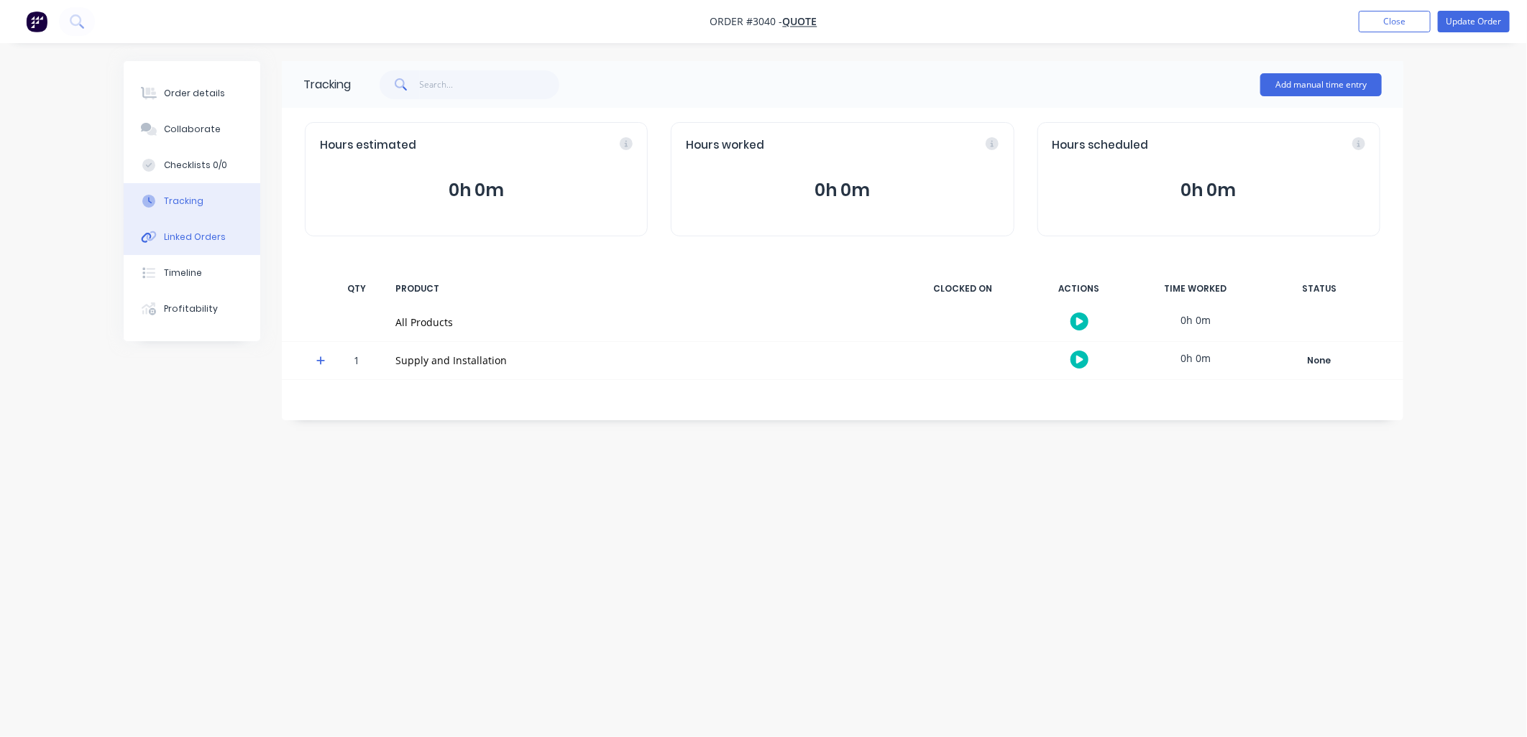
click at [170, 242] on div "Linked Orders" at bounding box center [195, 237] width 62 height 13
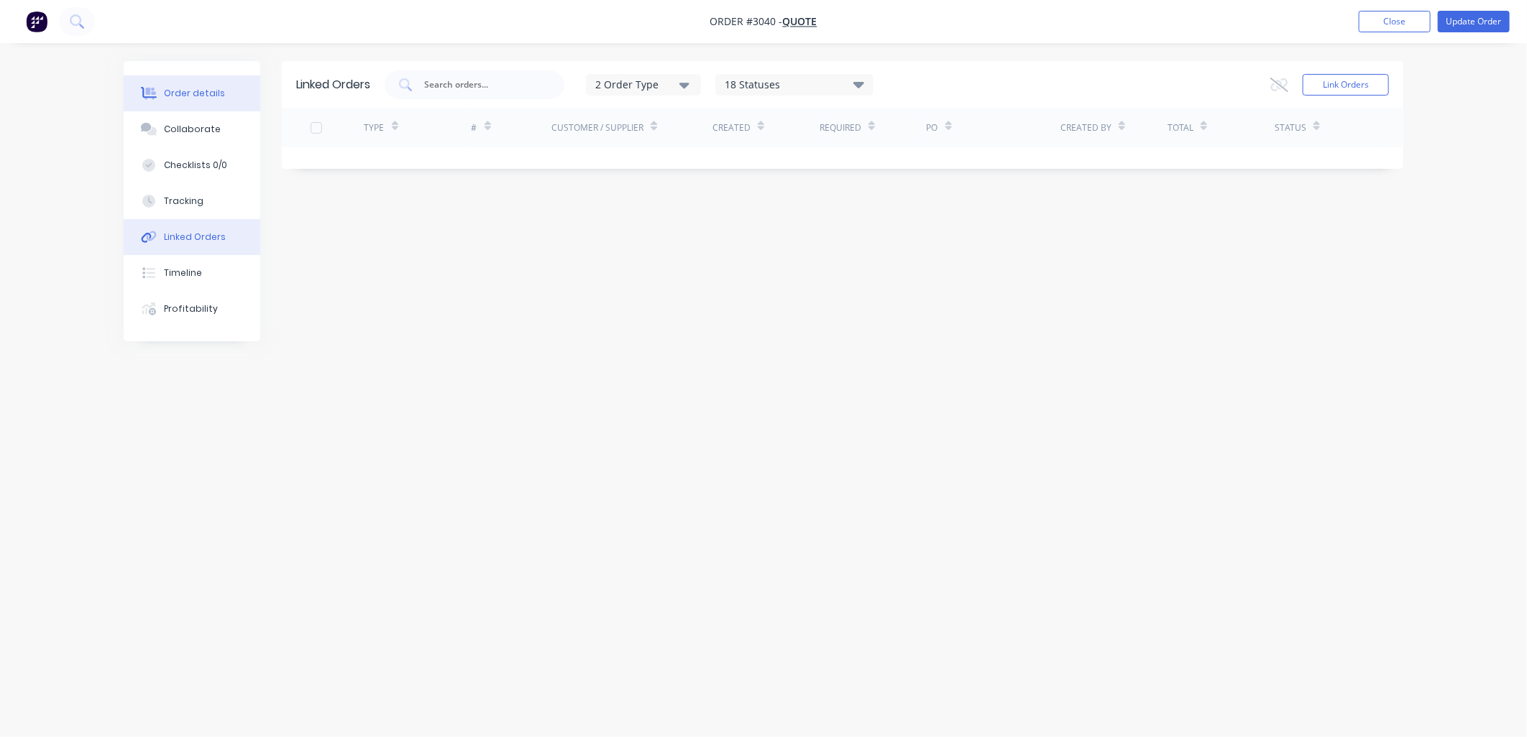
click at [169, 93] on div "Order details" at bounding box center [194, 93] width 61 height 13
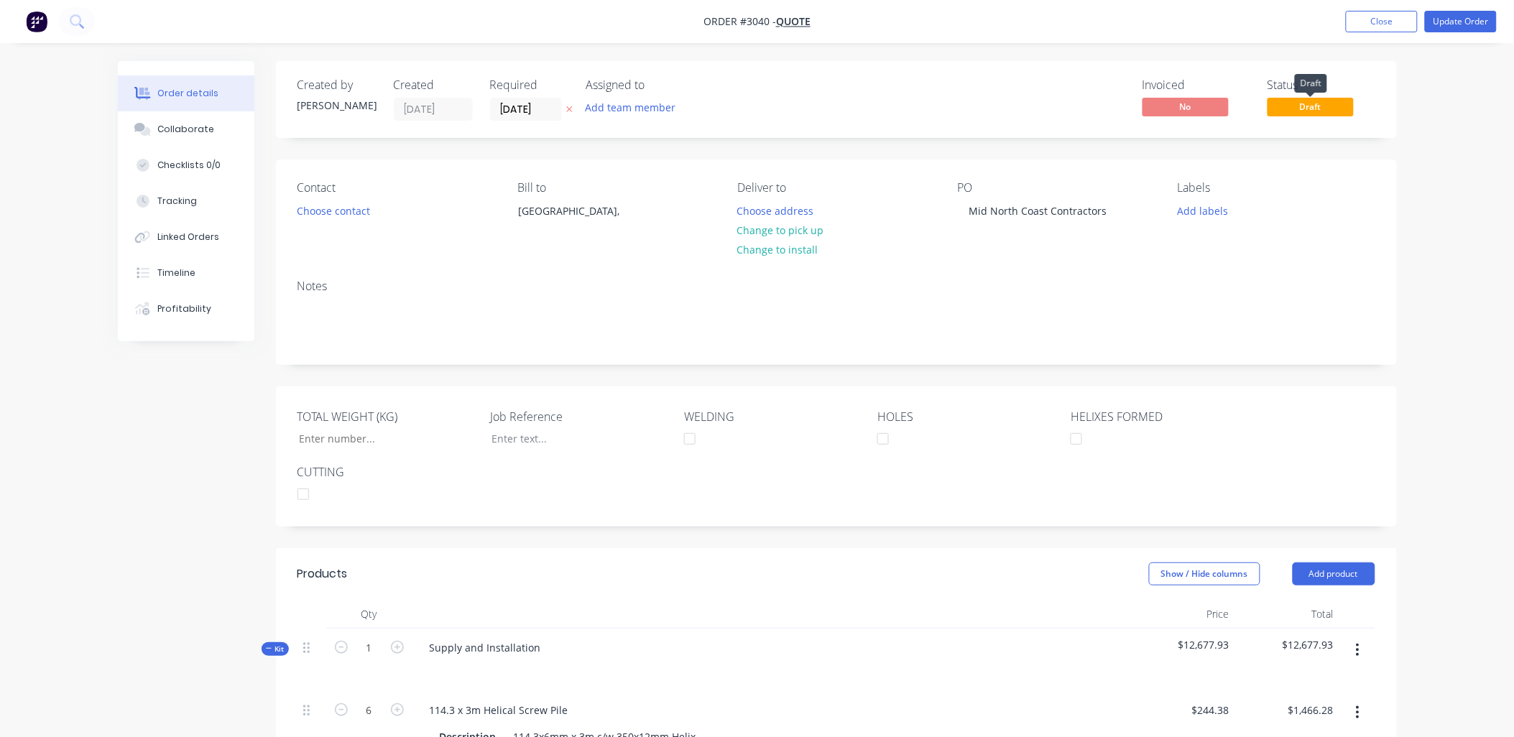
click at [1285, 106] on span "Draft" at bounding box center [1311, 107] width 86 height 18
click at [1478, 19] on button "Update Order" at bounding box center [1461, 22] width 72 height 22
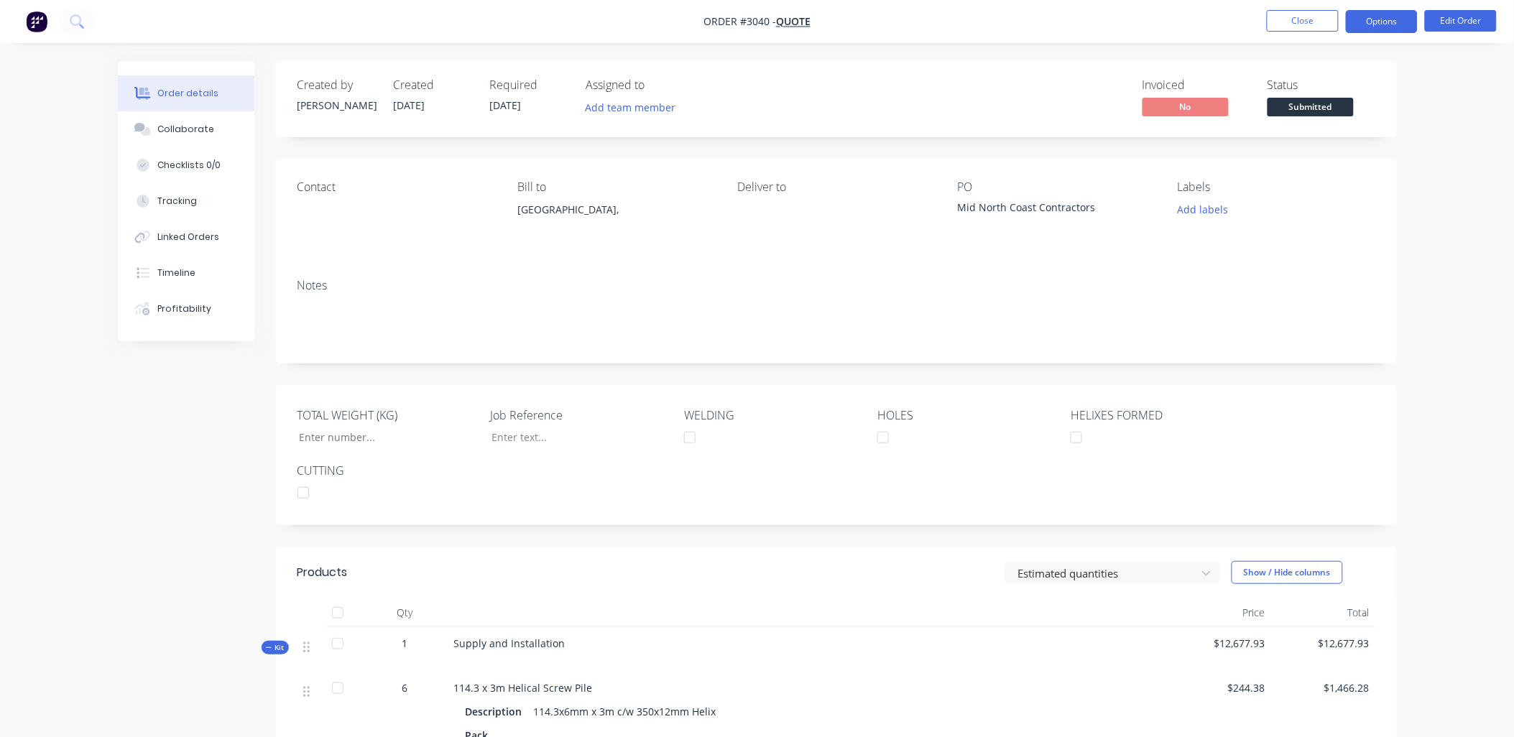
click at [1395, 16] on button "Options" at bounding box center [1382, 21] width 72 height 23
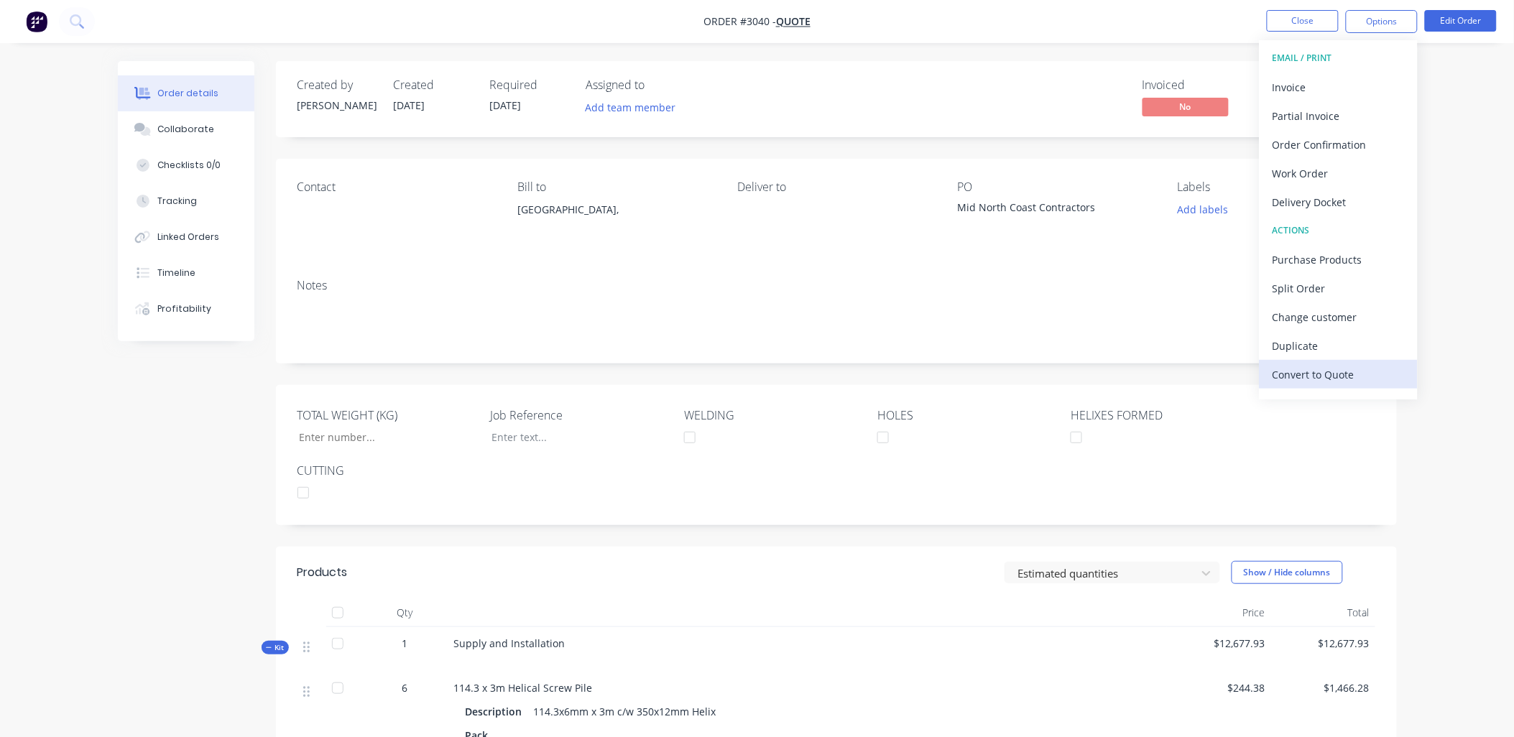
click at [1302, 372] on div "Convert to Quote" at bounding box center [1339, 374] width 132 height 21
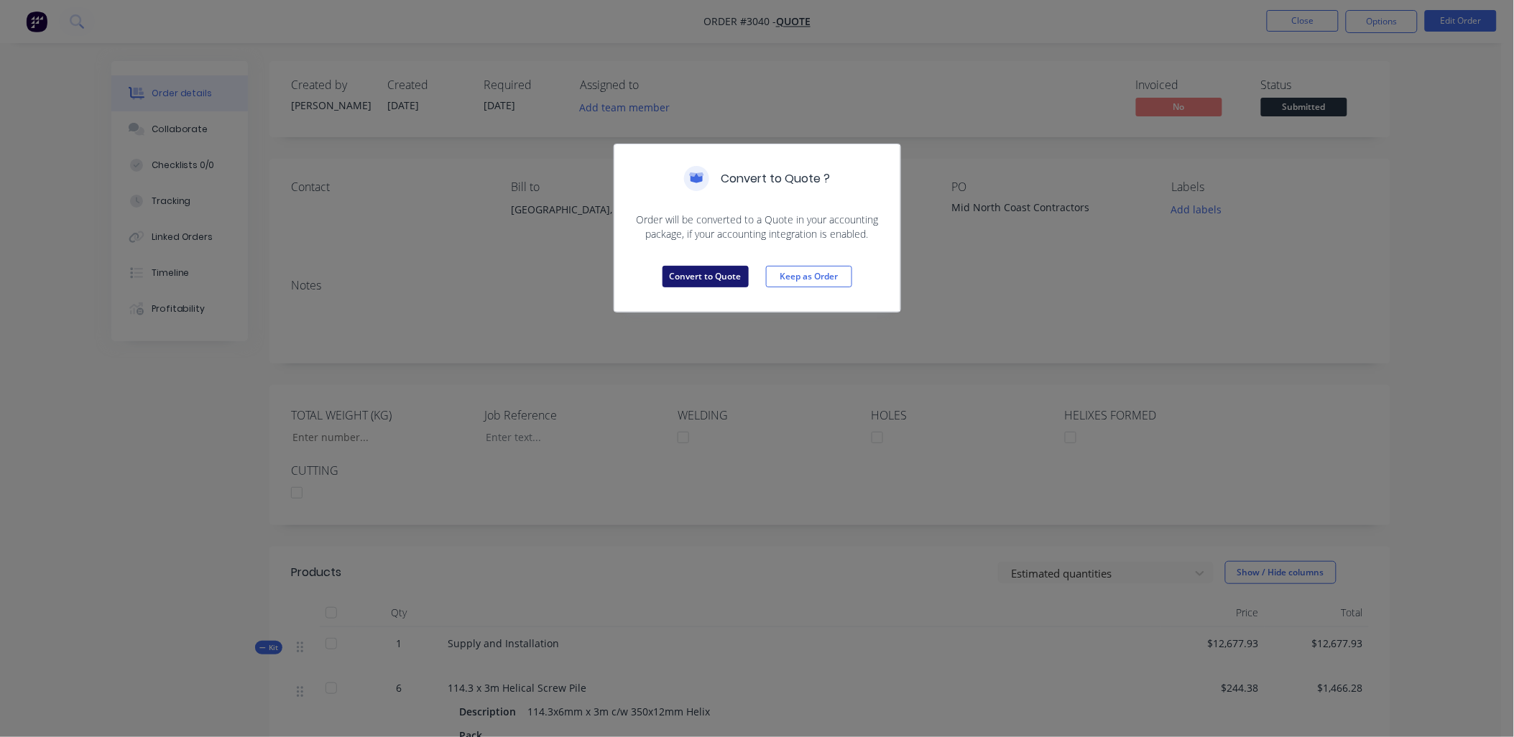
click at [702, 281] on button "Convert to Quote" at bounding box center [706, 277] width 86 height 22
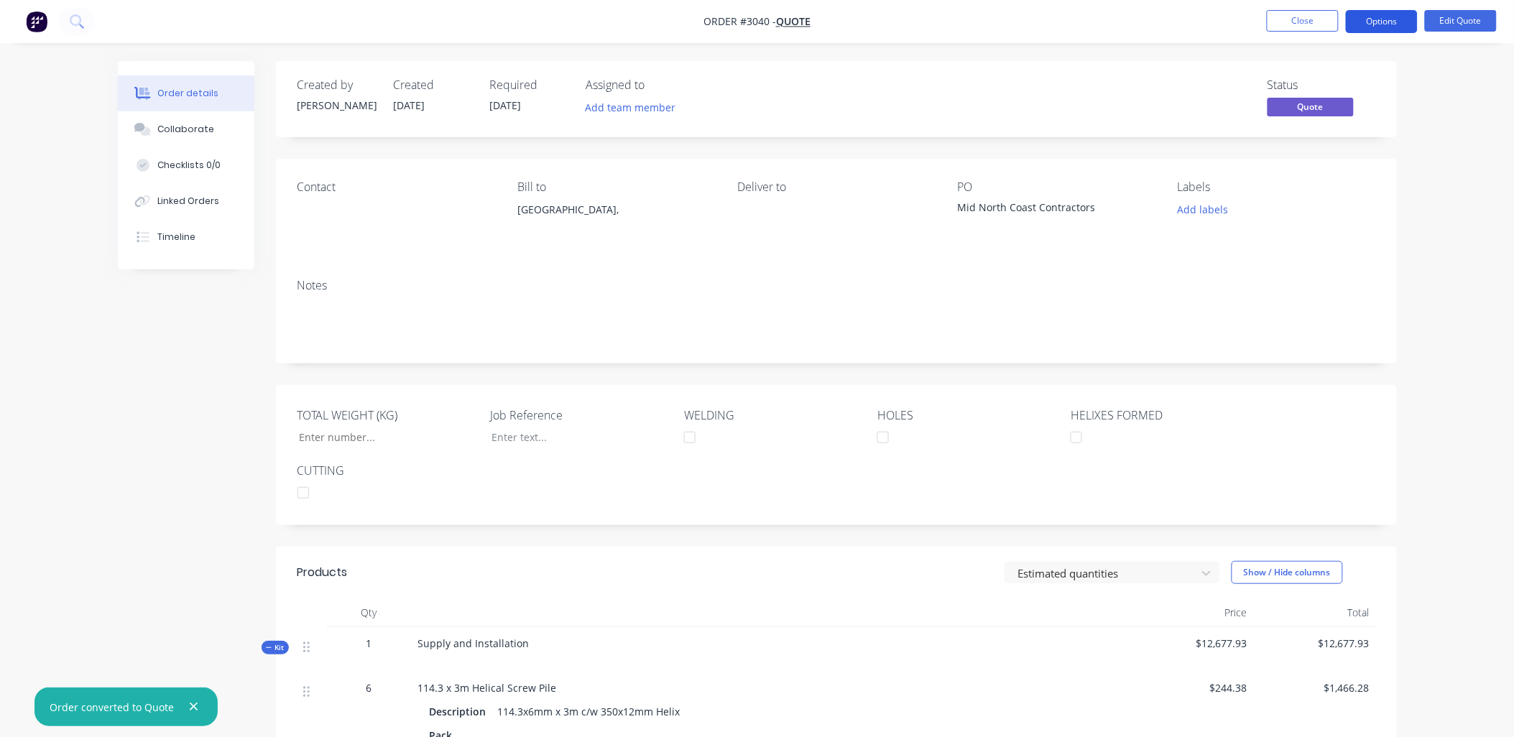
click at [1388, 26] on button "Options" at bounding box center [1382, 21] width 72 height 23
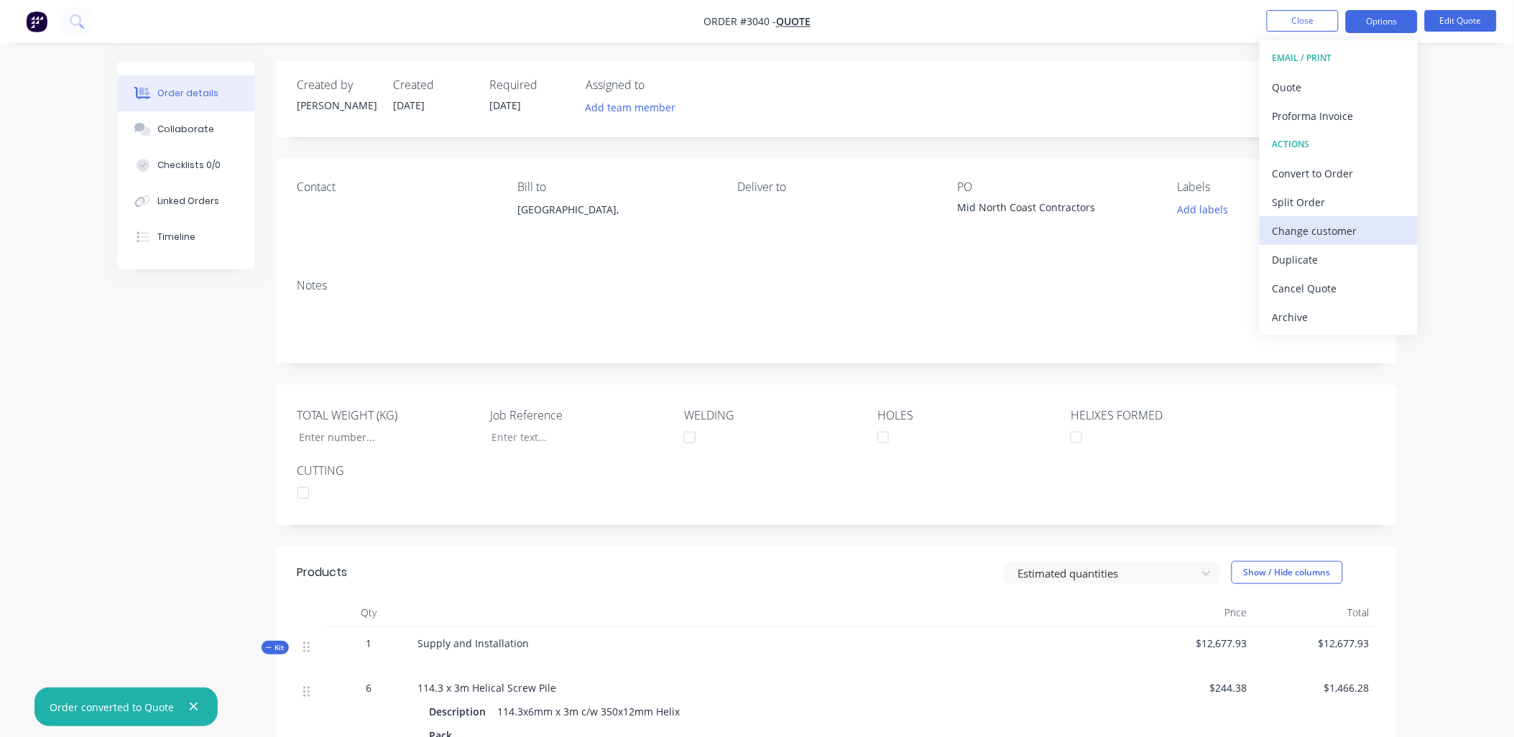
click at [1304, 223] on div "Change customer" at bounding box center [1339, 231] width 132 height 21
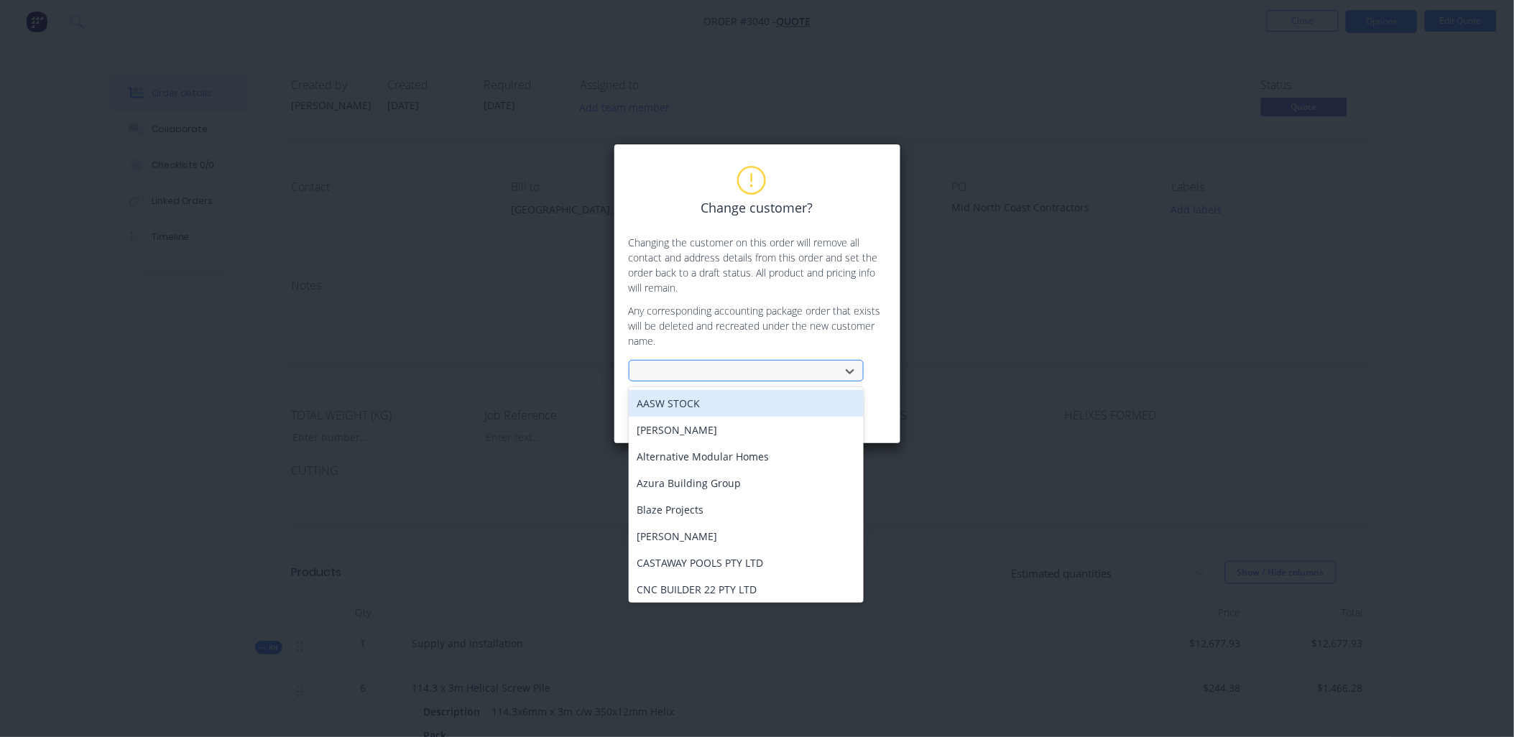
click at [702, 369] on div at bounding box center [737, 372] width 192 height 18
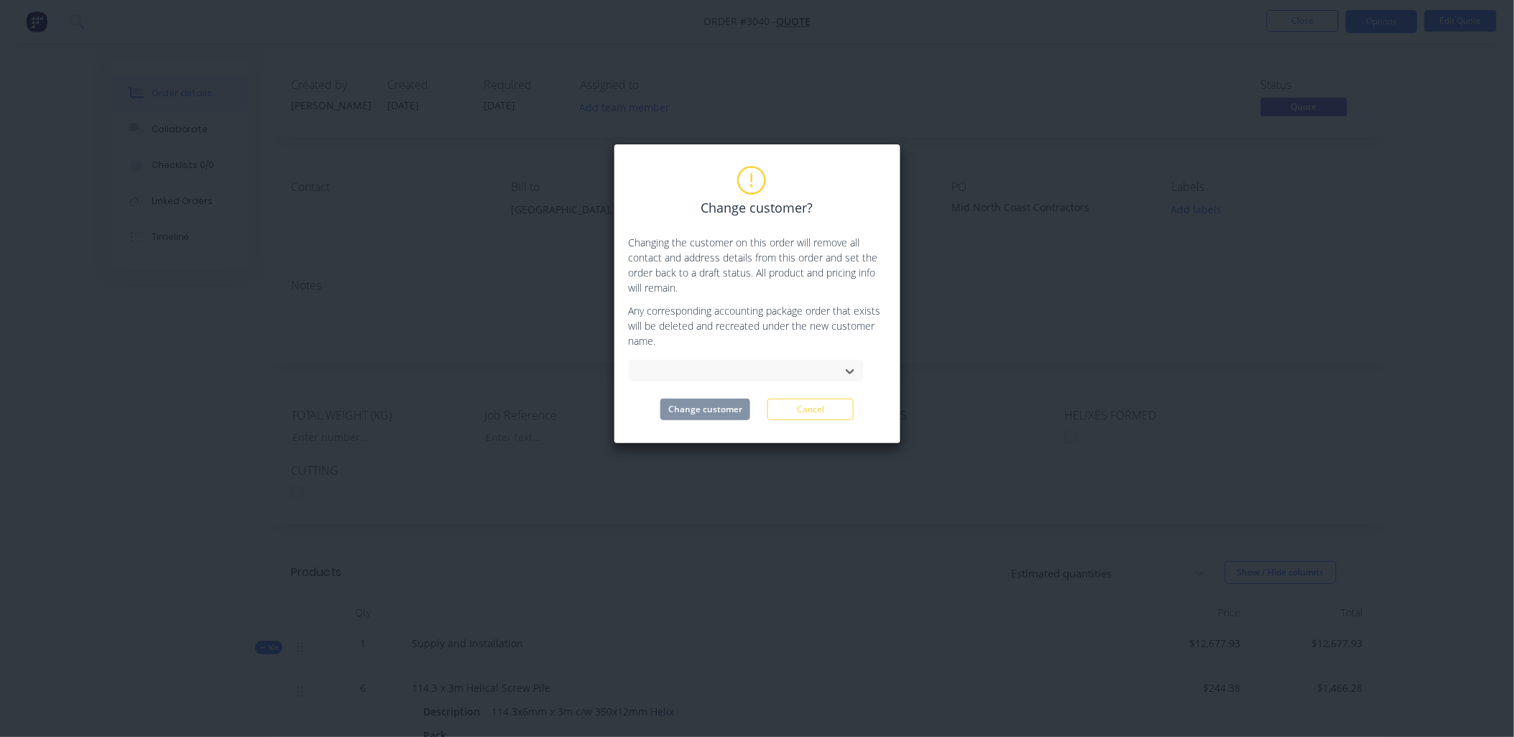
drag, startPoint x: 702, startPoint y: 369, endPoint x: 1061, endPoint y: 329, distance: 361.6
click at [1061, 329] on div "Change customer? Changing the customer on this order will remove all contact an…" at bounding box center [757, 368] width 1514 height 737
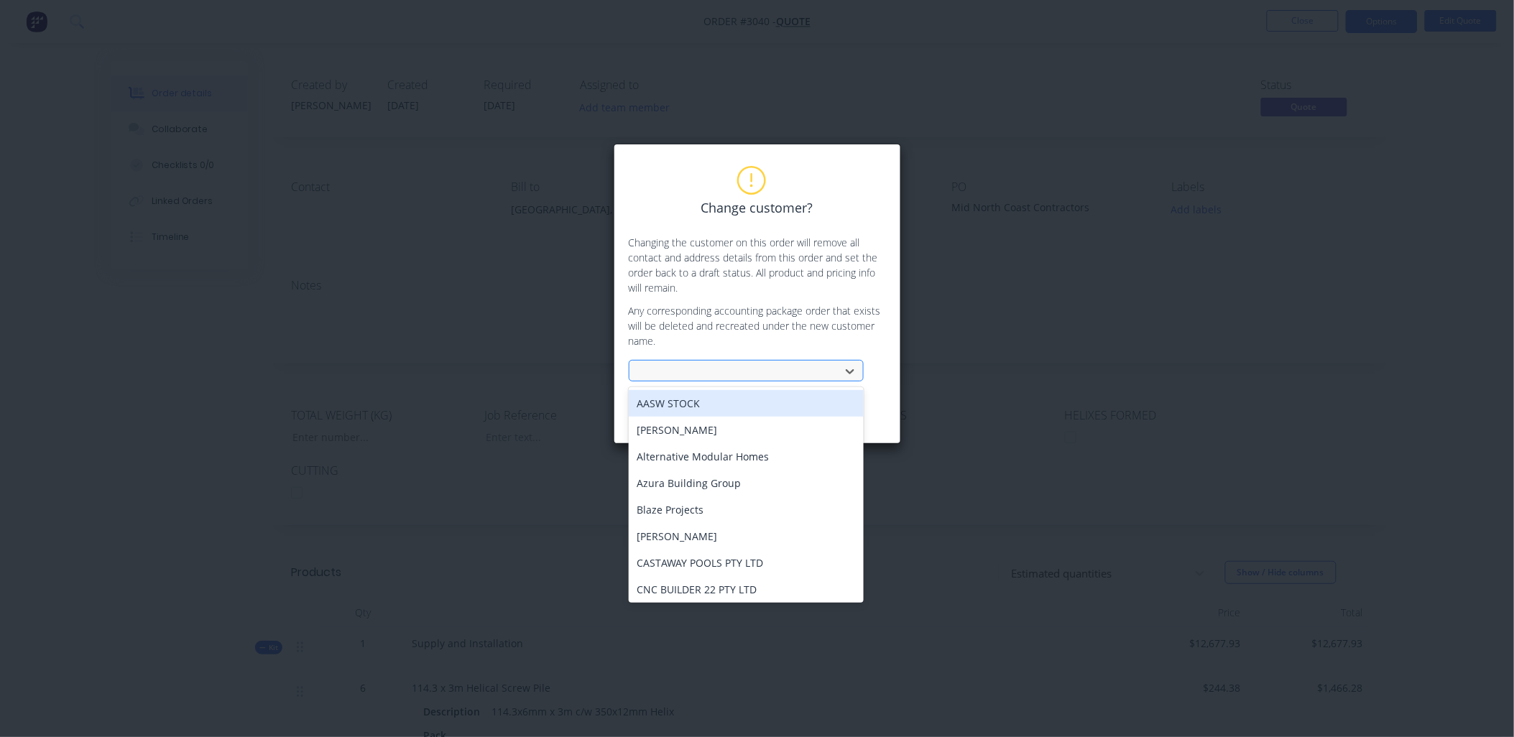
click at [724, 372] on div at bounding box center [737, 372] width 192 height 18
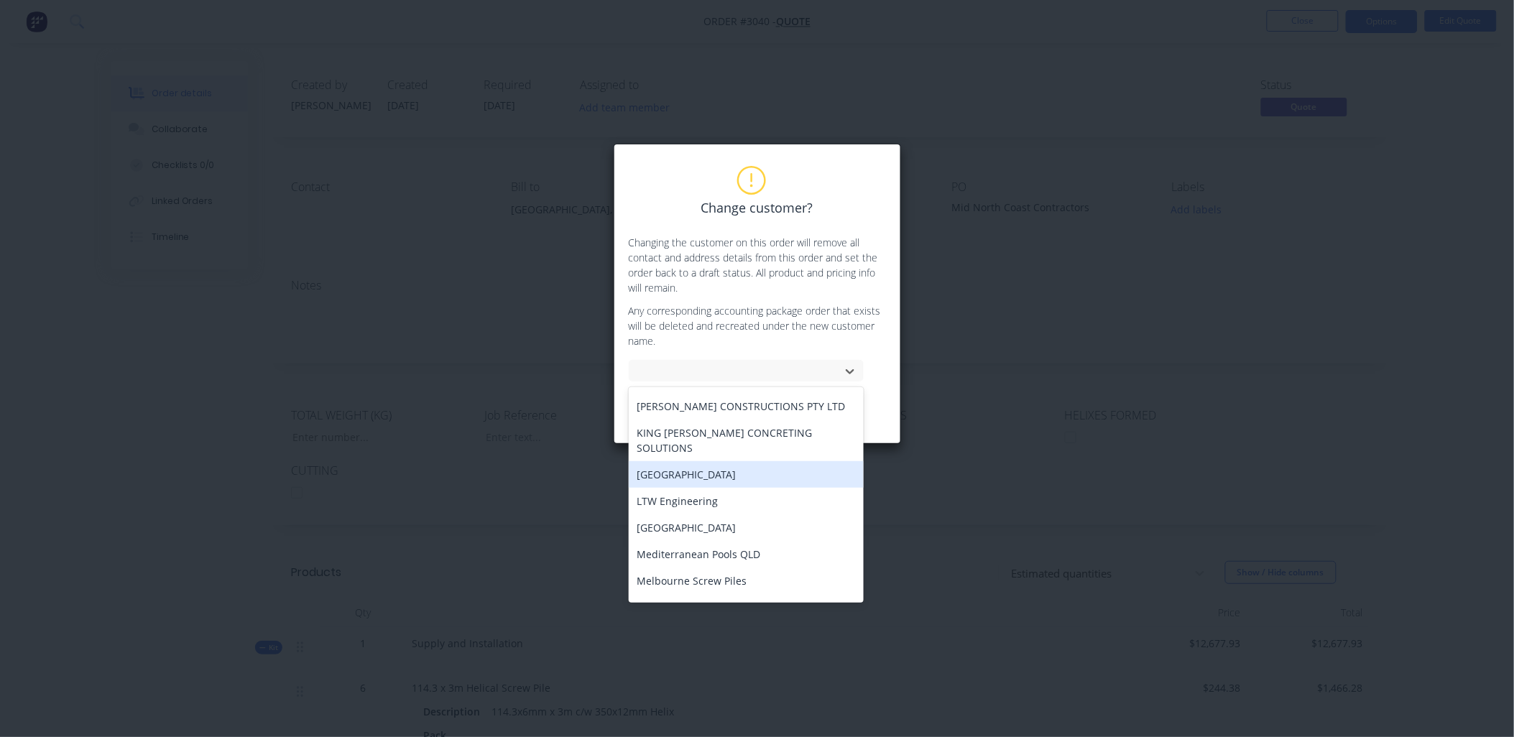
scroll to position [745, 0]
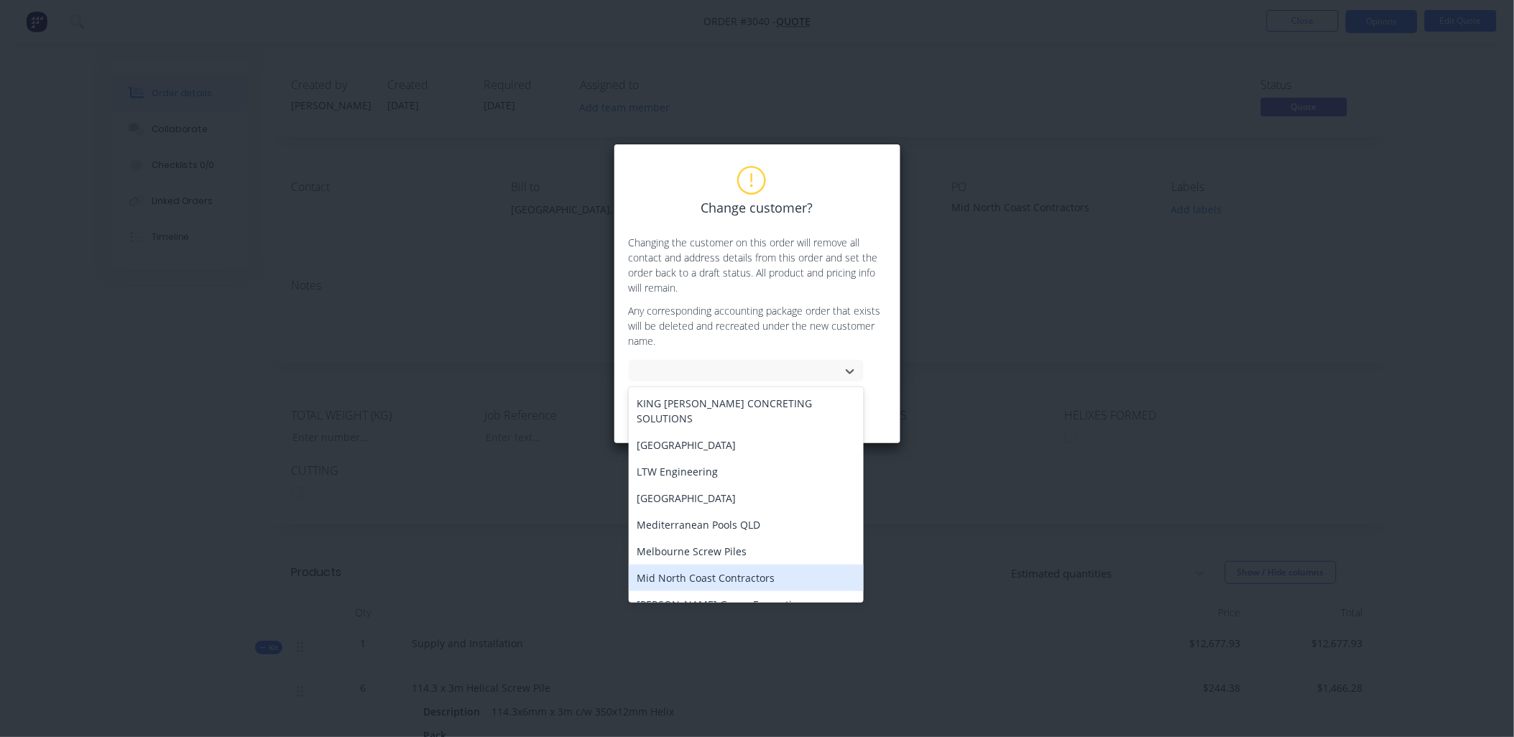
click at [709, 566] on div "Mid North Coast Contractors" at bounding box center [746, 578] width 235 height 27
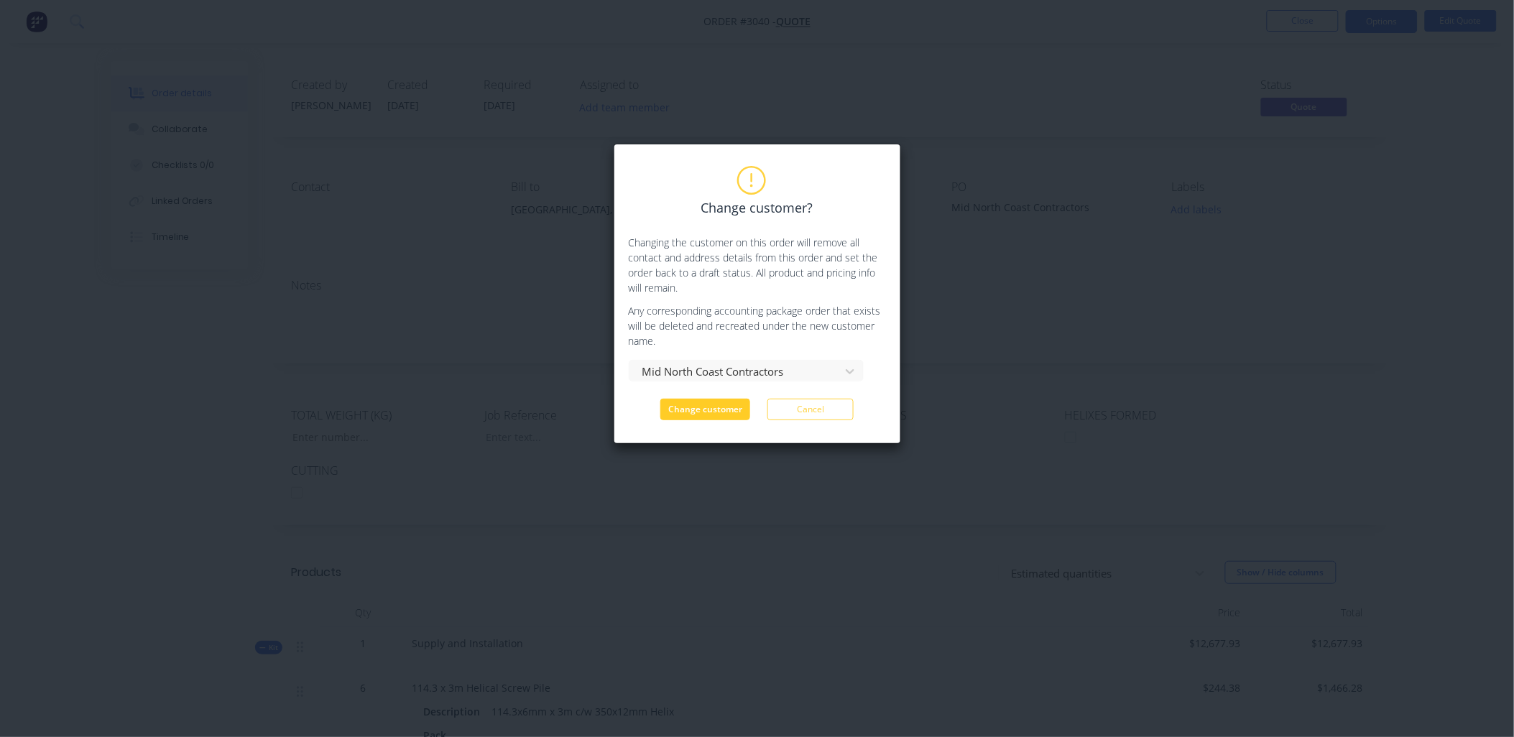
click at [717, 405] on button "Change customer" at bounding box center [706, 410] width 90 height 22
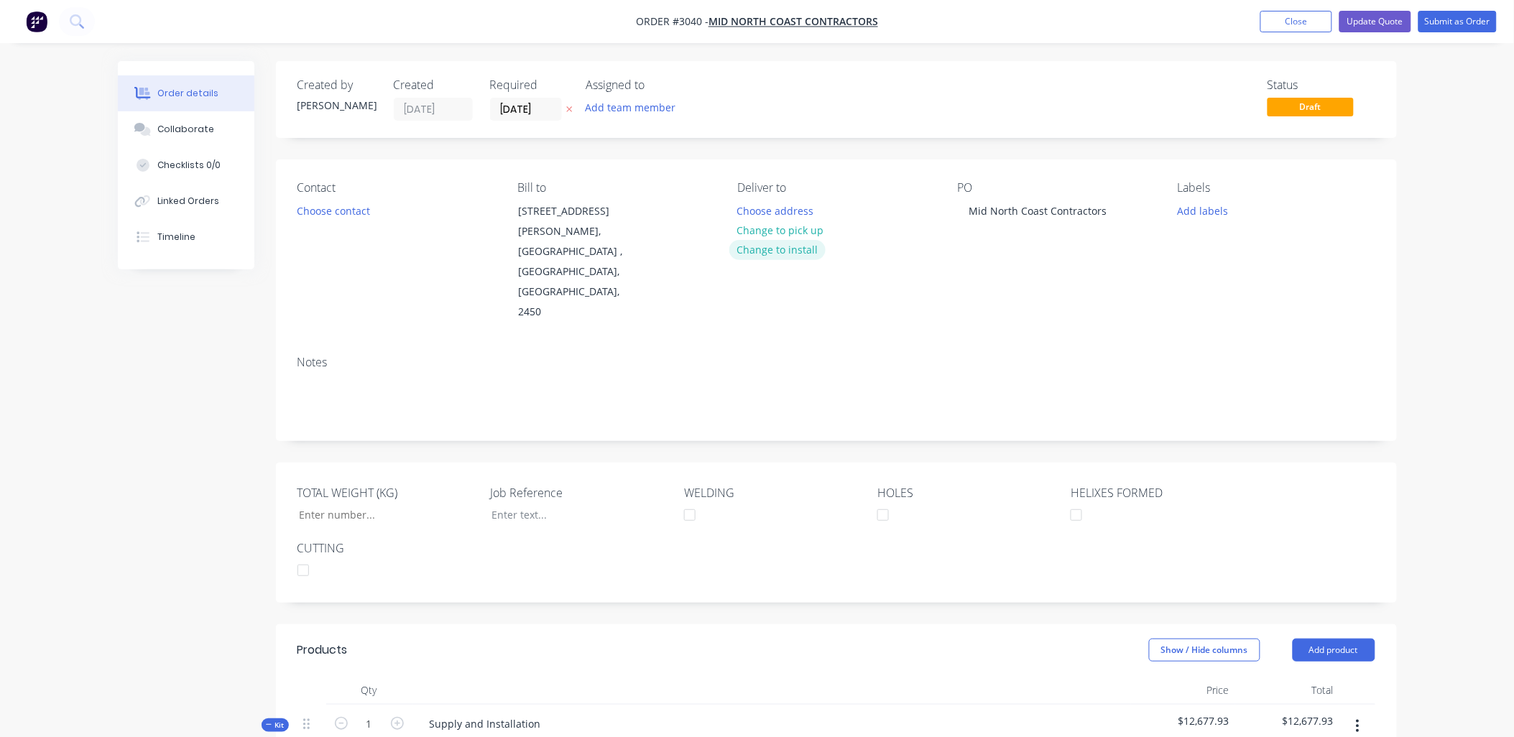
click at [775, 243] on button "Change to install" at bounding box center [778, 249] width 96 height 19
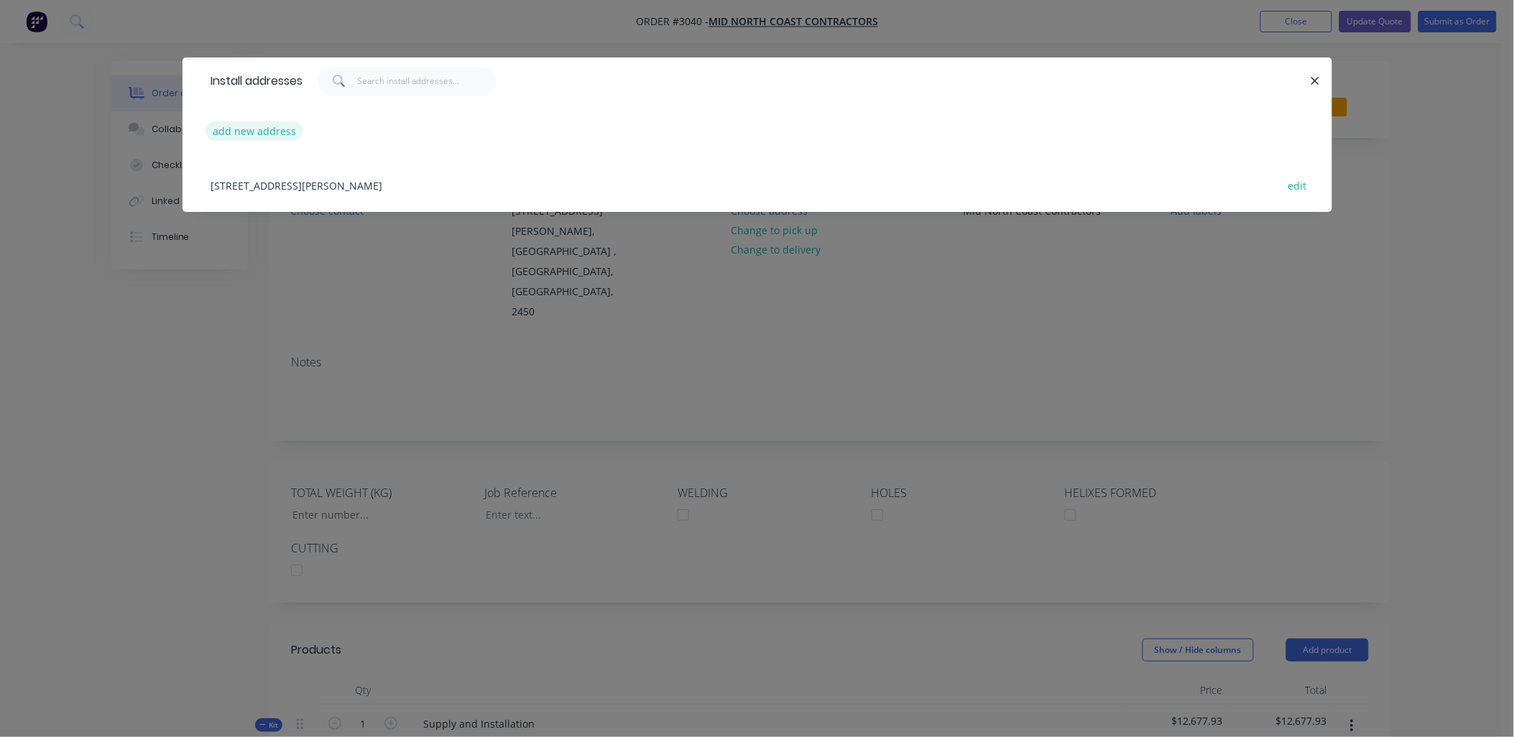
click at [290, 131] on button "add new address" at bounding box center [255, 130] width 98 height 19
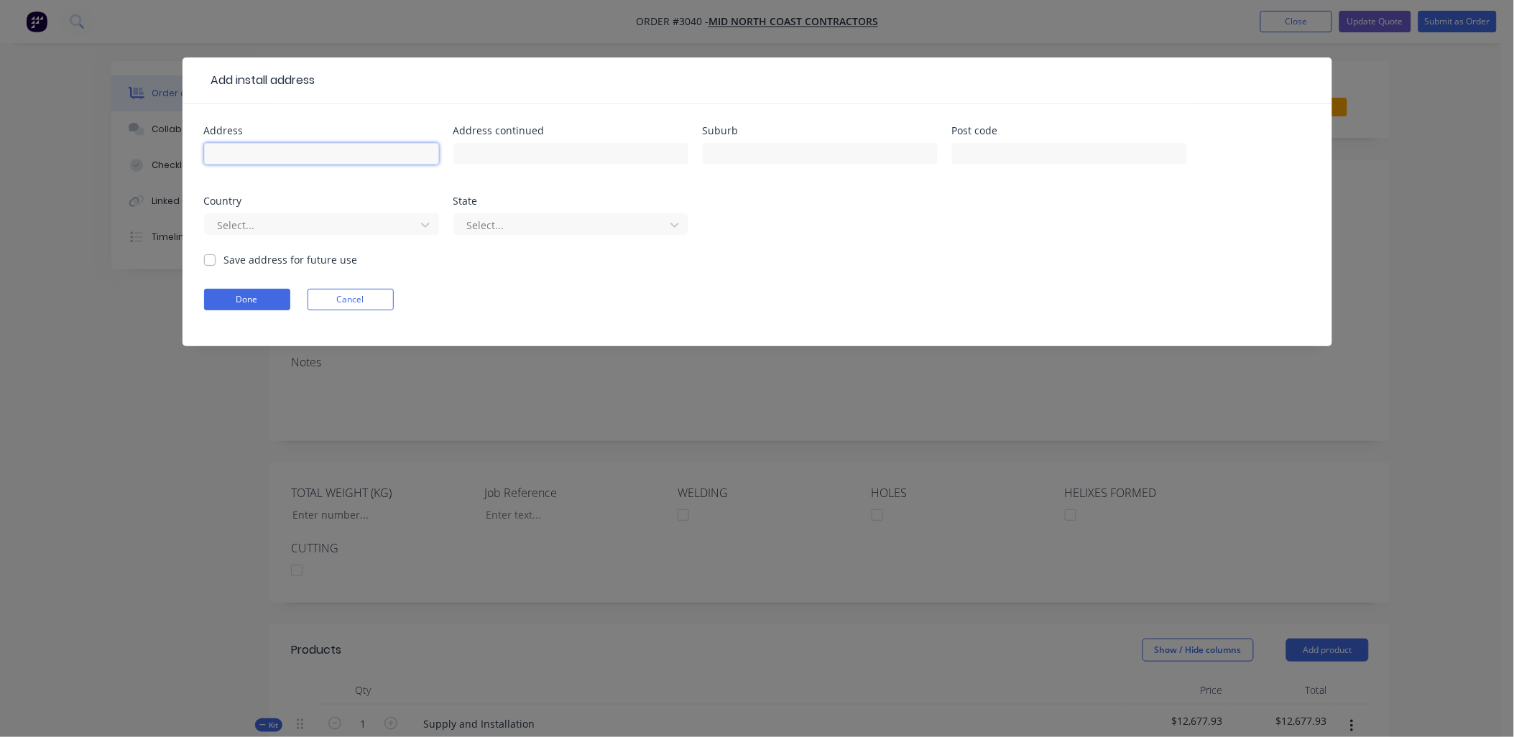
click at [268, 153] on input "text" at bounding box center [321, 154] width 235 height 22
drag, startPoint x: 243, startPoint y: 151, endPoint x: 182, endPoint y: 150, distance: 61.1
click at [183, 150] on div "Address Toom Address continued Suburb Post code Country Select... State Select.…" at bounding box center [758, 225] width 1150 height 242
paste input "rmina Rd and Minorie Drive"
type input "Toormina Rd and Minorie Drive Toormina [GEOGRAPHIC_DATA]"
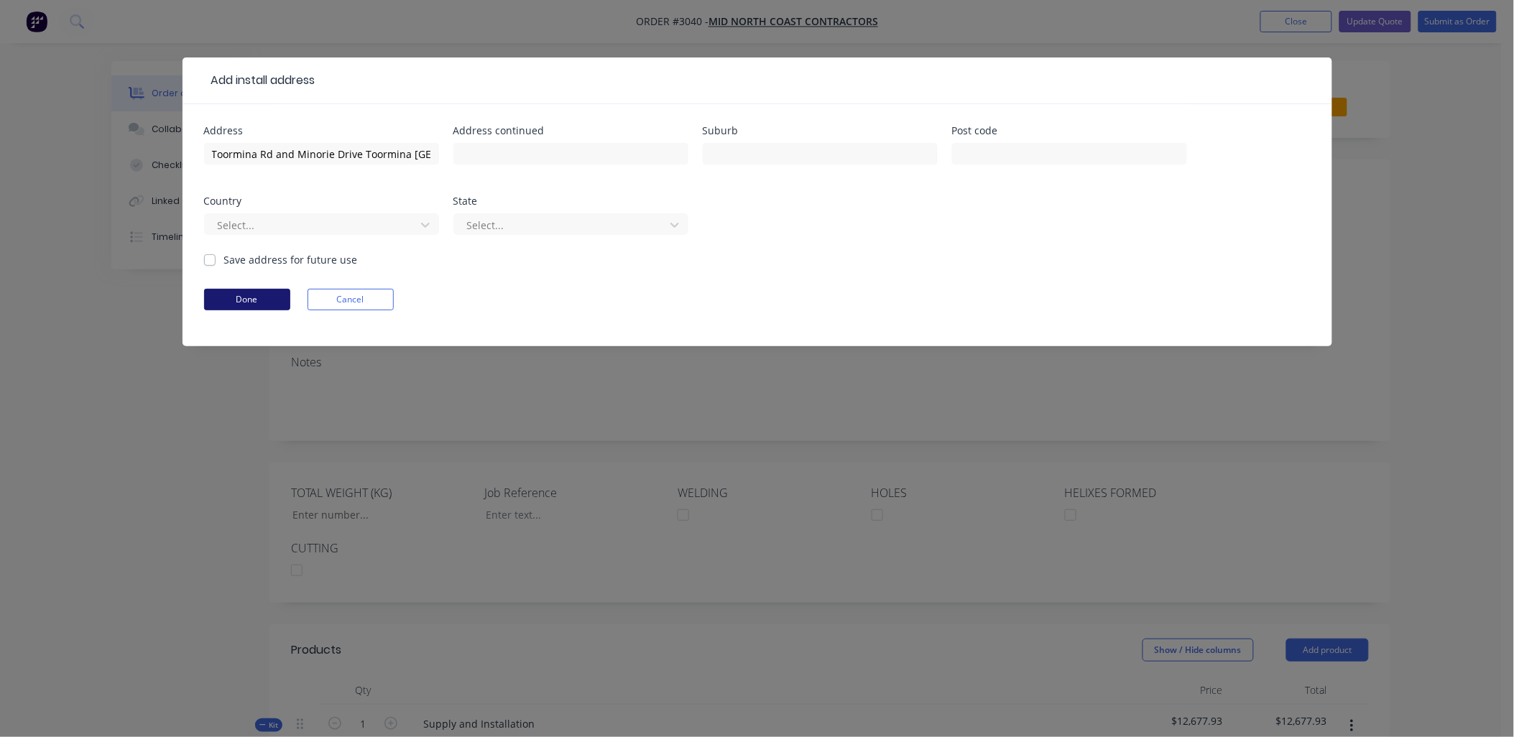
click at [257, 293] on button "Done" at bounding box center [247, 300] width 86 height 22
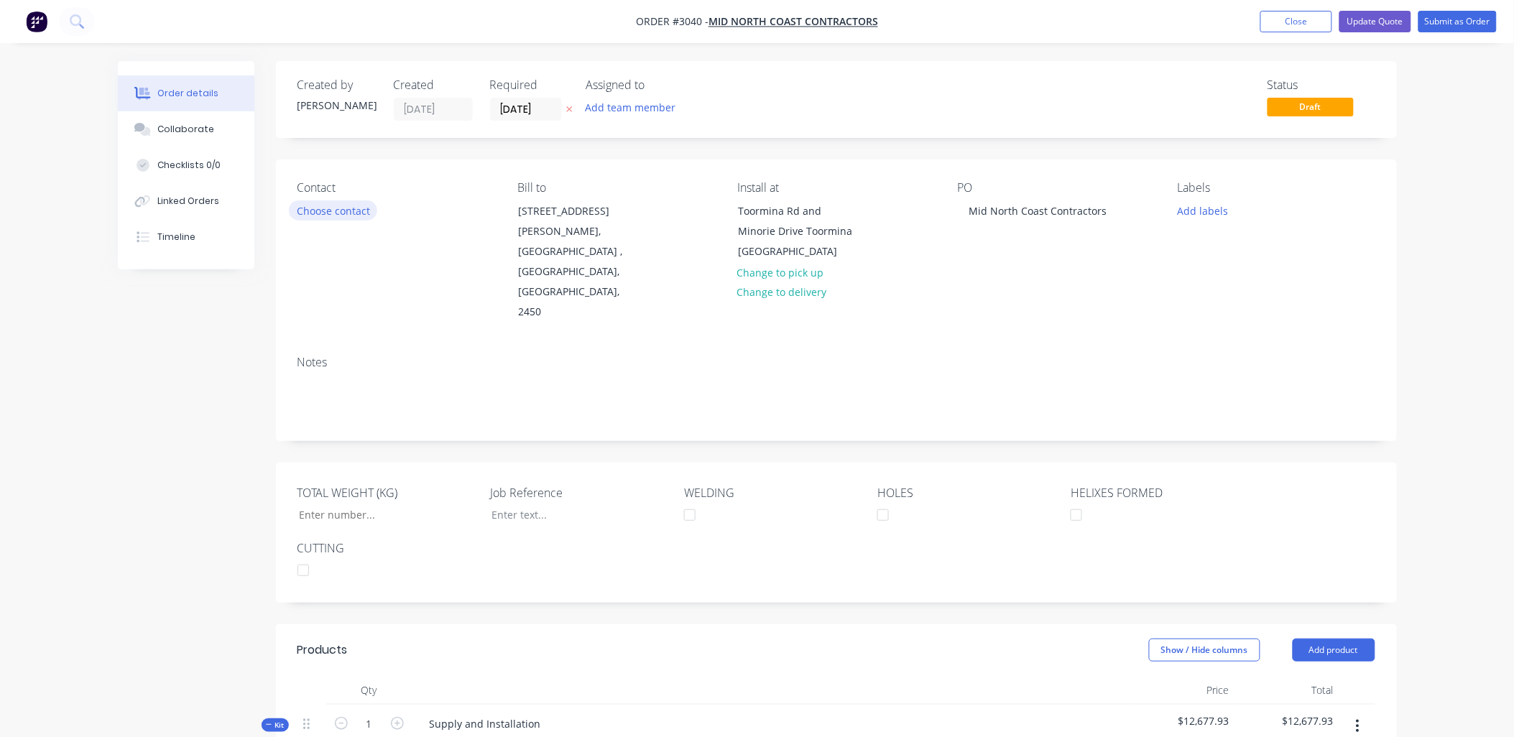
click at [360, 213] on button "Choose contact" at bounding box center [333, 210] width 88 height 19
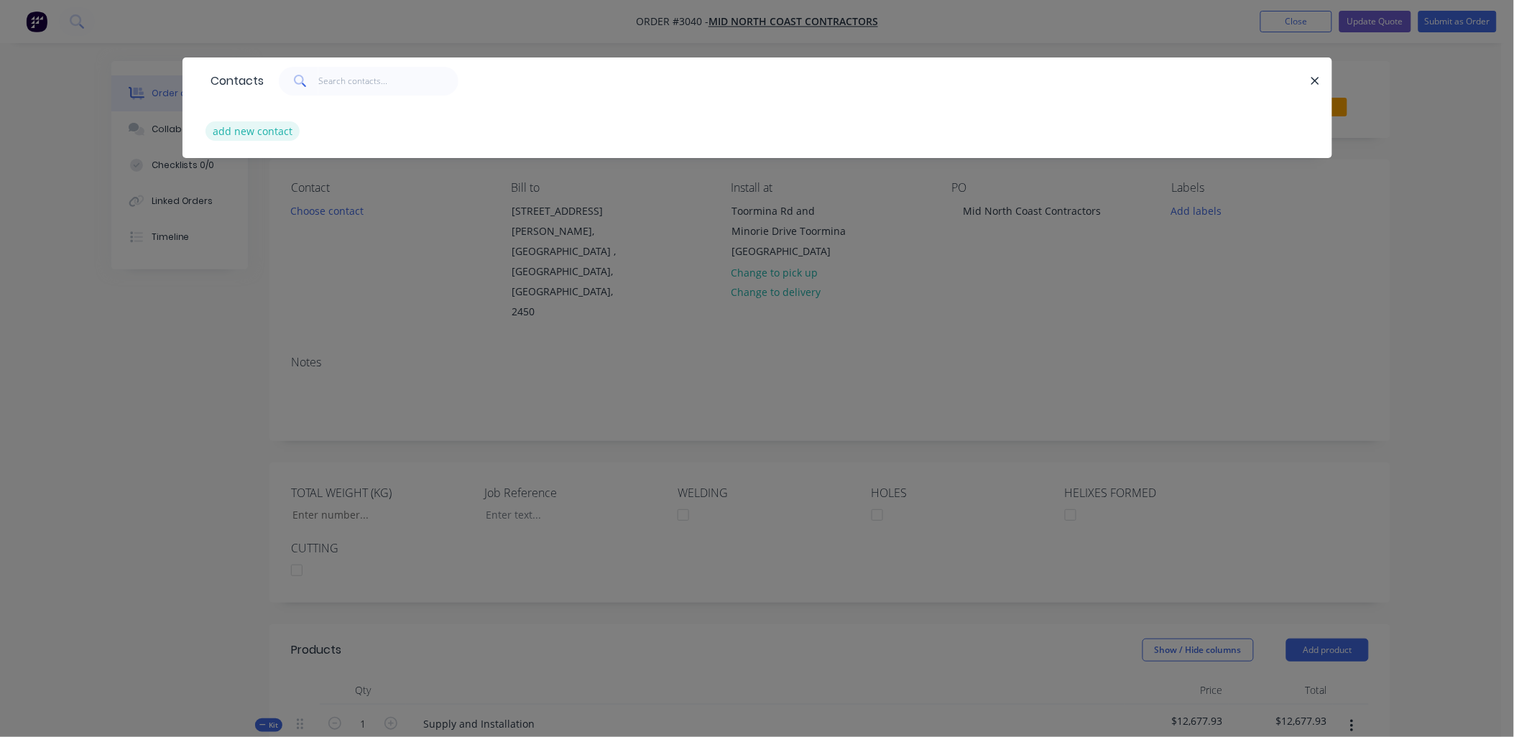
click at [277, 129] on button "add new contact" at bounding box center [253, 130] width 95 height 19
select select "AU"
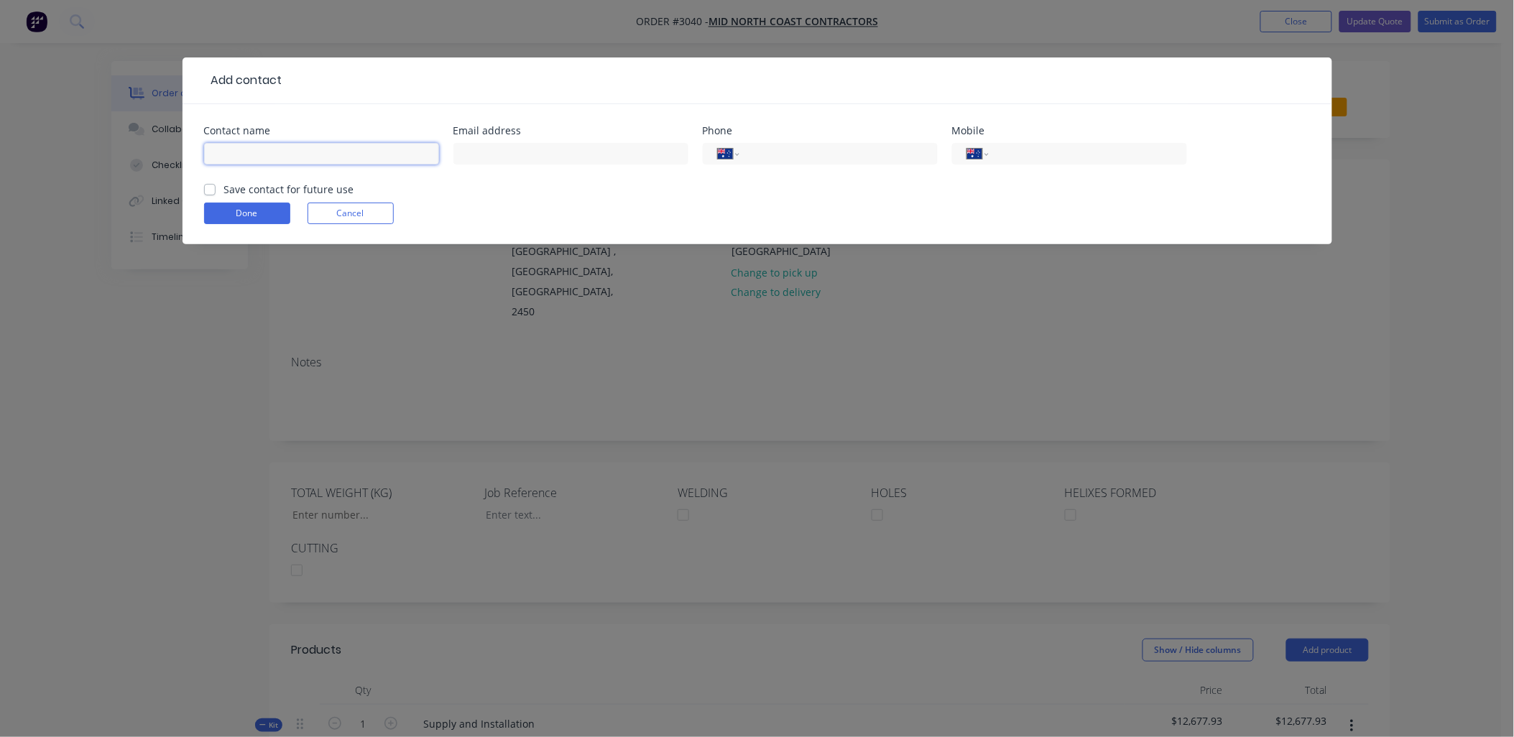
click at [262, 162] on input "text" at bounding box center [321, 154] width 235 height 22
type input "[PERSON_NAME]"
click at [850, 161] on input "tel" at bounding box center [836, 154] width 173 height 17
paste input "414277749"
click at [595, 155] on input "text" at bounding box center [571, 154] width 235 height 22
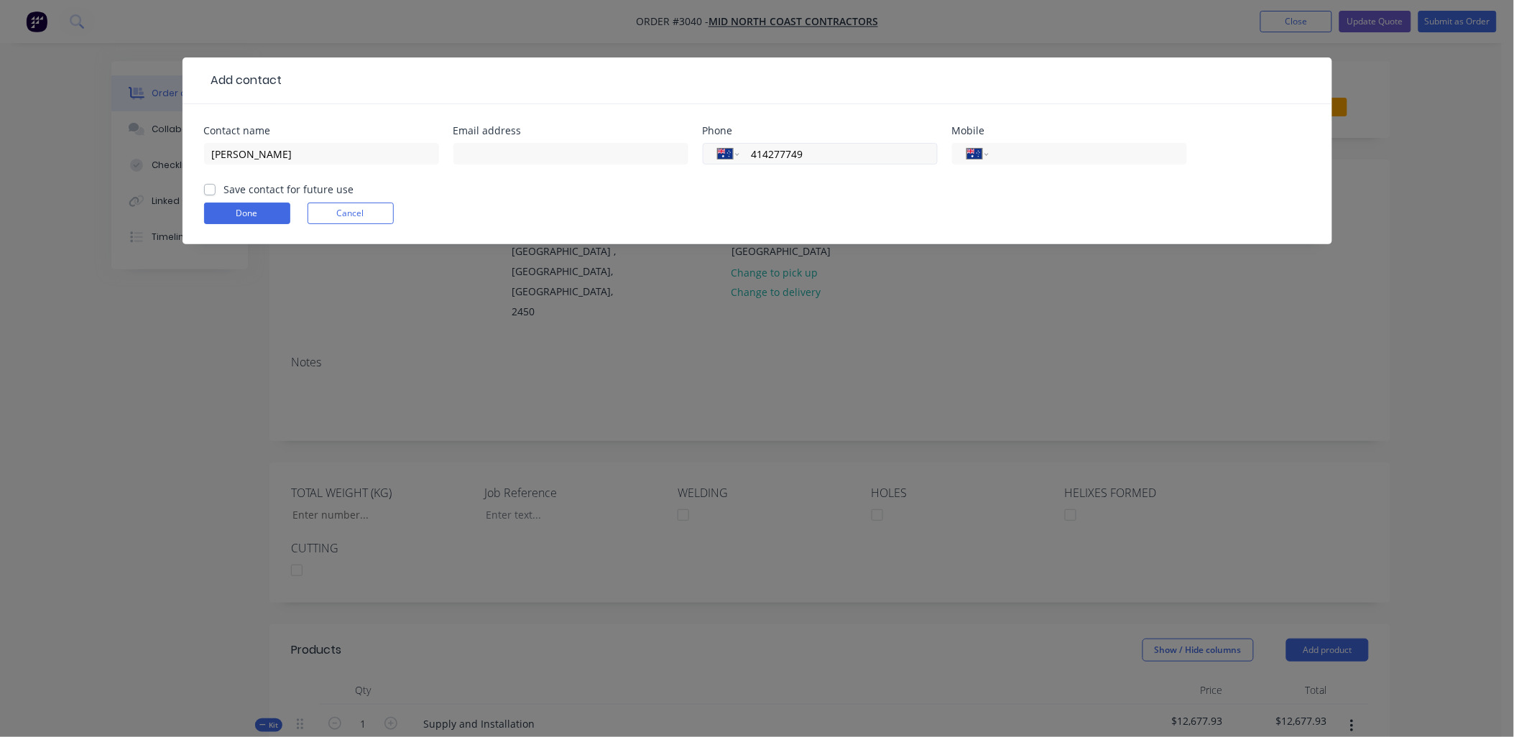
click at [751, 152] on input "414277749" at bounding box center [836, 154] width 173 height 17
type input "0414 277 749"
click at [604, 162] on input "text" at bounding box center [571, 154] width 235 height 22
paste input "[PERSON_NAME][EMAIL_ADDRESS][DOMAIN_NAME]"
type input "[PERSON_NAME][EMAIL_ADDRESS][DOMAIN_NAME]"
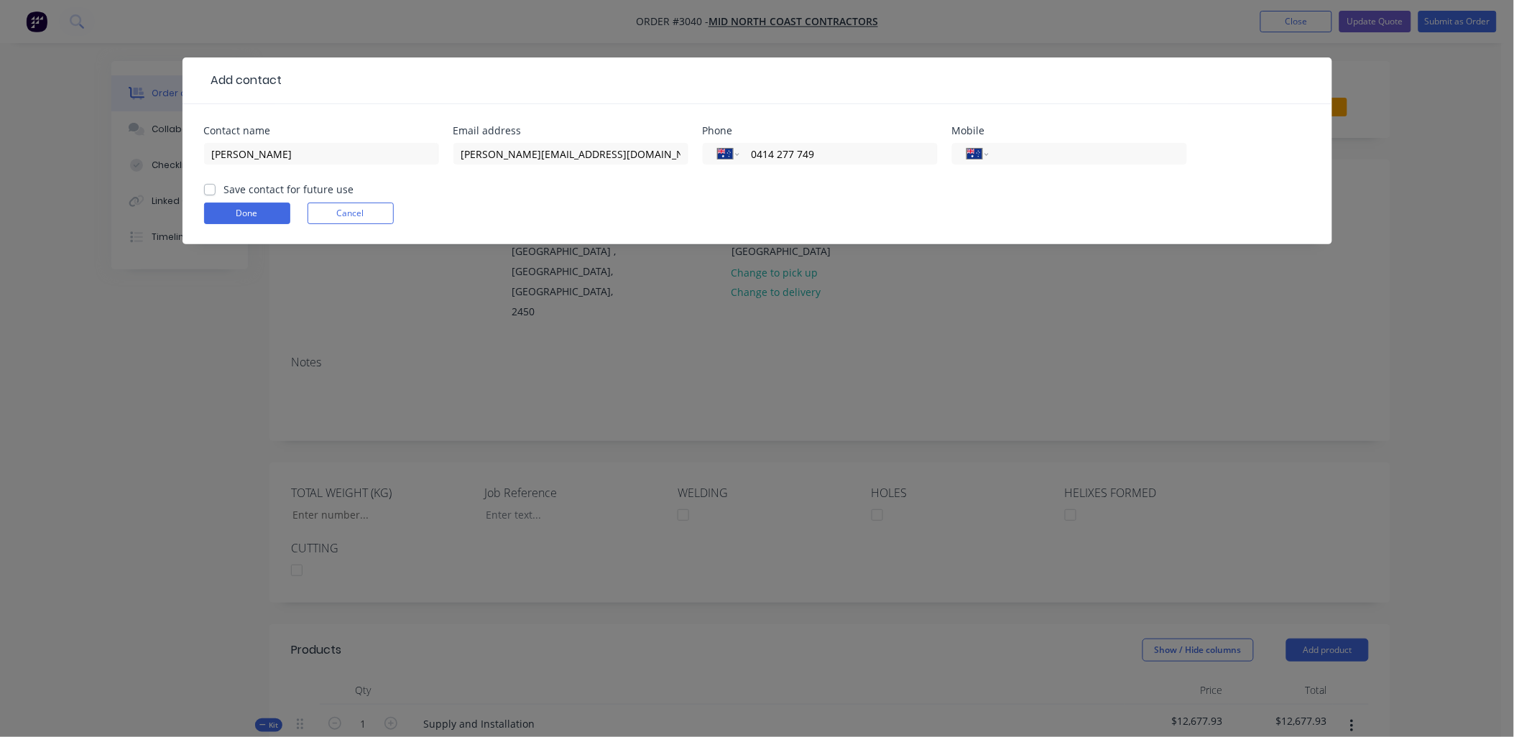
click at [534, 221] on div "Done Cancel" at bounding box center [757, 214] width 1107 height 22
click at [224, 191] on label "Save contact for future use" at bounding box center [289, 189] width 130 height 15
click at [207, 191] on input "Save contact for future use" at bounding box center [210, 189] width 12 height 14
checkbox input "true"
click at [220, 206] on button "Done" at bounding box center [247, 214] width 86 height 22
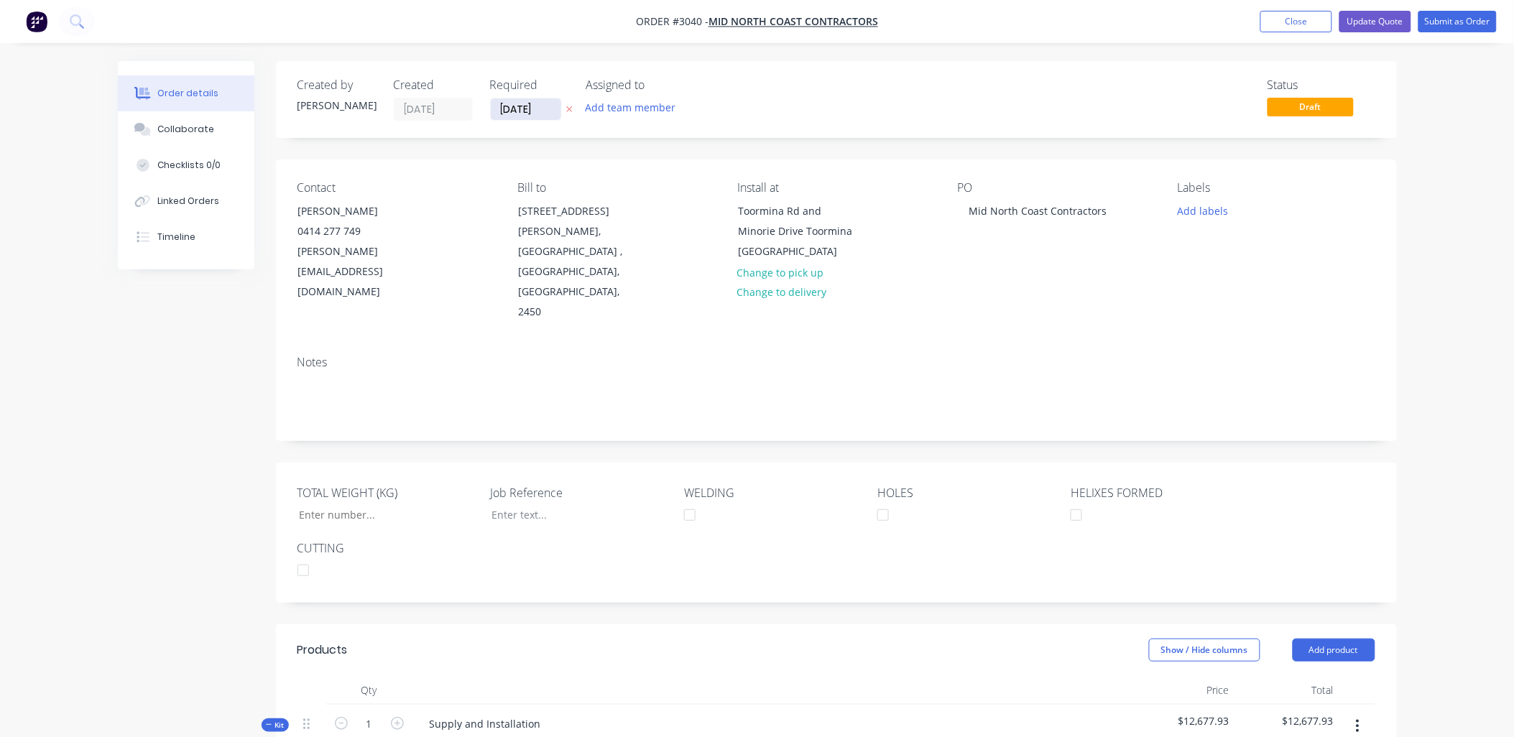
click at [556, 110] on input "[DATE]" at bounding box center [526, 109] width 70 height 22
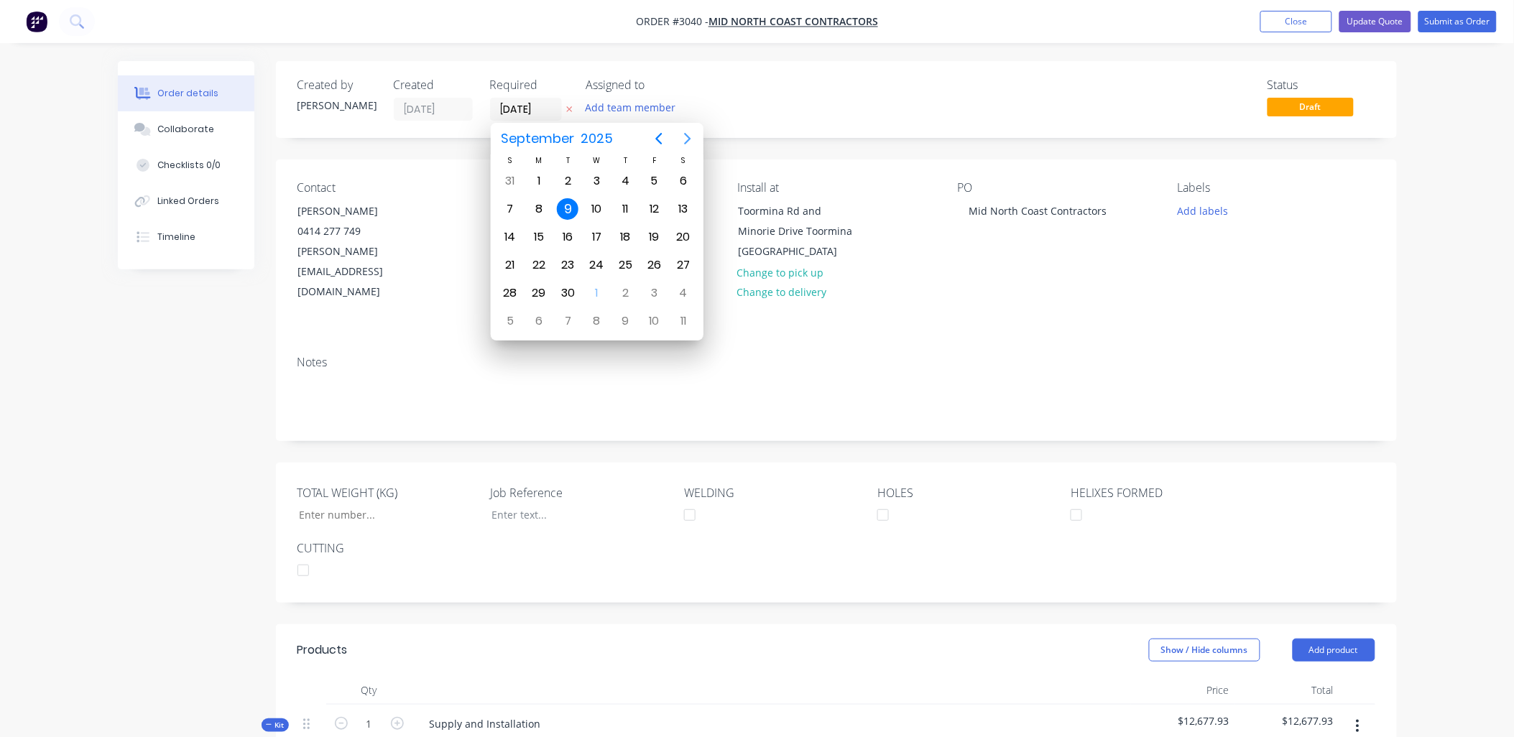
click at [687, 139] on icon "Next page" at bounding box center [687, 138] width 17 height 17
click at [570, 266] on div "21" at bounding box center [568, 265] width 22 height 22
type input "[DATE]"
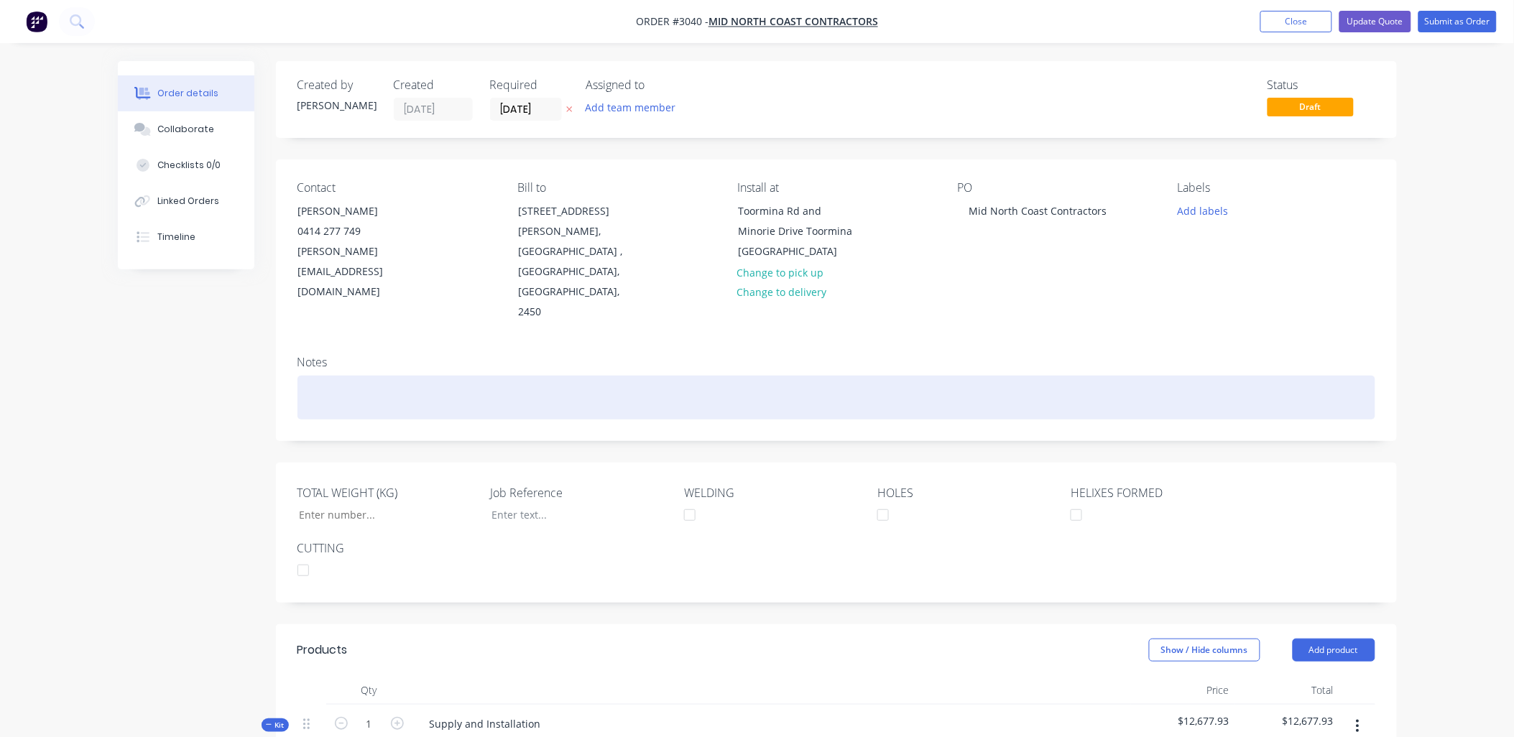
click at [385, 376] on div at bounding box center [837, 398] width 1078 height 44
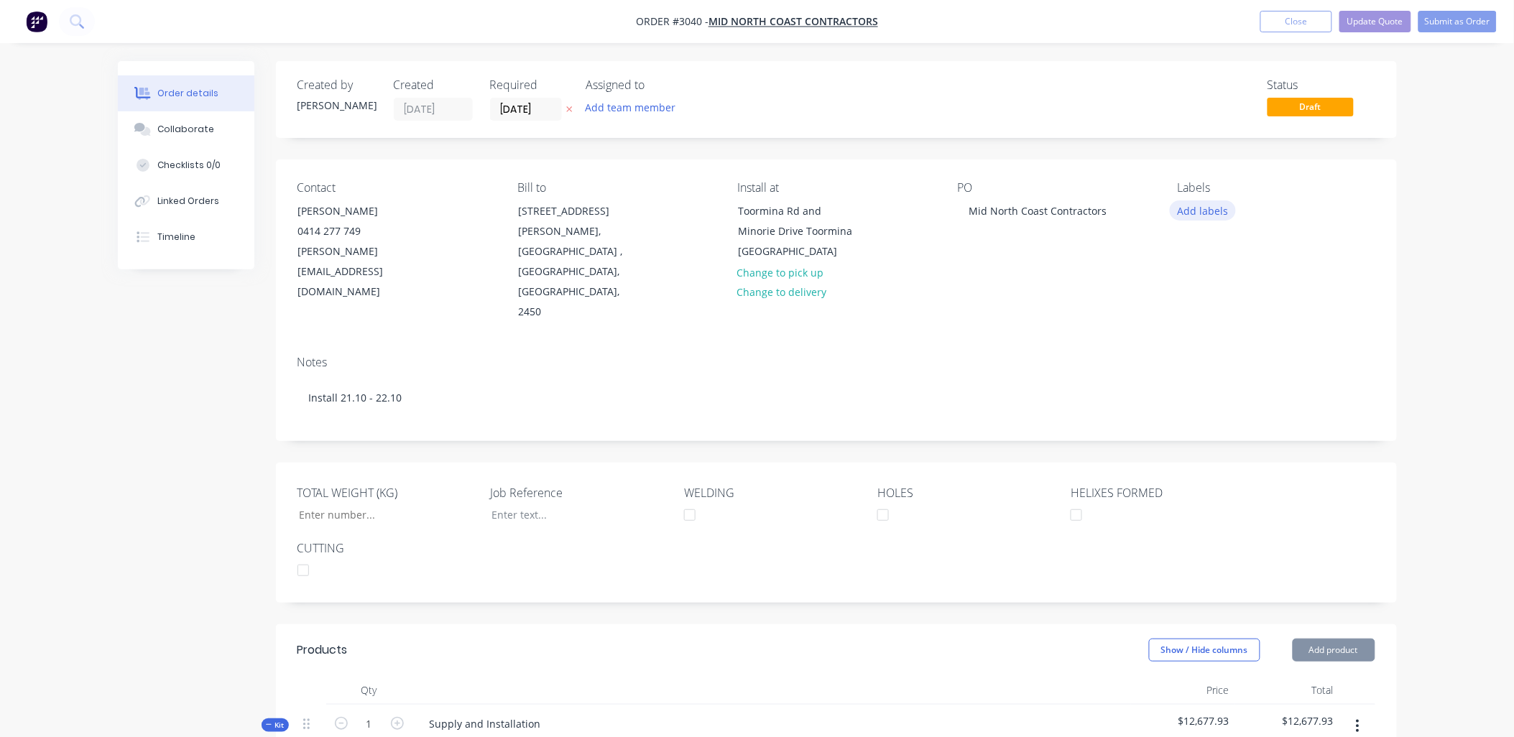
click at [1204, 213] on button "Add labels" at bounding box center [1203, 210] width 66 height 19
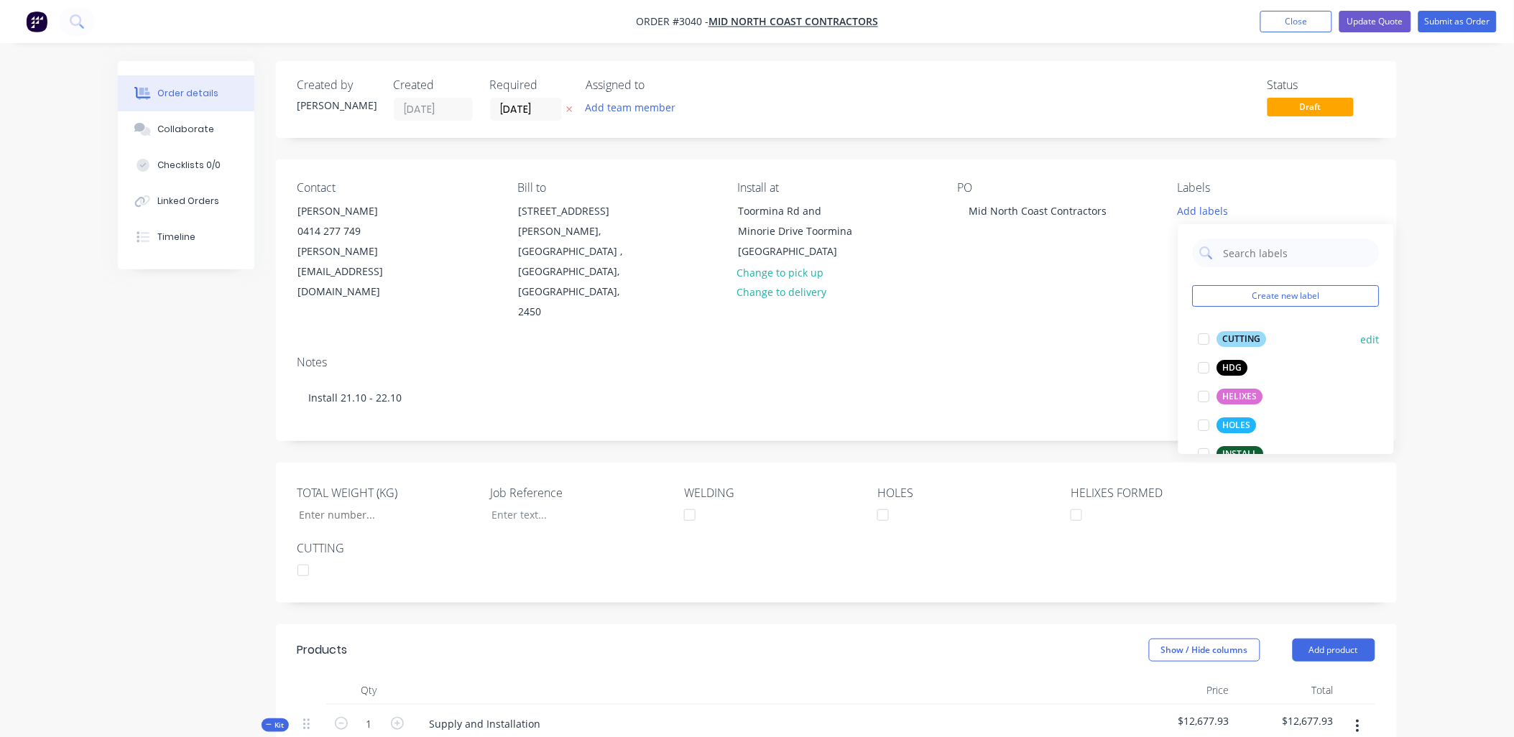
click at [1206, 339] on div at bounding box center [1204, 339] width 29 height 29
click at [1206, 395] on div at bounding box center [1204, 389] width 29 height 29
click at [1205, 420] on div at bounding box center [1204, 418] width 29 height 29
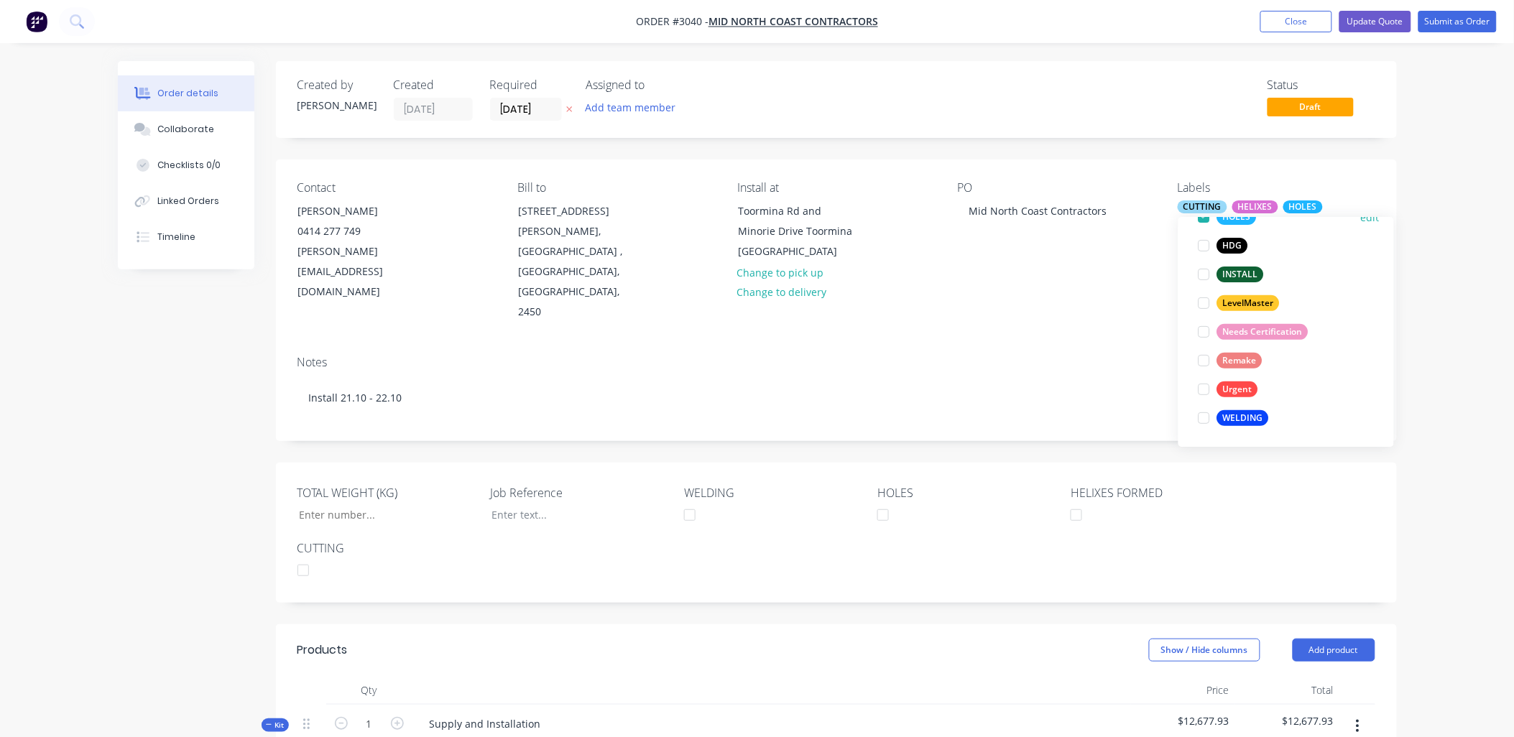
scroll to position [106, 0]
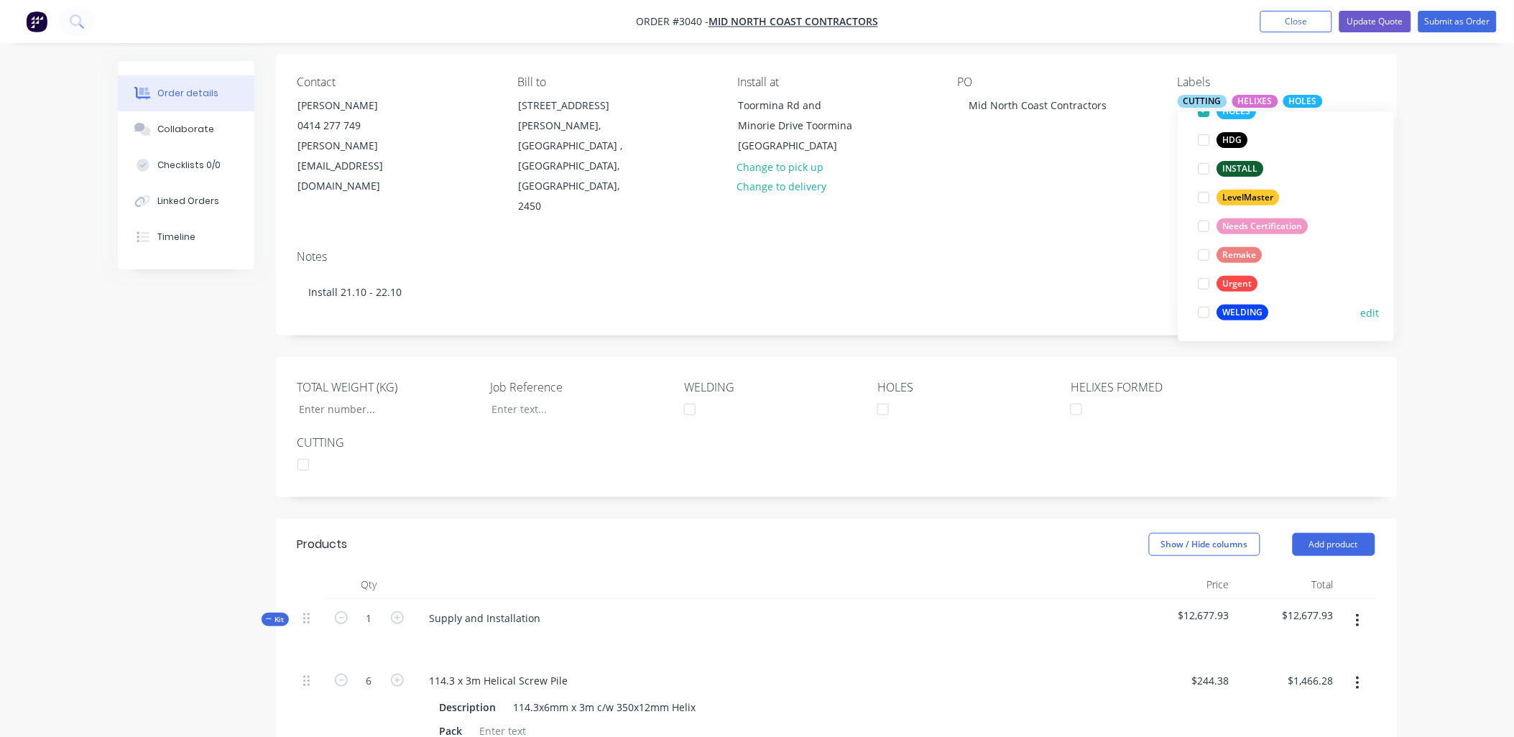
click at [1200, 311] on div at bounding box center [1204, 312] width 29 height 29
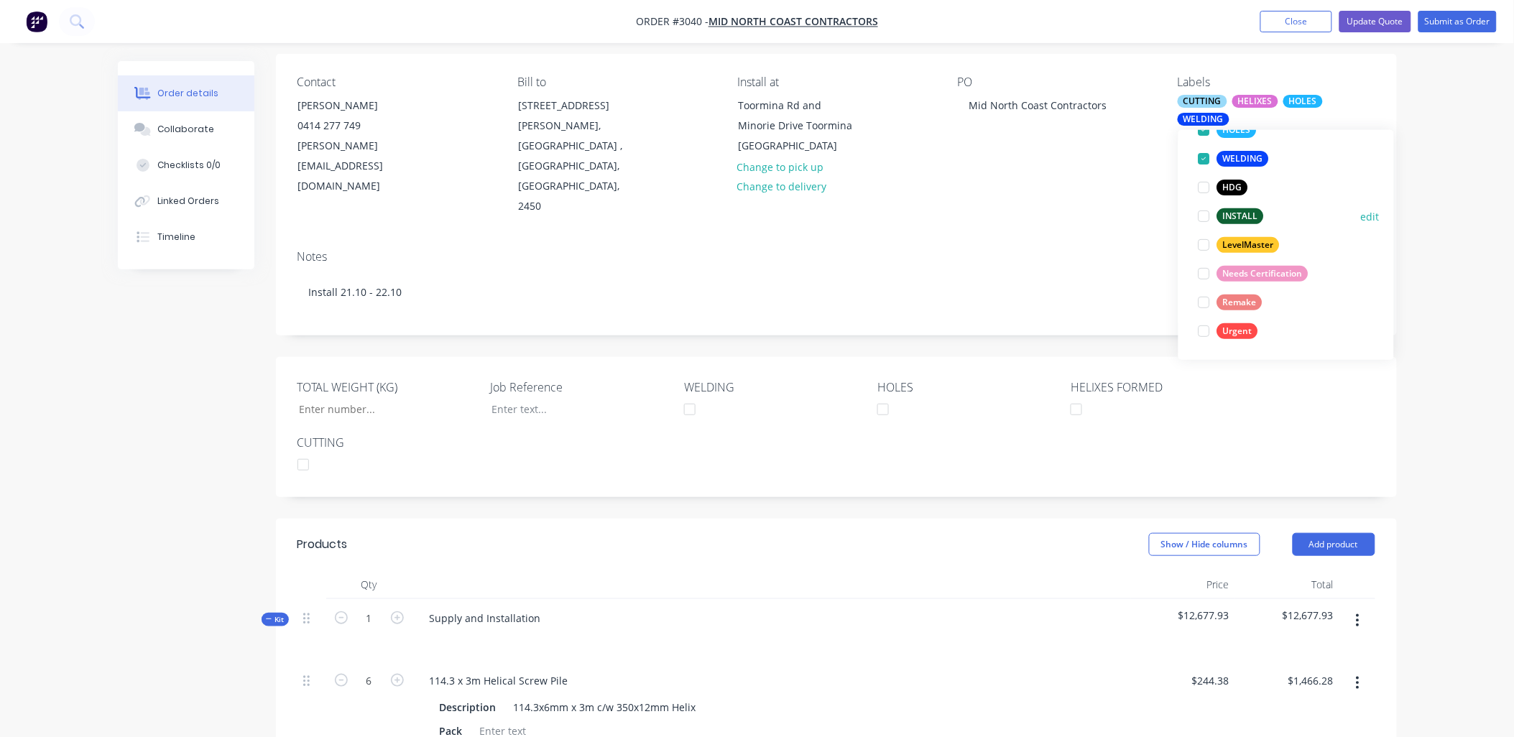
click at [1205, 214] on div at bounding box center [1204, 216] width 29 height 29
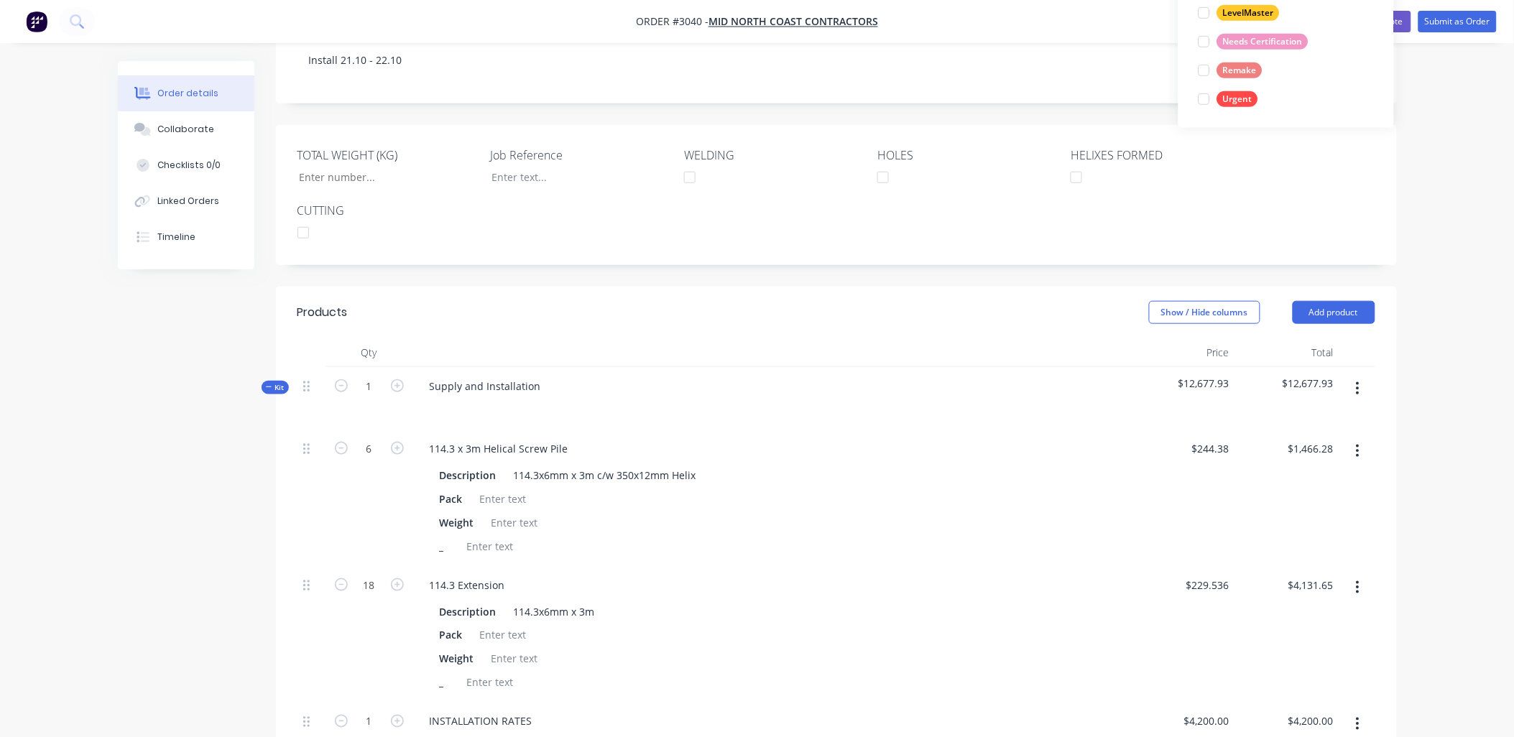
scroll to position [426, 0]
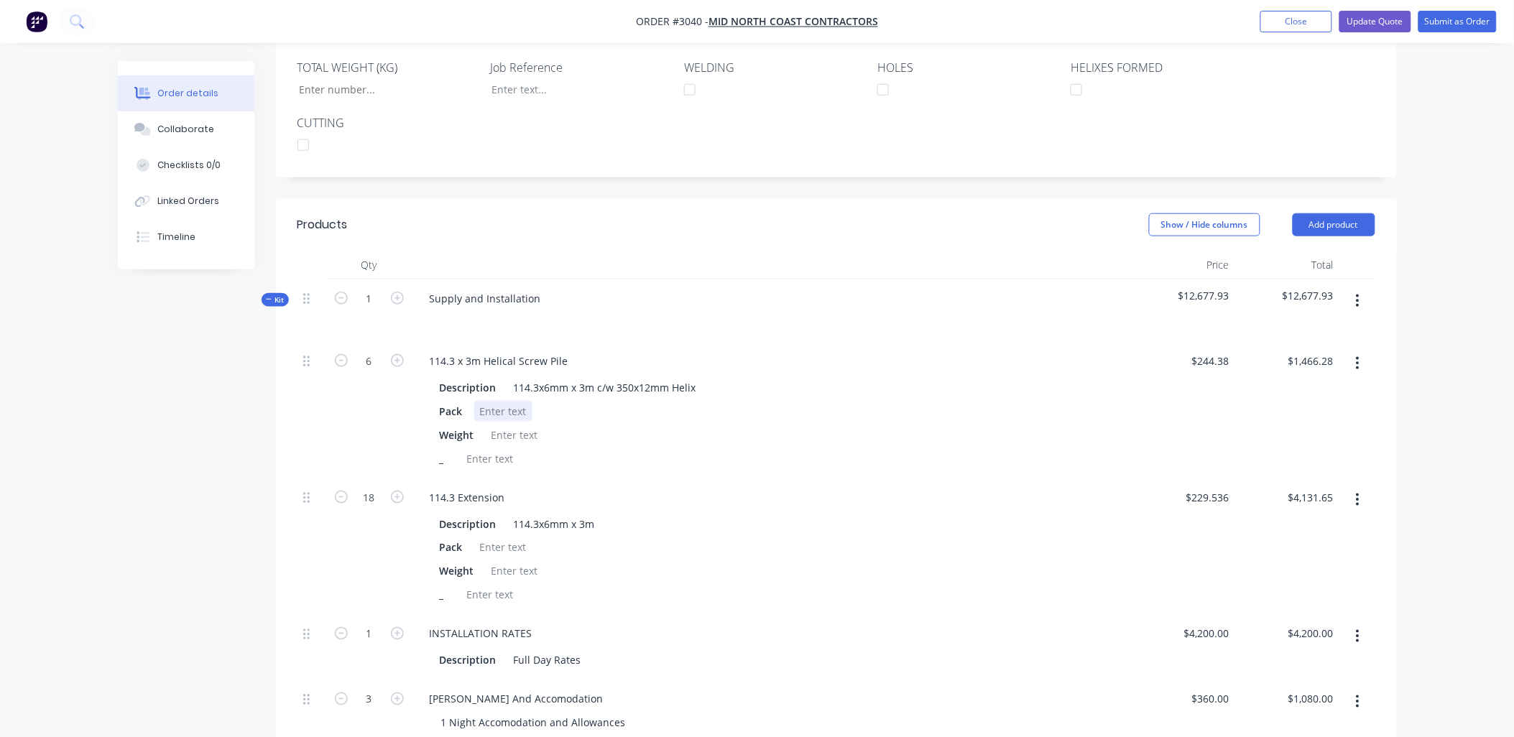
click at [502, 401] on div at bounding box center [503, 411] width 58 height 21
click at [519, 425] on div at bounding box center [515, 435] width 58 height 21
click at [492, 401] on div at bounding box center [503, 411] width 58 height 21
click at [757, 511] on div "Description 114.3x6mm x 3m Pack Weight _" at bounding box center [771, 558] width 707 height 95
click at [509, 538] on div at bounding box center [503, 548] width 58 height 21
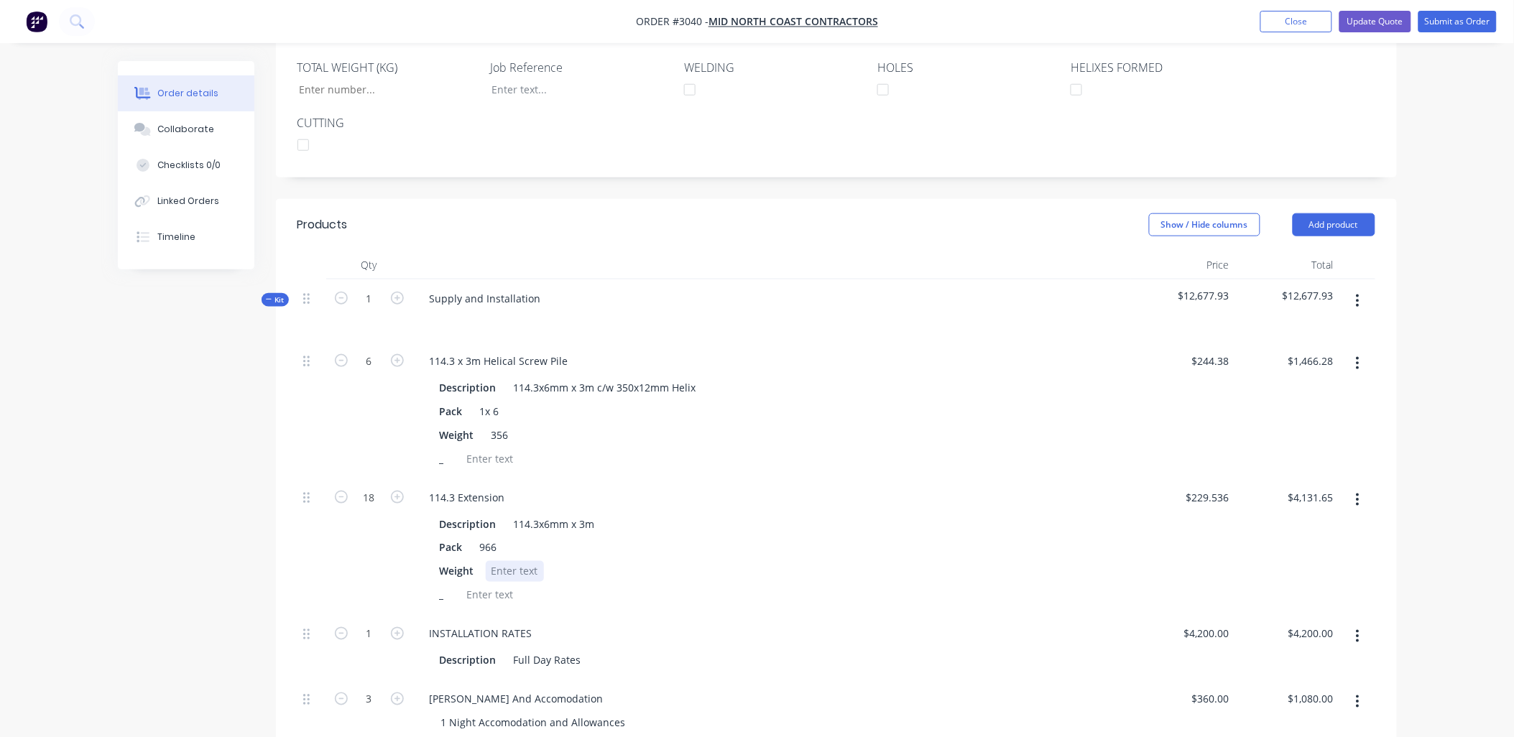
click at [504, 561] on div at bounding box center [515, 571] width 58 height 21
drag, startPoint x: 498, startPoint y: 527, endPoint x: 467, endPoint y: 528, distance: 30.9
click at [467, 538] on div "Pack 966" at bounding box center [769, 548] width 670 height 21
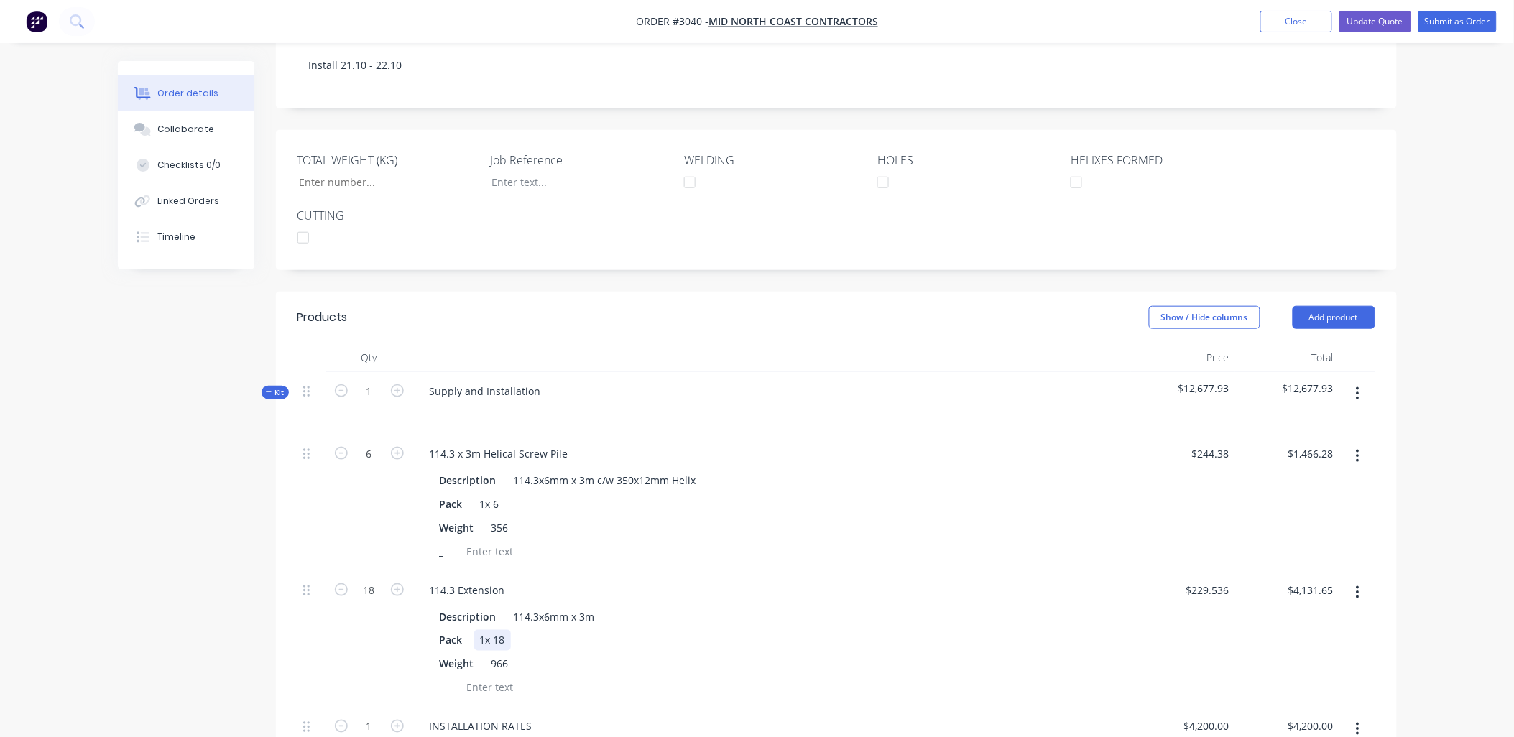
scroll to position [319, 0]
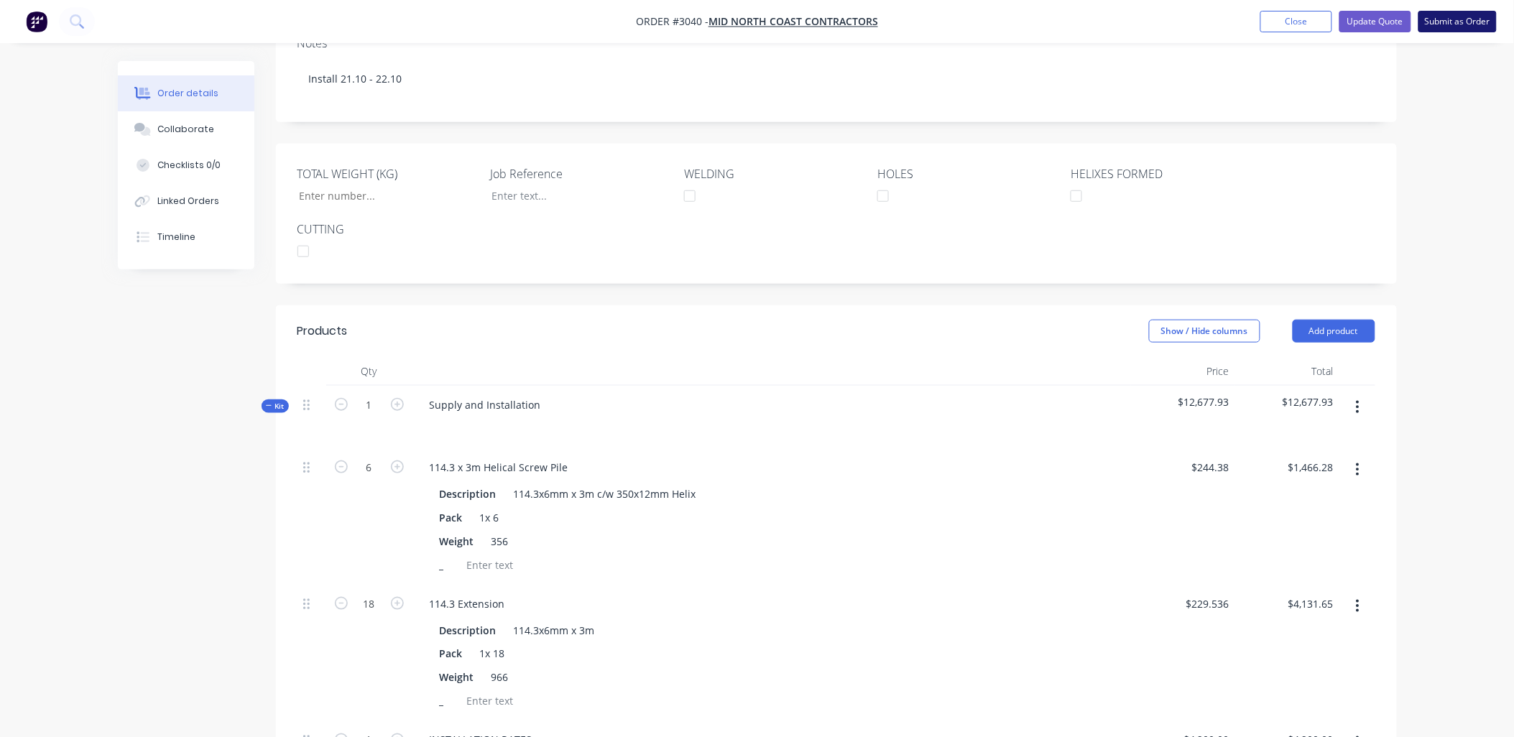
click at [1459, 25] on button "Submit as Order" at bounding box center [1458, 22] width 78 height 22
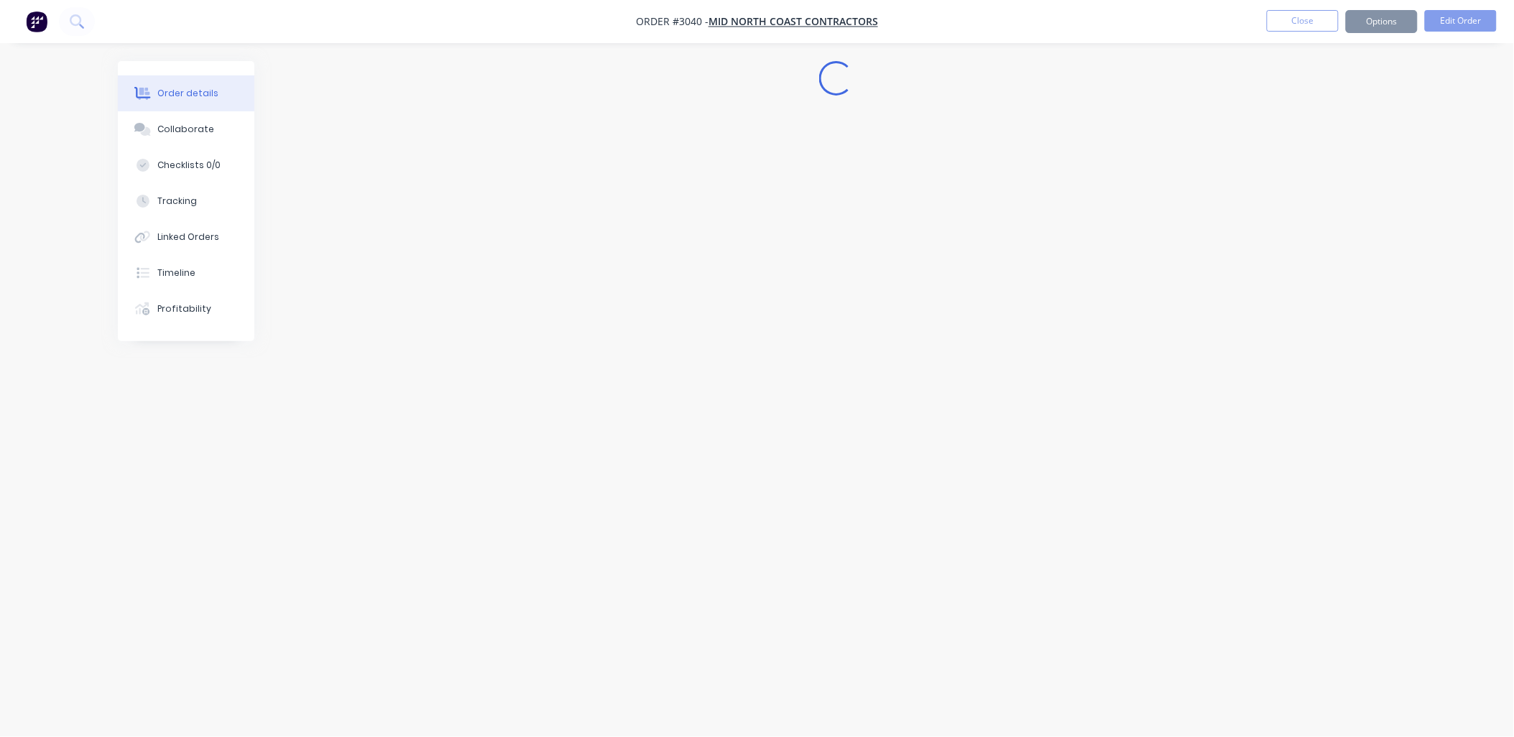
scroll to position [0, 0]
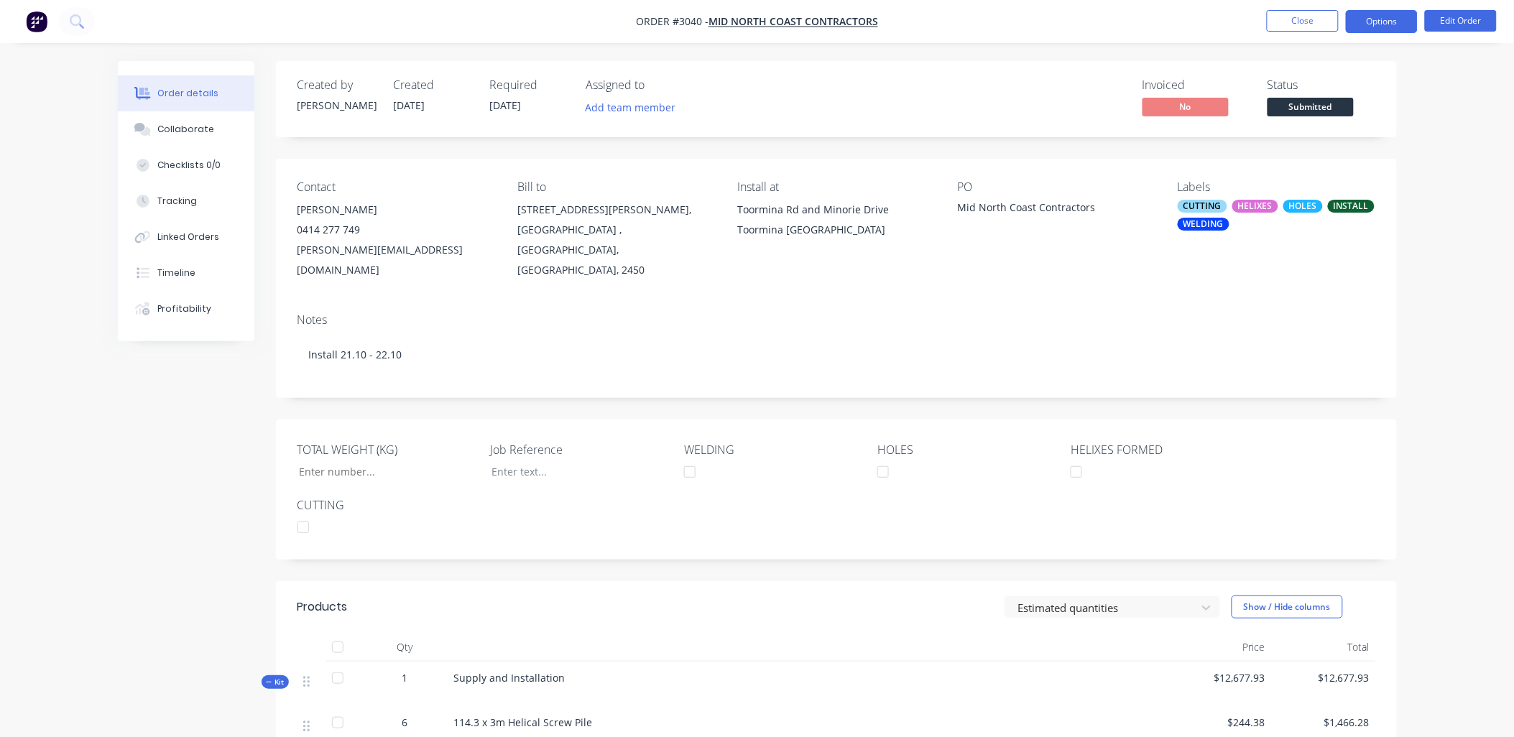
click at [1376, 23] on button "Options" at bounding box center [1382, 21] width 72 height 23
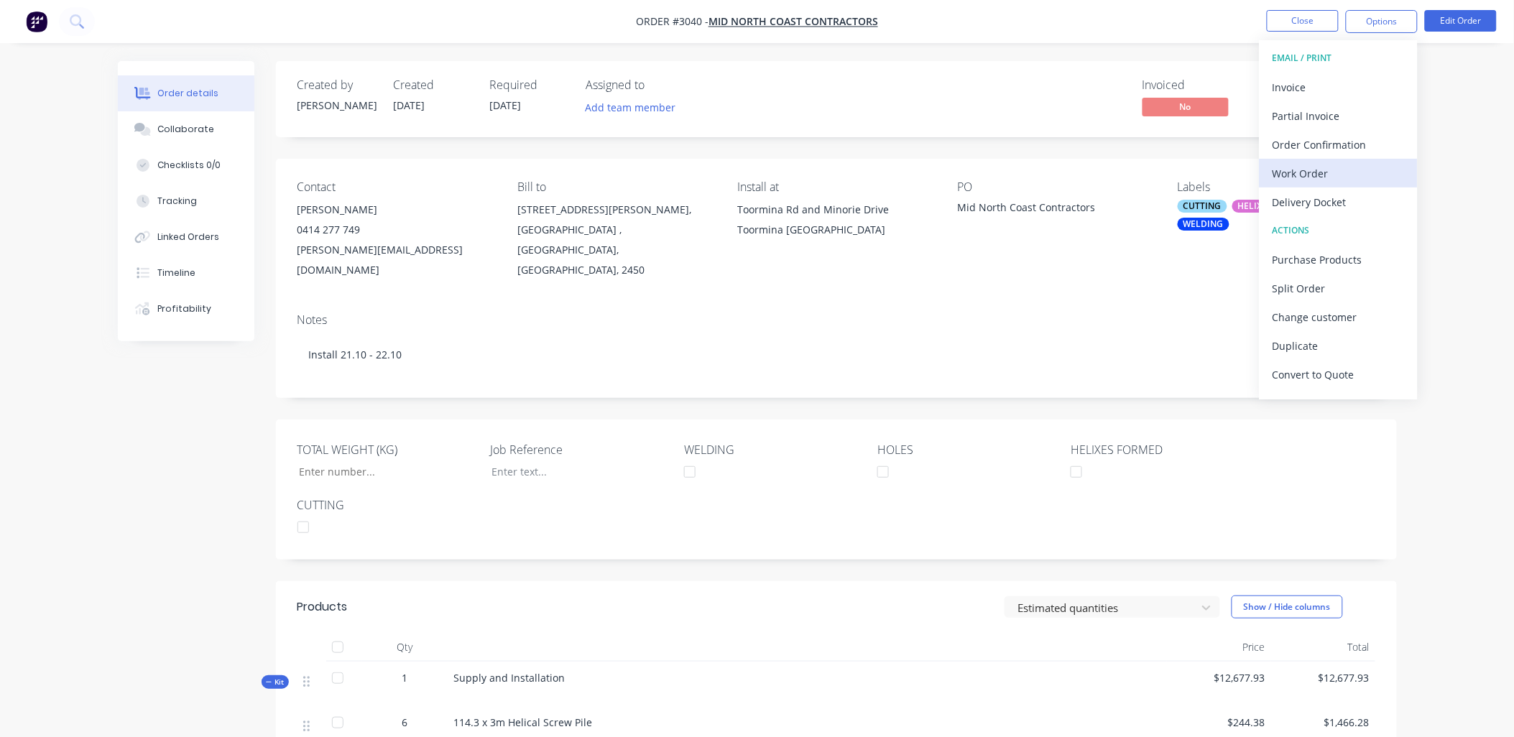
click at [1298, 167] on div "Work Order" at bounding box center [1339, 173] width 132 height 21
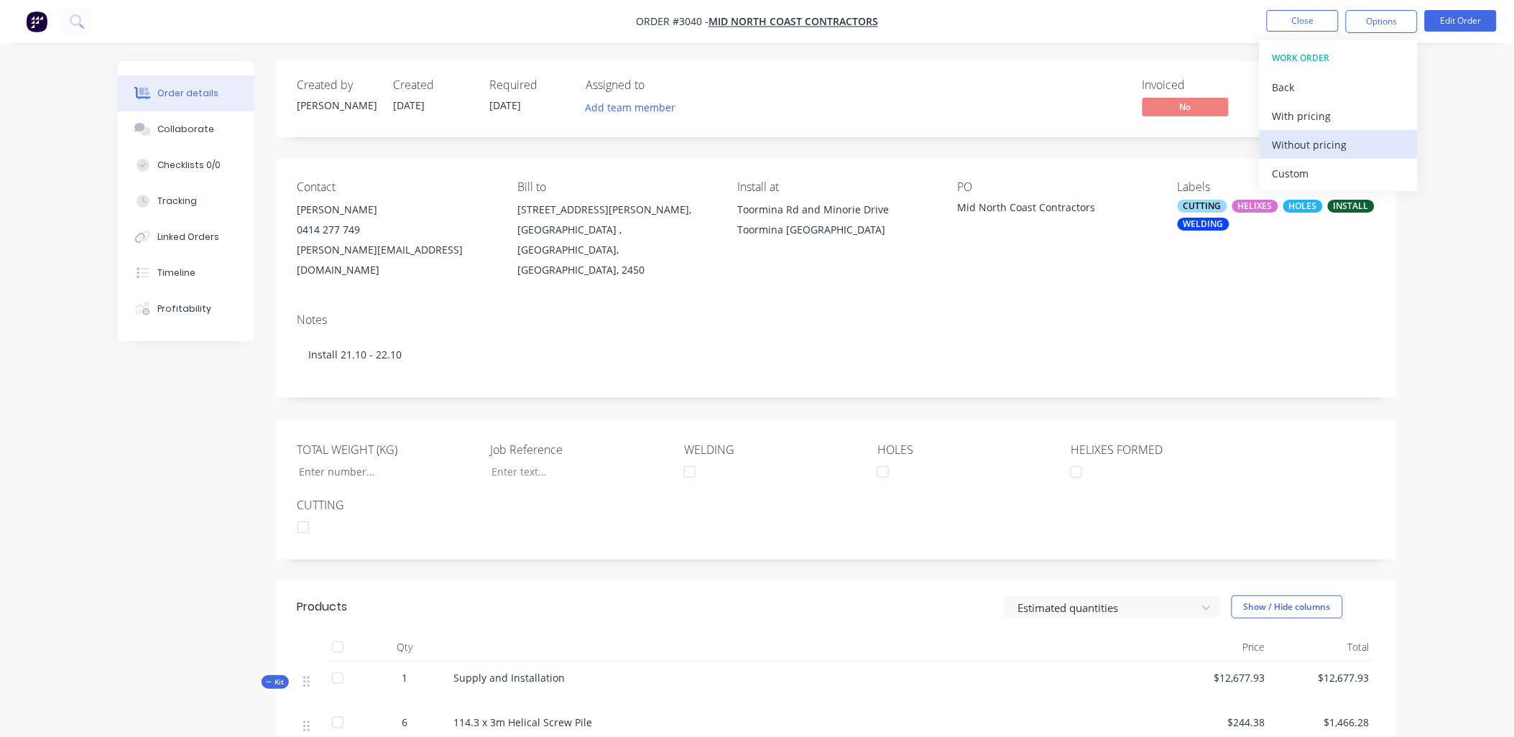
click at [1307, 142] on div "Without pricing" at bounding box center [1339, 144] width 132 height 21
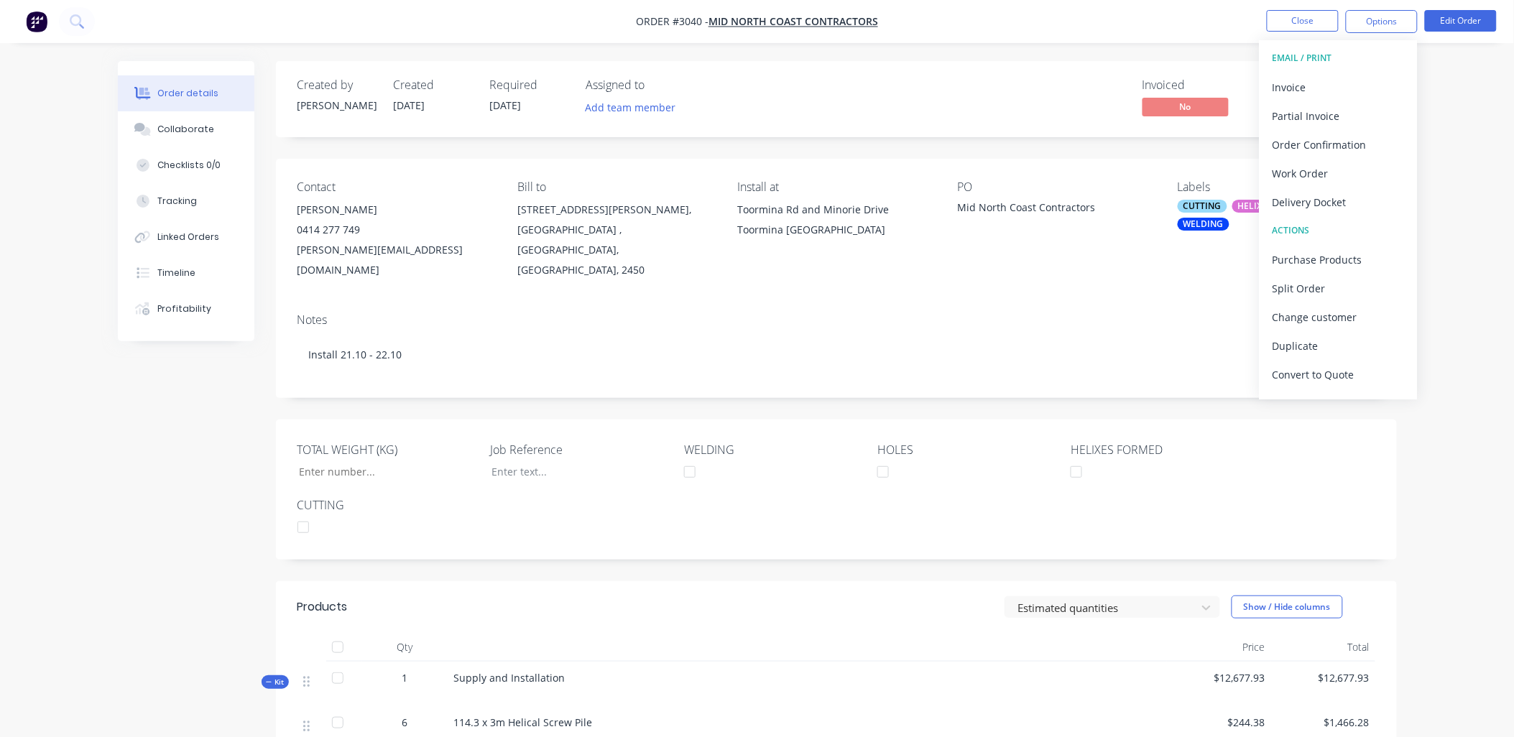
click at [965, 302] on div "Notes Install 21.10 - 22.10" at bounding box center [836, 350] width 1121 height 96
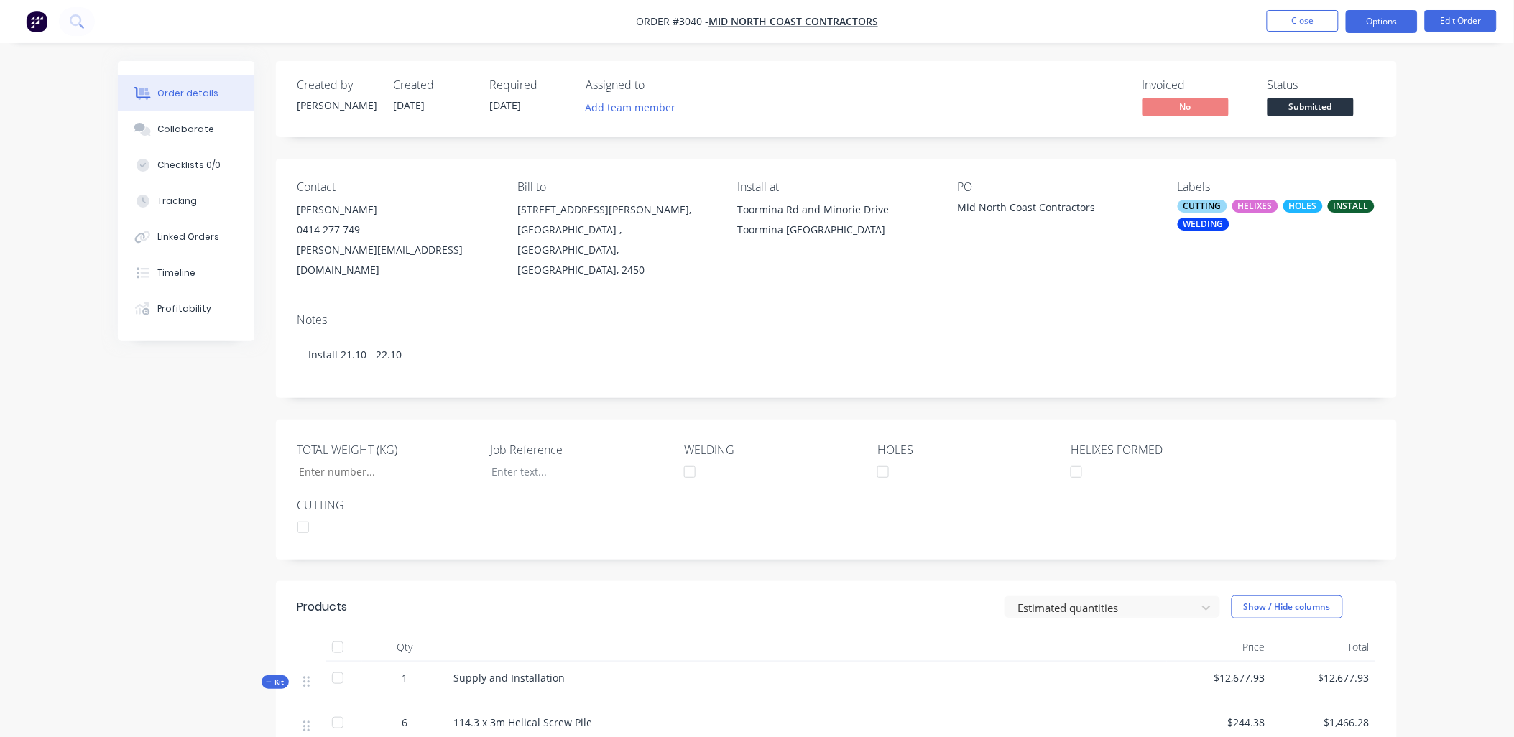
click at [1366, 18] on button "Options" at bounding box center [1382, 21] width 72 height 23
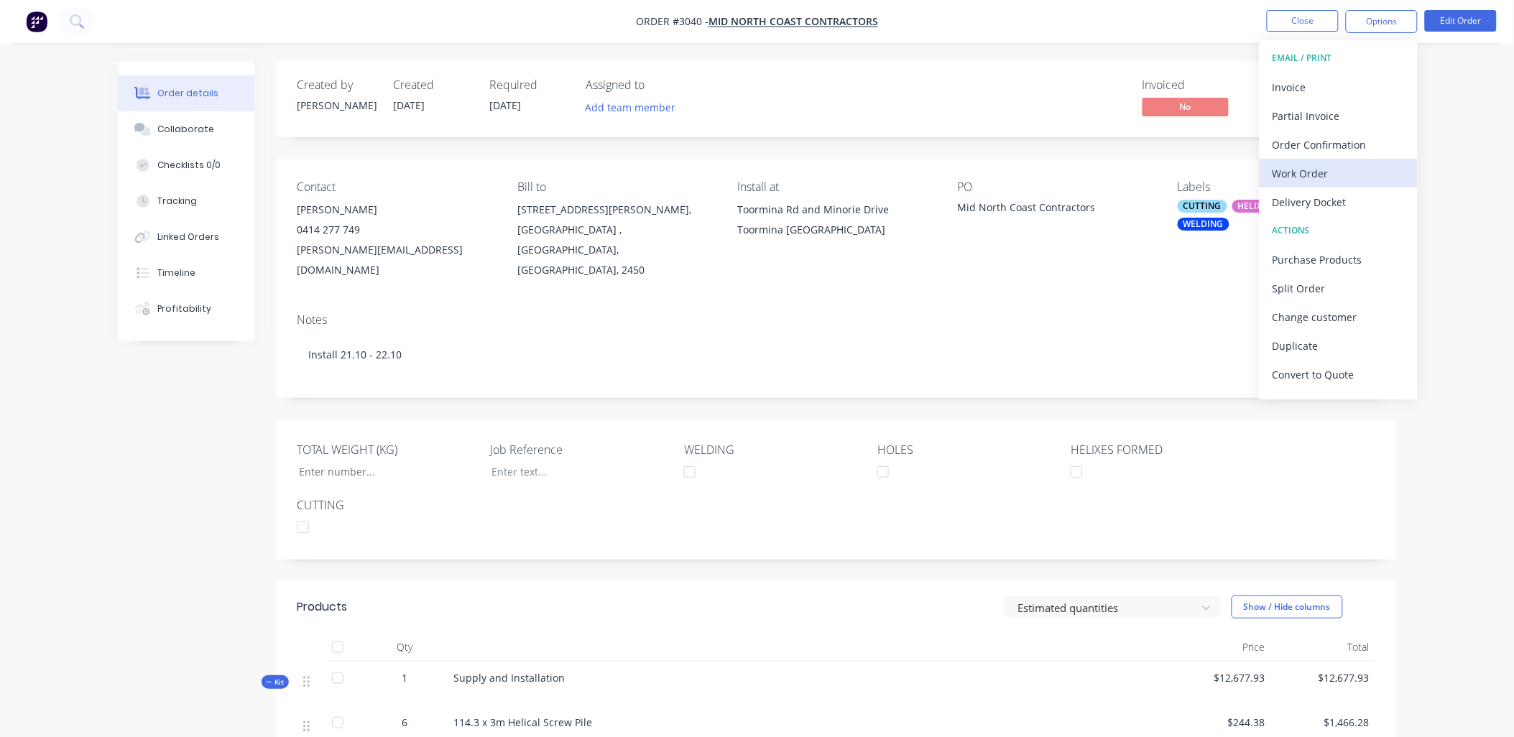
click at [1307, 170] on div "Work Order" at bounding box center [1339, 173] width 132 height 21
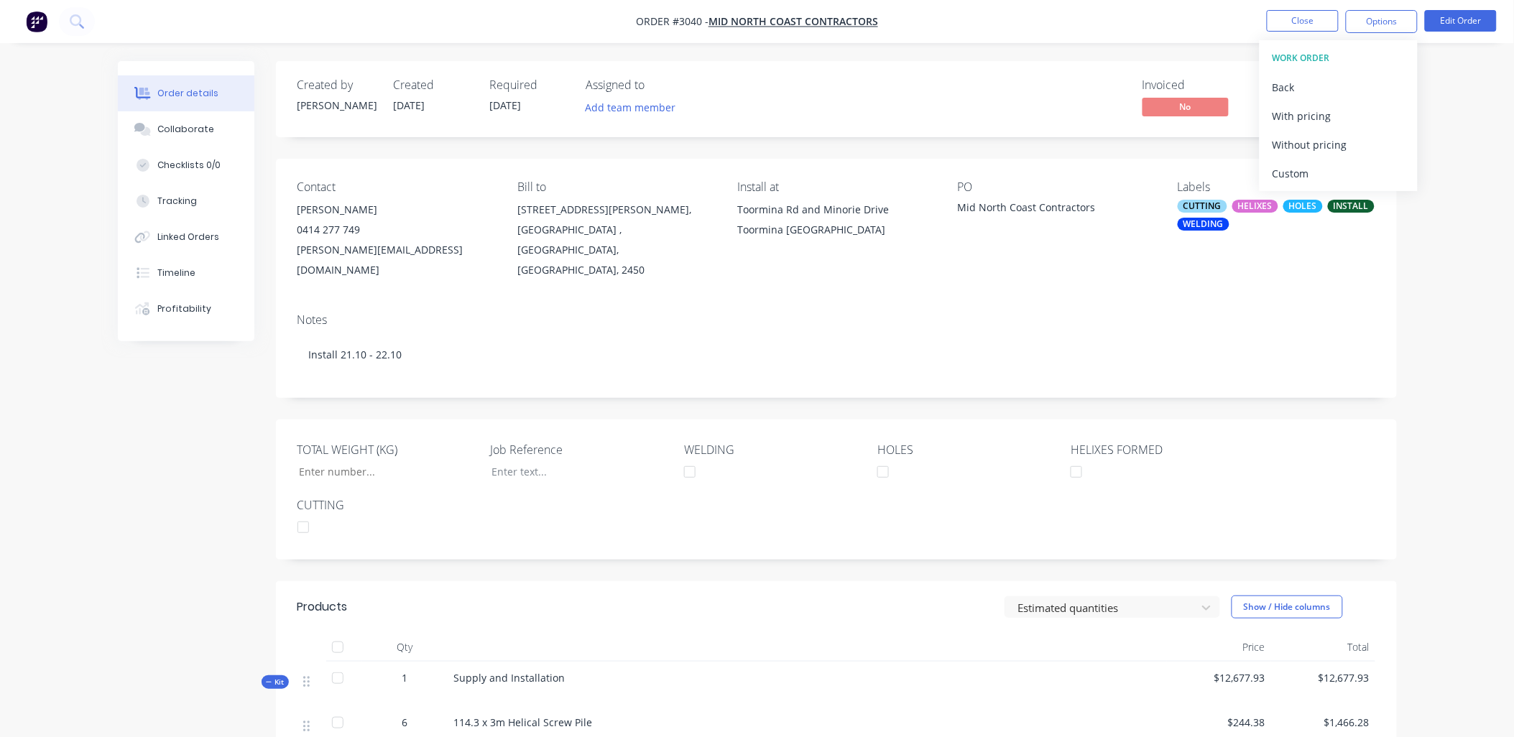
click at [1307, 170] on div "Custom" at bounding box center [1339, 173] width 132 height 21
click at [1311, 137] on div "Without pricing" at bounding box center [1339, 144] width 132 height 21
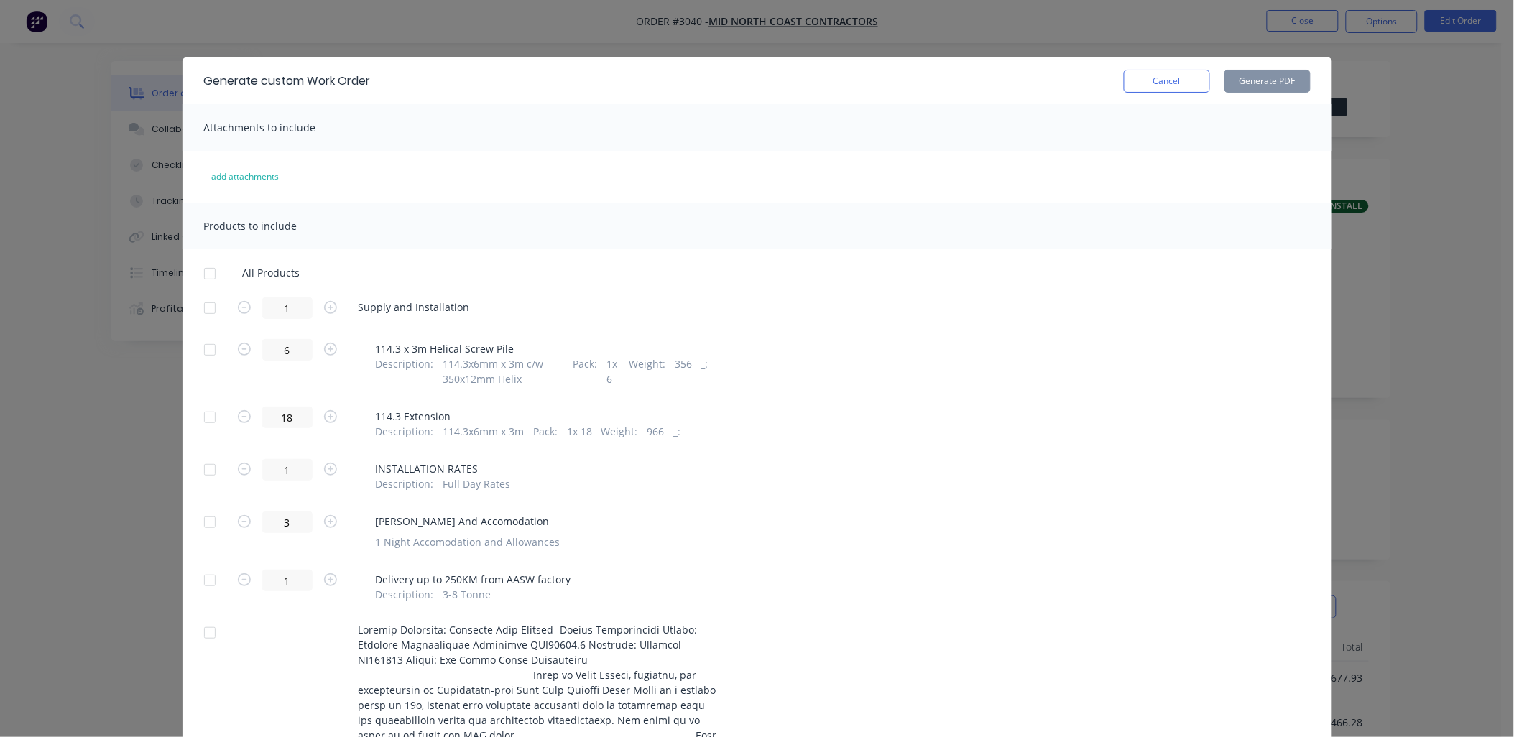
click at [203, 351] on div at bounding box center [210, 350] width 29 height 29
click at [203, 418] on div at bounding box center [210, 417] width 29 height 29
click at [1256, 81] on button "Generate PDF" at bounding box center [1268, 81] width 86 height 23
click at [1282, 419] on div "18 114.3 Extension Description : 114.3x6mm x 3m Pack : 1x 18 Weight : 966 _ :" at bounding box center [757, 423] width 1107 height 32
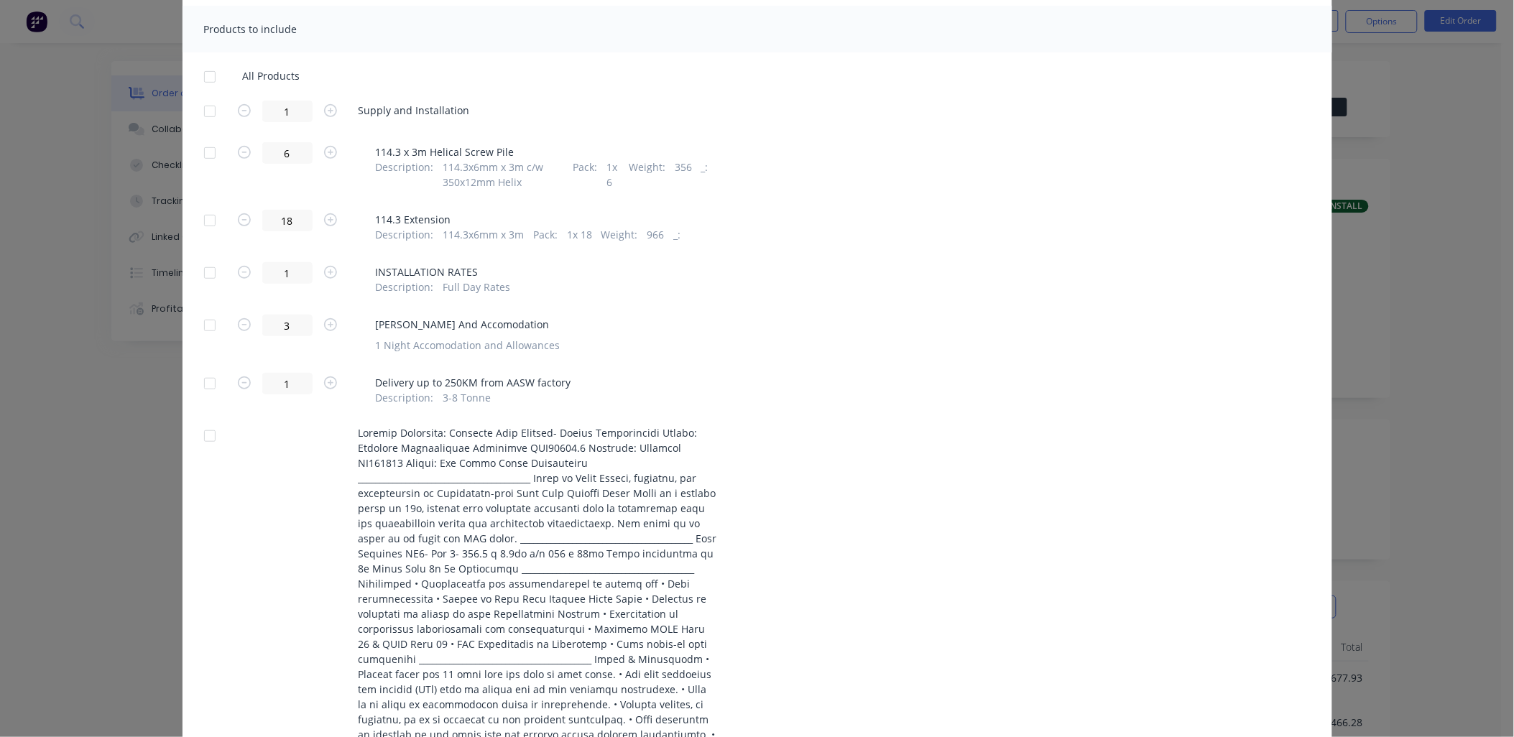
scroll to position [340, 0]
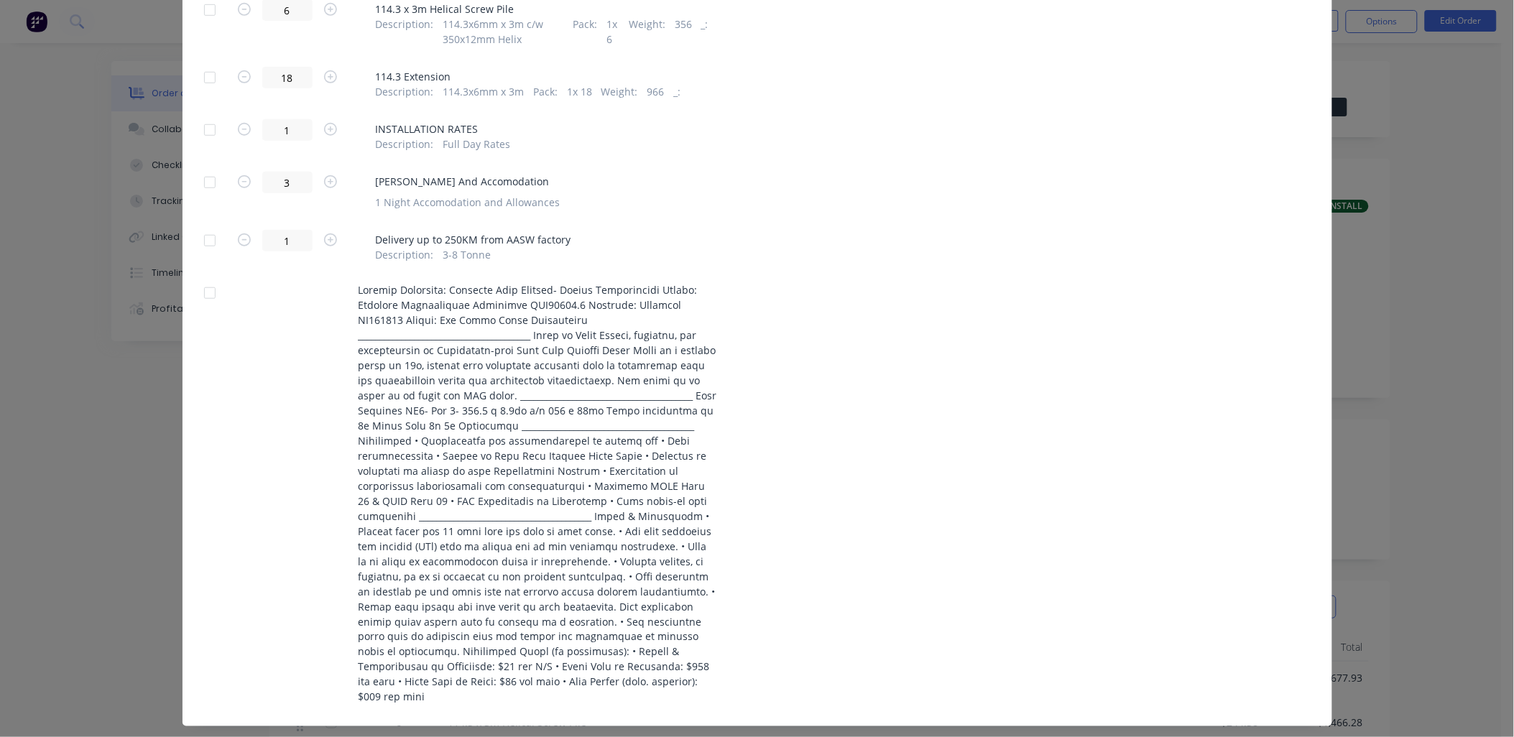
click at [1381, 432] on div "Generate custom Work Order Cancel Generate PDF Attachments to include add attac…" at bounding box center [757, 368] width 1514 height 737
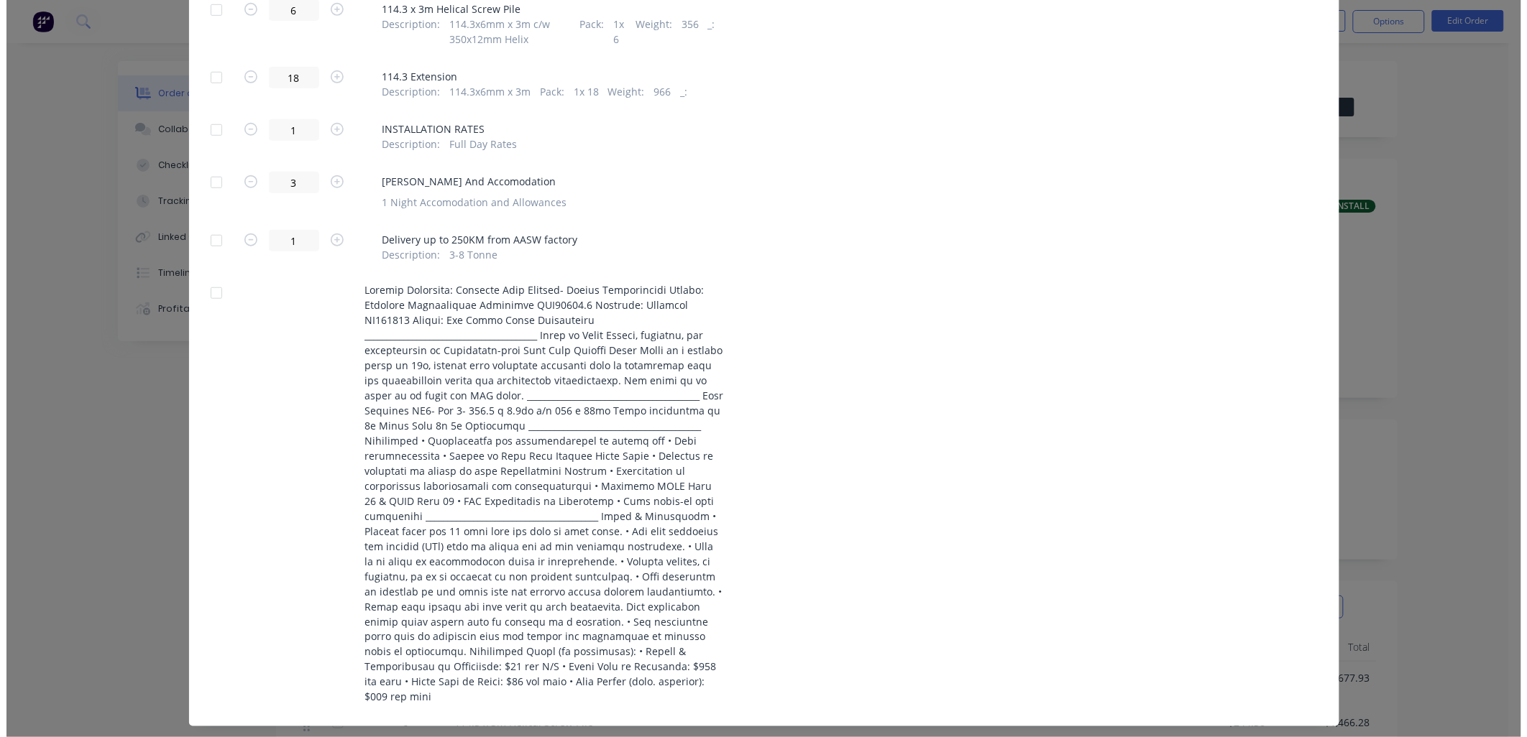
scroll to position [0, 0]
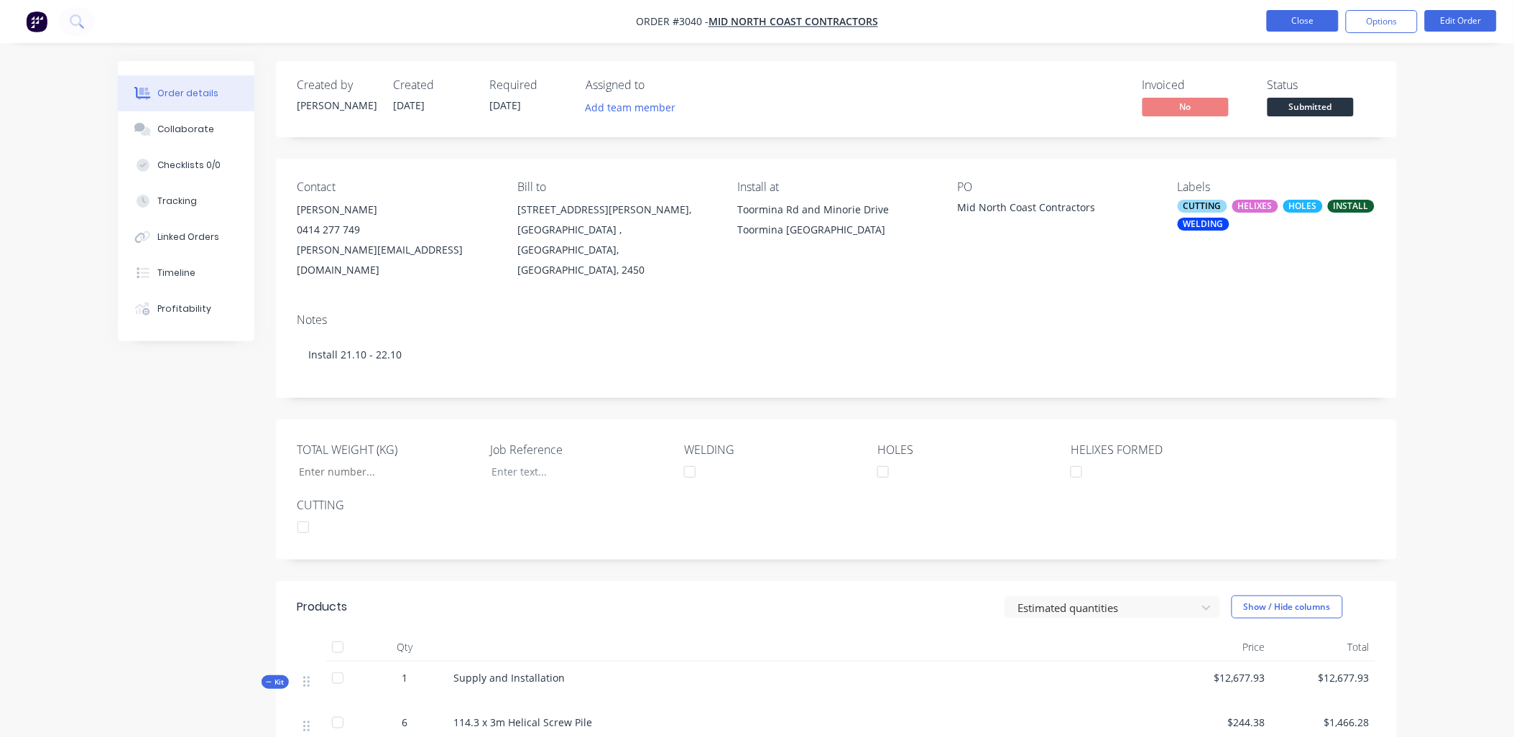
click at [1294, 12] on button "Close" at bounding box center [1303, 21] width 72 height 22
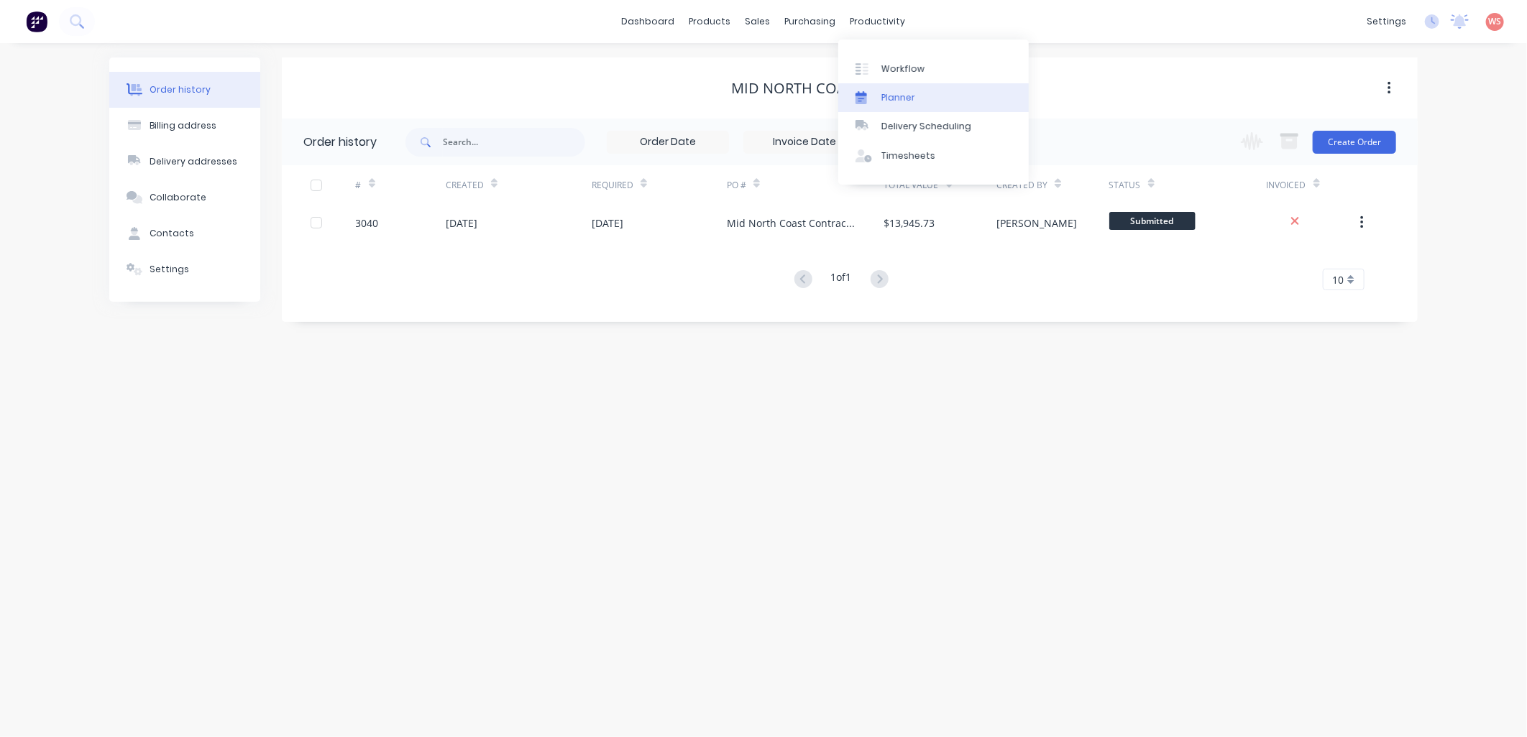
click at [882, 98] on div "Planner" at bounding box center [898, 97] width 34 height 13
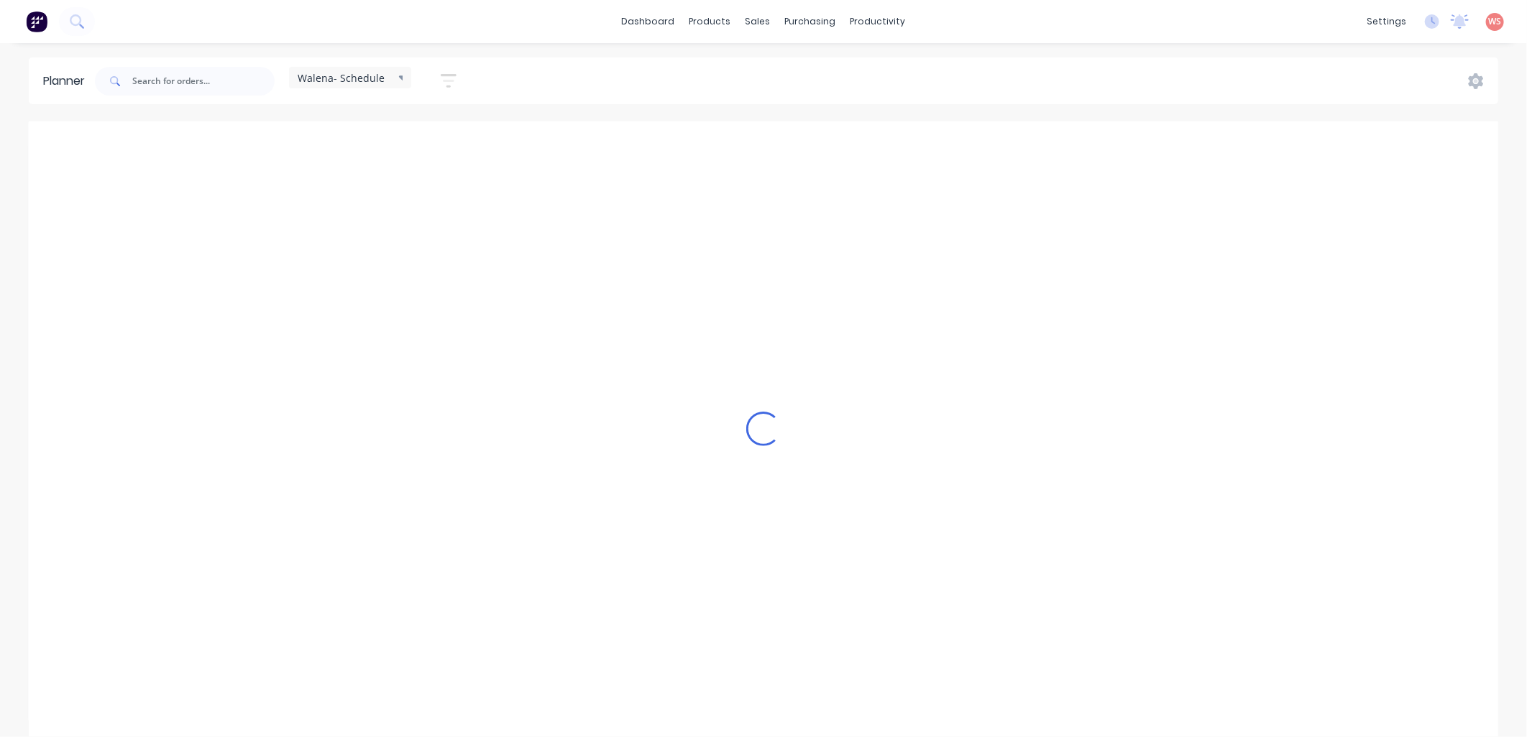
scroll to position [0, 1]
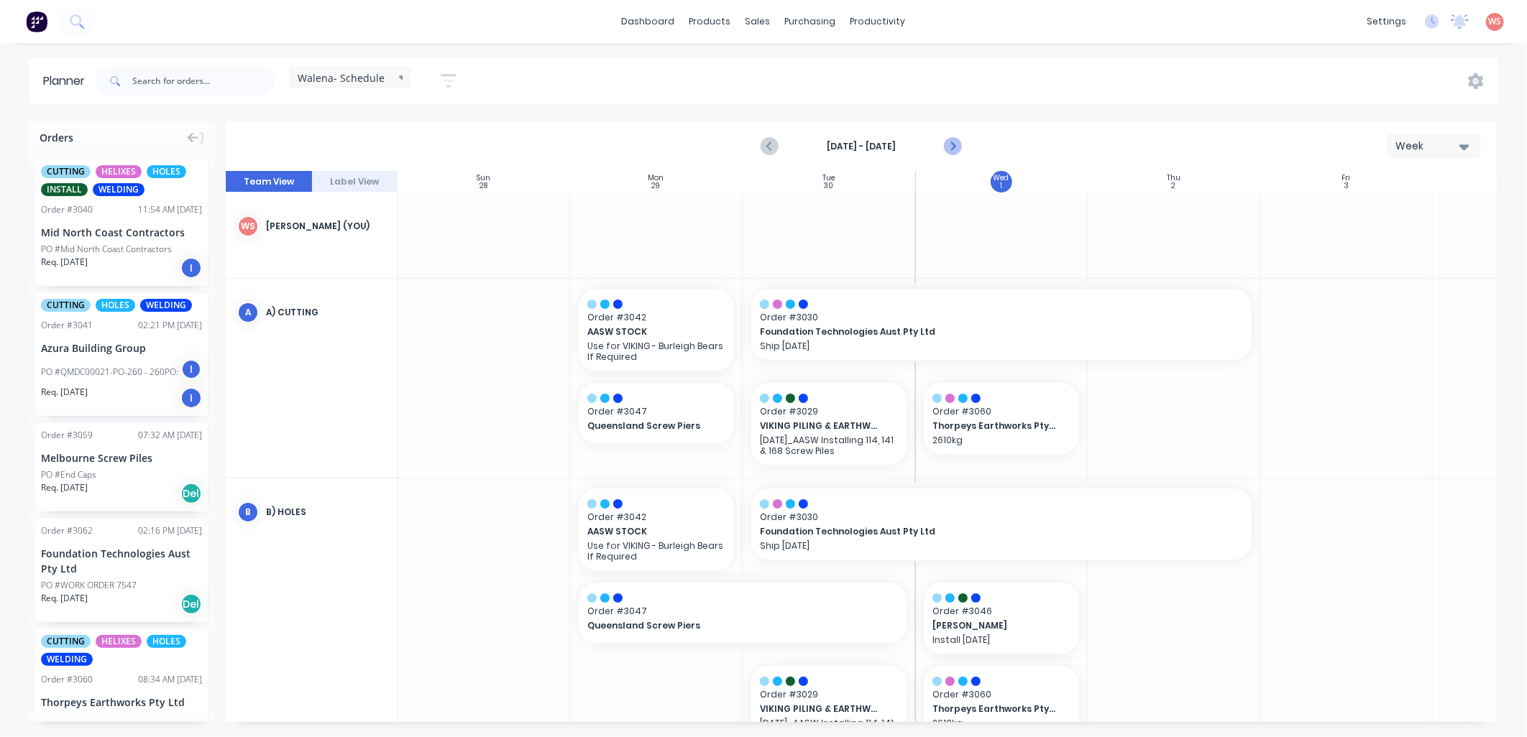
click at [955, 148] on icon "Next page" at bounding box center [951, 146] width 17 height 17
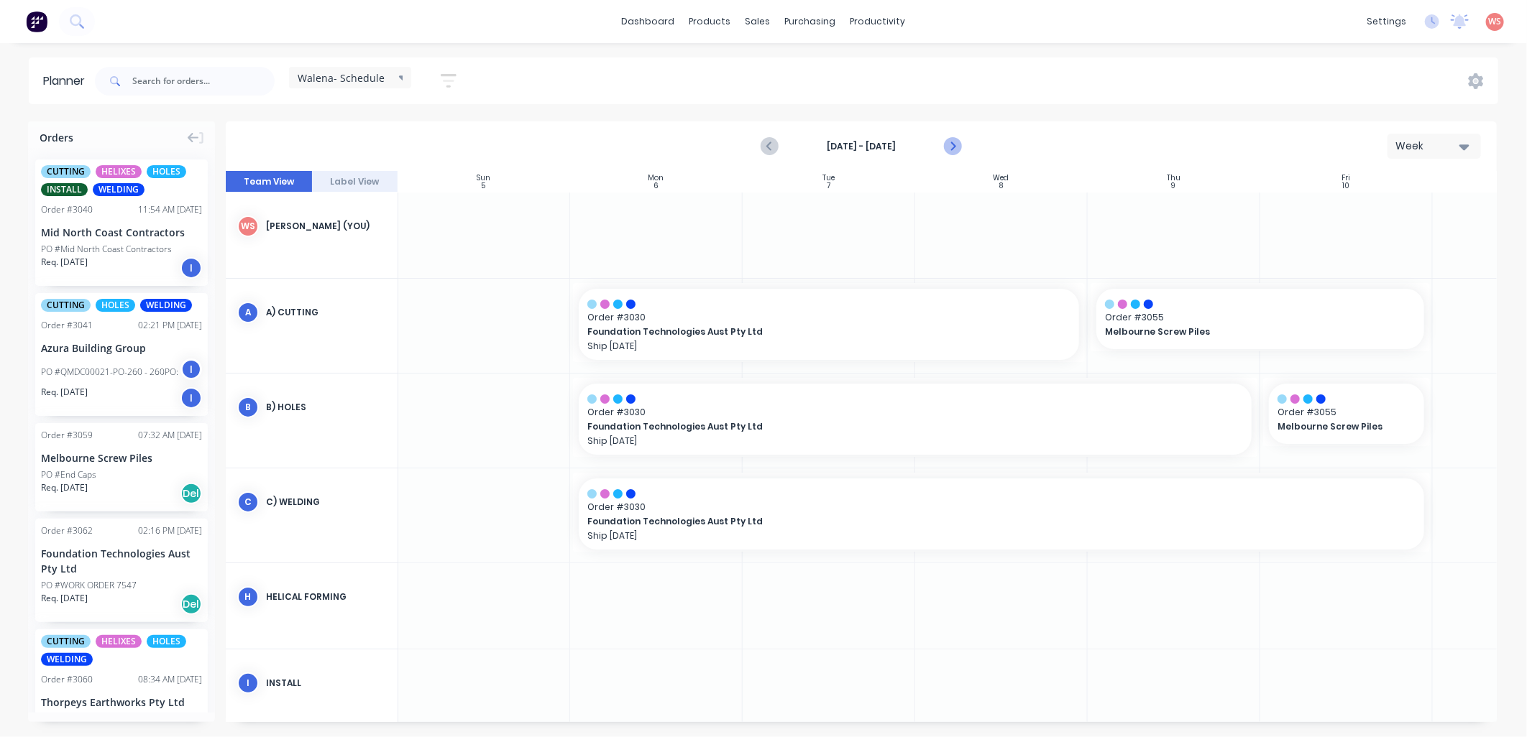
click at [955, 148] on icon "Next page" at bounding box center [951, 146] width 17 height 17
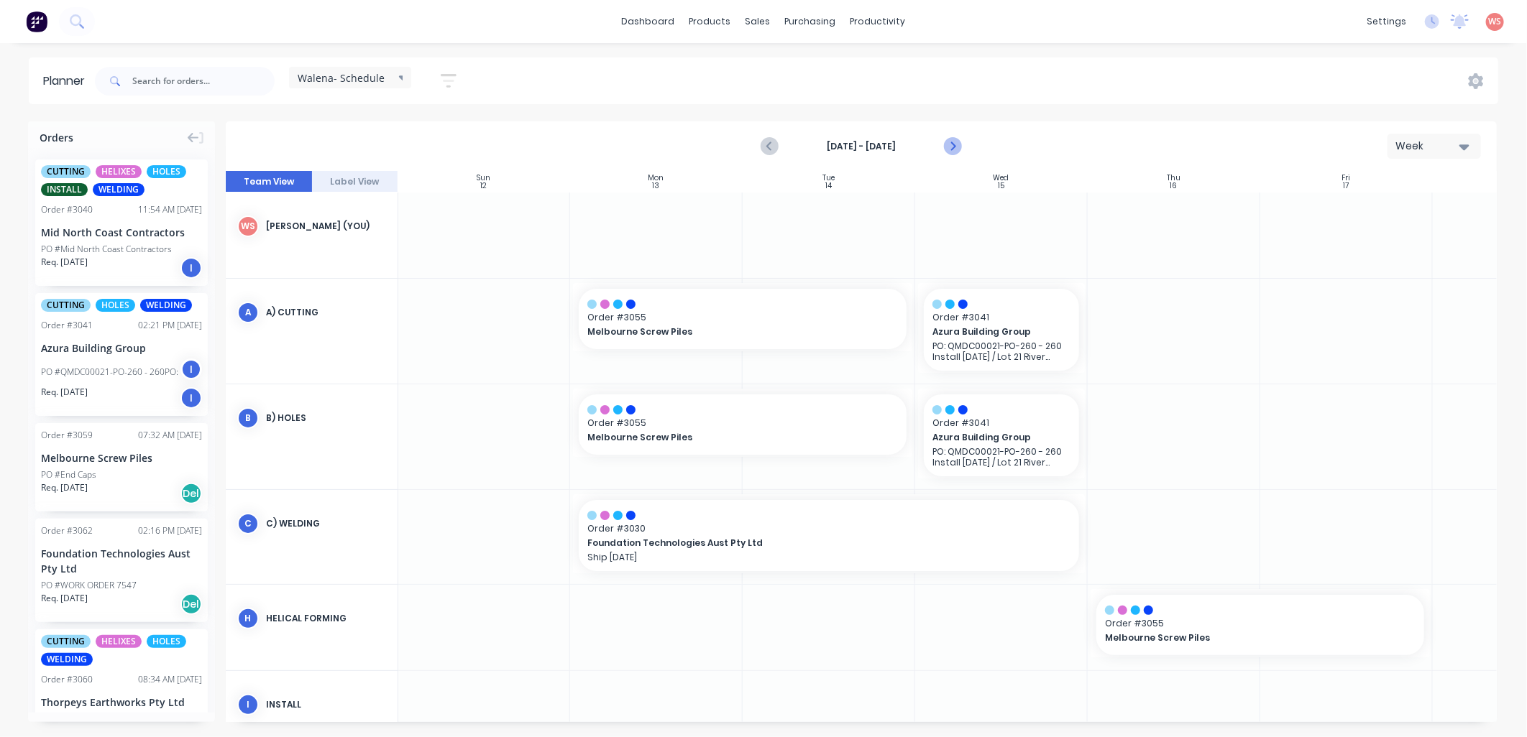
click at [955, 148] on icon "Next page" at bounding box center [951, 146] width 17 height 17
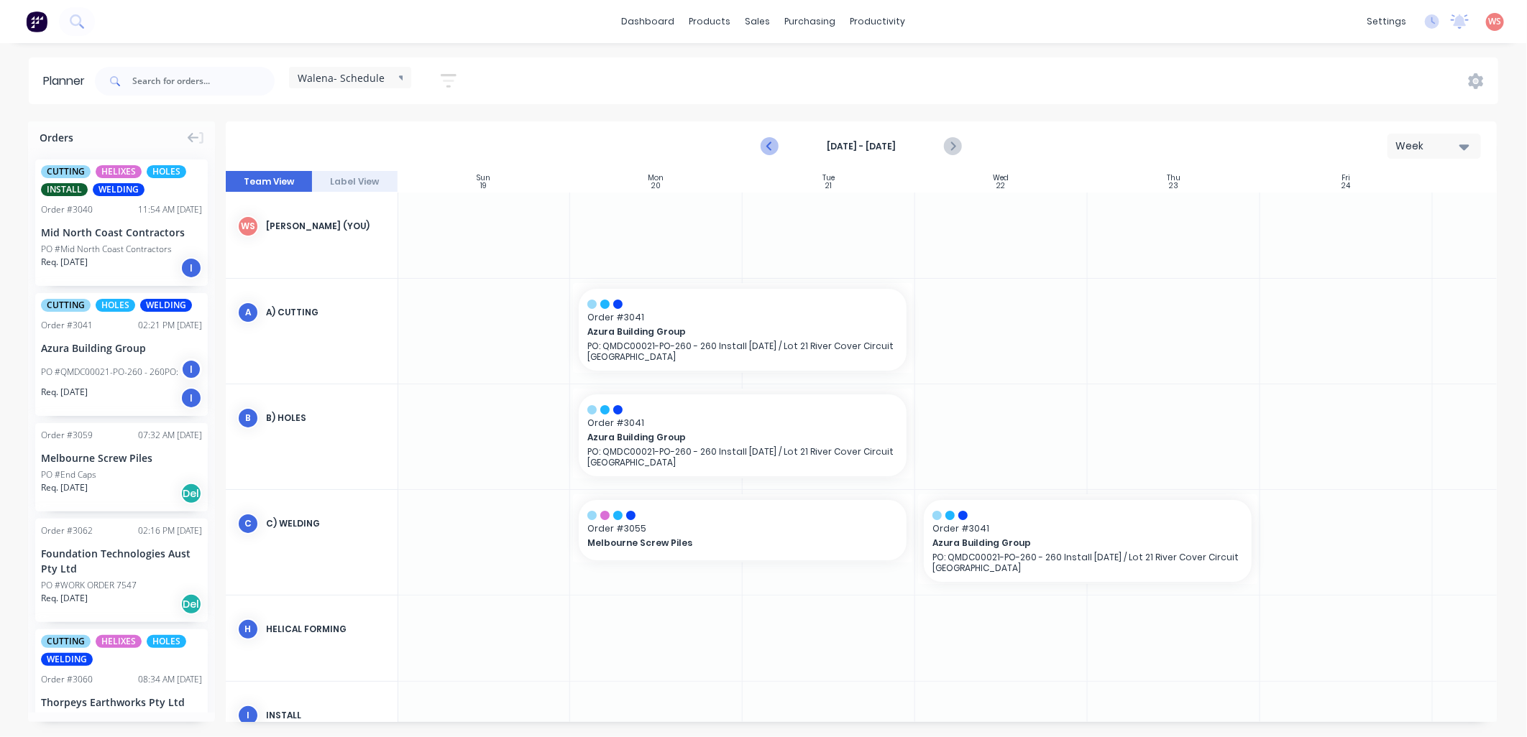
click at [775, 145] on icon "Previous page" at bounding box center [769, 146] width 17 height 17
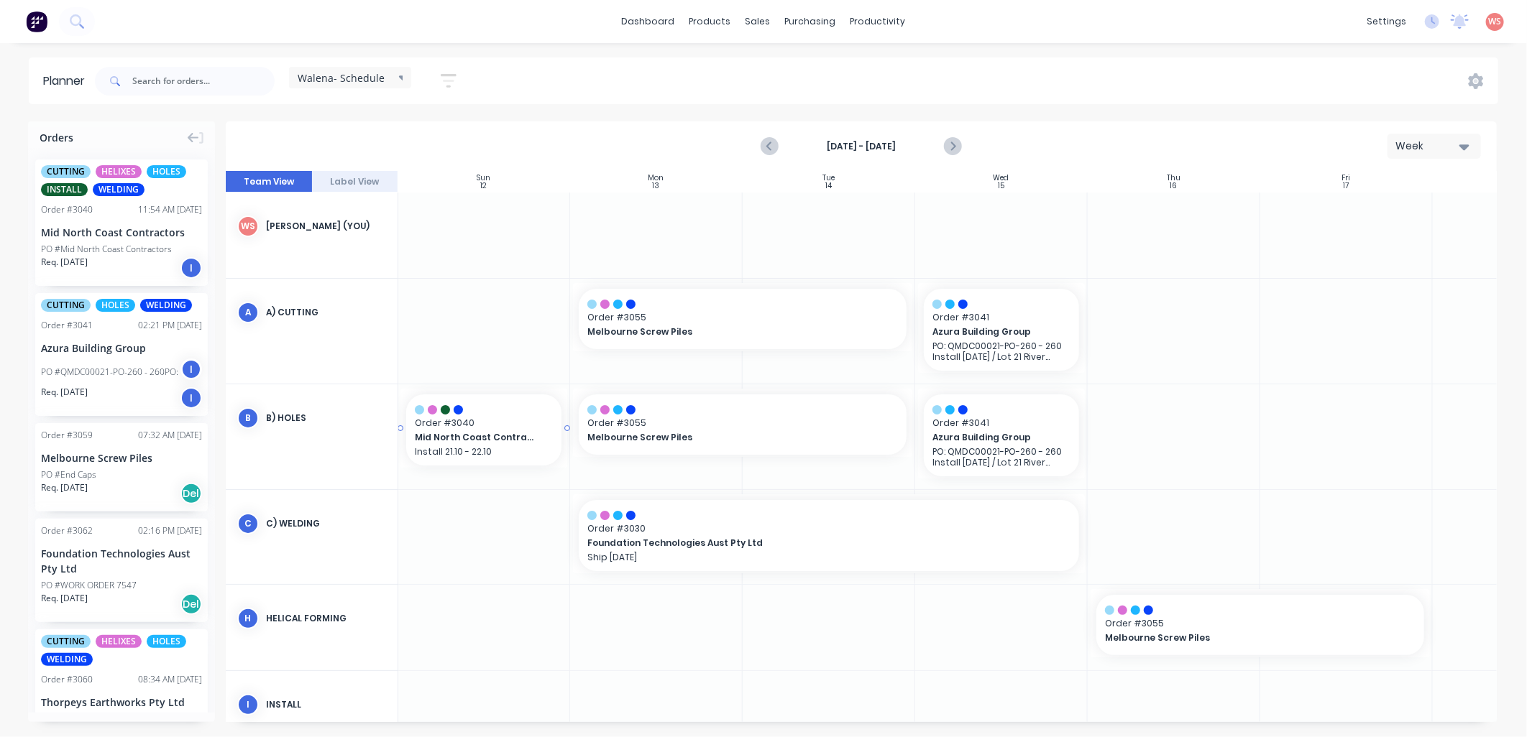
scroll to position [0, 0]
drag, startPoint x: 83, startPoint y: 227, endPoint x: 1125, endPoint y: 544, distance: 1089.3
drag, startPoint x: 1174, startPoint y: 526, endPoint x: 841, endPoint y: 610, distance: 343.1
drag, startPoint x: 85, startPoint y: 208, endPoint x: 702, endPoint y: 358, distance: 635.3
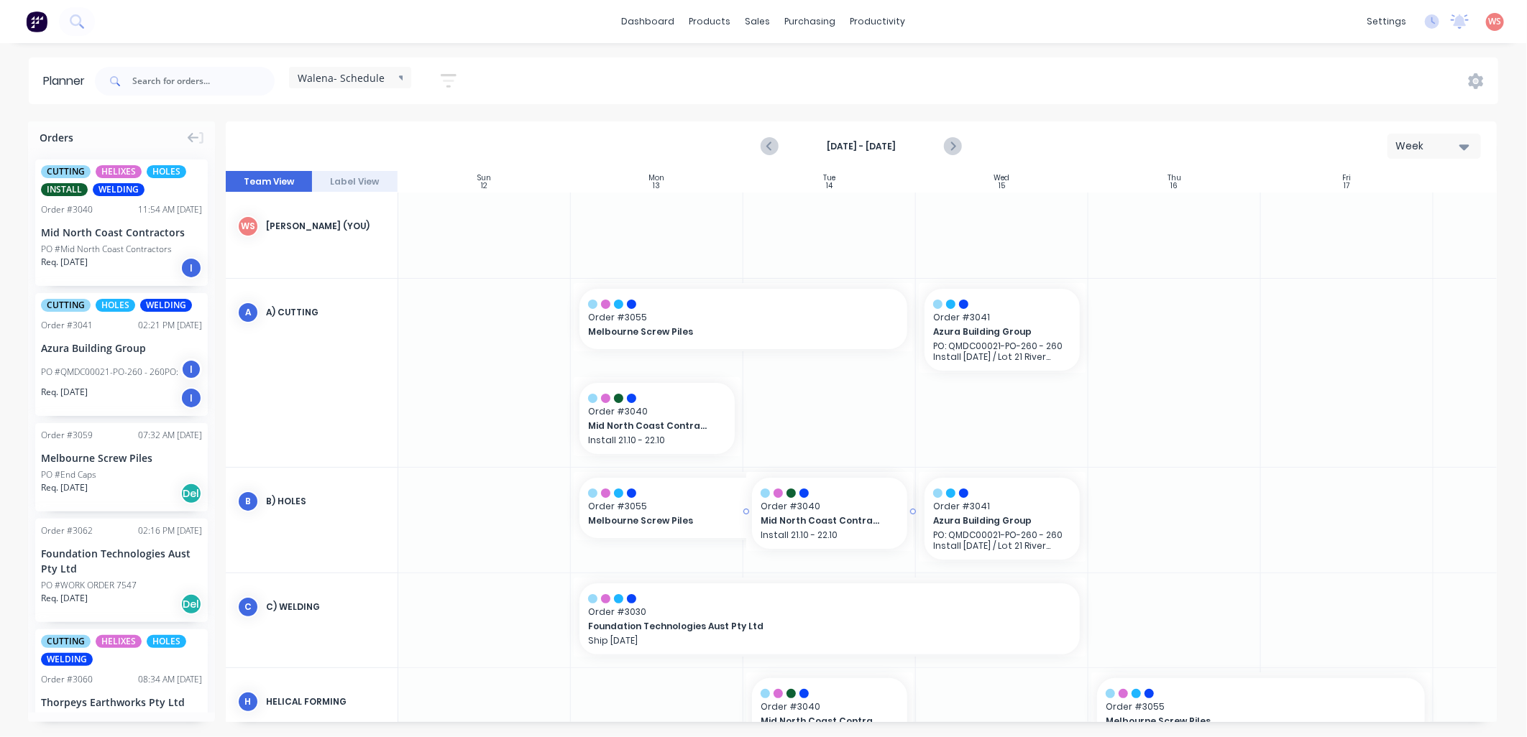
drag, startPoint x: 77, startPoint y: 213, endPoint x: 791, endPoint y: 569, distance: 797.8
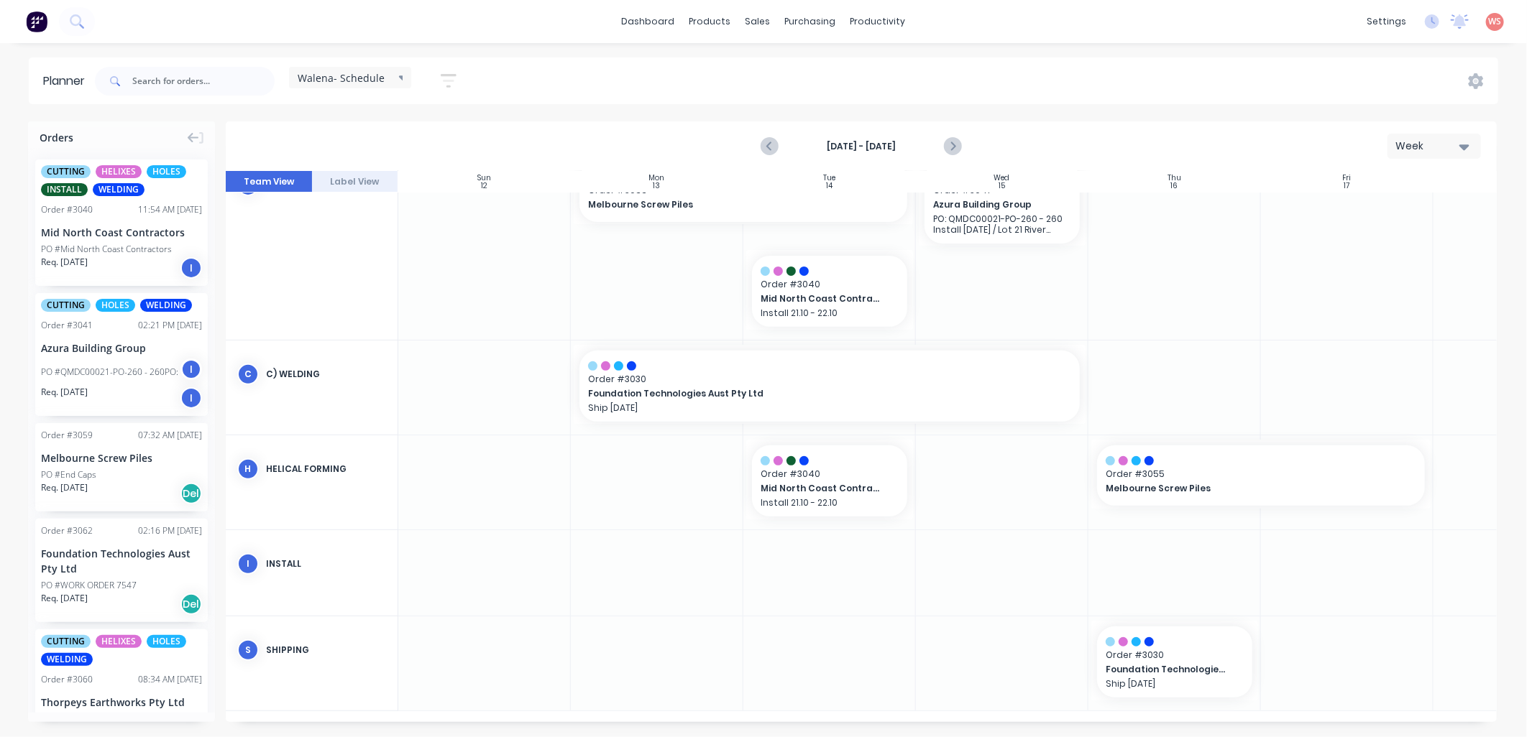
scroll to position [321, 0]
click at [951, 147] on icon "Next page" at bounding box center [951, 146] width 17 height 17
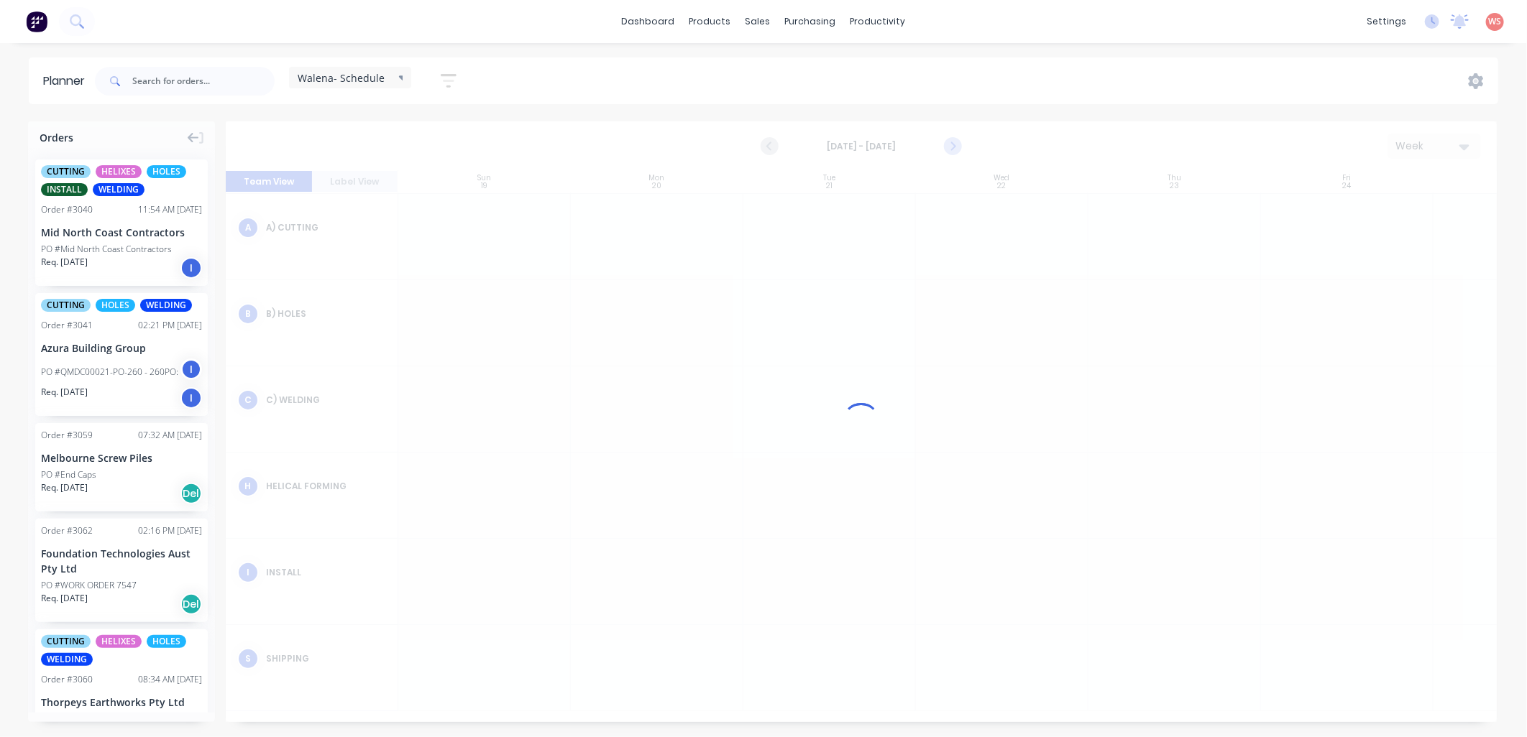
scroll to position [79, 0]
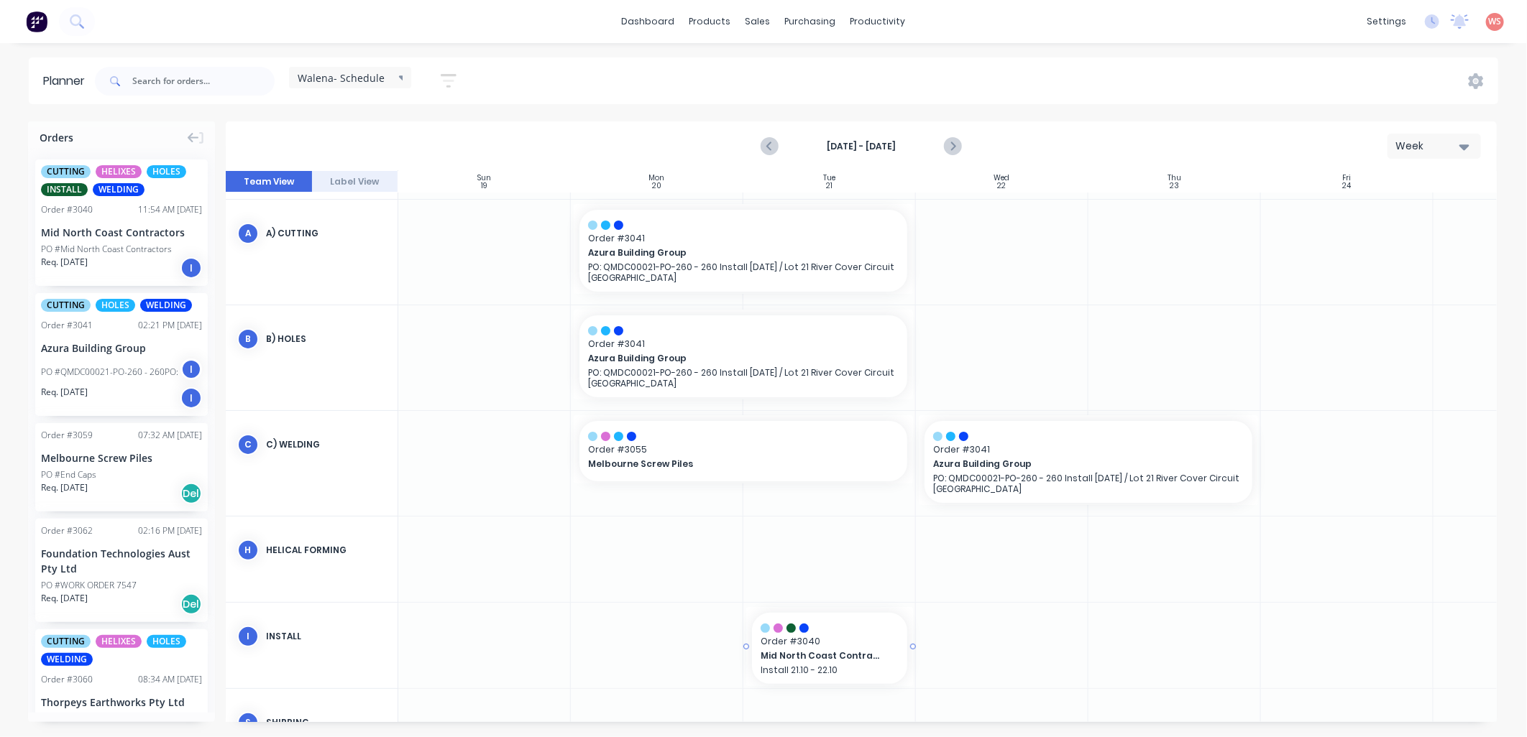
drag, startPoint x: 82, startPoint y: 216, endPoint x: 865, endPoint y: 651, distance: 896.4
drag, startPoint x: 909, startPoint y: 648, endPoint x: 951, endPoint y: 647, distance: 41.7
click at [812, 22] on div "purchasing" at bounding box center [810, 22] width 65 height 22
click at [834, 65] on div "Purchase Orders" at bounding box center [857, 69] width 76 height 13
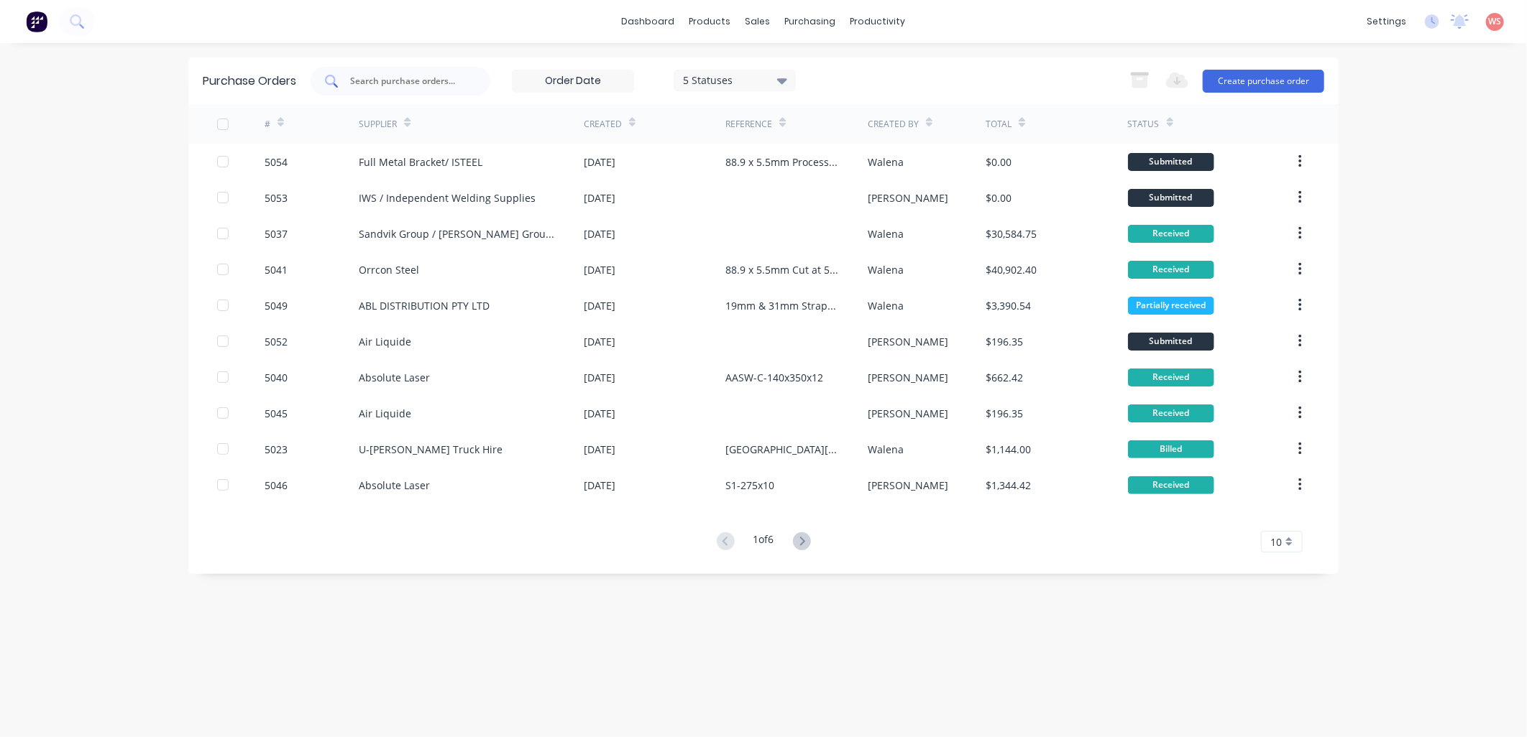
click at [417, 87] on input "text" at bounding box center [408, 81] width 119 height 14
type input "absolute"
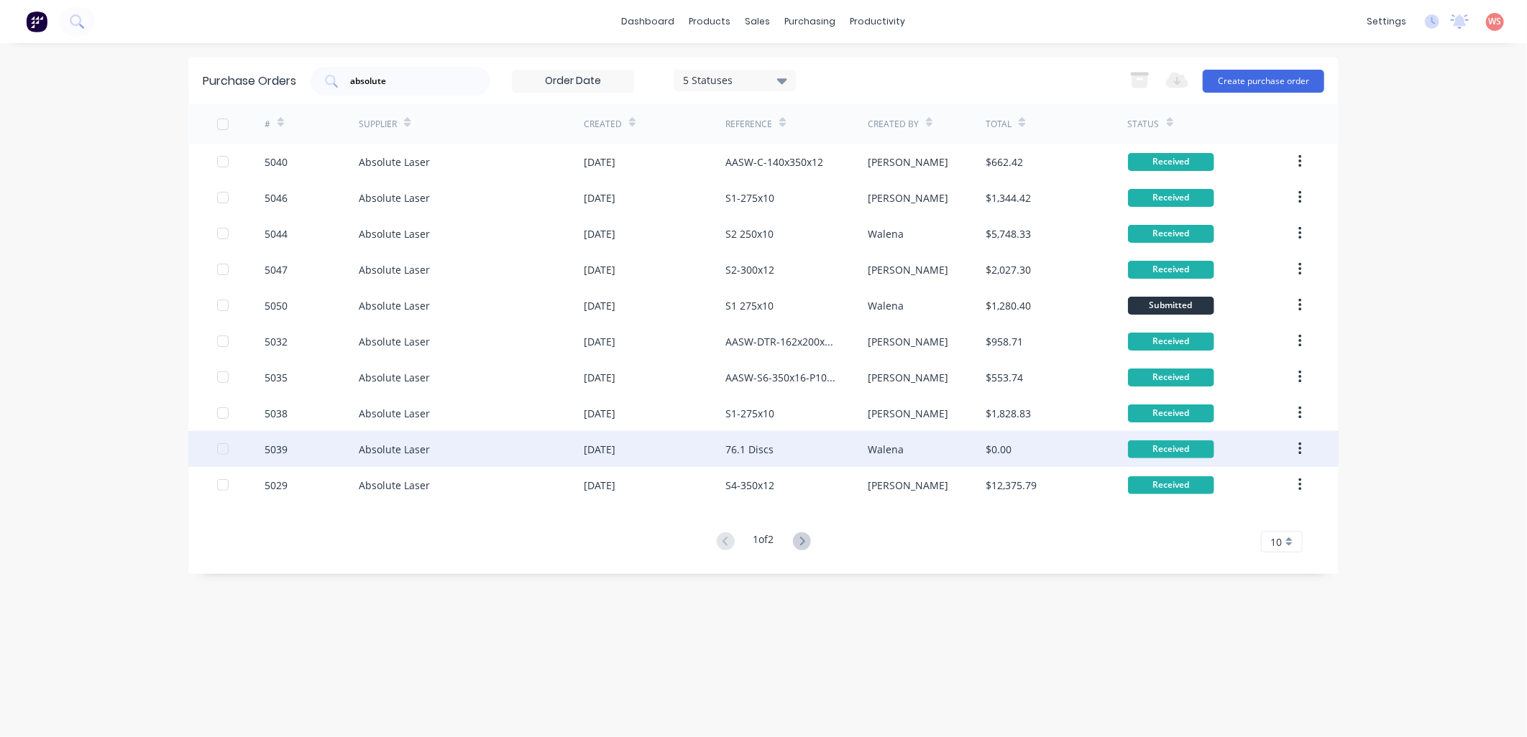
click at [405, 454] on div "Absolute Laser" at bounding box center [394, 449] width 71 height 15
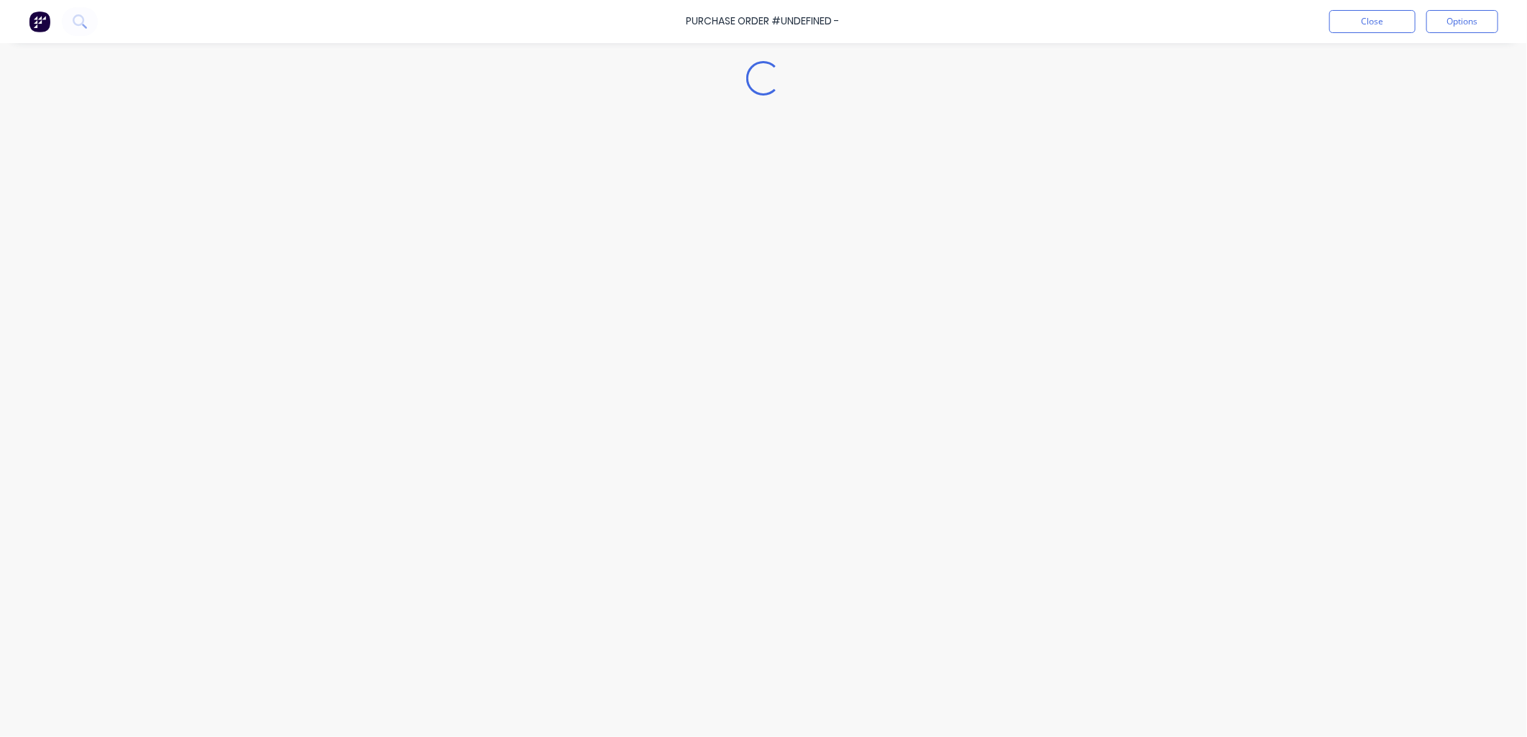
type textarea "x"
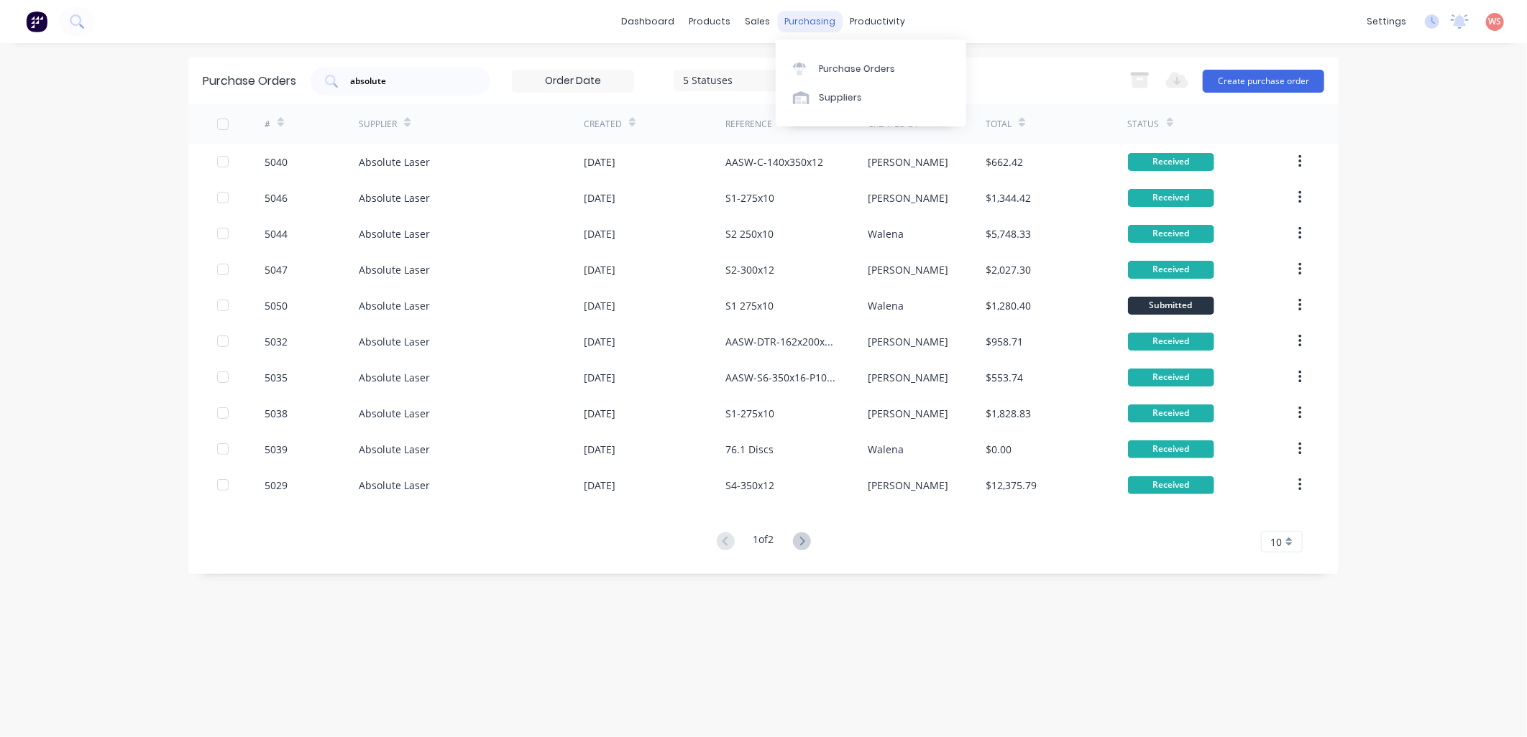
click at [796, 25] on div "purchasing" at bounding box center [810, 22] width 65 height 22
click at [817, 66] on link "Purchase Orders" at bounding box center [871, 68] width 190 height 29
drag, startPoint x: 392, startPoint y: 83, endPoint x: 310, endPoint y: 65, distance: 83.7
click at [304, 74] on div "Purchase Orders absolute 5 Statuses 5 Statuses Export to Excel (XLSX) Create pu…" at bounding box center [763, 81] width 1150 height 47
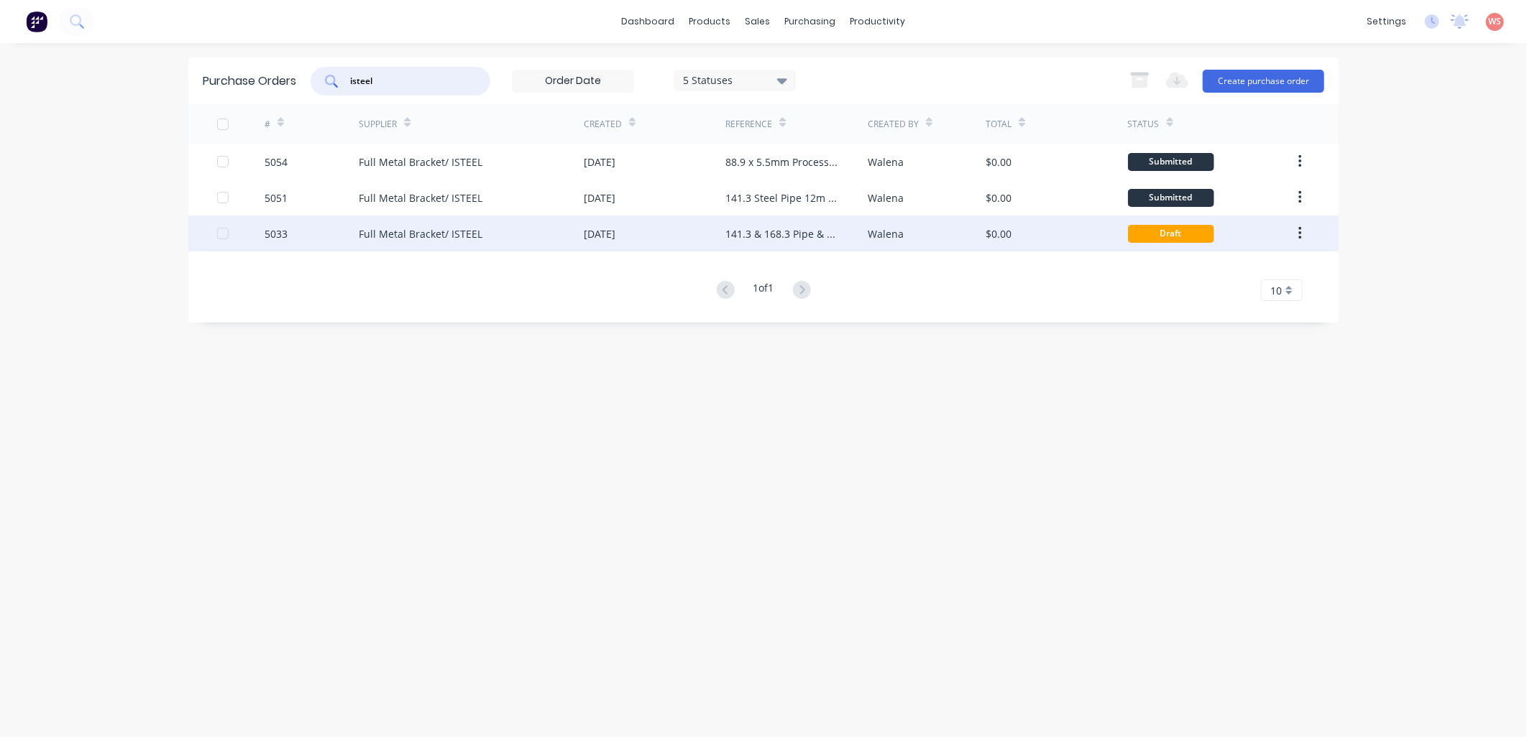
type input "isteel"
click at [406, 234] on div "Full Metal Bracket/ ISTEEL" at bounding box center [421, 233] width 124 height 15
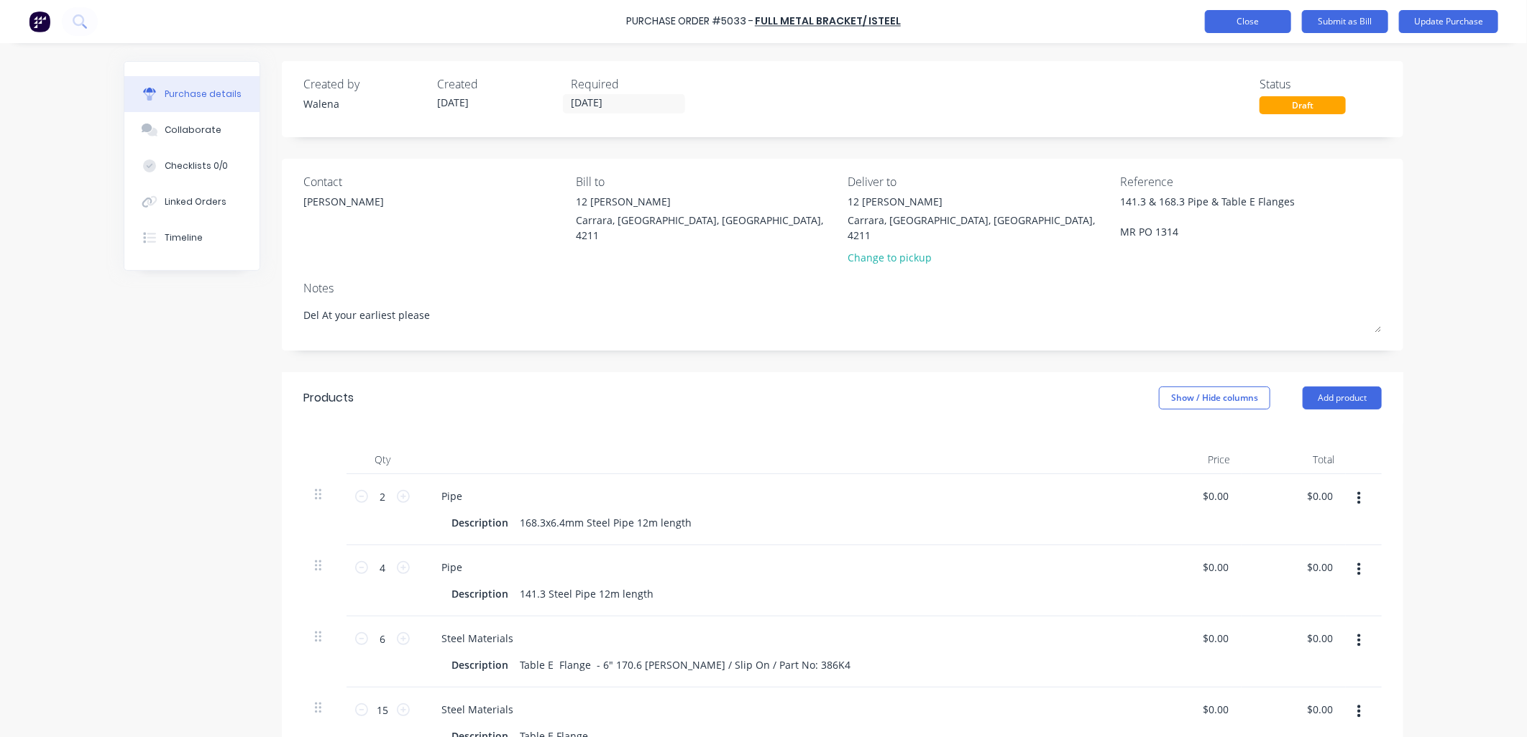
type textarea "x"
click at [1242, 17] on button "Close" at bounding box center [1248, 21] width 86 height 23
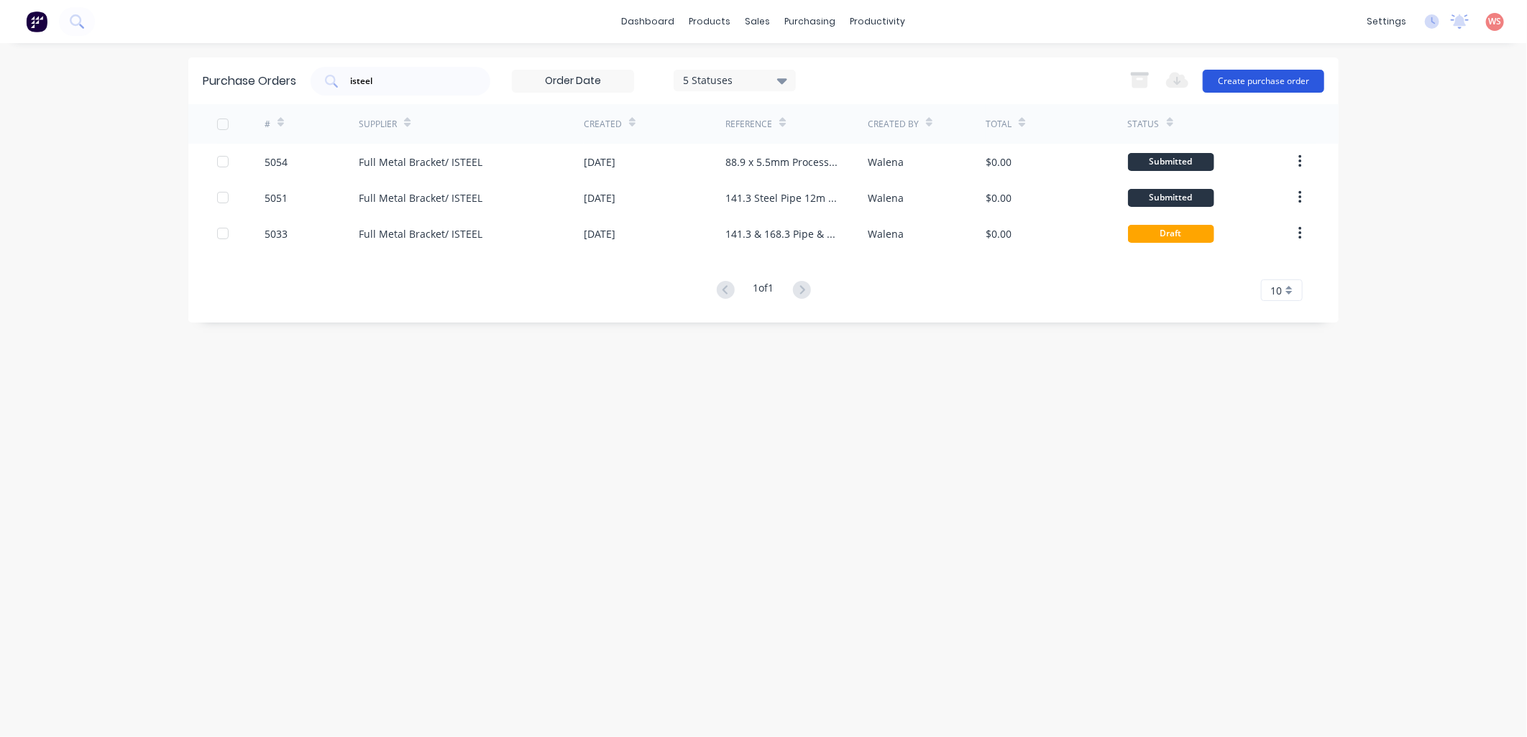
click at [1245, 81] on button "Create purchase order" at bounding box center [1262, 81] width 121 height 23
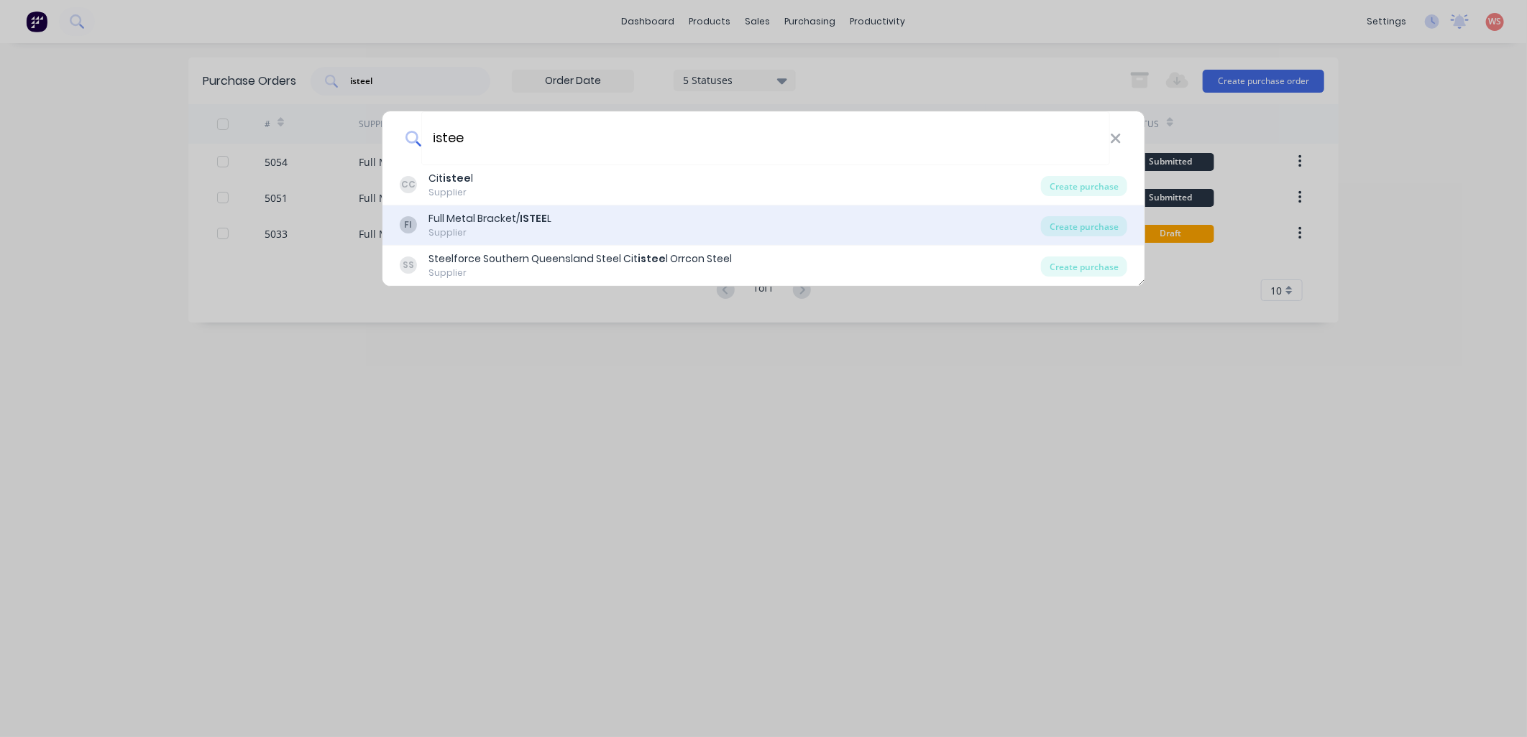
type input "istee"
click at [526, 219] on b "ISTEE" at bounding box center [533, 218] width 27 height 14
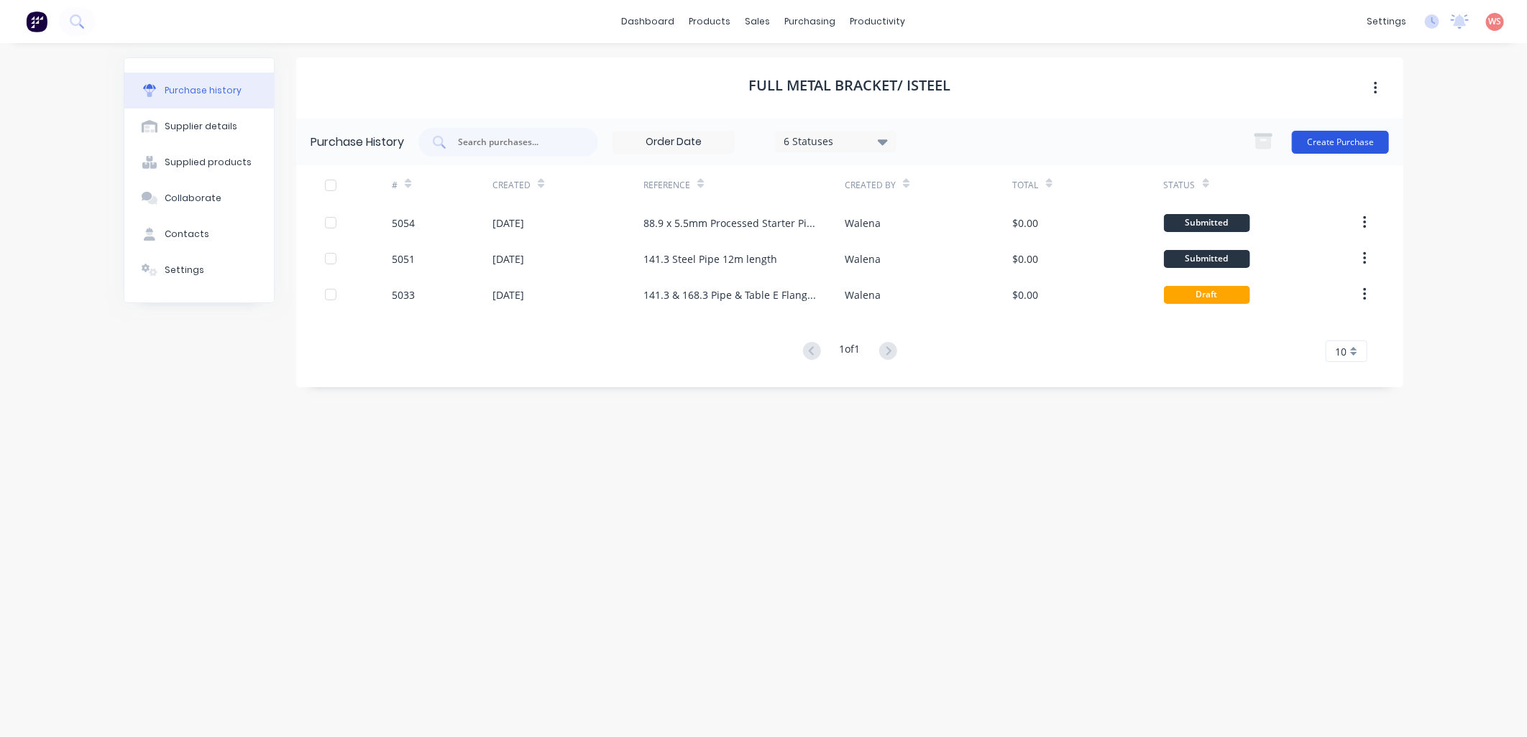
click at [1324, 137] on button "Create Purchase" at bounding box center [1340, 142] width 97 height 23
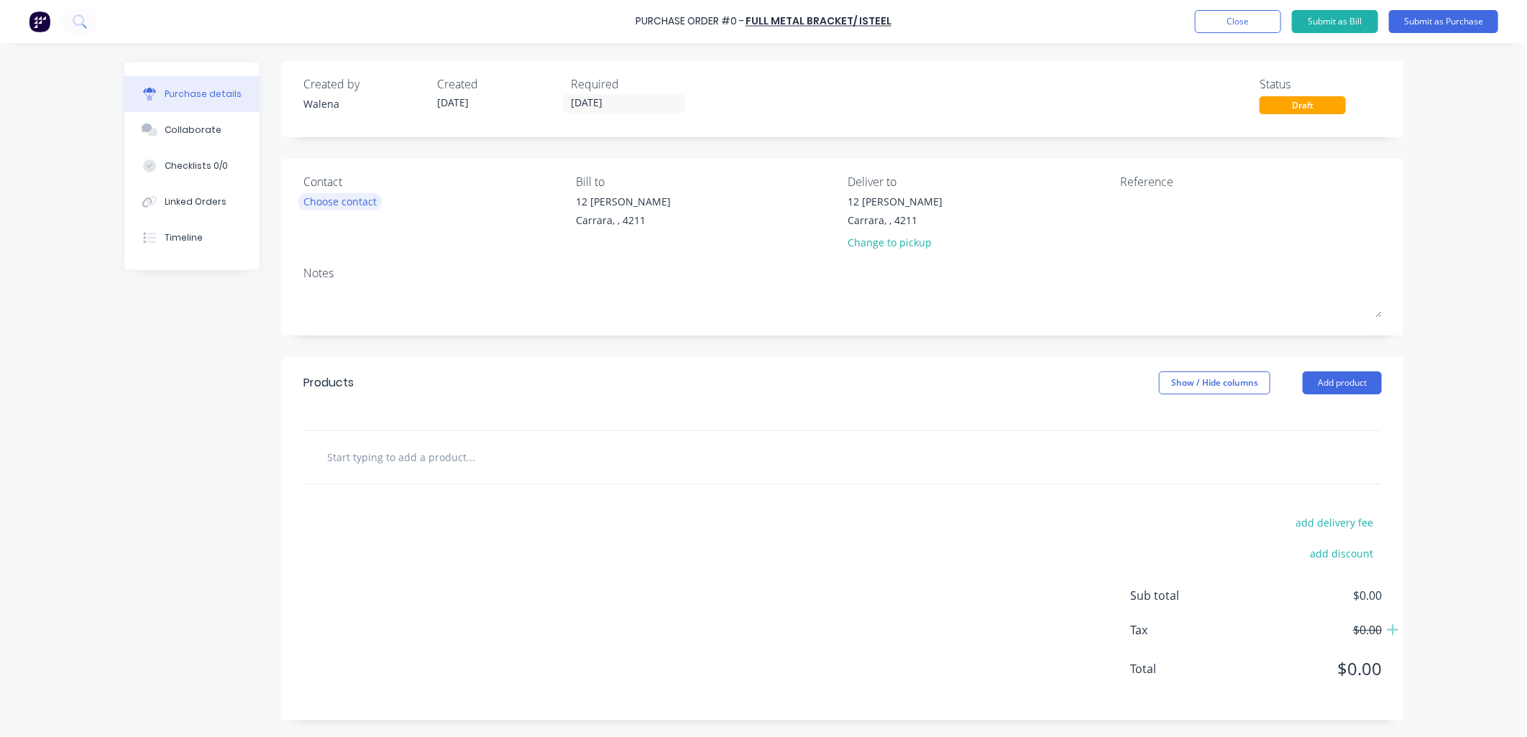
click at [339, 198] on div "Choose contact" at bounding box center [339, 201] width 73 height 15
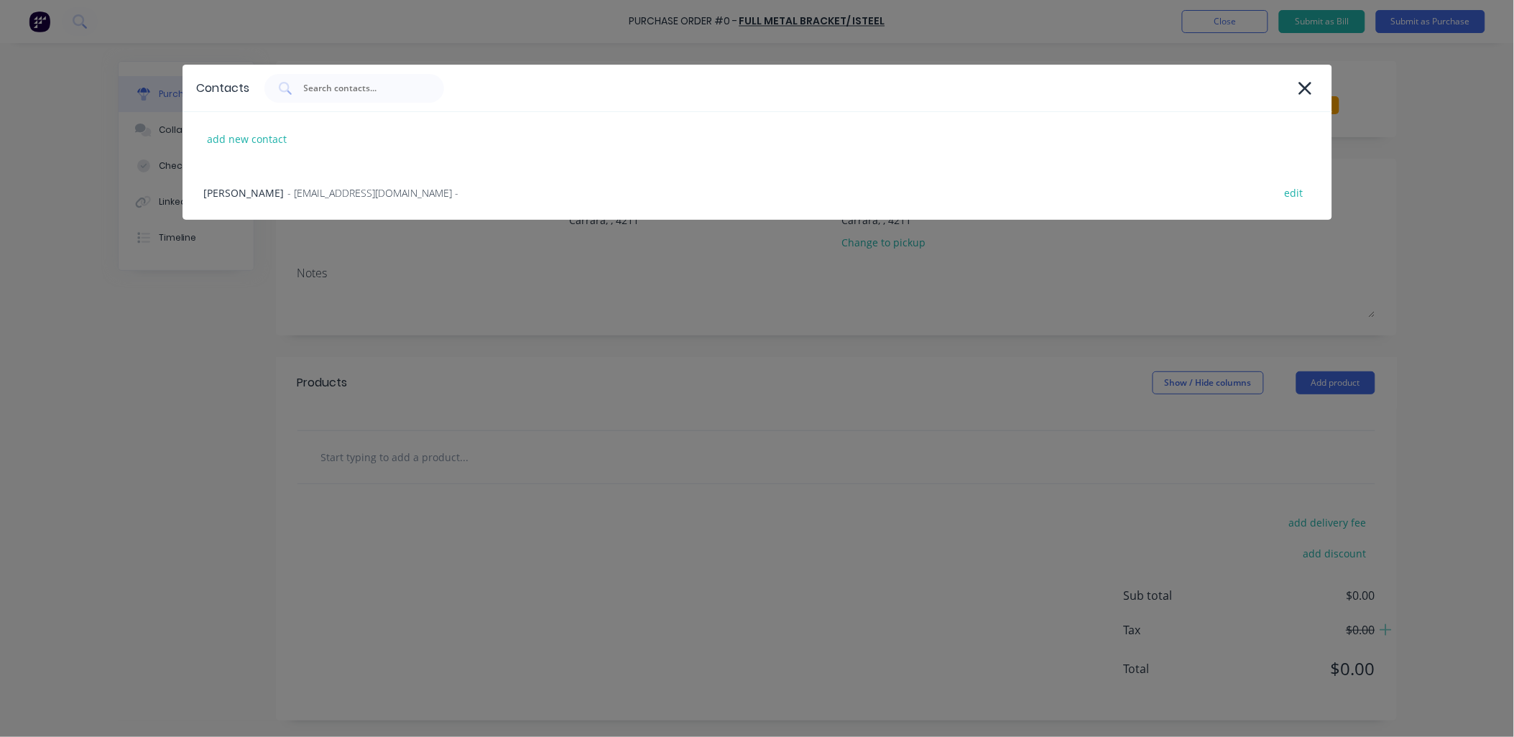
click at [339, 198] on span "- [EMAIL_ADDRESS][DOMAIN_NAME] -" at bounding box center [373, 192] width 171 height 15
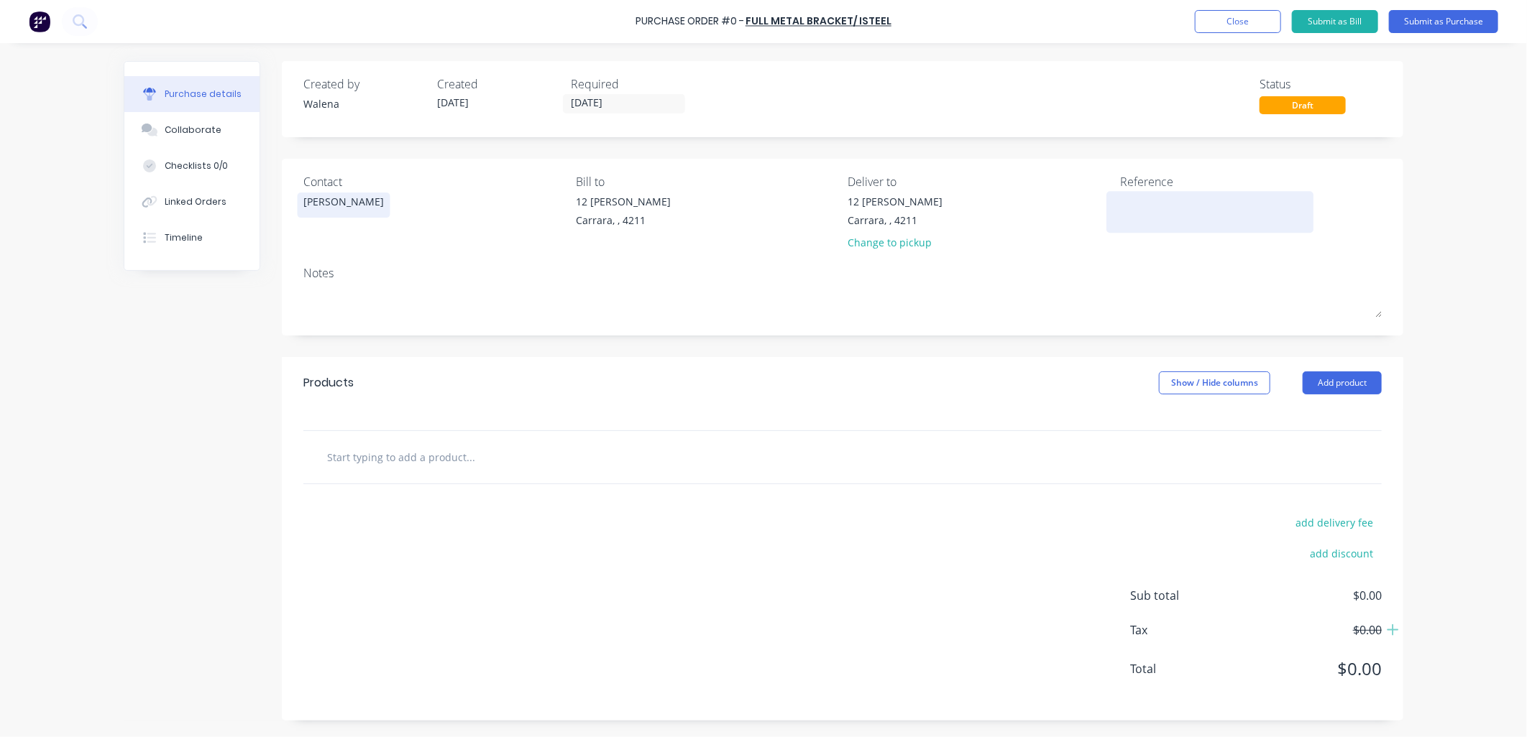
click at [1146, 206] on textarea at bounding box center [1210, 210] width 180 height 32
type textarea "TABLE E Flanges to suit 141"
type textarea "x"
click at [1160, 206] on textarea "TABLE E Flanges to suit 141" at bounding box center [1210, 210] width 180 height 32
type textarea "TABLE E SO Flanges to suit 141"
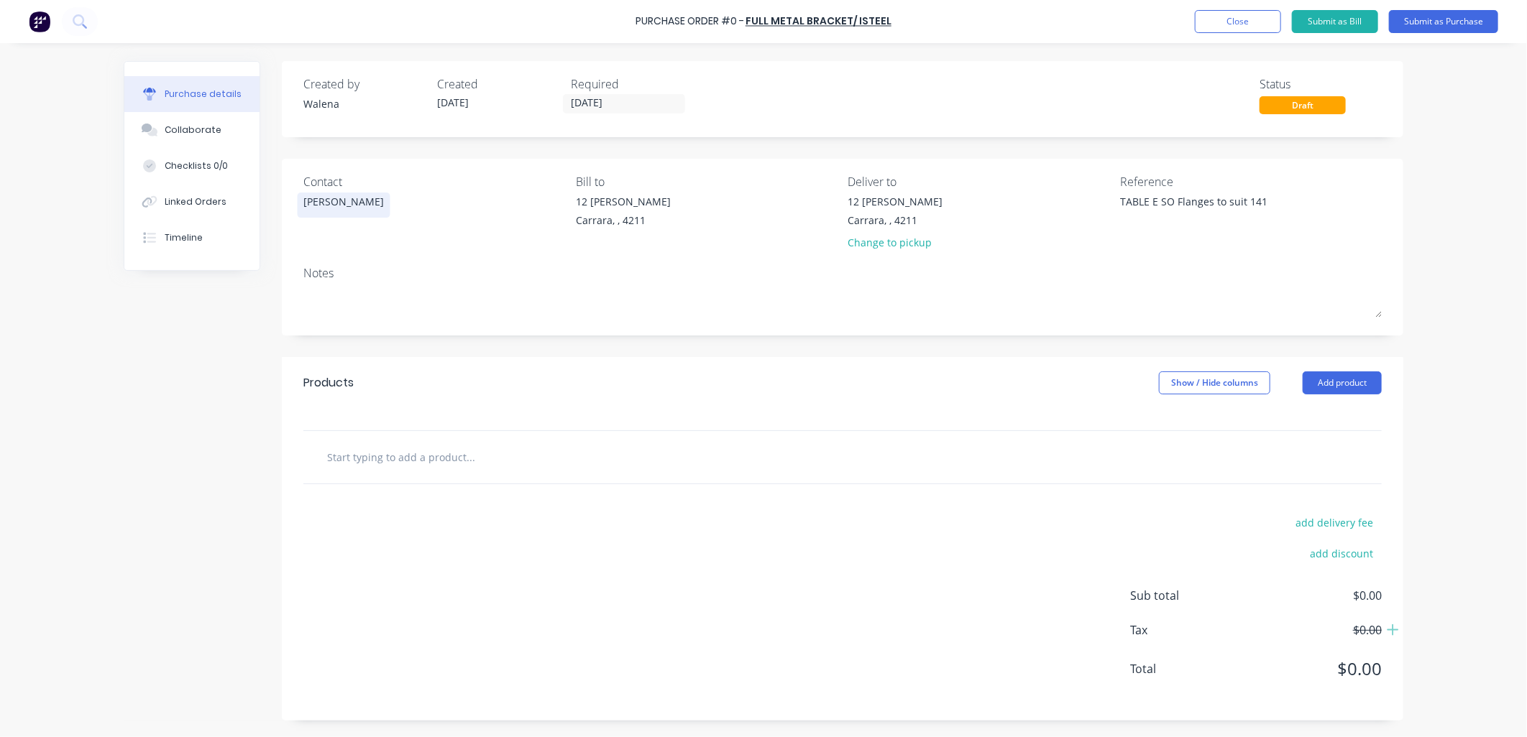
type textarea "x"
type textarea "TABLE E SO Flanges to suit 141"
click at [469, 454] on input "text" at bounding box center [470, 457] width 288 height 29
type textarea "x"
type input "T"
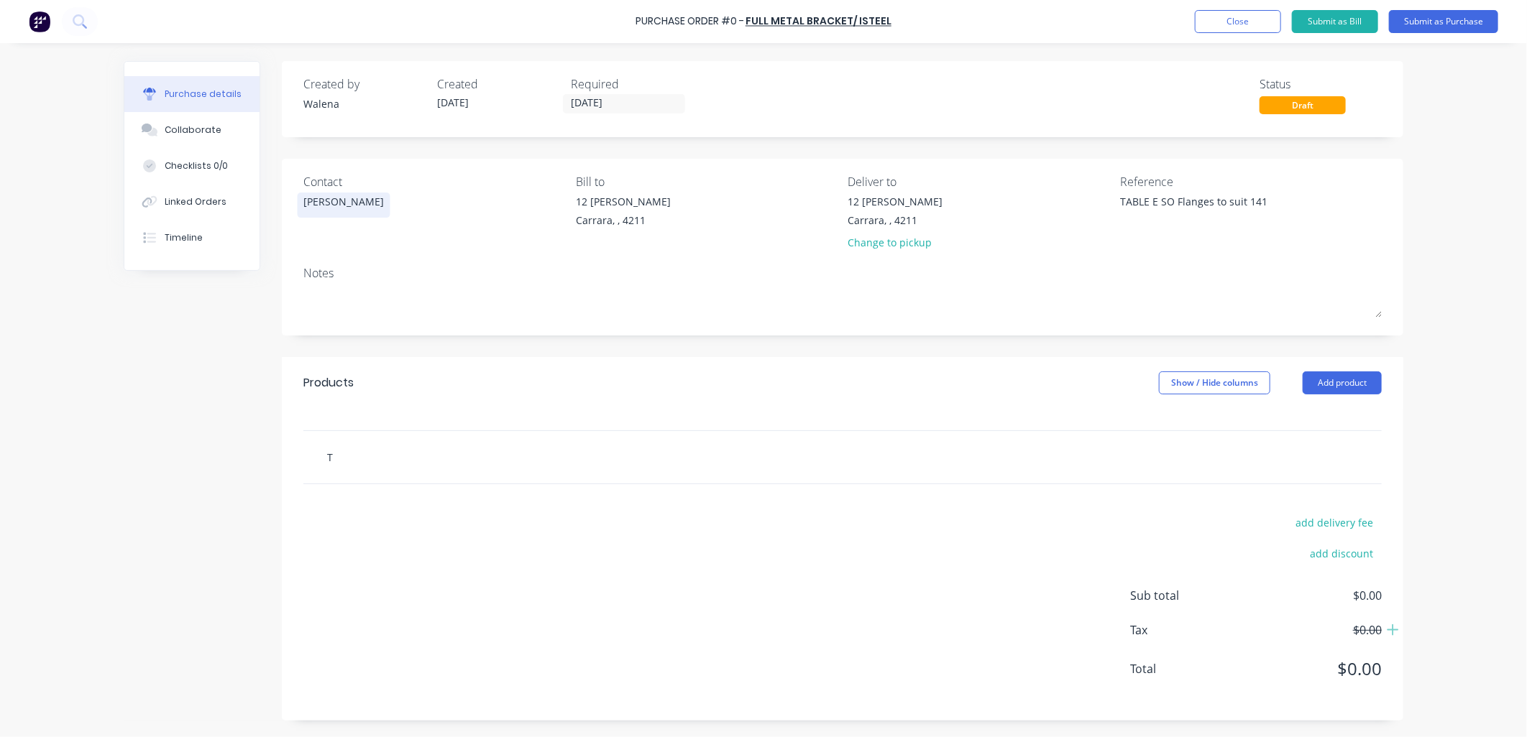
type textarea "x"
type input "Ta"
type textarea "x"
type input "Tab"
type textarea "x"
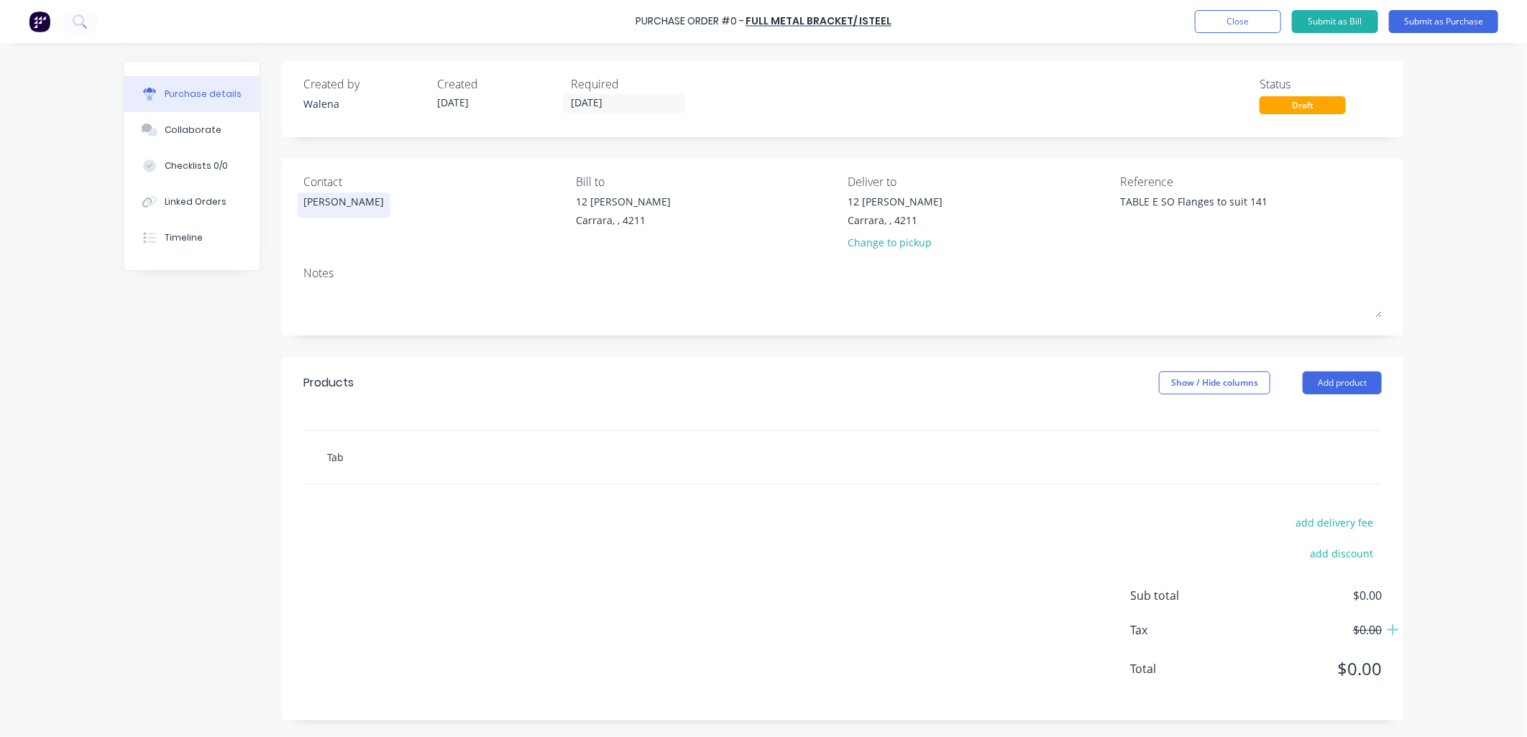
type input "Tabl"
type textarea "x"
type input "Table"
type textarea "x"
type input "Table"
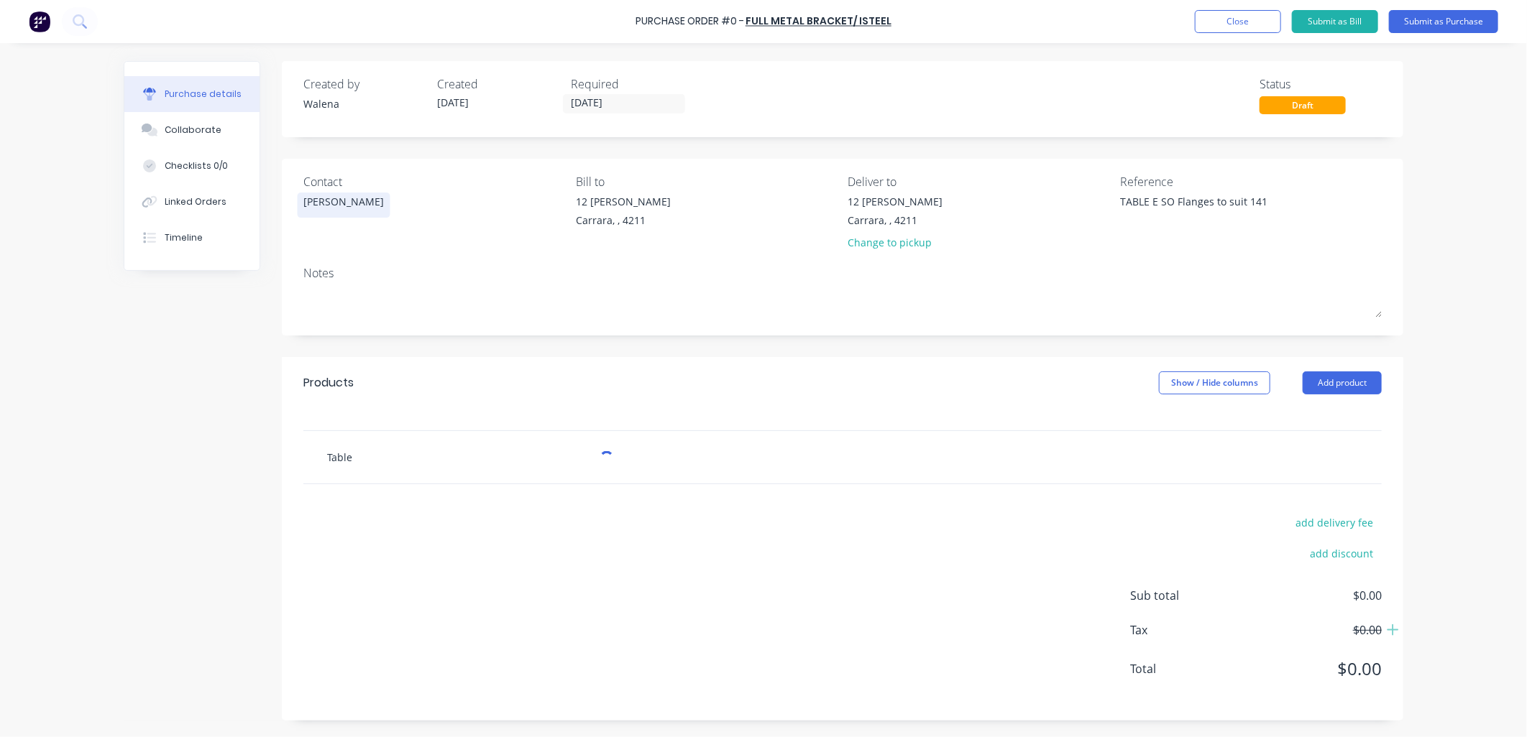
type textarea "x"
type input "Table E"
type textarea "x"
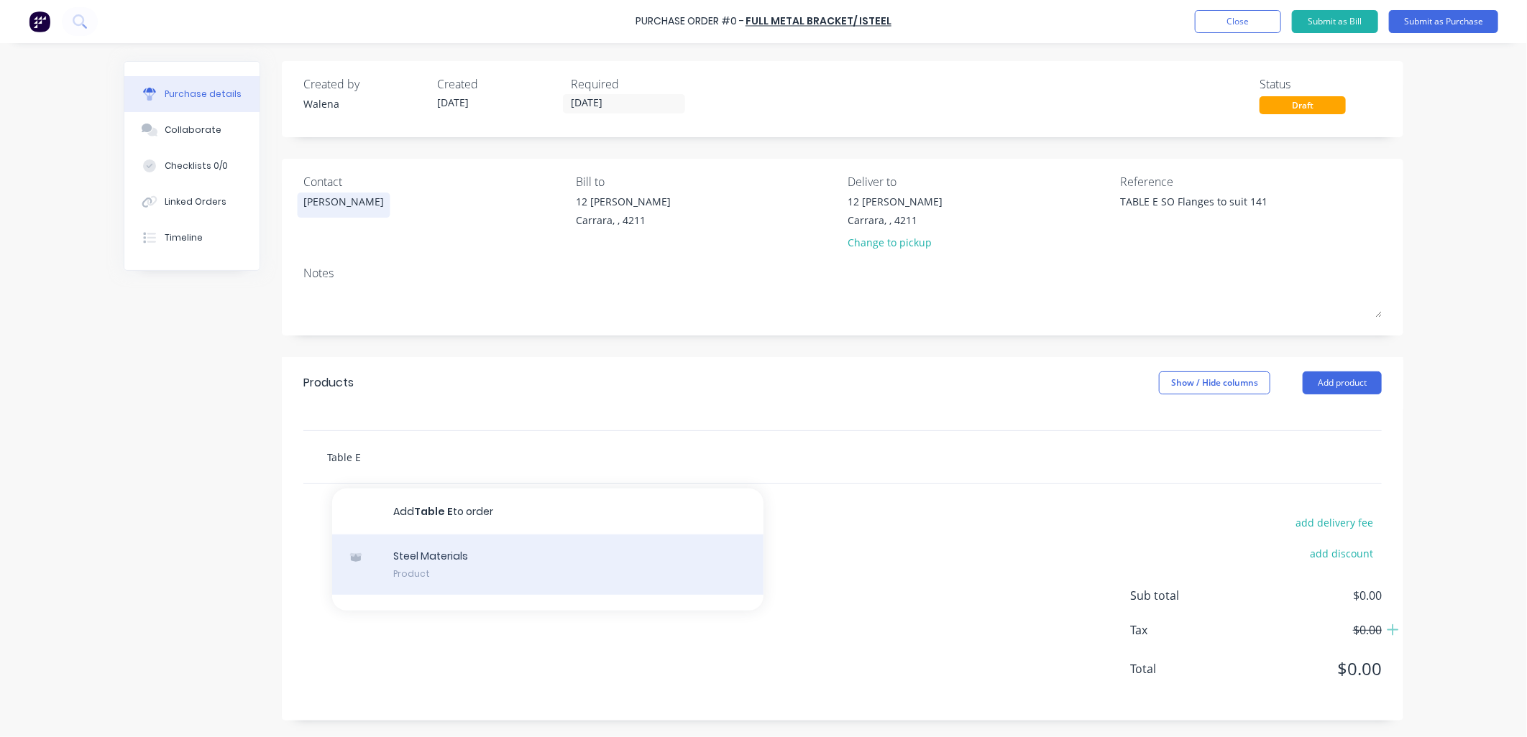
type input "Table E"
click at [392, 559] on div "Steel Materials Product" at bounding box center [547, 565] width 431 height 60
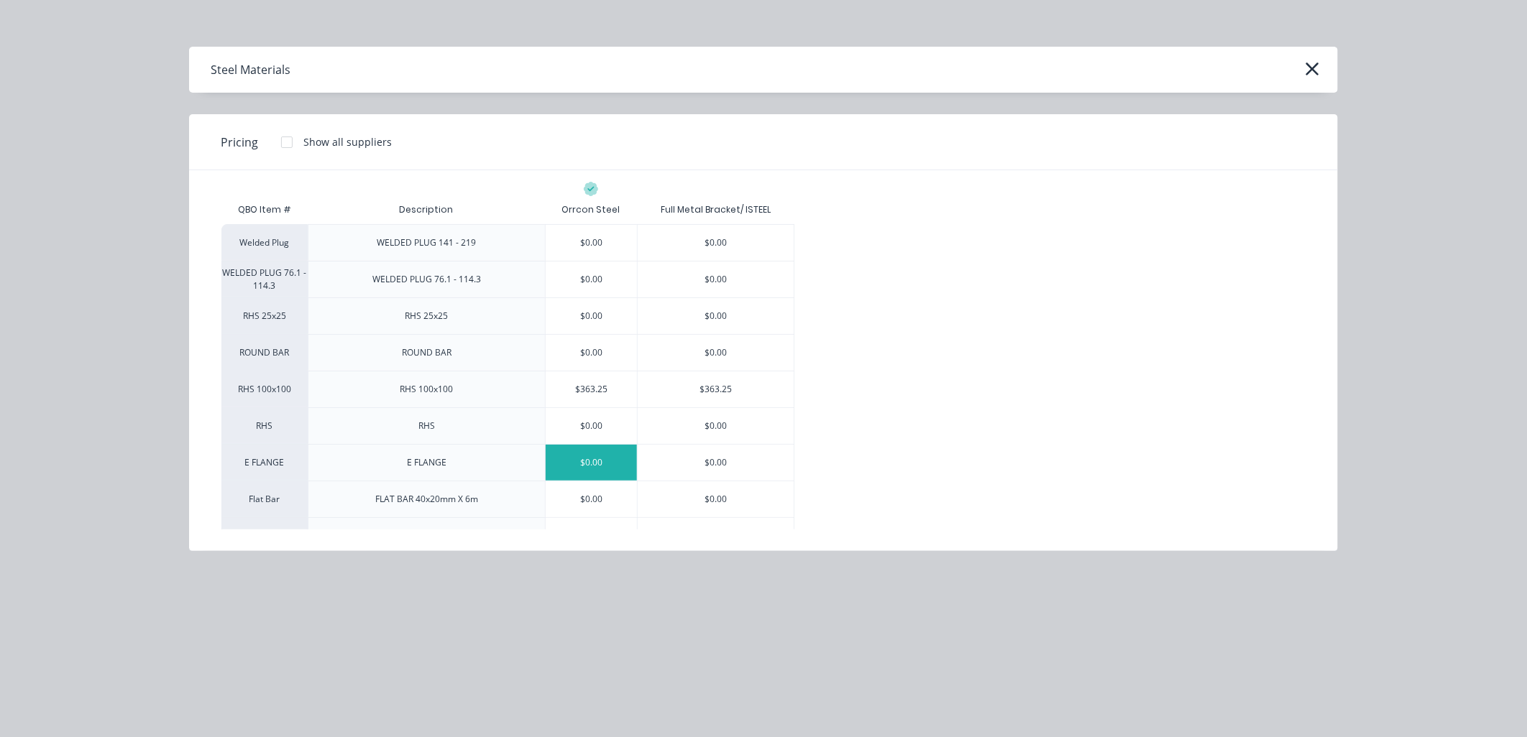
click at [595, 459] on div "$0.00" at bounding box center [591, 463] width 91 height 36
type textarea "x"
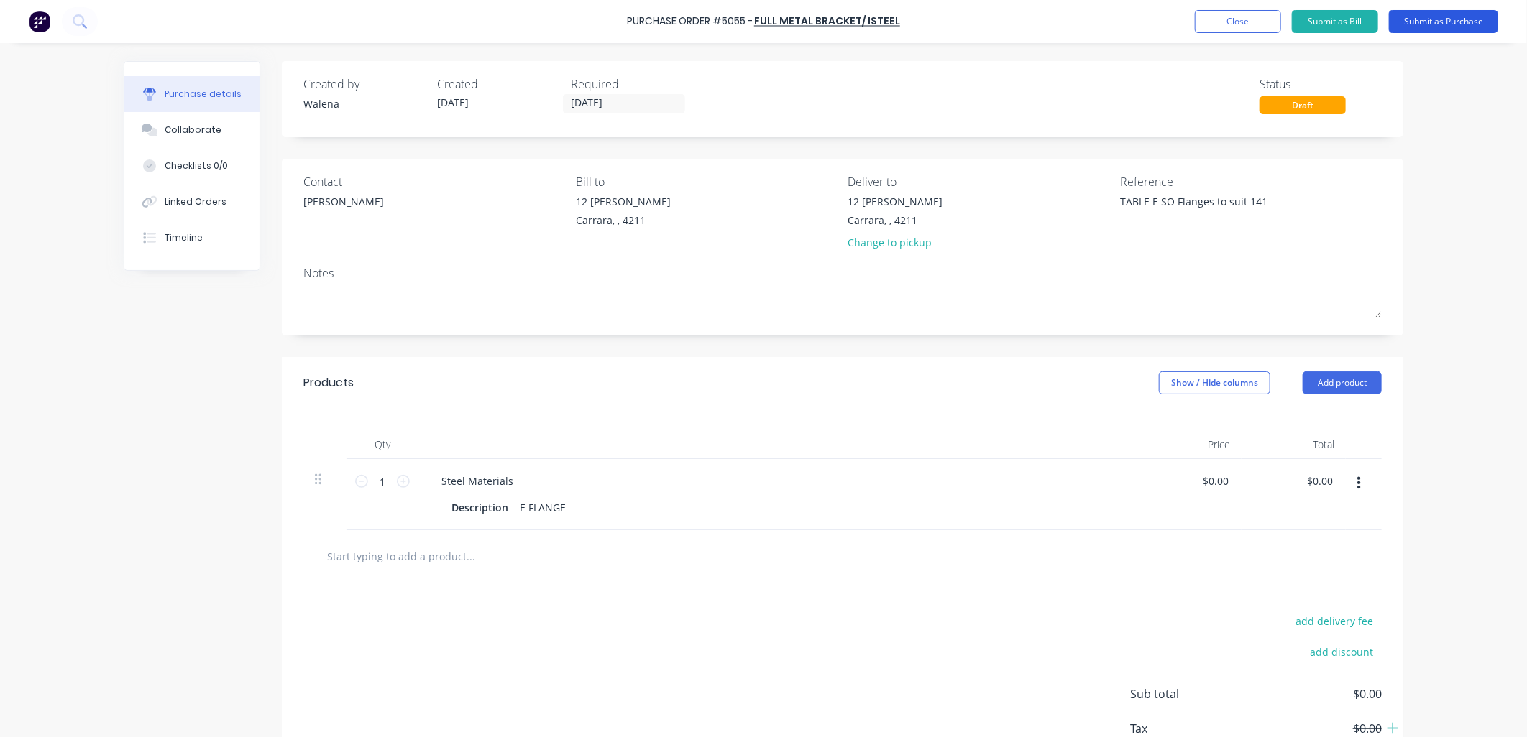
click at [1420, 10] on button "Submit as Purchase" at bounding box center [1443, 21] width 109 height 23
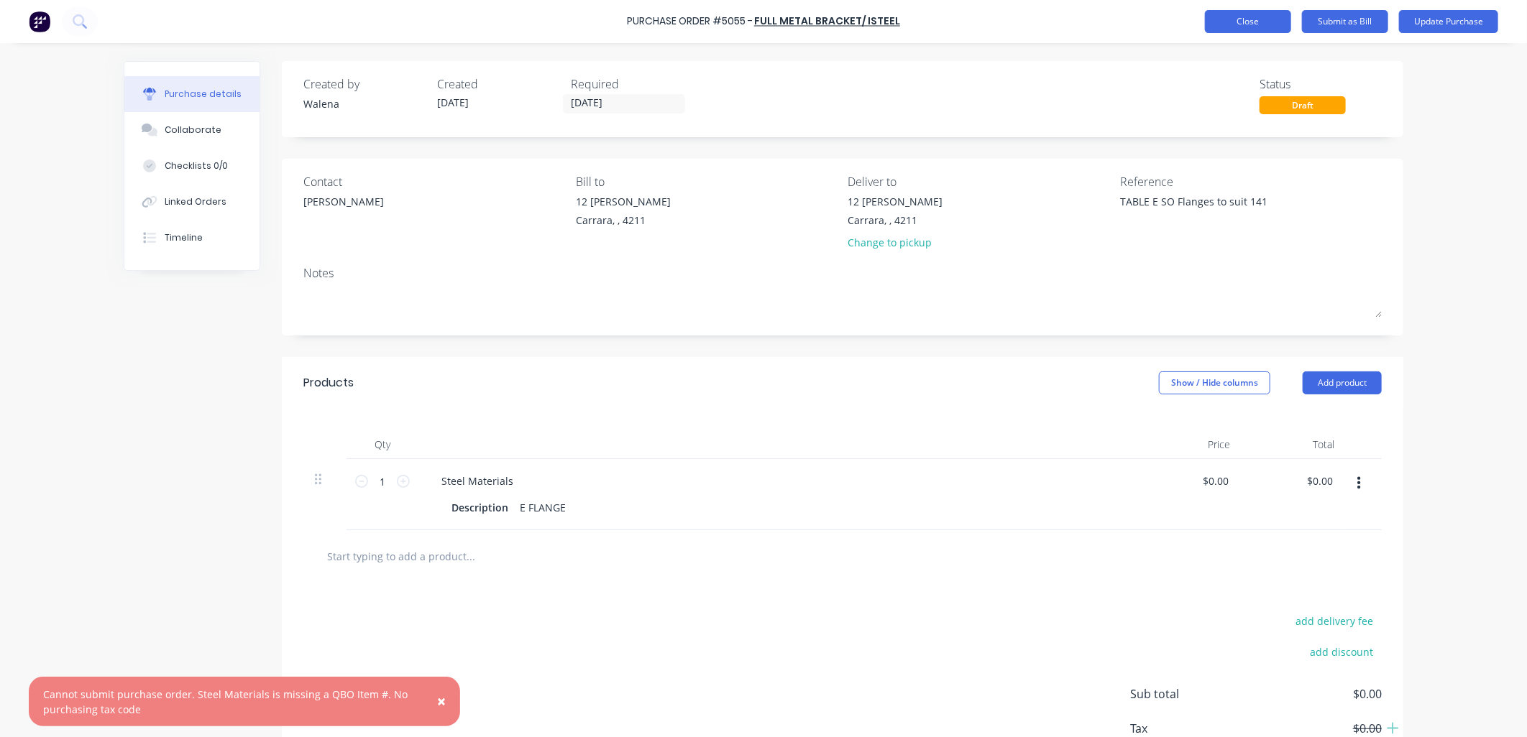
click at [1237, 23] on button "Close" at bounding box center [1248, 21] width 86 height 23
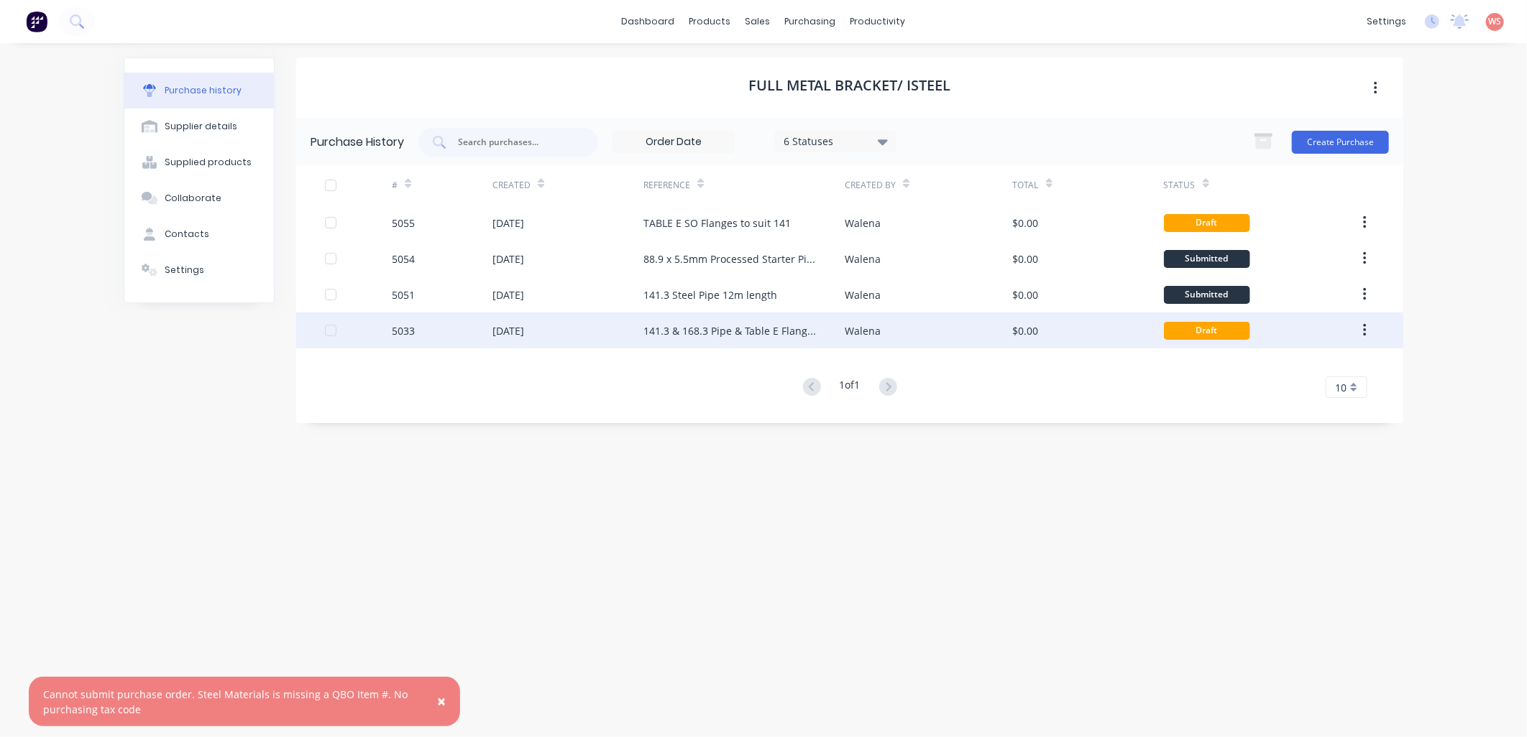
click at [729, 325] on div "141.3 & 168.3 Pipe & Table E Flanges MR PO 1314" at bounding box center [729, 330] width 173 height 15
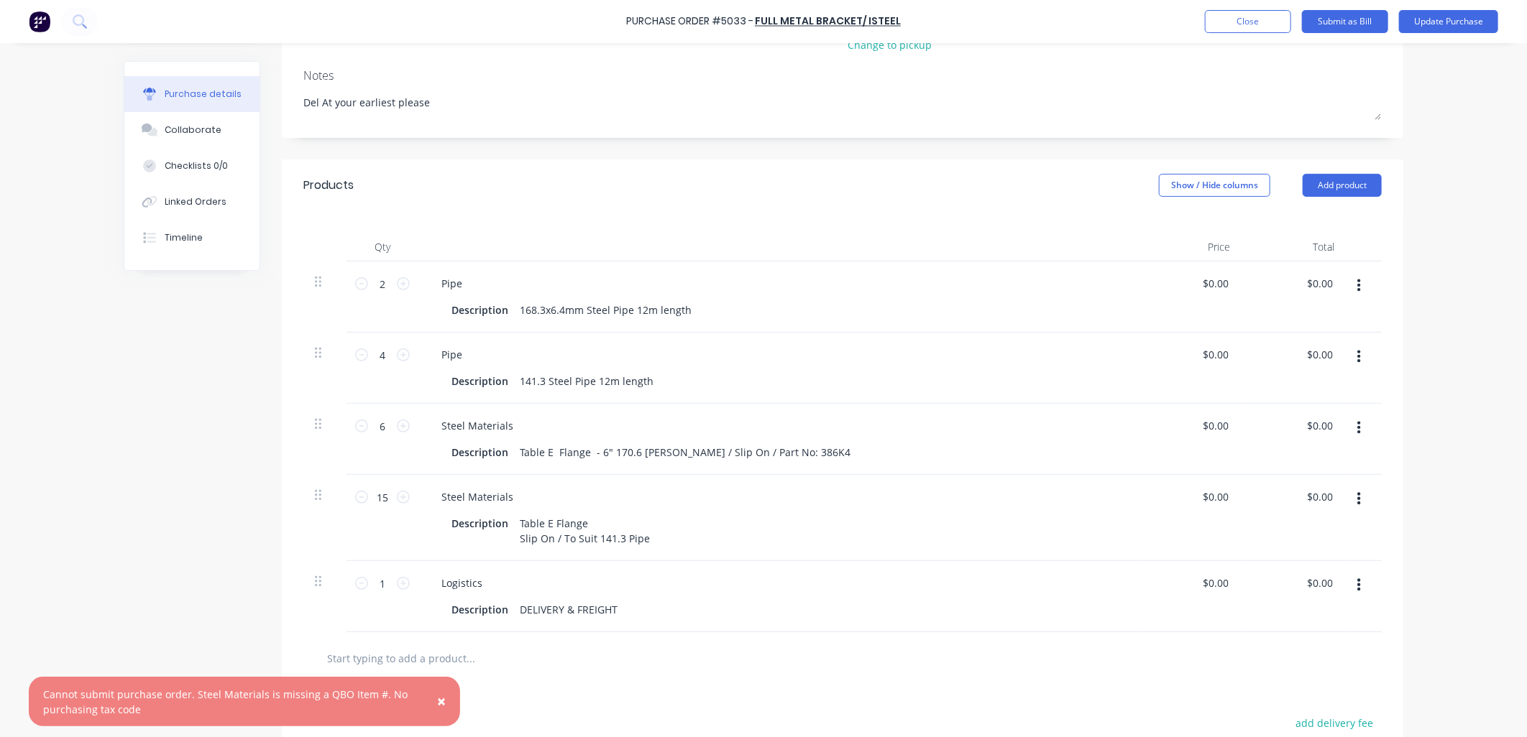
scroll to position [319, 0]
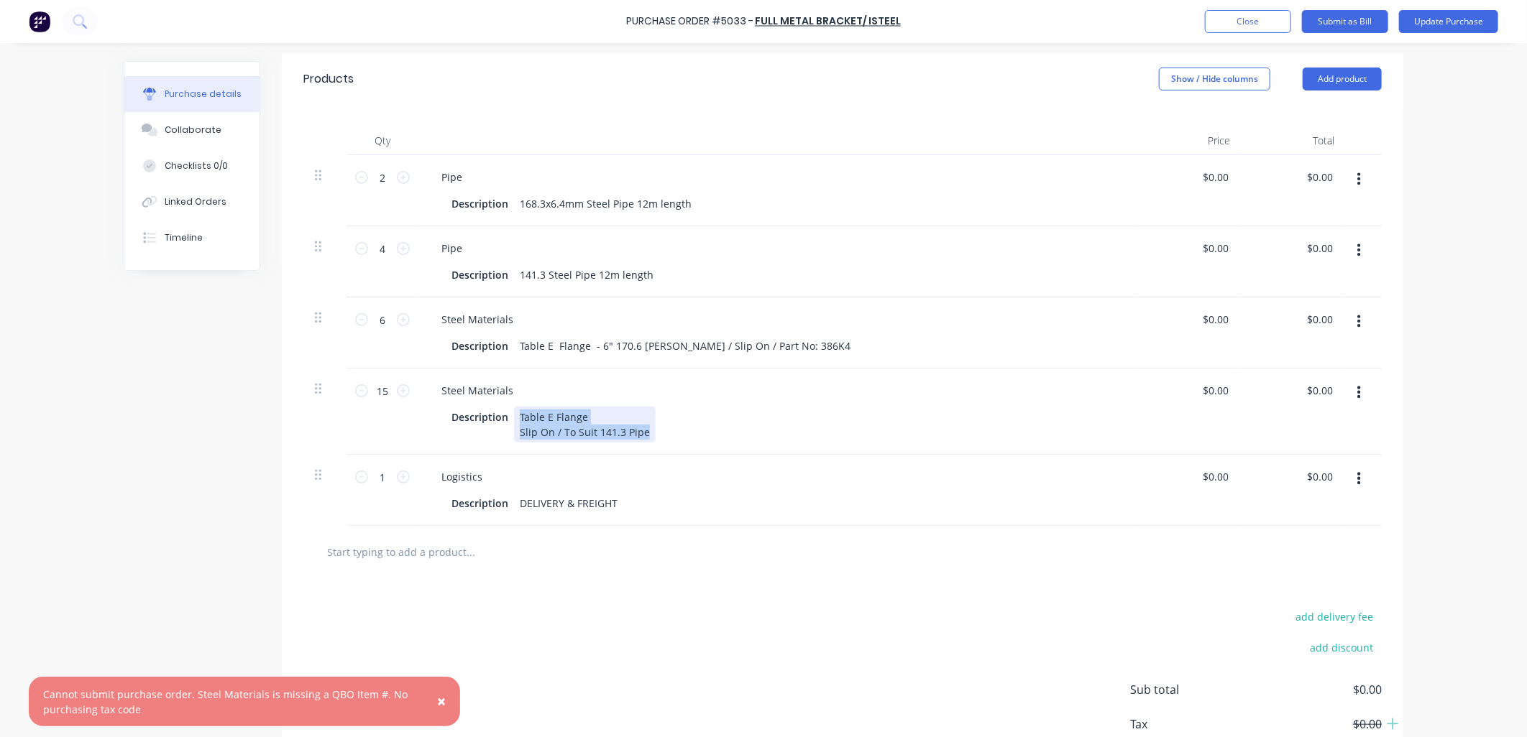
drag, startPoint x: 642, startPoint y: 415, endPoint x: 509, endPoint y: 403, distance: 133.5
click at [514, 407] on div "Table E Flange Slip On / To Suit 141.3 Pipe" at bounding box center [585, 425] width 142 height 36
copy div "Table E Flange Slip On / To Suit 141.3 Pipe"
click at [1263, 19] on button "Close" at bounding box center [1248, 21] width 86 height 23
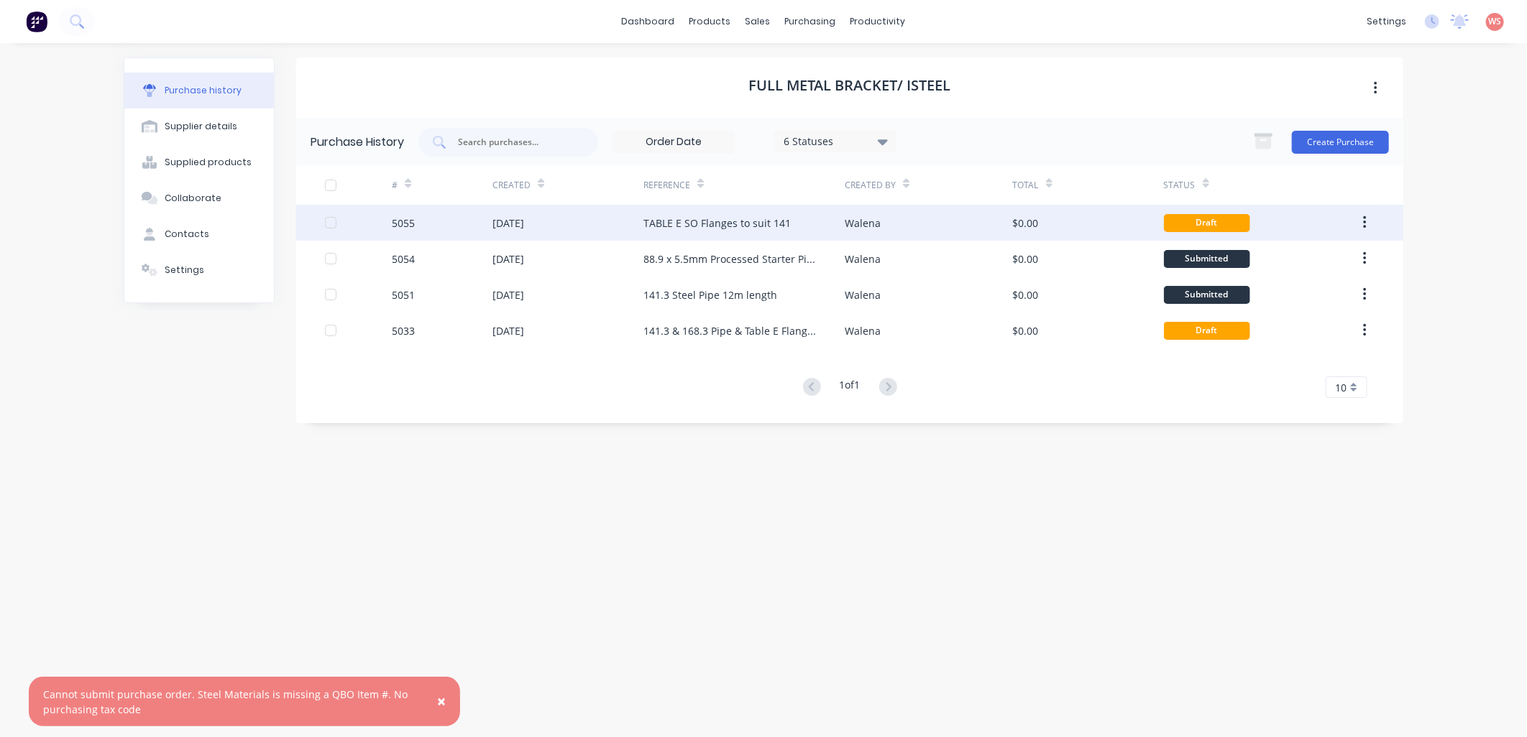
click at [1190, 217] on div "Draft" at bounding box center [1207, 223] width 86 height 18
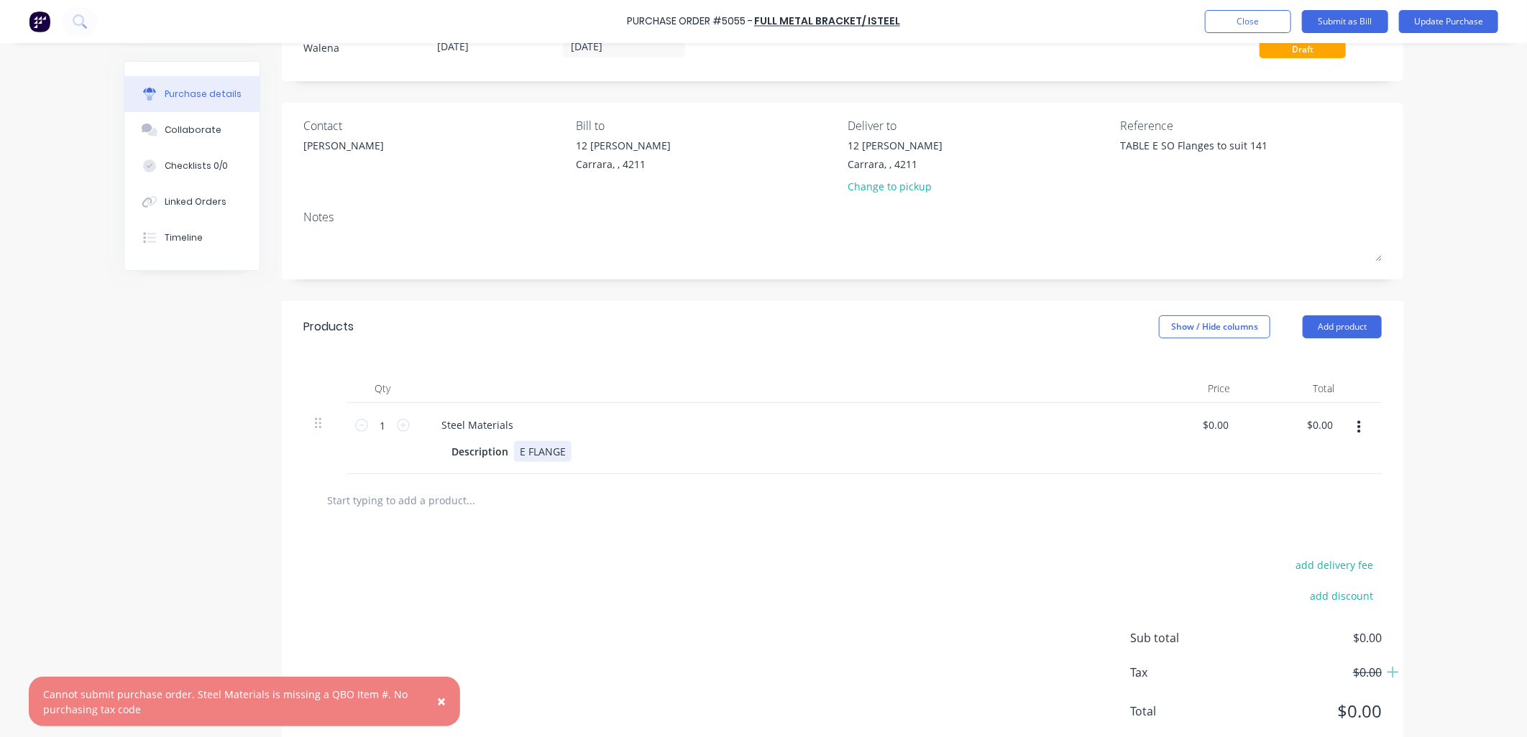
scroll to position [97, 0]
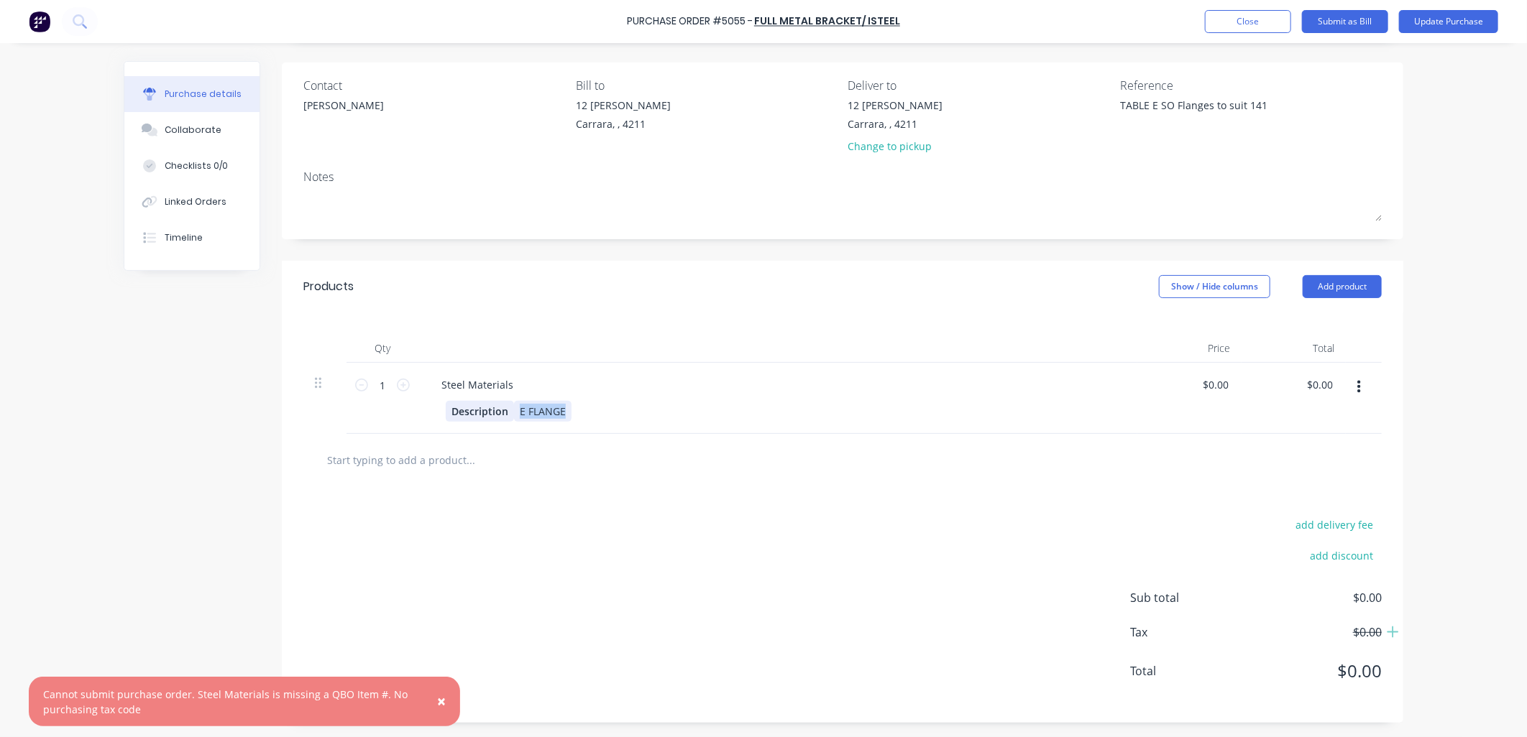
drag, startPoint x: 558, startPoint y: 413, endPoint x: 502, endPoint y: 413, distance: 56.1
click at [502, 413] on div "Description E FLANGE" at bounding box center [775, 411] width 658 height 21
type textarea "x"
paste div
click at [771, 563] on div "add delivery fee add discount Sub total $0.00 Tax $0.00 Total $0.00" at bounding box center [842, 605] width 1121 height 236
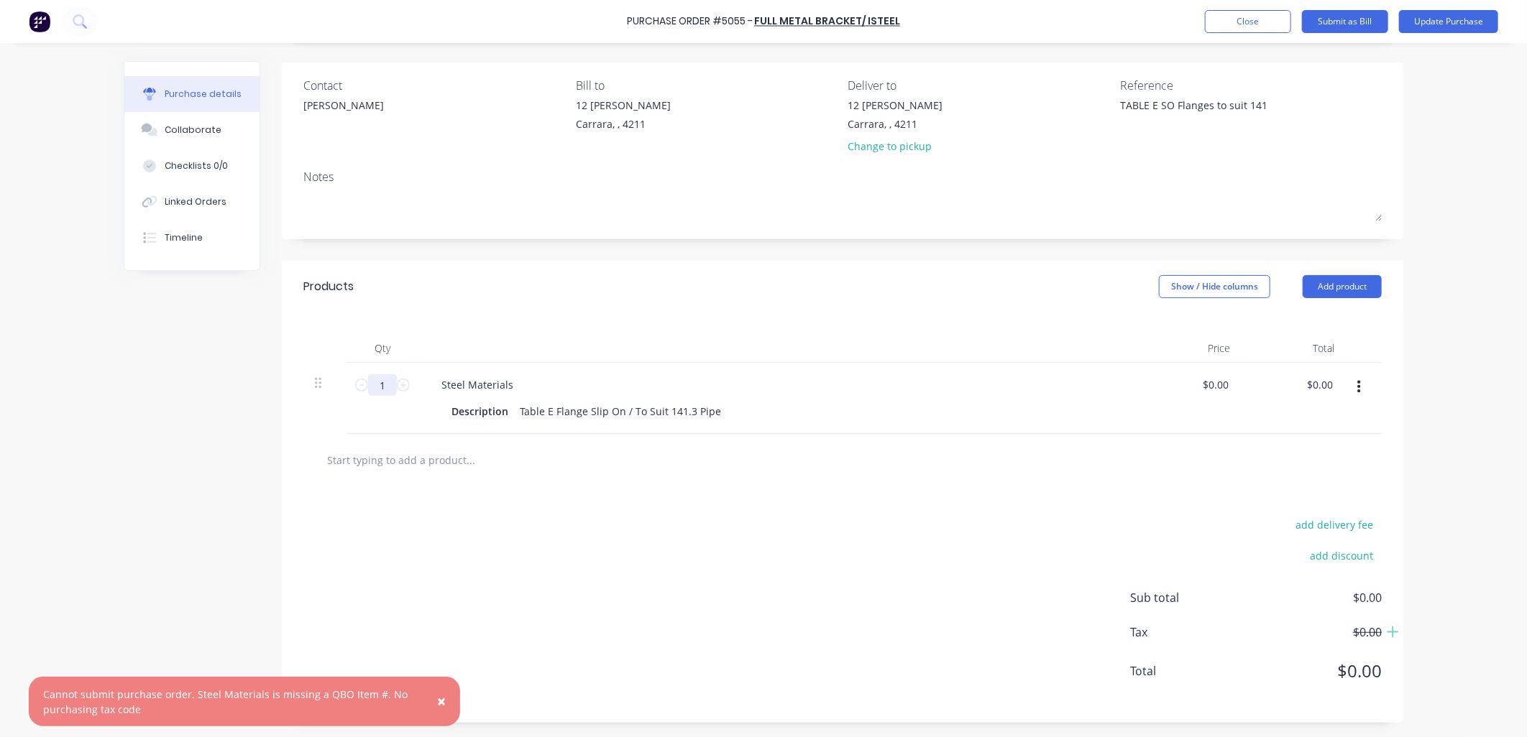
click at [377, 391] on input "1" at bounding box center [382, 385] width 29 height 22
type textarea "x"
click at [150, 494] on div "Created by [PERSON_NAME] Created [DATE] Required [DATE] Status Draft Contact [P…" at bounding box center [763, 344] width 1279 height 758
click at [1245, 31] on button "Close" at bounding box center [1248, 21] width 86 height 23
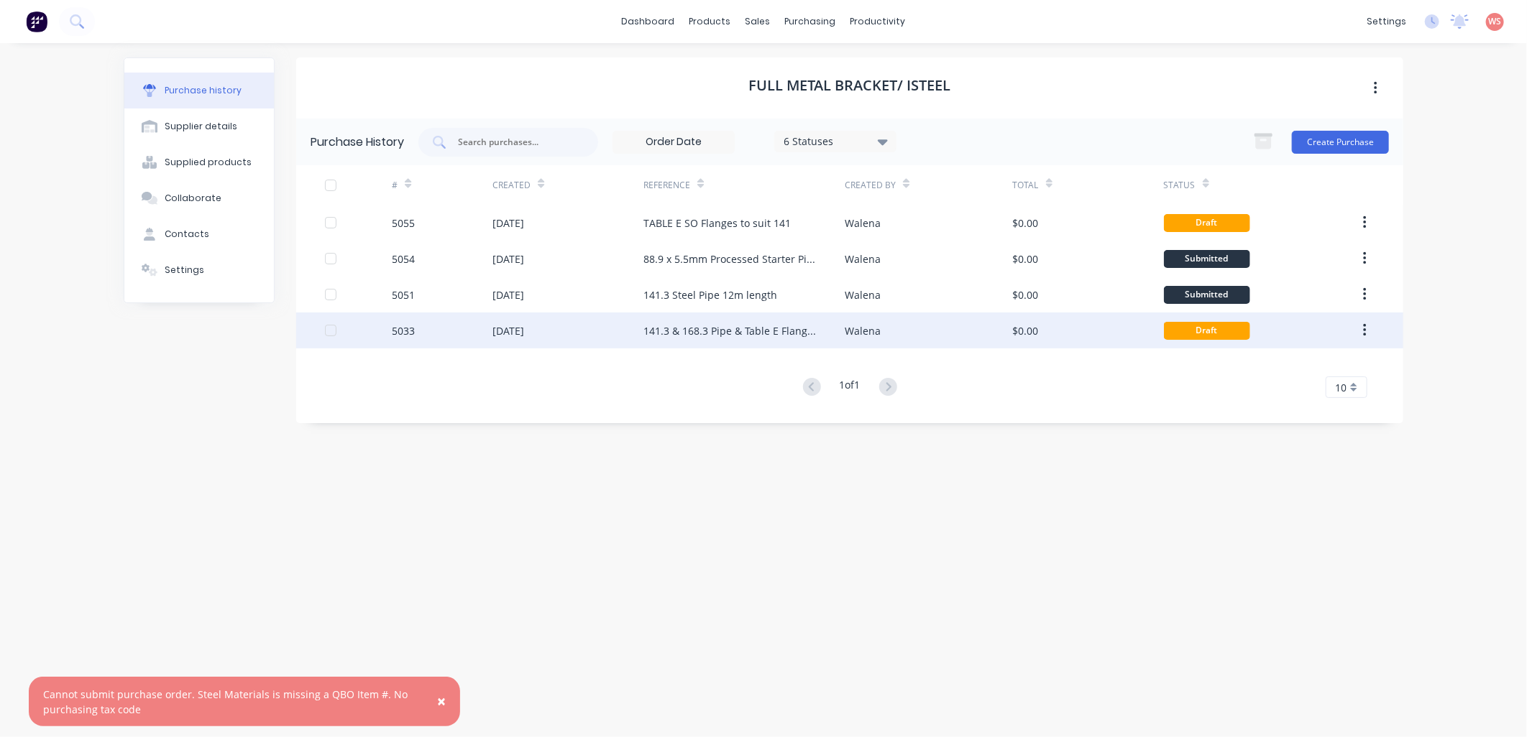
click at [714, 321] on div "141.3 & 168.3 Pipe & Table E Flanges MR PO 1314" at bounding box center [743, 331] width 201 height 36
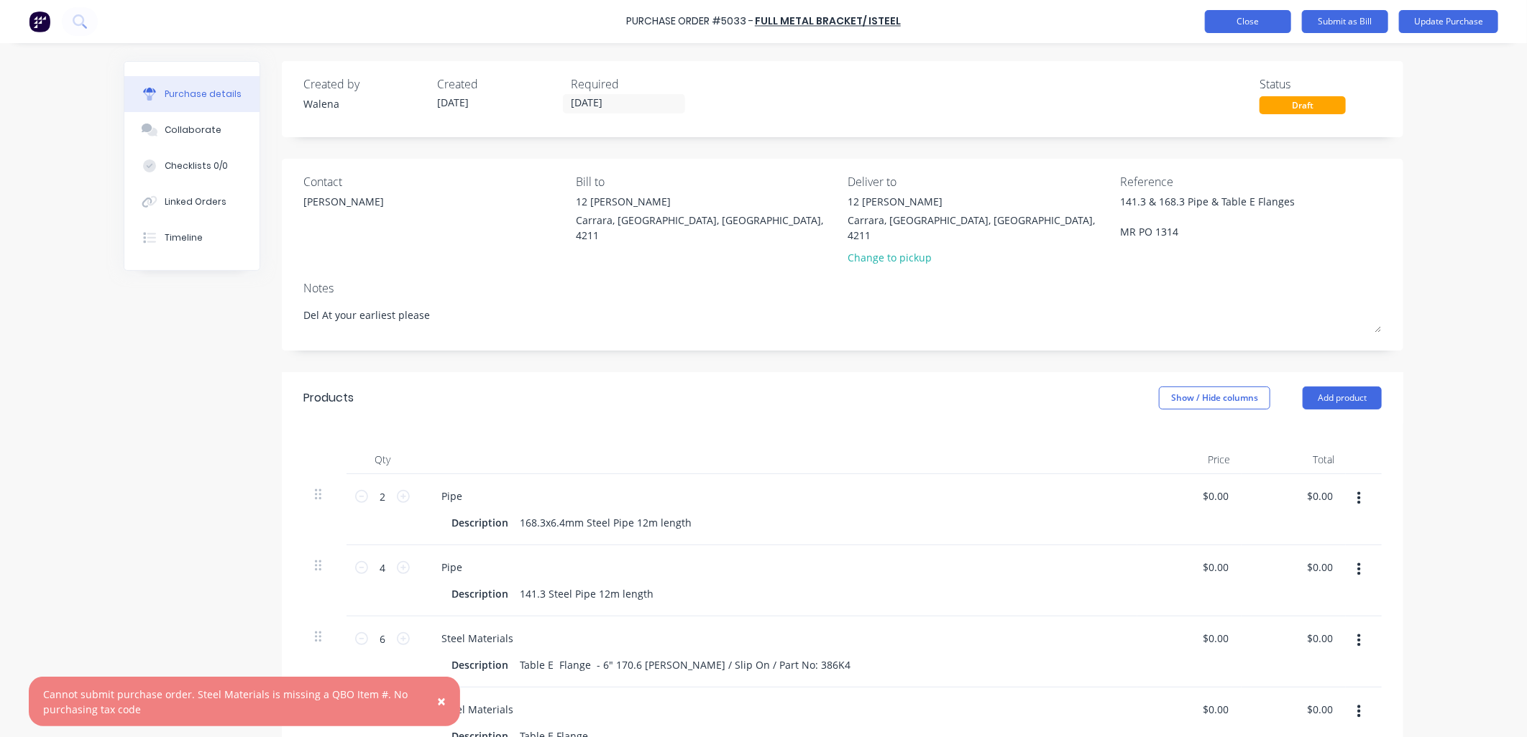
click at [1246, 27] on button "Close" at bounding box center [1248, 21] width 86 height 23
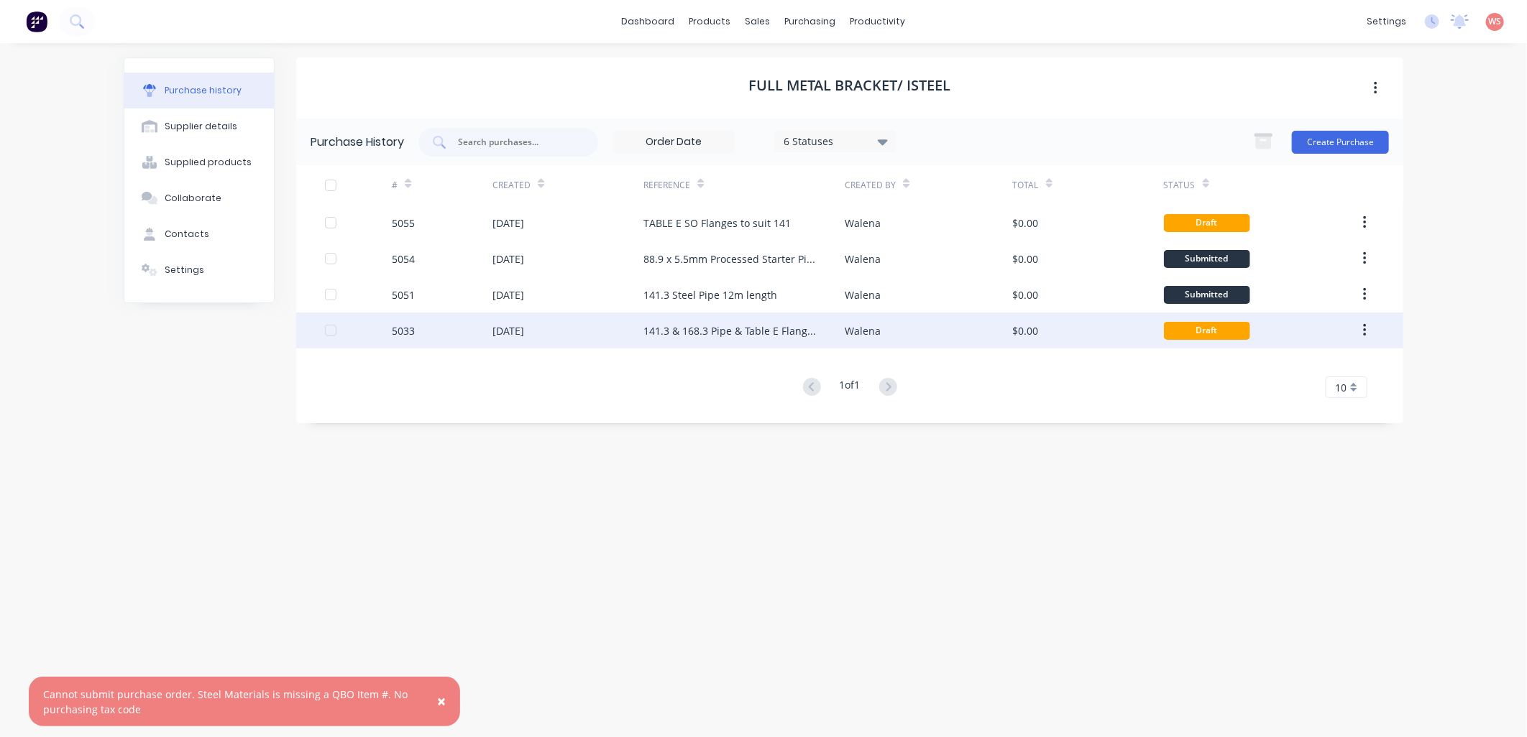
click at [730, 321] on div "141.3 & 168.3 Pipe & Table E Flanges MR PO 1314" at bounding box center [743, 331] width 201 height 36
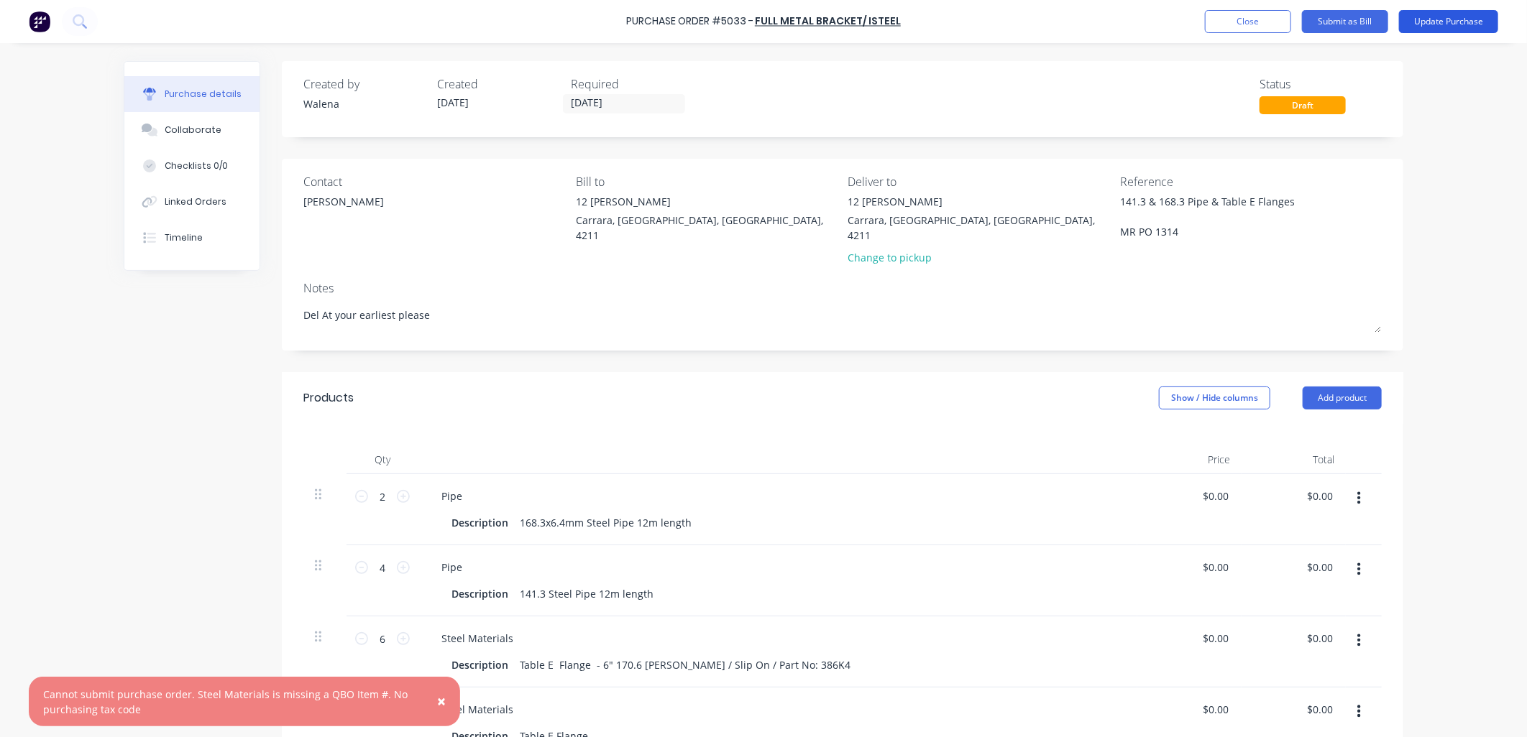
click at [1442, 15] on button "Update Purchase" at bounding box center [1448, 21] width 99 height 23
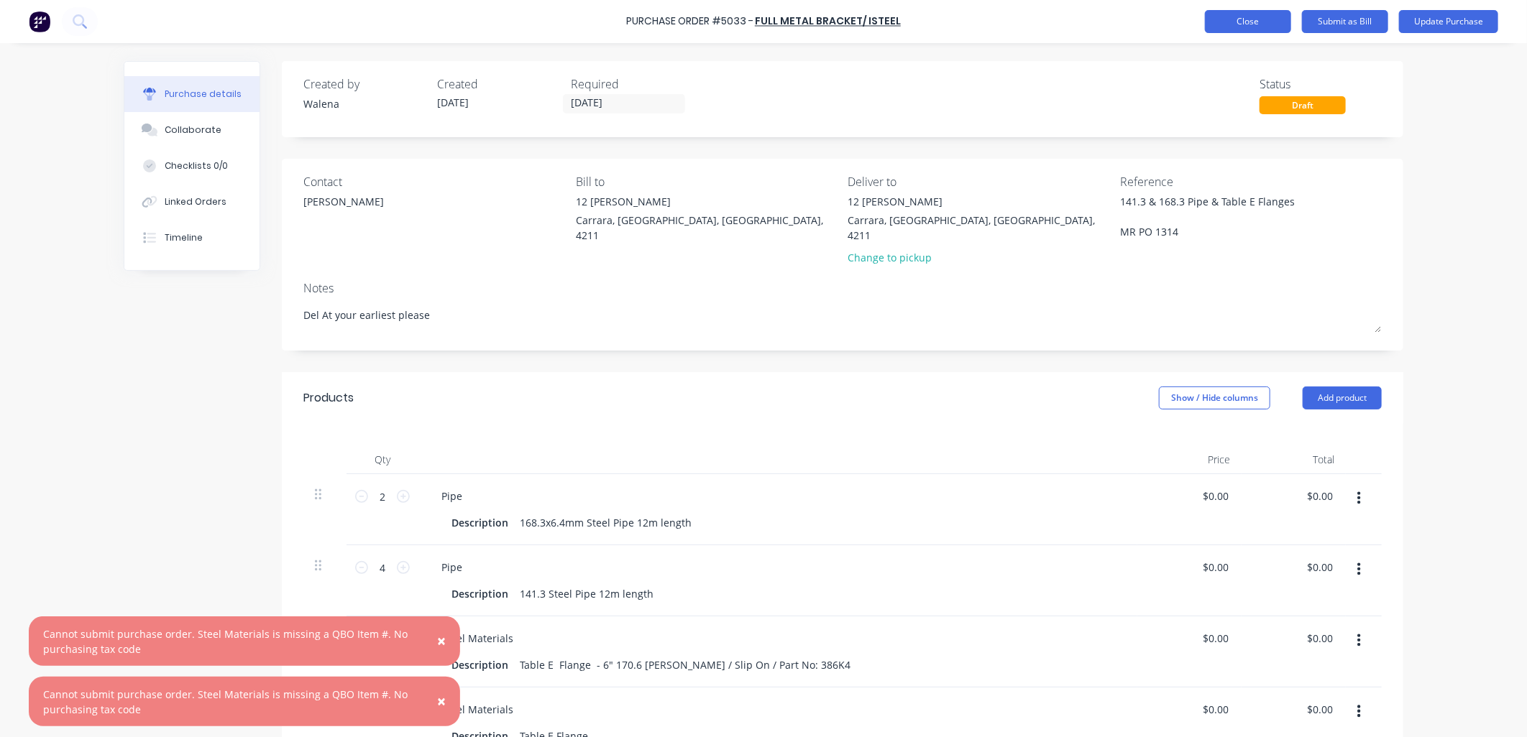
click at [1248, 22] on button "Close" at bounding box center [1248, 21] width 86 height 23
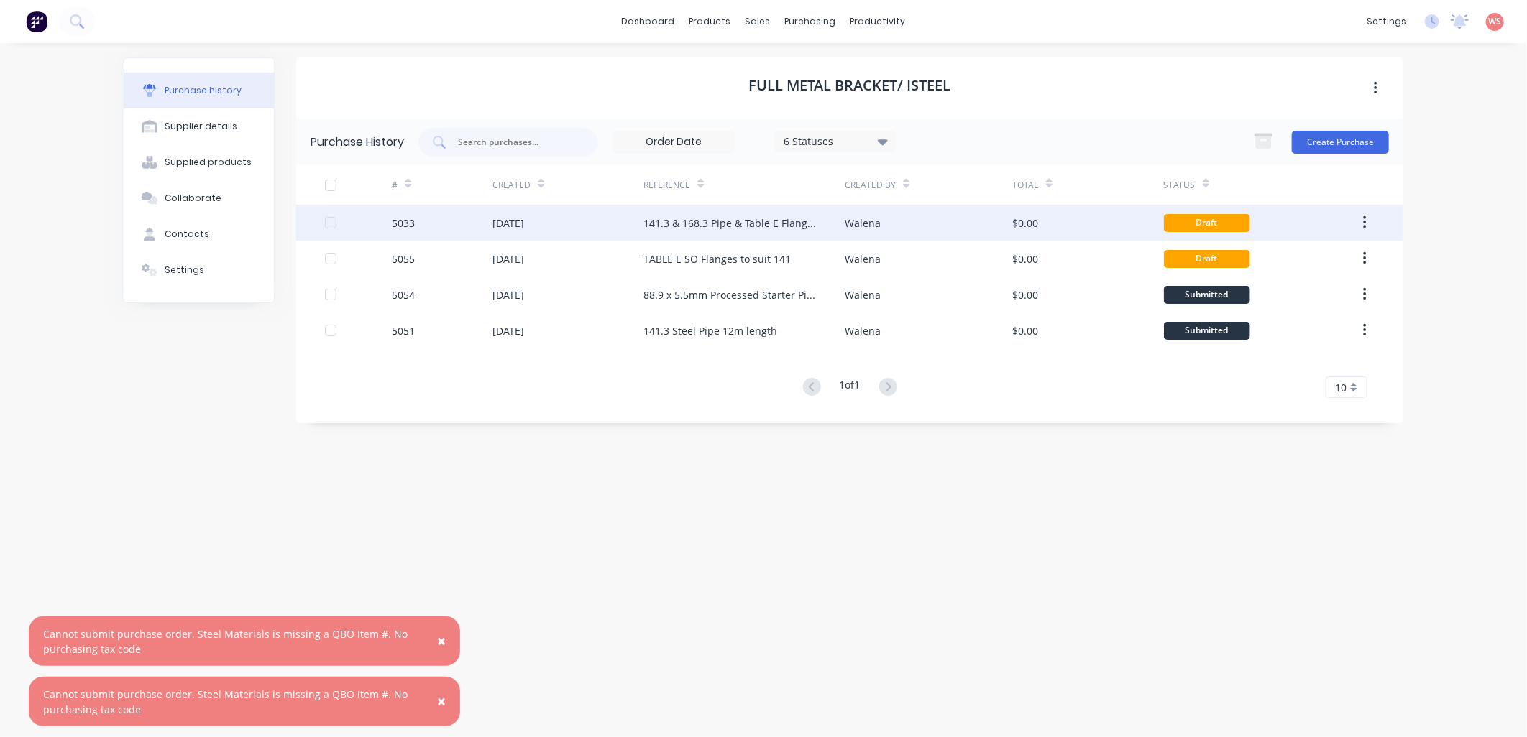
click at [745, 231] on div "141.3 & 168.3 Pipe & Table E Flanges MR PO 1314" at bounding box center [743, 223] width 201 height 36
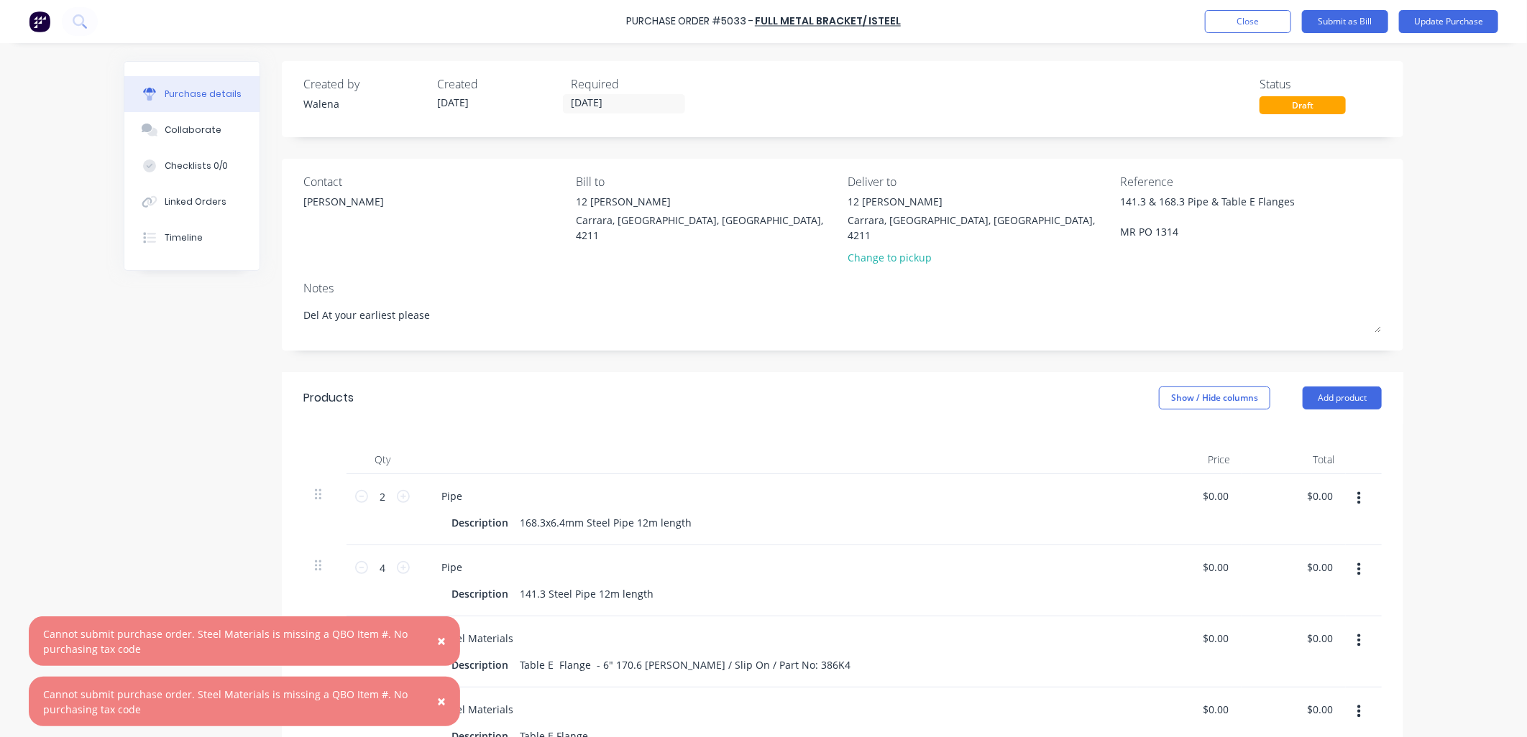
click at [440, 643] on span "×" at bounding box center [441, 641] width 9 height 20
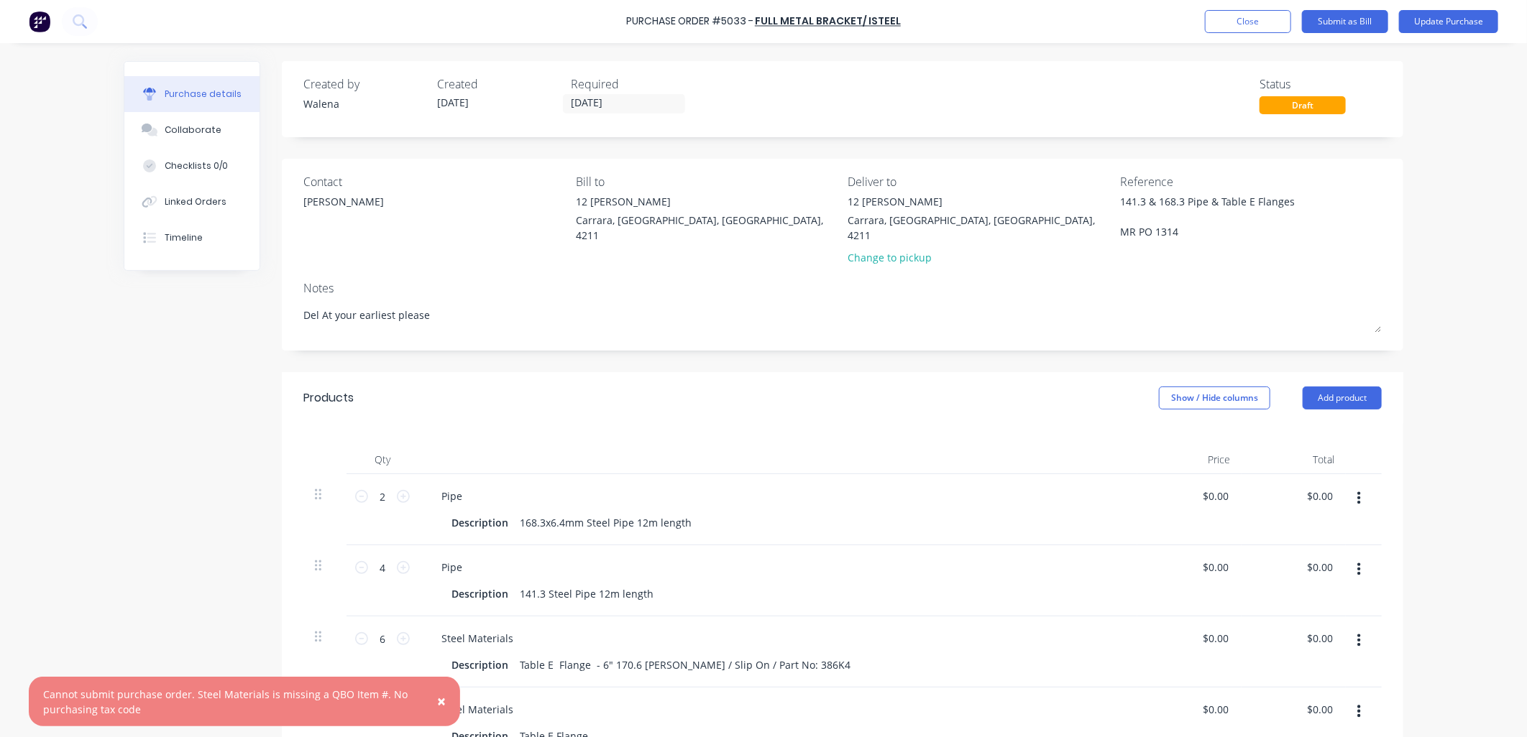
click at [441, 701] on span "×" at bounding box center [441, 701] width 9 height 20
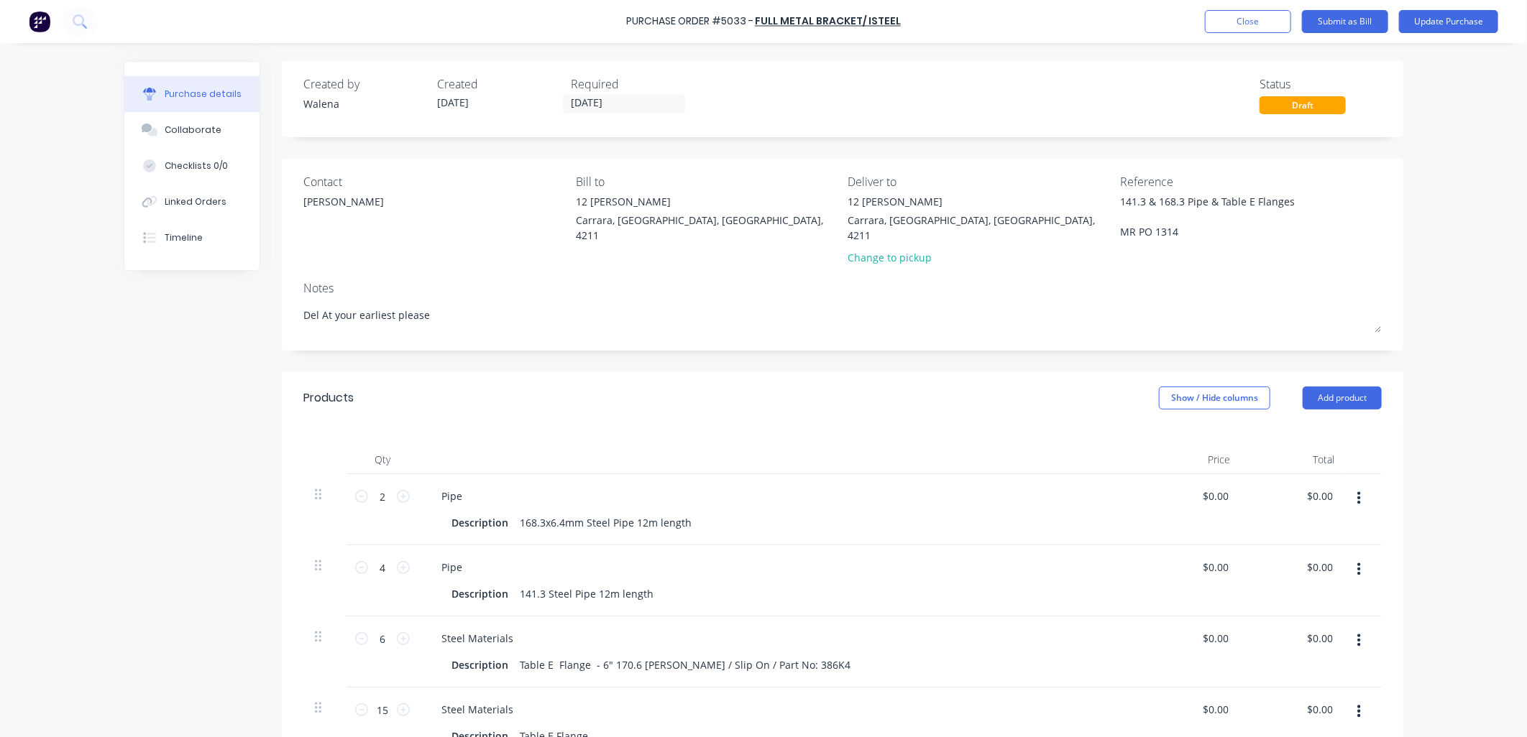
click at [151, 505] on div "Created by [PERSON_NAME] Created [DATE] Required [DATE] Status Draft Contact [P…" at bounding box center [763, 597] width 1279 height 1073
click at [1246, 36] on div "Purchase Order #5033 - Full Metal Bracket/ ISTEEL Add product Close Submit as B…" at bounding box center [763, 21] width 1527 height 43
click at [1246, 15] on button "Close" at bounding box center [1248, 21] width 86 height 23
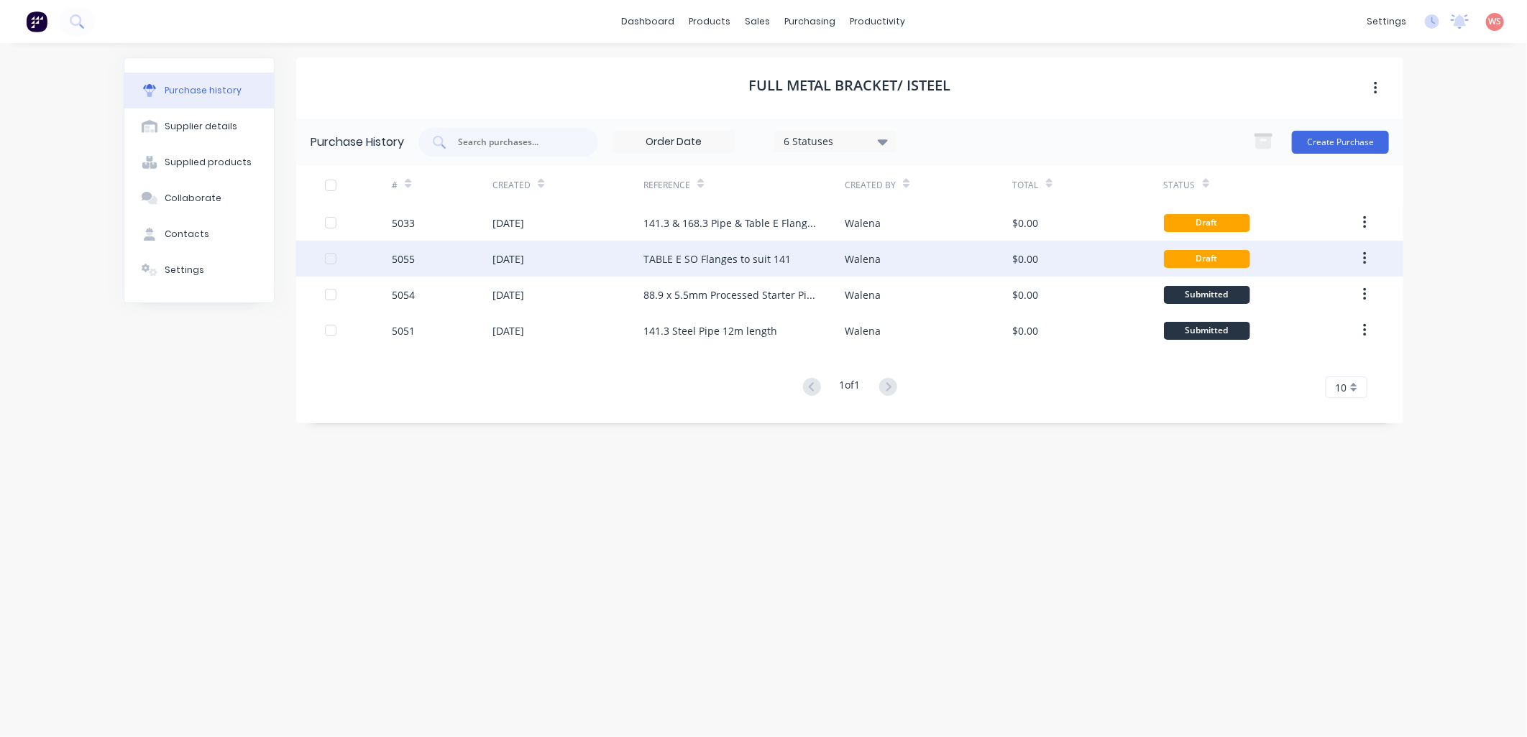
click at [478, 257] on div "5055" at bounding box center [442, 259] width 101 height 36
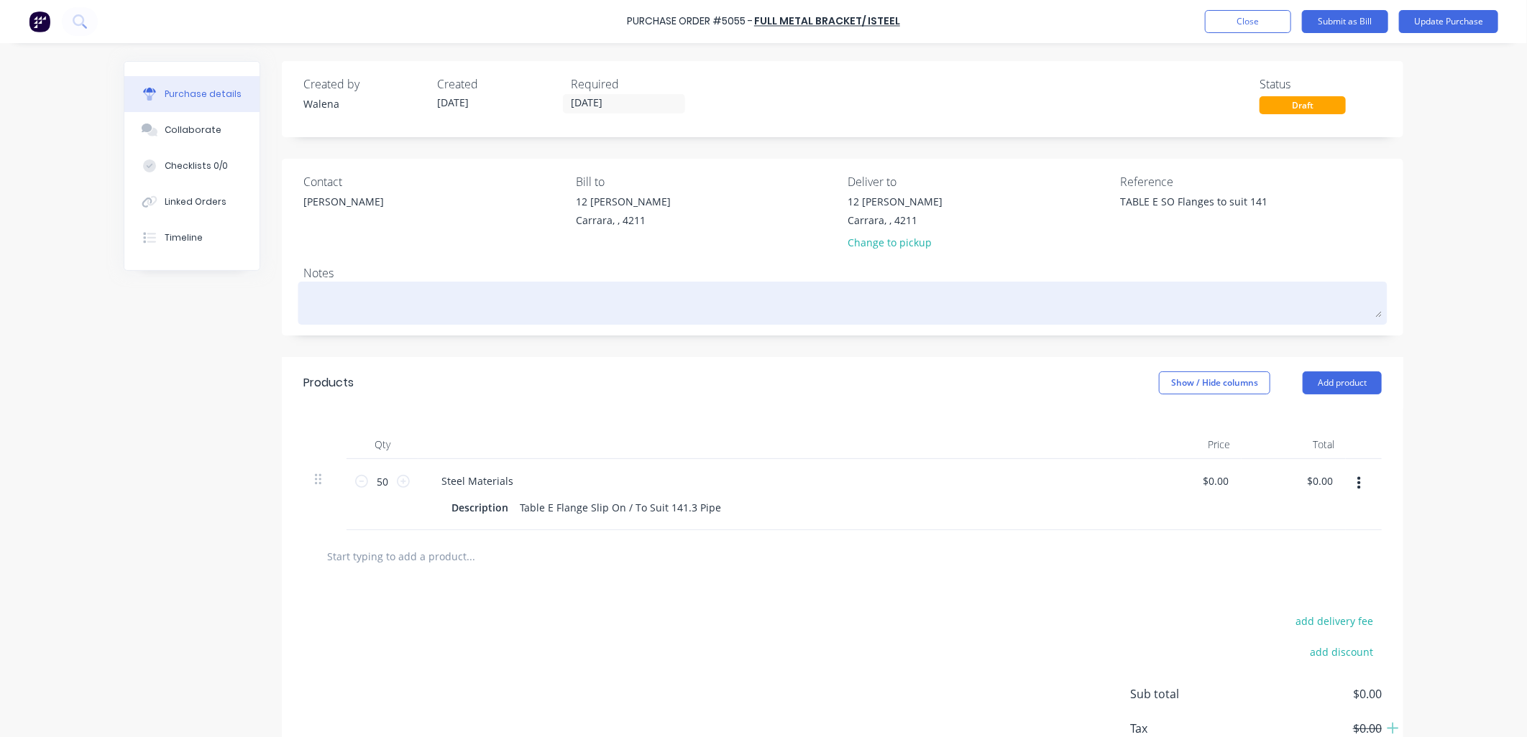
click at [326, 299] on textarea at bounding box center [842, 301] width 1078 height 32
click at [303, 298] on textarea "lease supply ASAP" at bounding box center [842, 301] width 1078 height 32
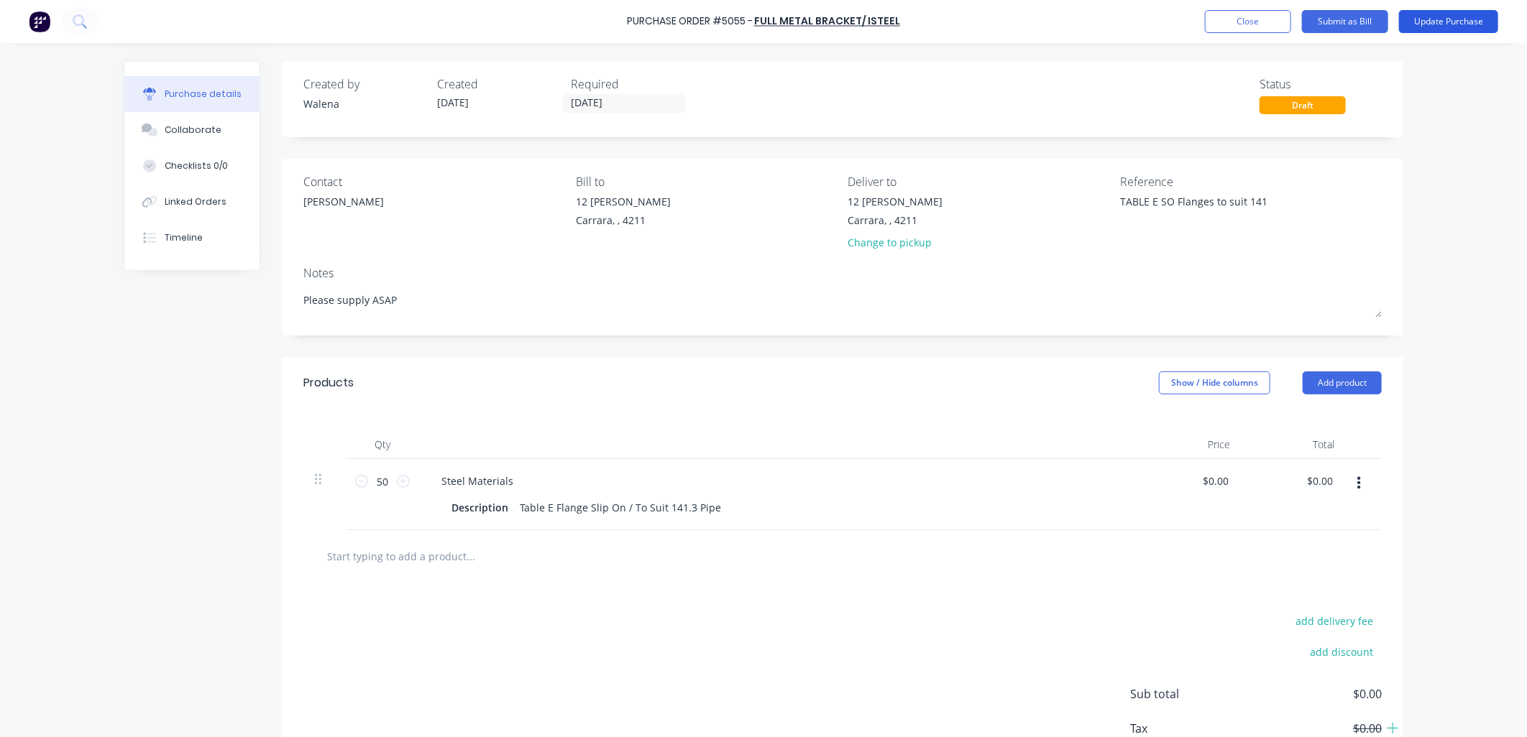
click at [1439, 19] on button "Update Purchase" at bounding box center [1448, 21] width 99 height 23
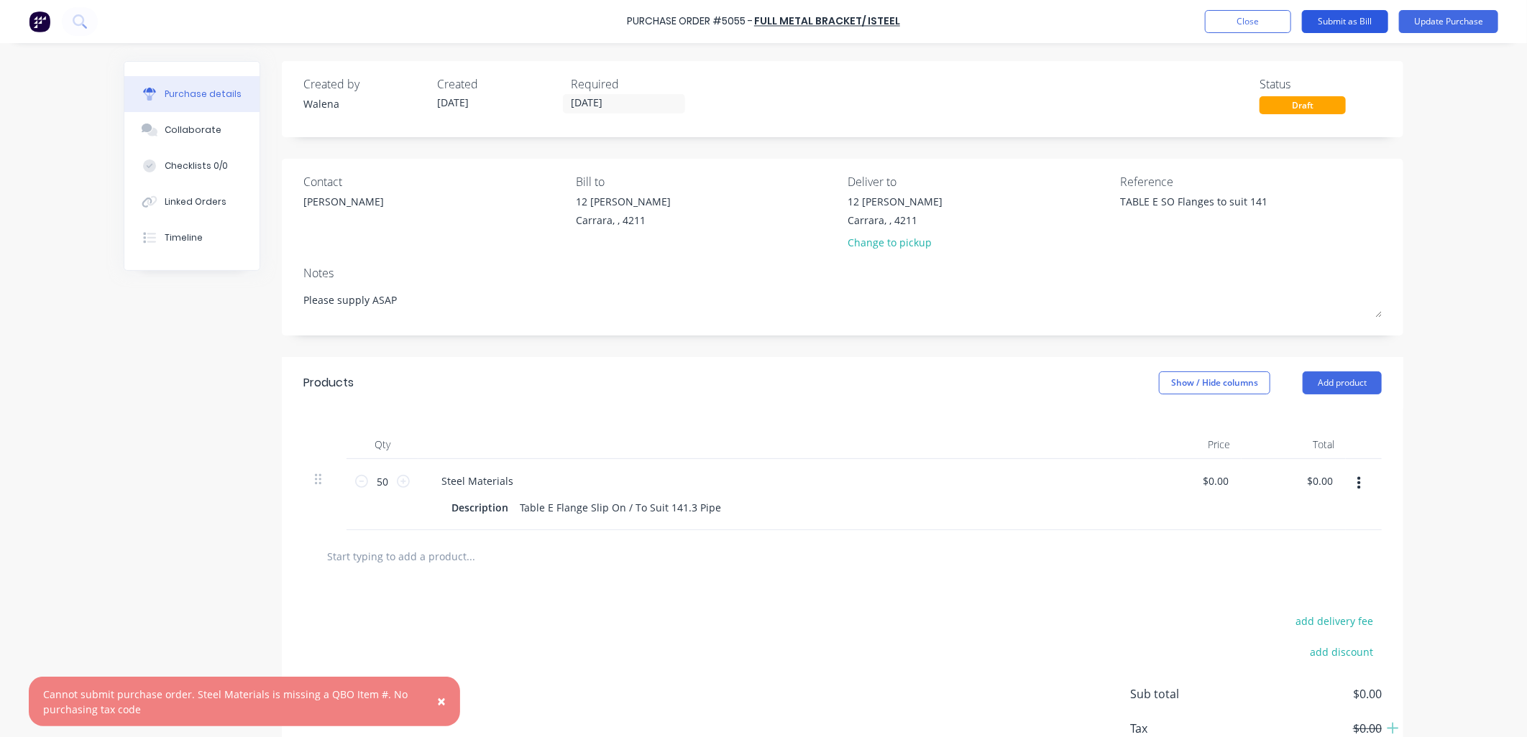
click at [1364, 20] on button "Submit as Bill" at bounding box center [1345, 21] width 86 height 23
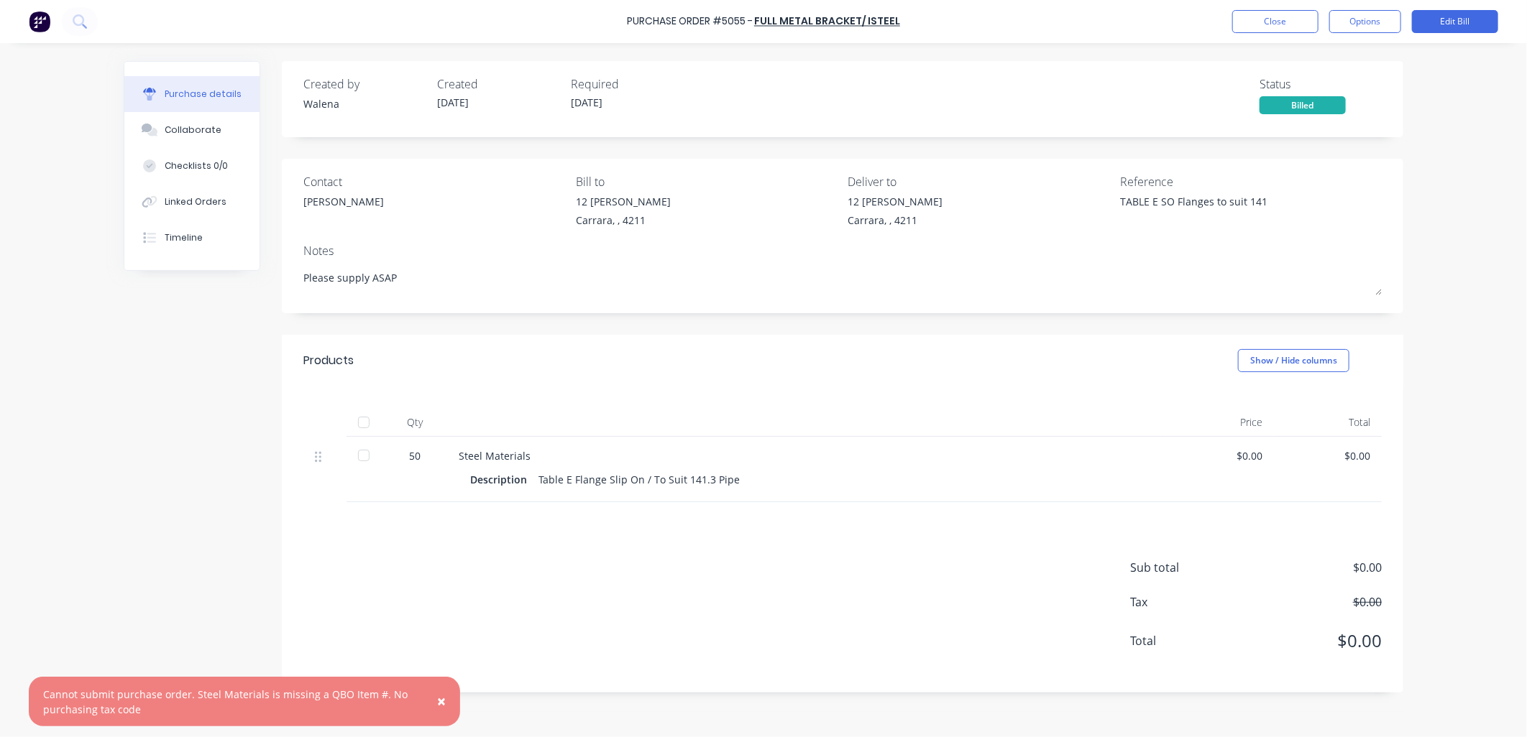
click at [1364, 20] on button "Options" at bounding box center [1365, 21] width 72 height 23
click at [1290, 58] on div "Print / Email" at bounding box center [1332, 58] width 111 height 21
click at [1305, 90] on div "With pricing" at bounding box center [1332, 87] width 111 height 21
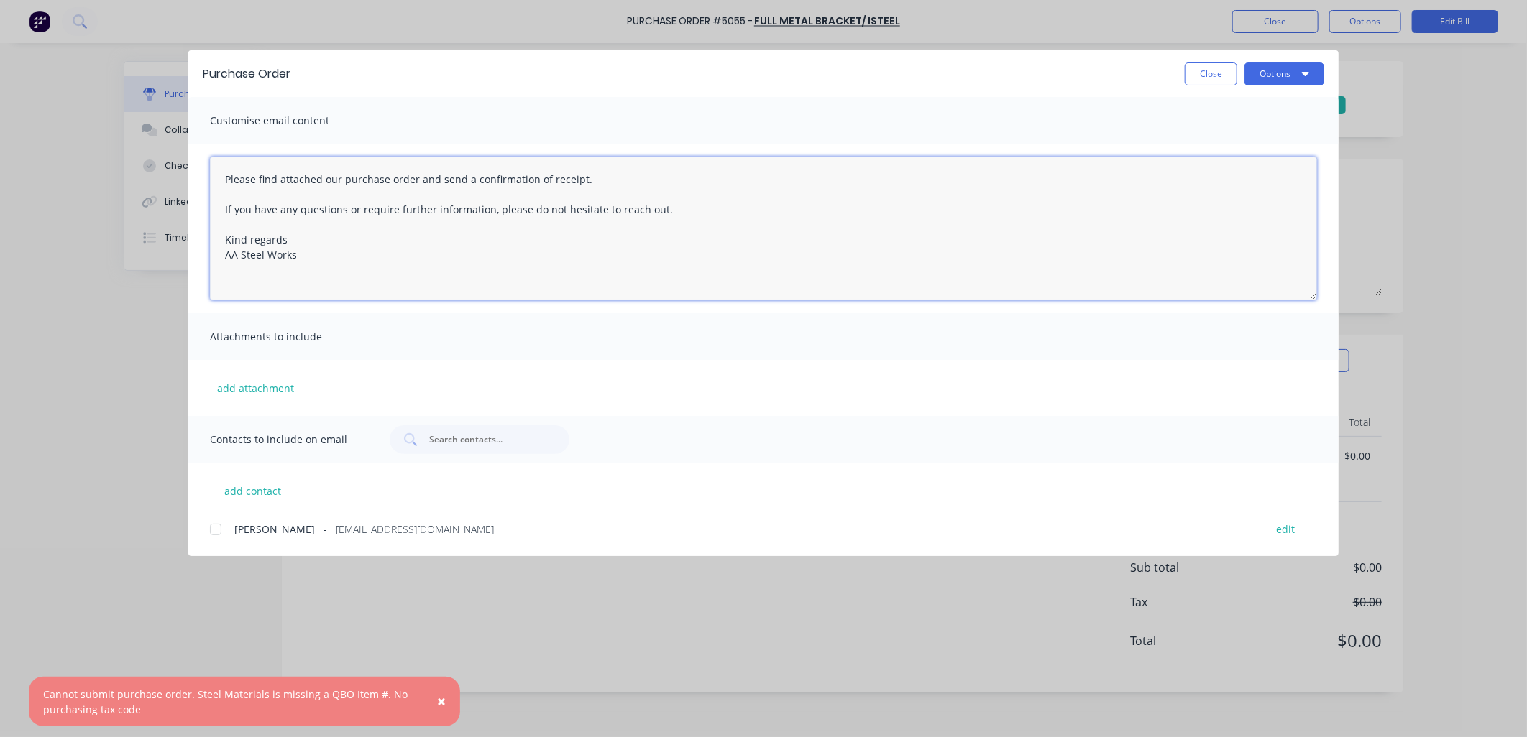
click at [224, 180] on textarea "Please find attached our purchase order and send a confirmation of receipt. If …" at bounding box center [763, 229] width 1107 height 144
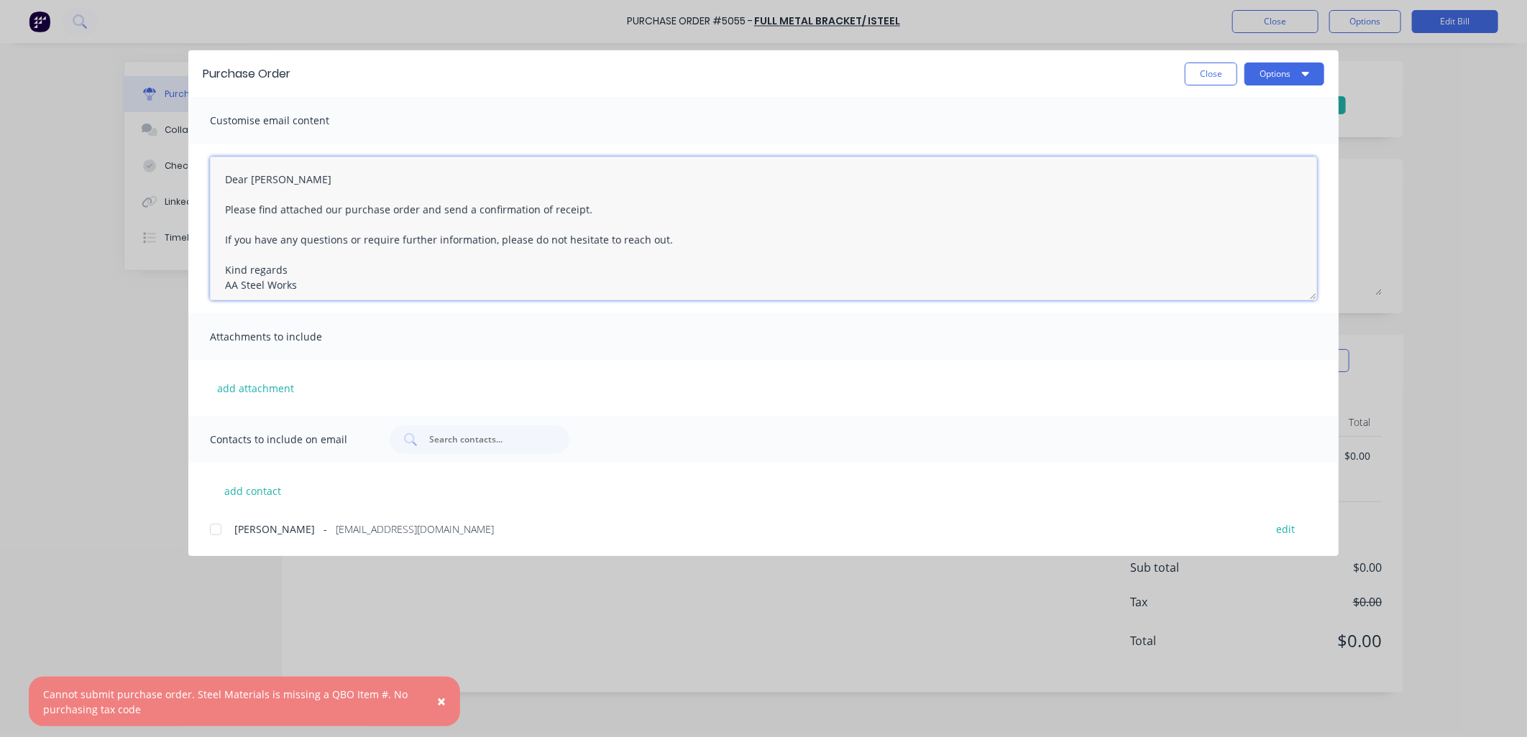
click at [217, 529] on div at bounding box center [215, 529] width 29 height 29
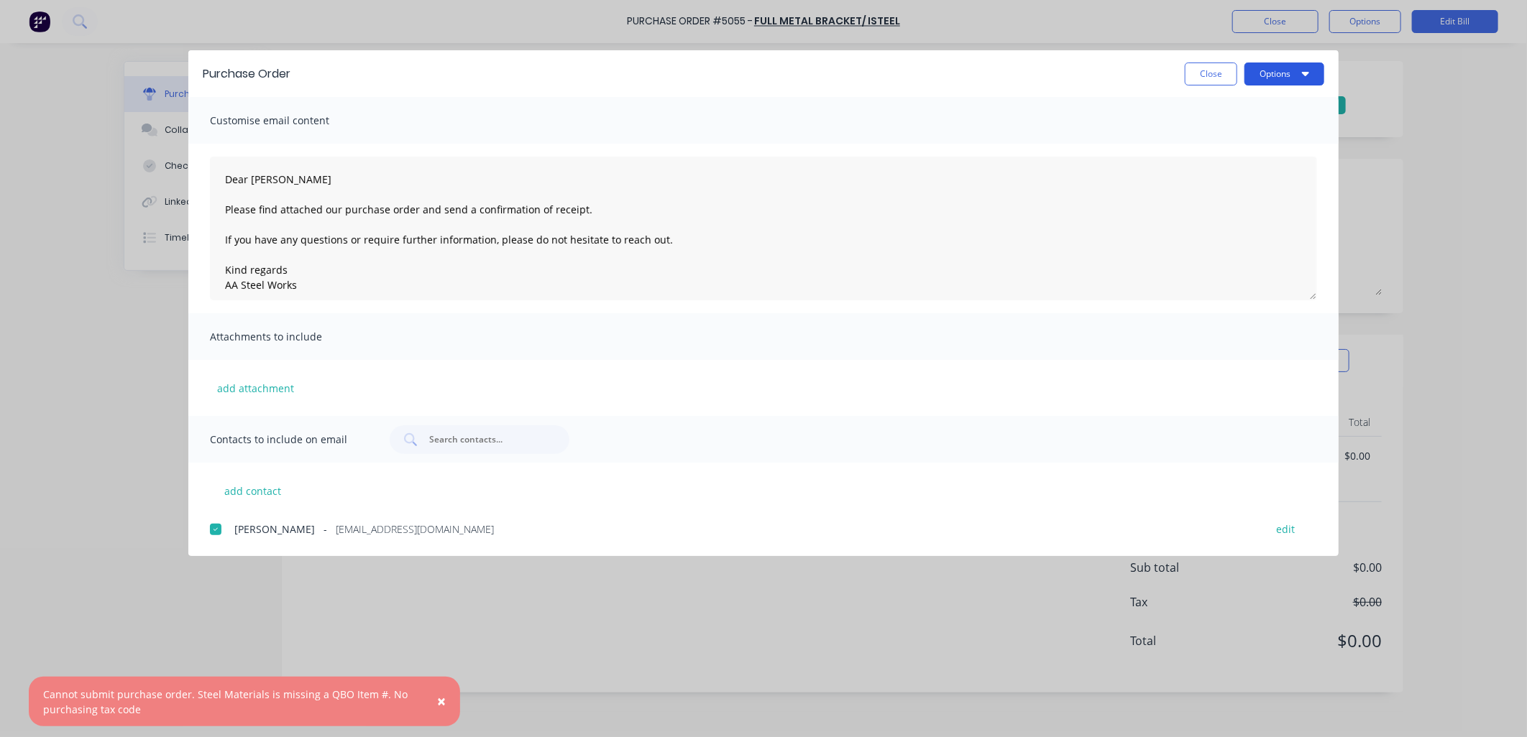
click at [1304, 74] on icon "button" at bounding box center [1305, 74] width 7 height 4
click at [1258, 110] on div "Preview" at bounding box center [1255, 110] width 111 height 21
click at [949, 522] on div "[PERSON_NAME] - [EMAIL_ADDRESS][DOMAIN_NAME]" at bounding box center [742, 529] width 1016 height 15
click at [1210, 68] on button "Close" at bounding box center [1211, 74] width 52 height 23
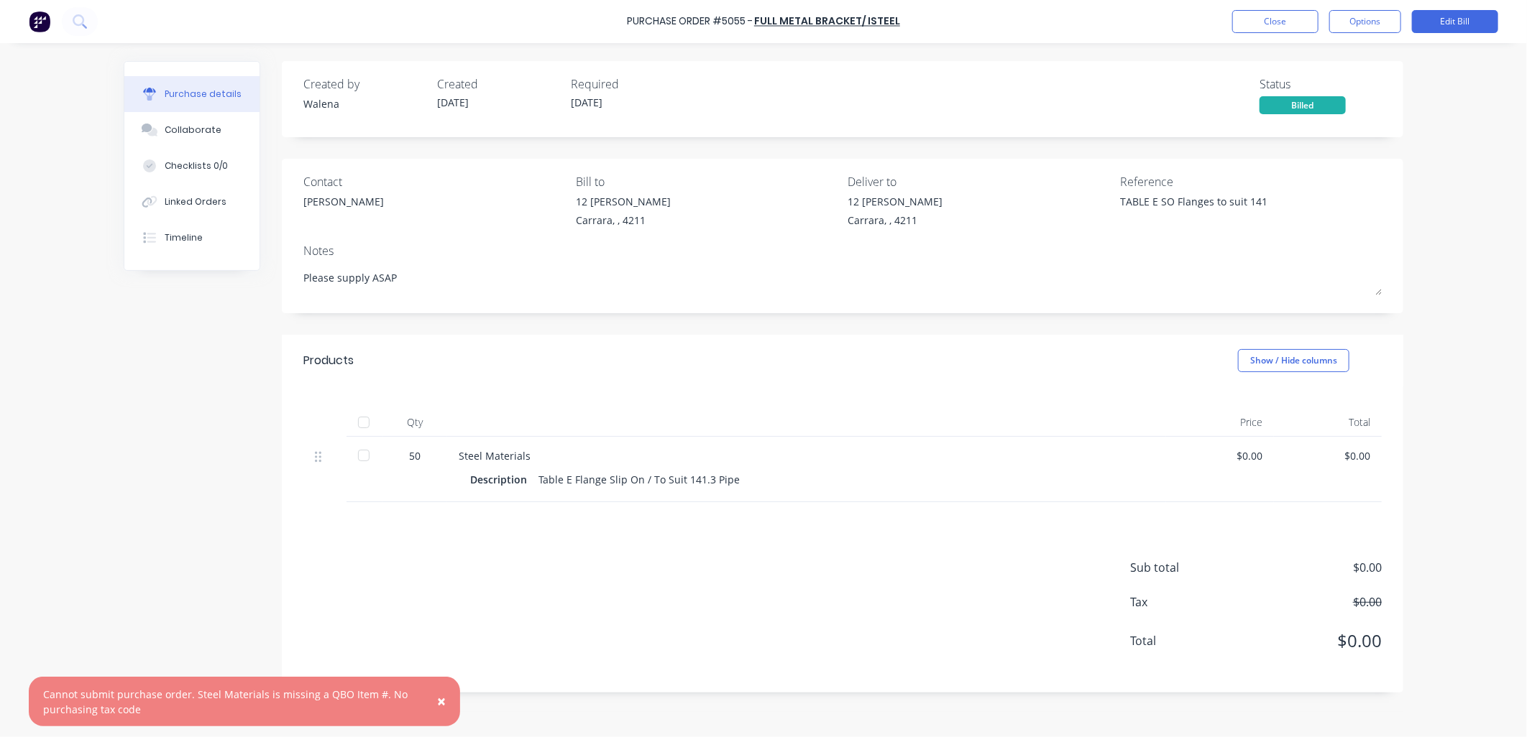
click at [437, 702] on span "×" at bounding box center [441, 701] width 9 height 20
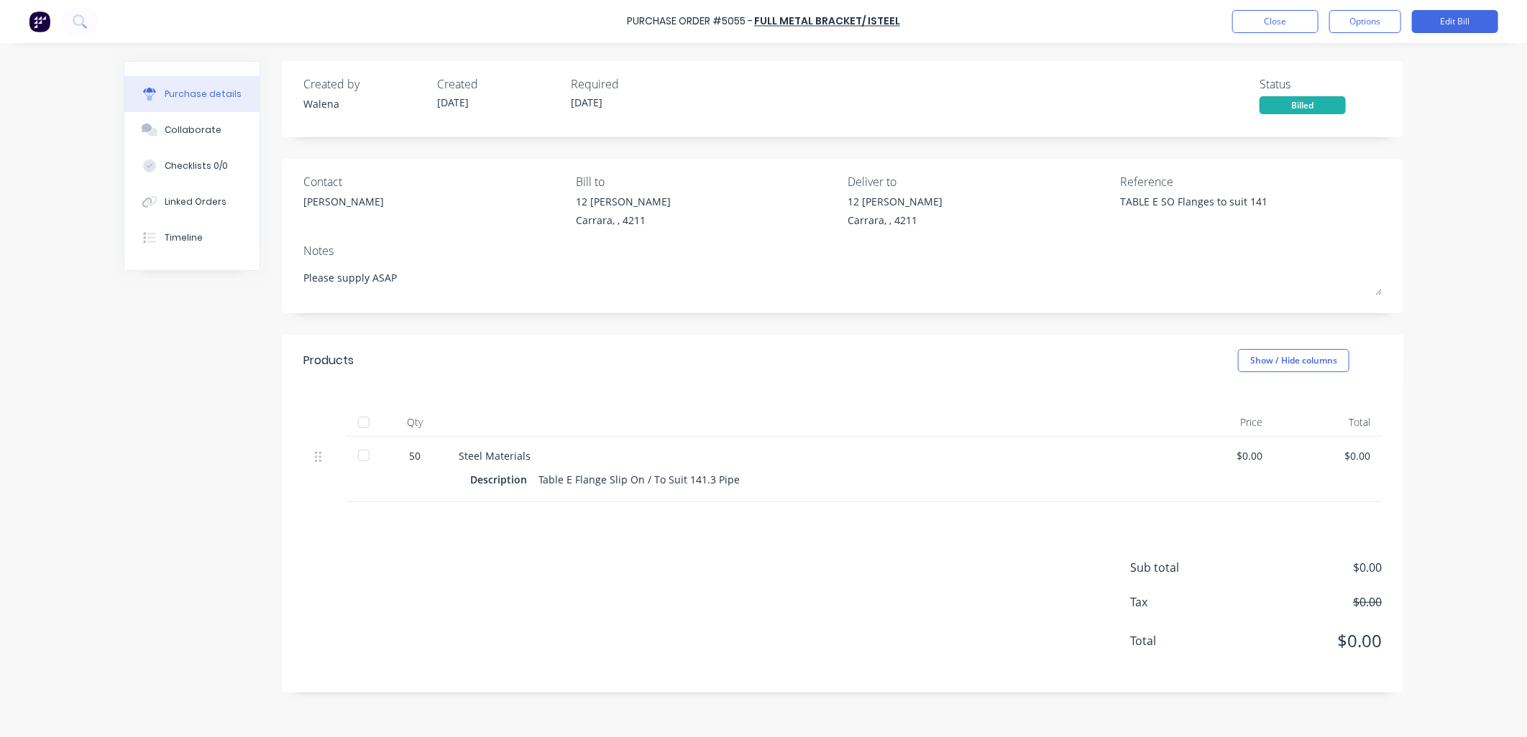
click at [1317, 111] on div "Billed" at bounding box center [1302, 105] width 86 height 18
click at [1353, 22] on button "Options" at bounding box center [1365, 21] width 72 height 23
click at [1330, 88] on div "Convert to Purchase Order" at bounding box center [1332, 91] width 111 height 36
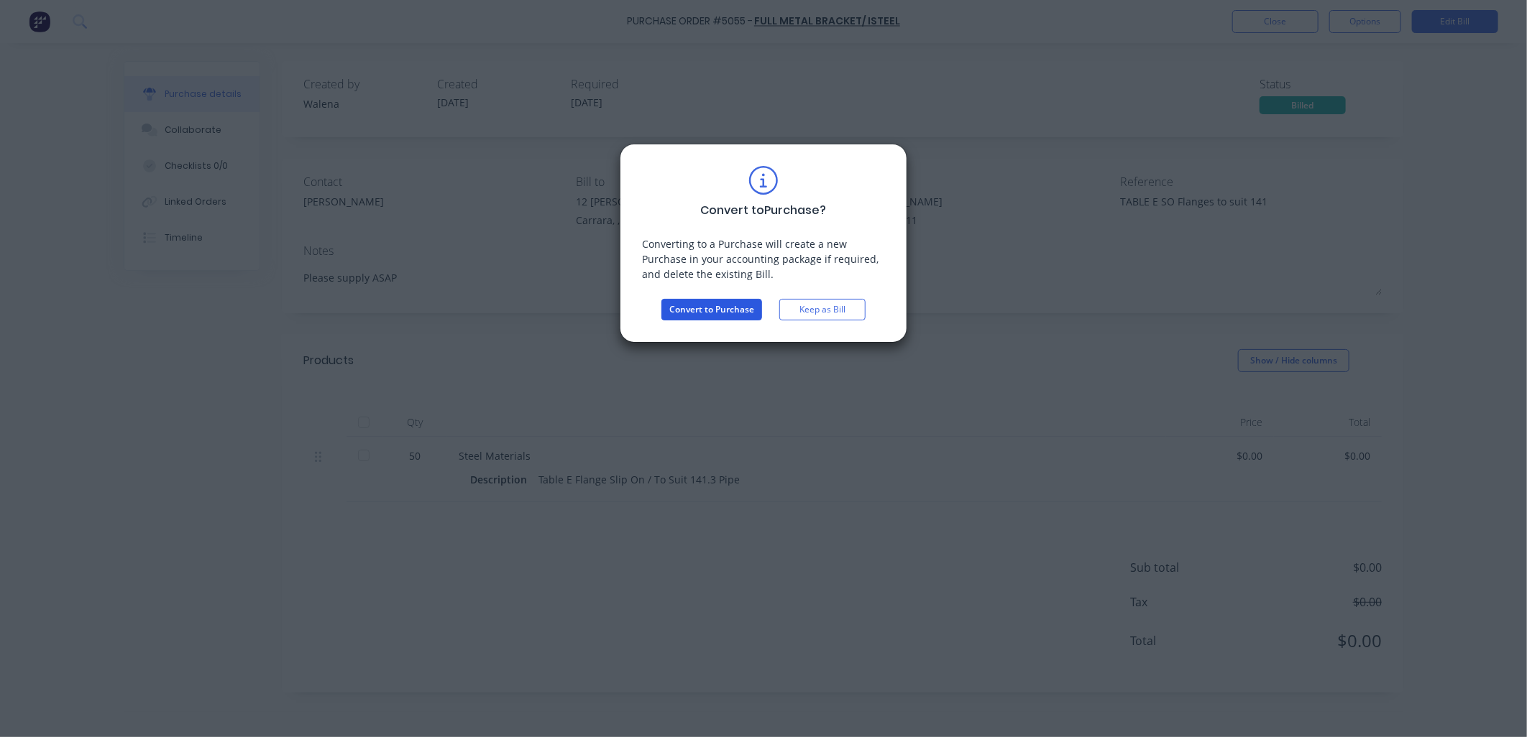
click at [706, 311] on button "Convert to Purchase" at bounding box center [711, 310] width 101 height 22
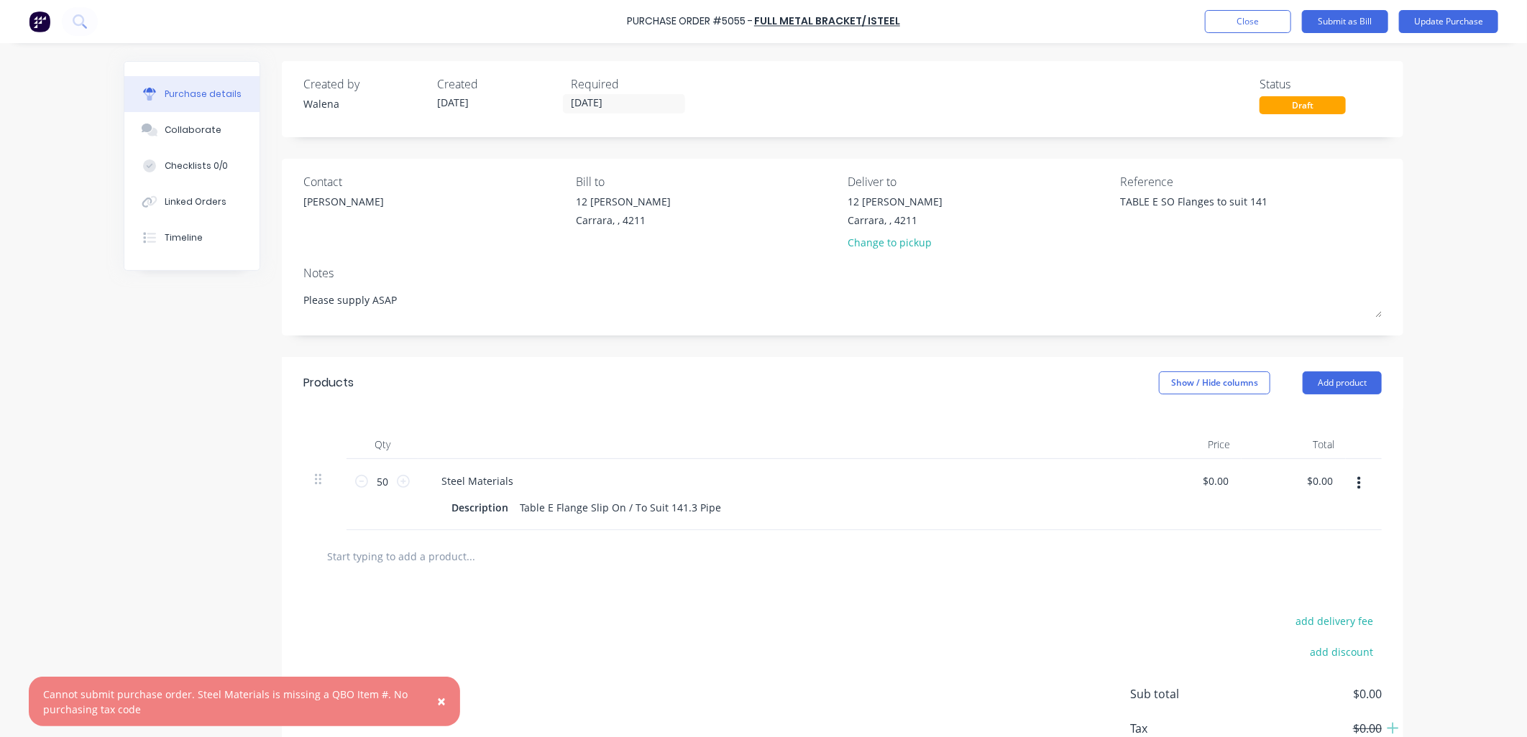
click at [441, 700] on span "×" at bounding box center [441, 701] width 9 height 20
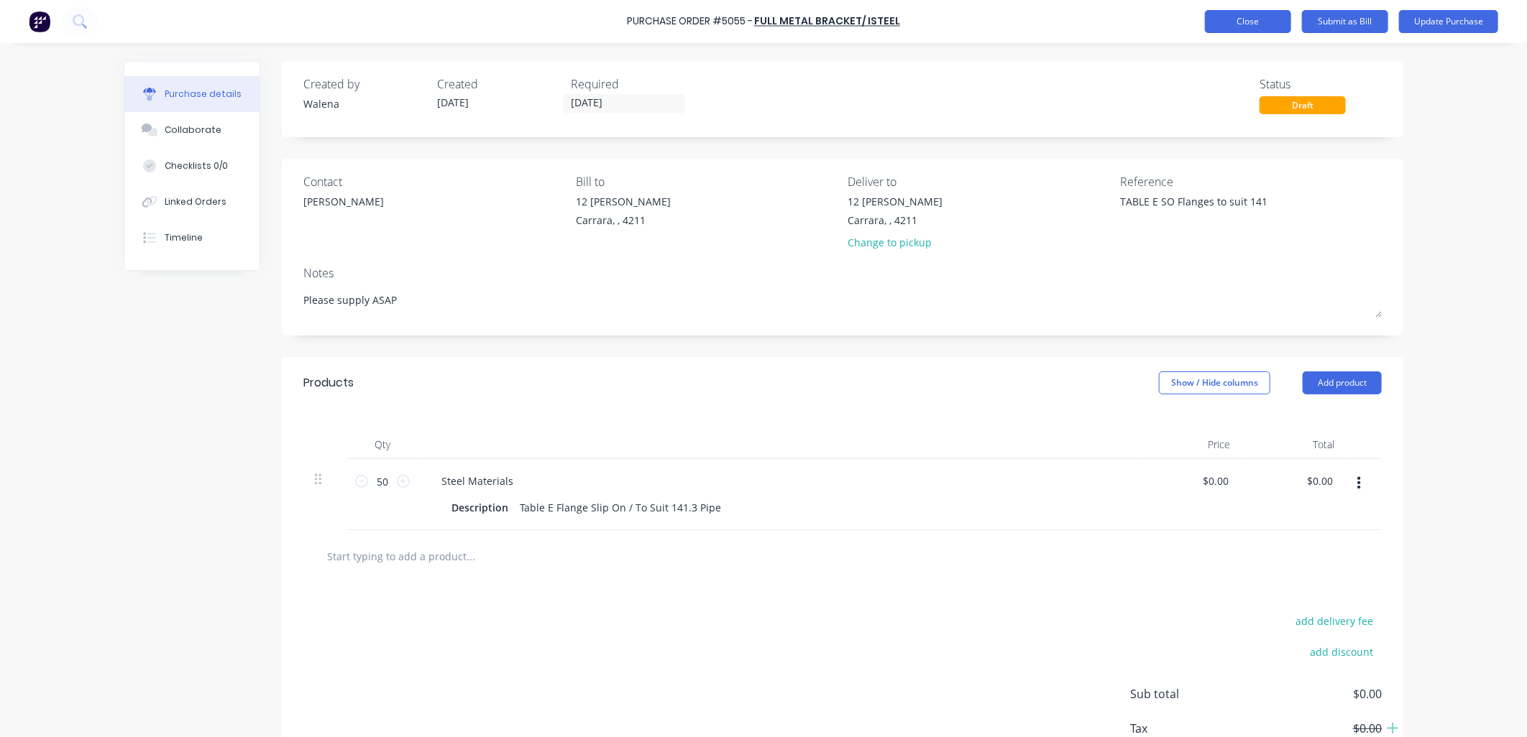
click at [1266, 24] on button "Close" at bounding box center [1248, 21] width 86 height 23
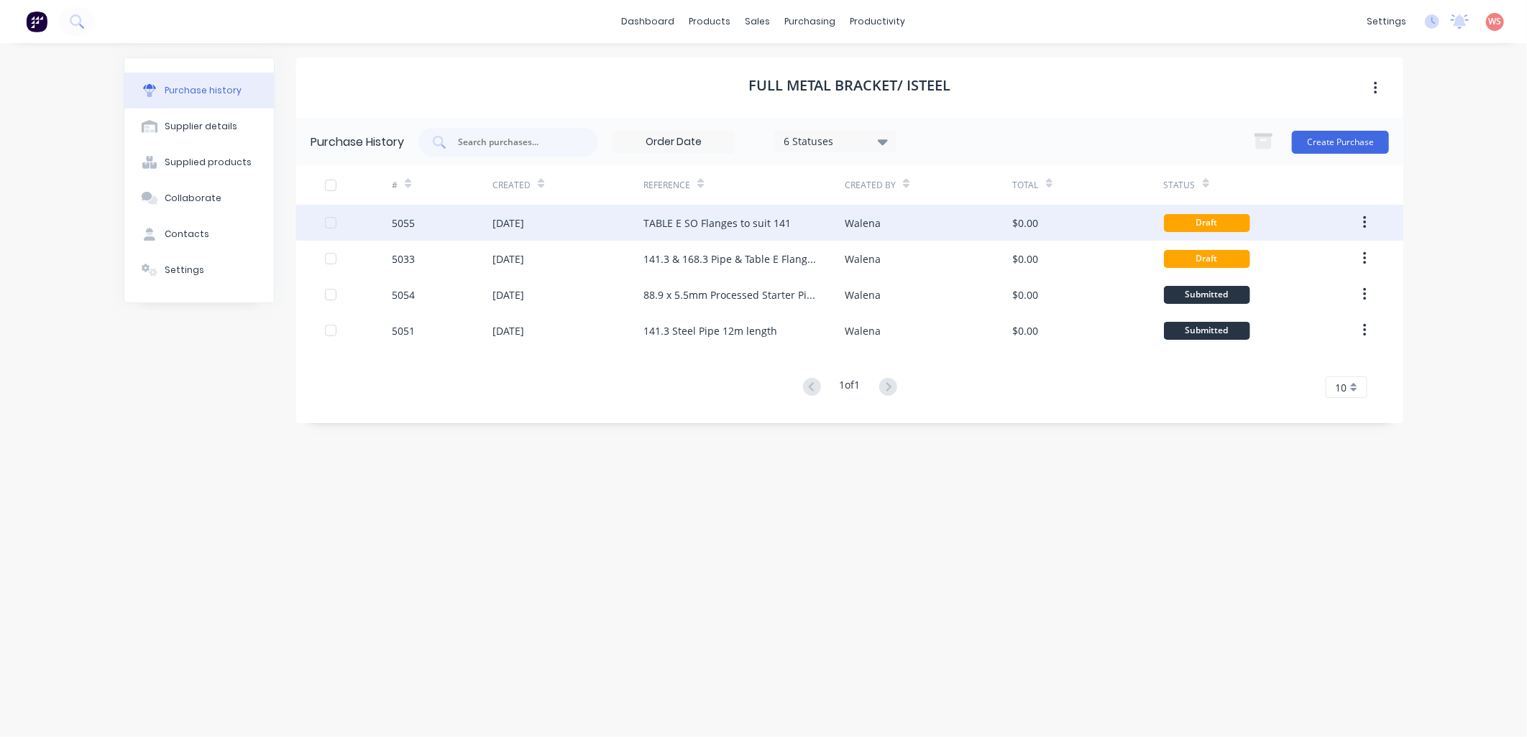
click at [1193, 228] on div "Draft" at bounding box center [1207, 223] width 86 height 18
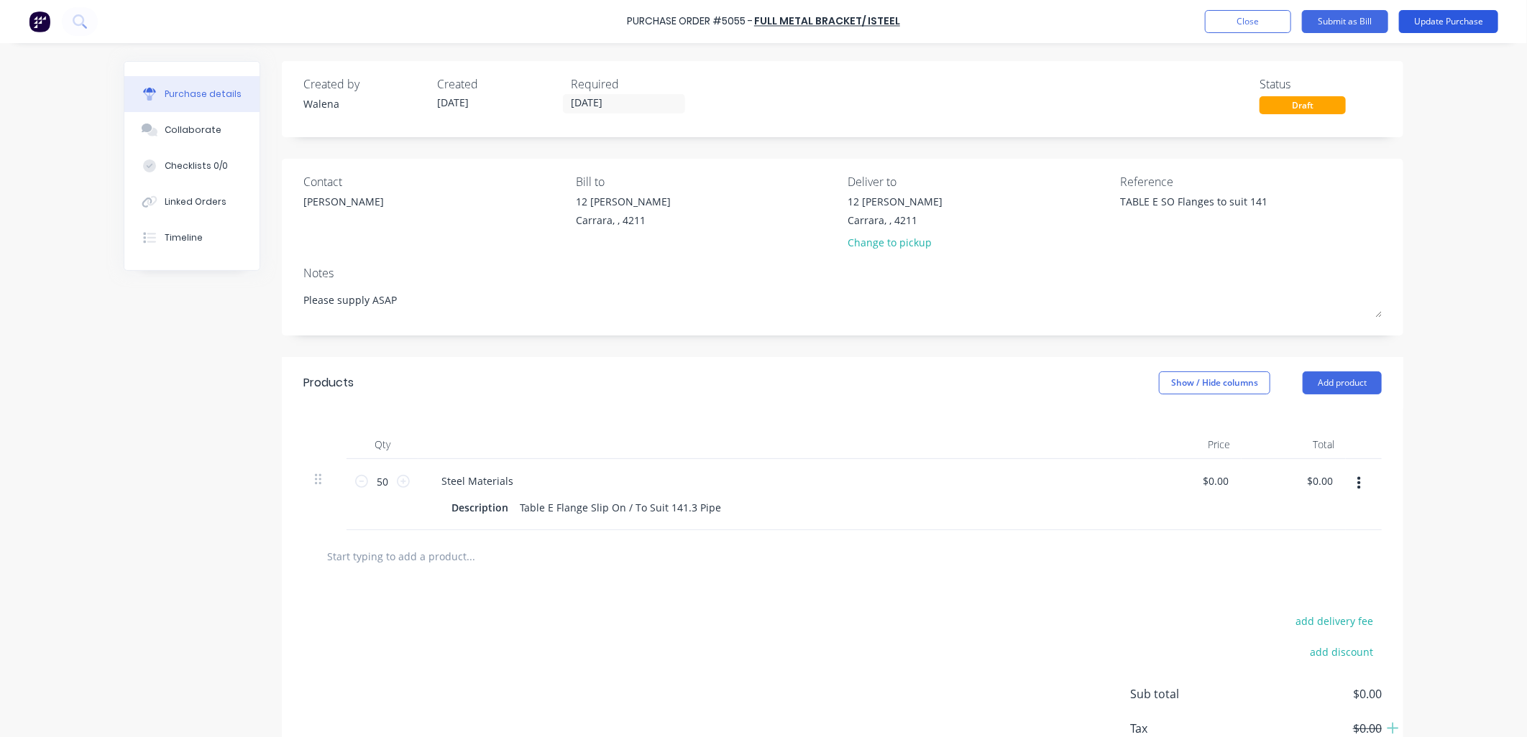
click at [1431, 15] on button "Update Purchase" at bounding box center [1448, 21] width 99 height 23
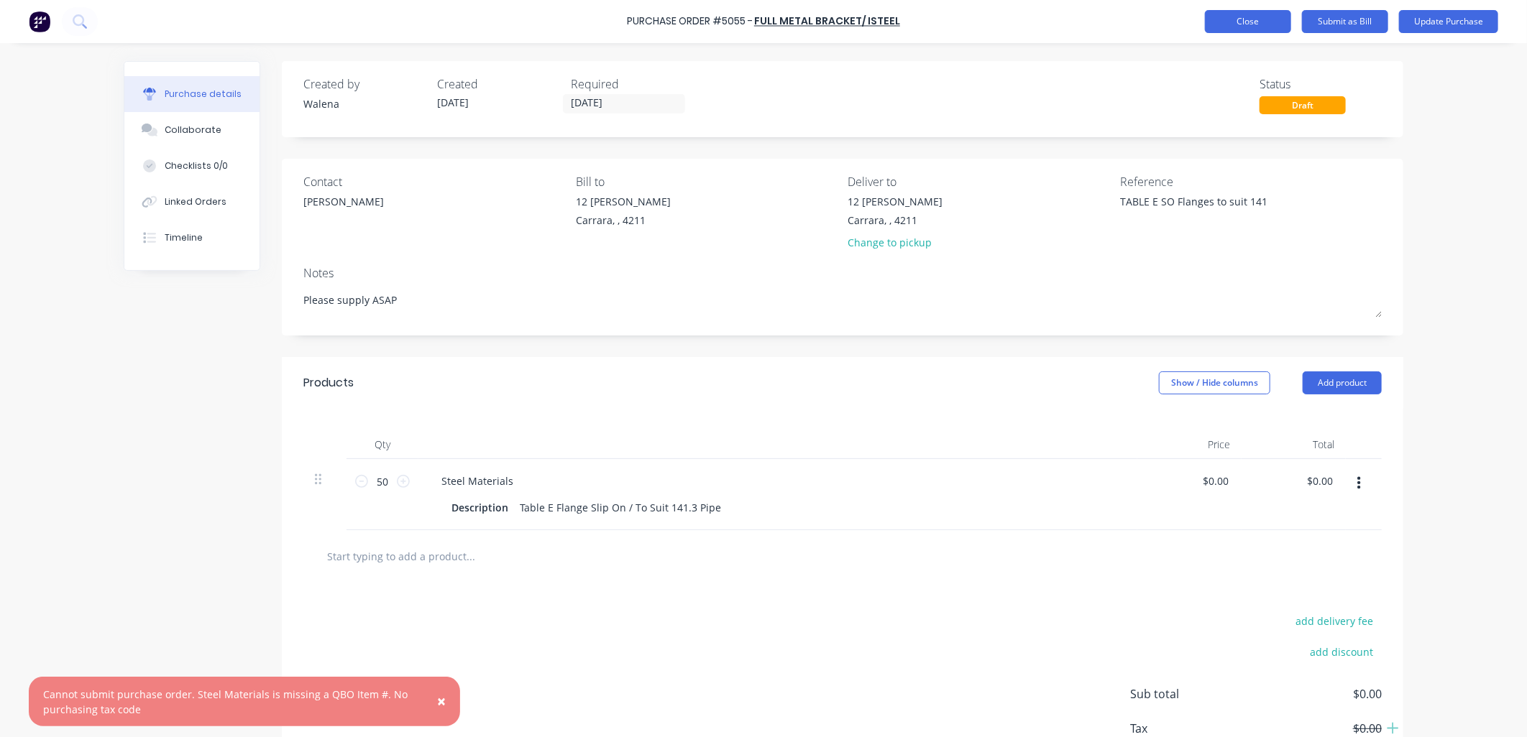
click at [1256, 26] on button "Close" at bounding box center [1248, 21] width 86 height 23
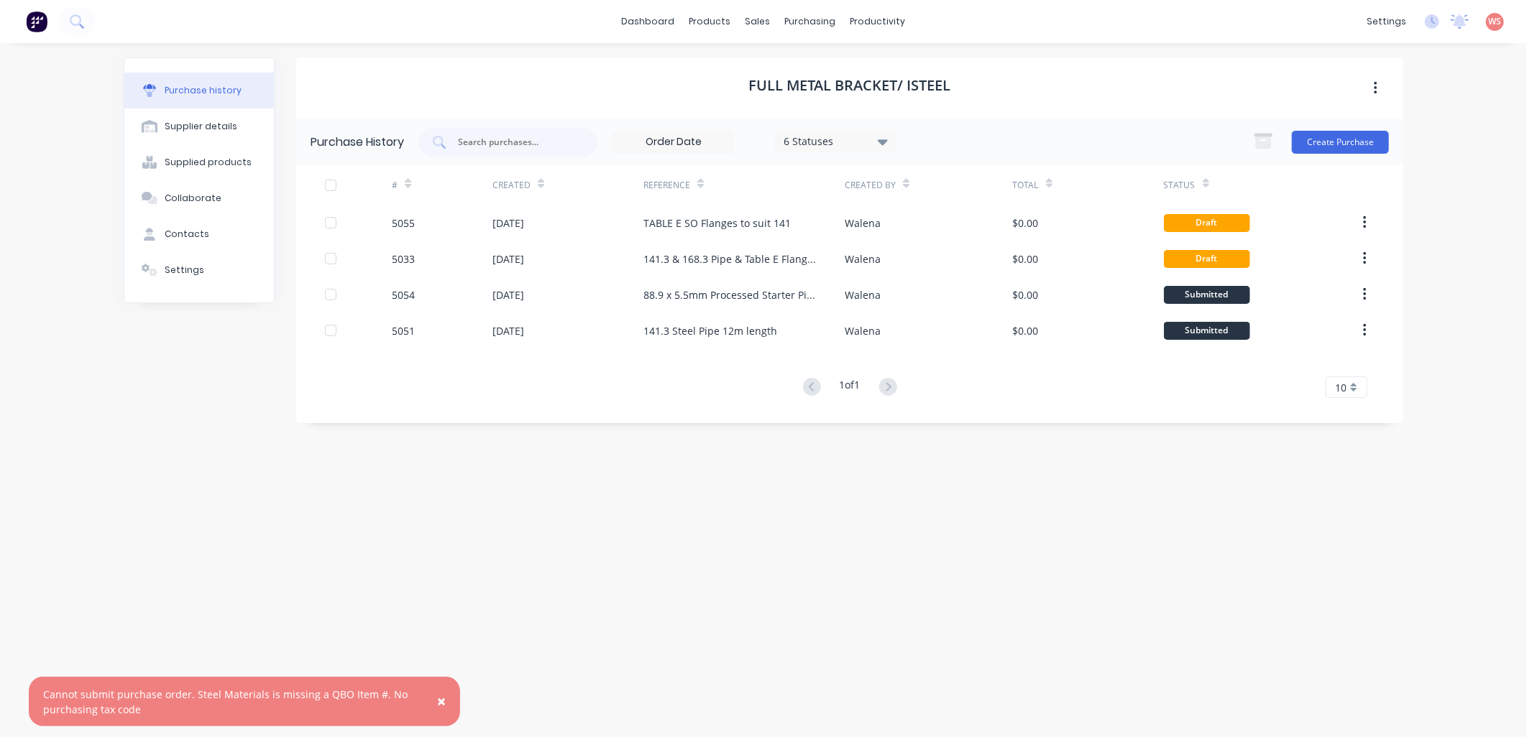
click at [434, 701] on button "×" at bounding box center [441, 702] width 37 height 35
